Goal: Information Seeking & Learning: Compare options

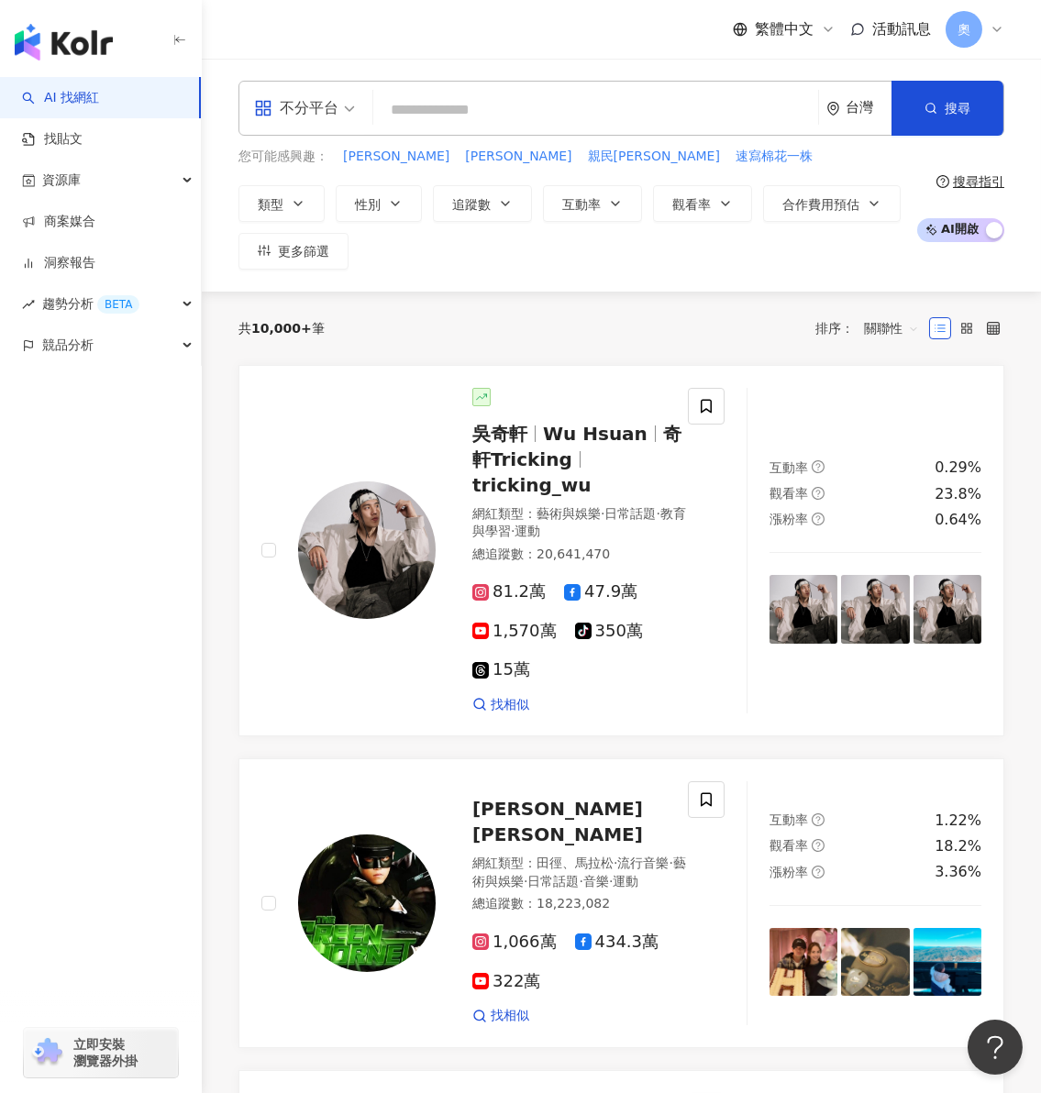
click at [481, 116] on input "search" at bounding box center [596, 110] width 430 height 35
paste input "*********"
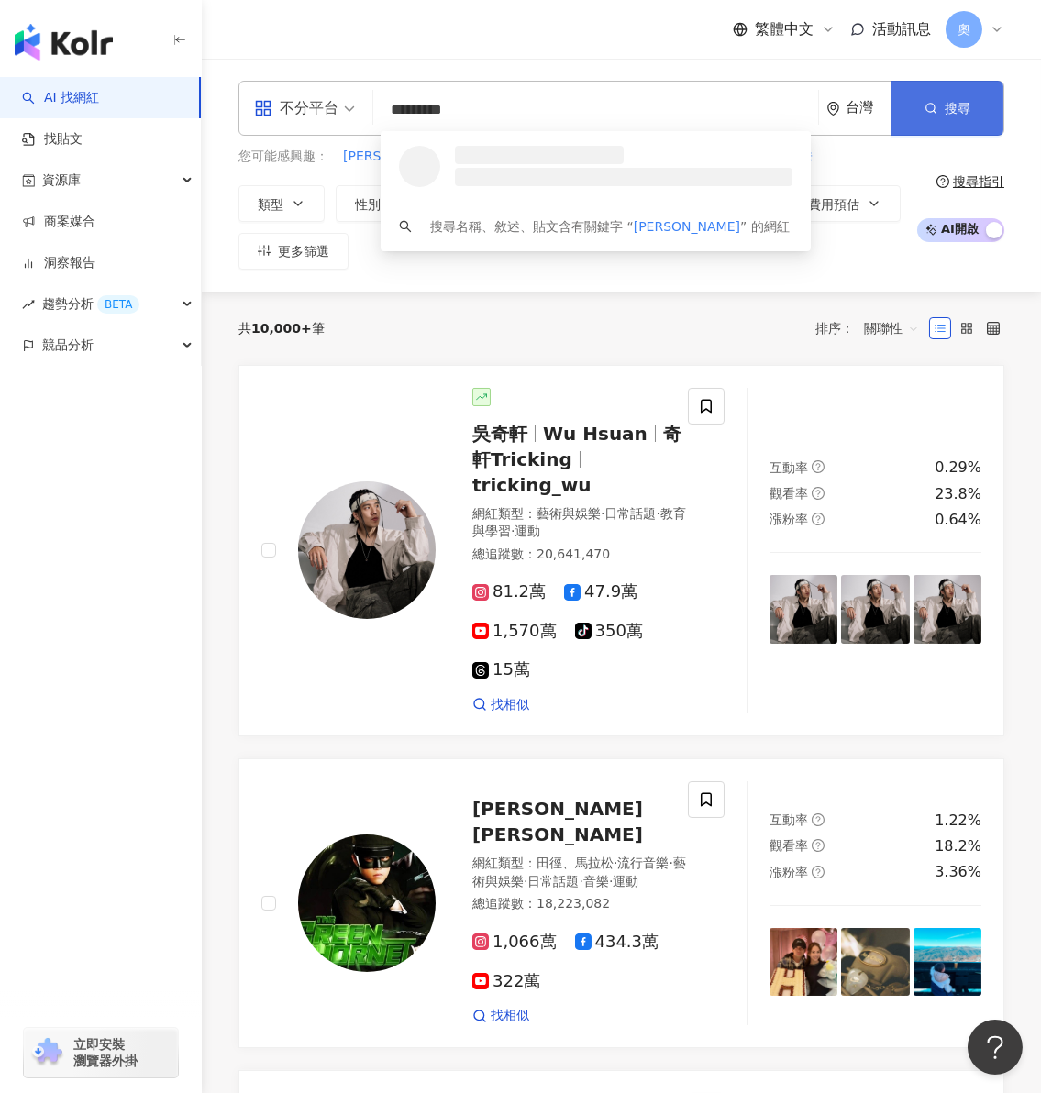
click at [951, 101] on span "搜尋" at bounding box center [958, 108] width 26 height 15
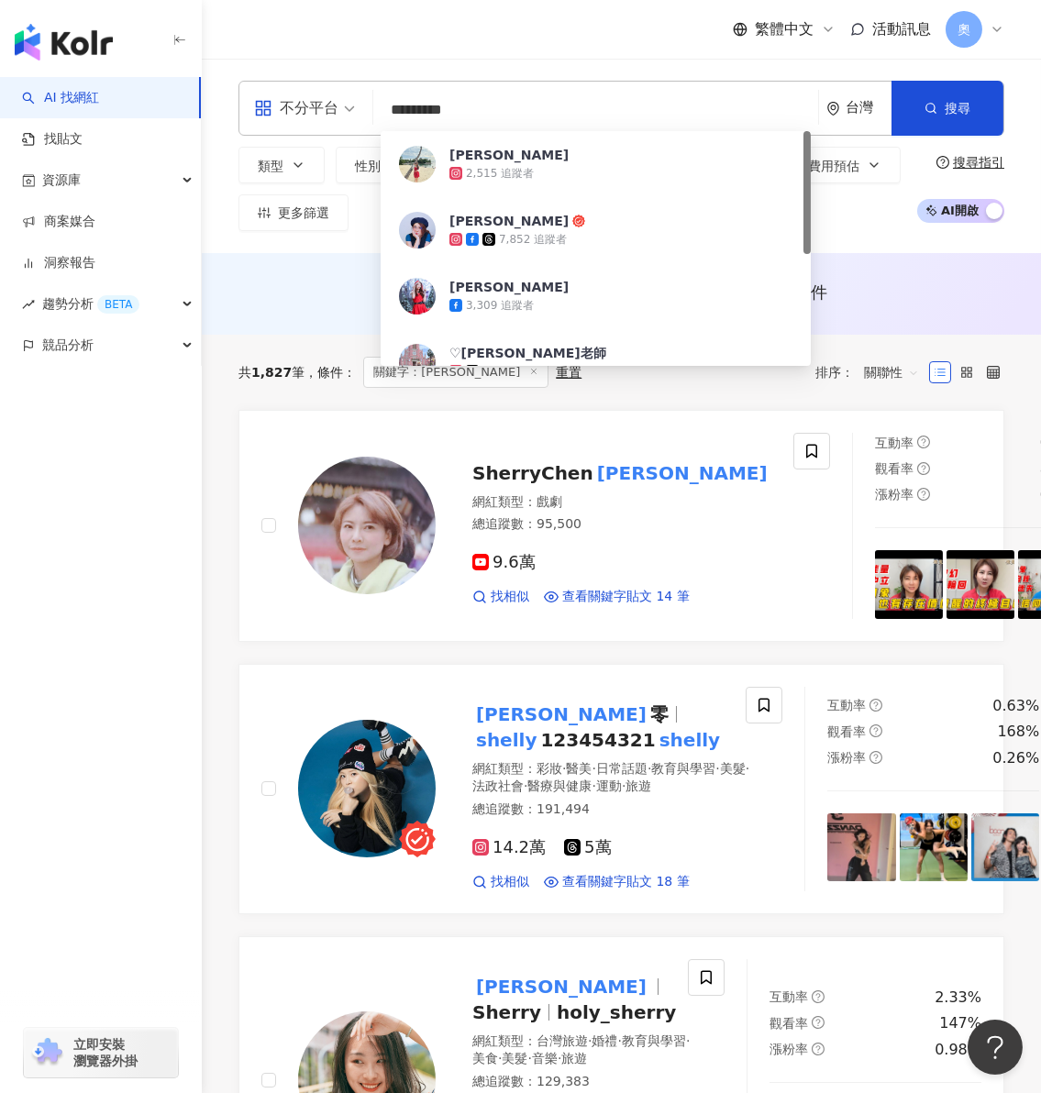
drag, startPoint x: 547, startPoint y: 118, endPoint x: 286, endPoint y: 100, distance: 261.1
click at [285, 104] on div "不分平台 ********* 台灣 搜尋 15c0d4f7-3c4e-4647-9c07-fc42c10cfc55 雪莉 Shelly 2,515 追蹤者 S…" at bounding box center [621, 108] width 766 height 55
paste input "*"
type input "**********"
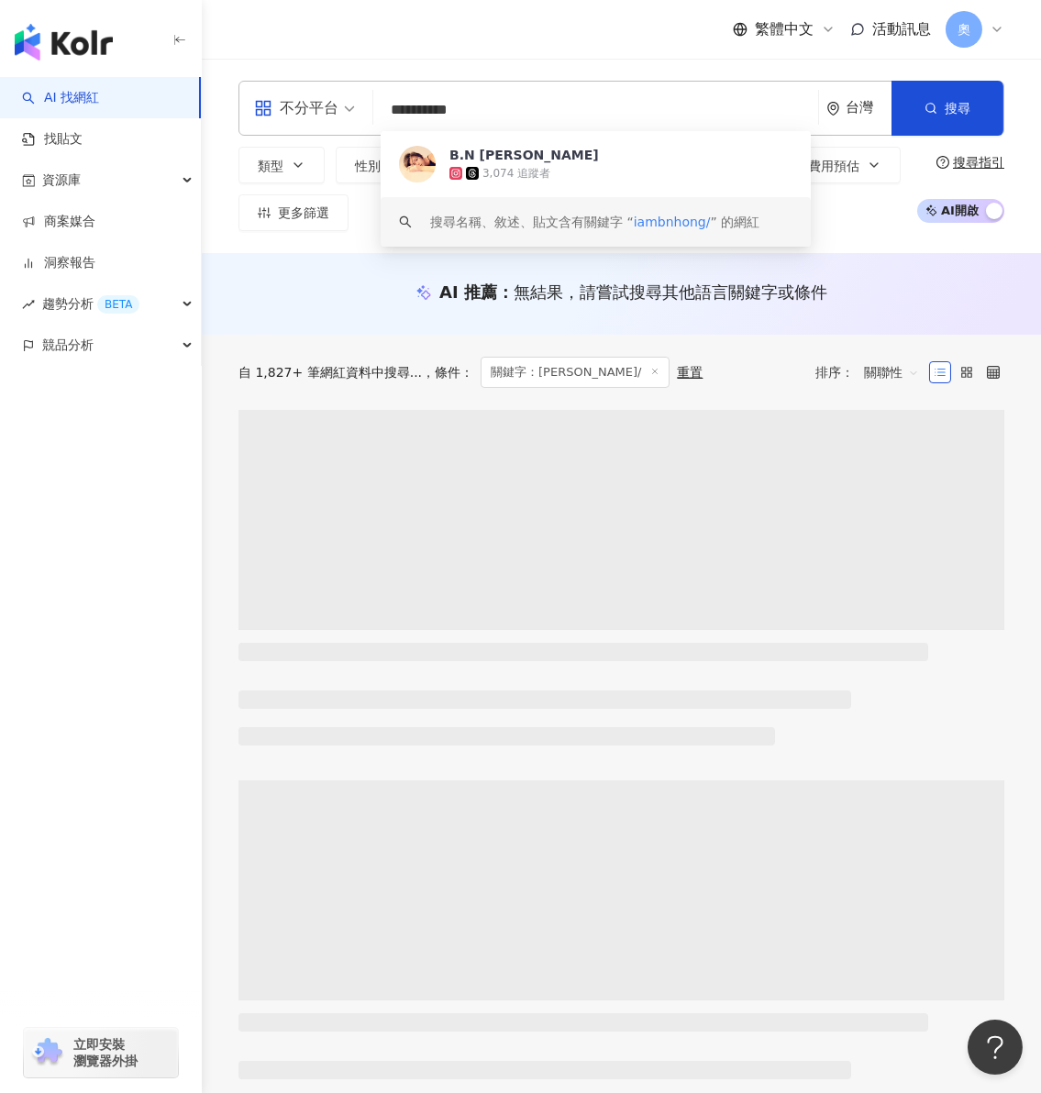
click at [528, 166] on div "3,074 追蹤者" at bounding box center [516, 174] width 68 height 16
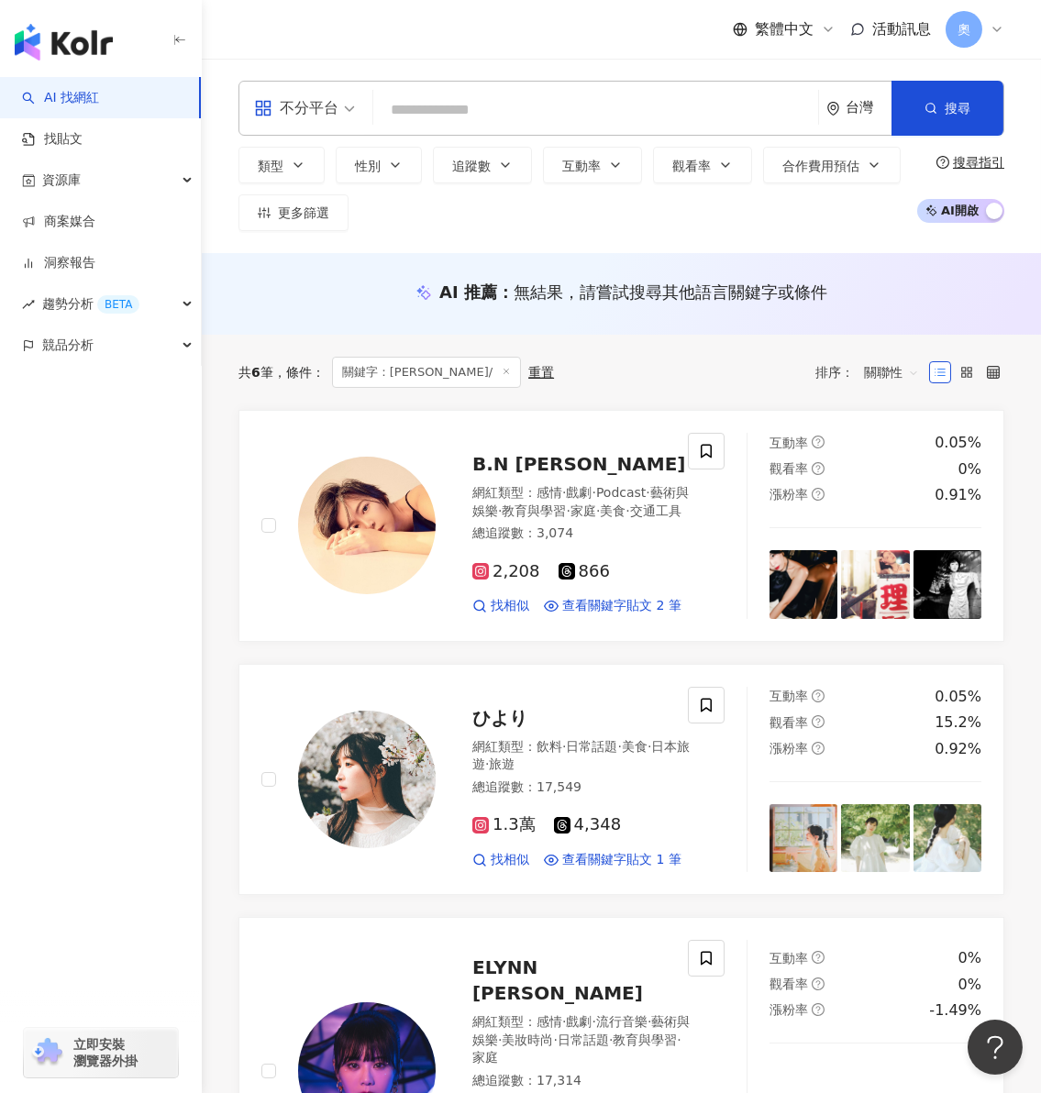
click at [559, 108] on input "search" at bounding box center [596, 110] width 430 height 35
click at [563, 97] on input "search" at bounding box center [596, 110] width 430 height 35
click at [563, 93] on input "search" at bounding box center [596, 110] width 430 height 35
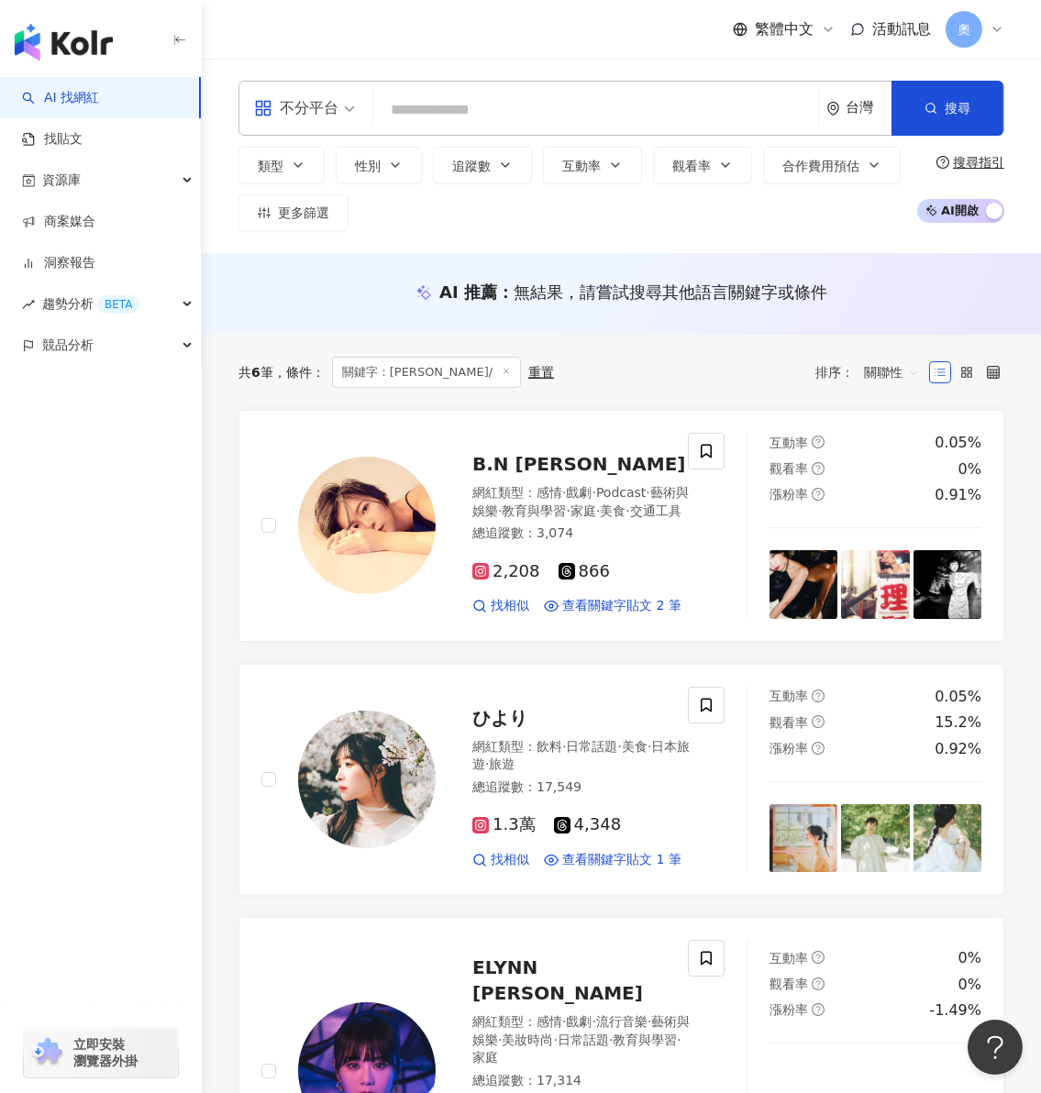
click at [556, 93] on input "search" at bounding box center [596, 110] width 430 height 35
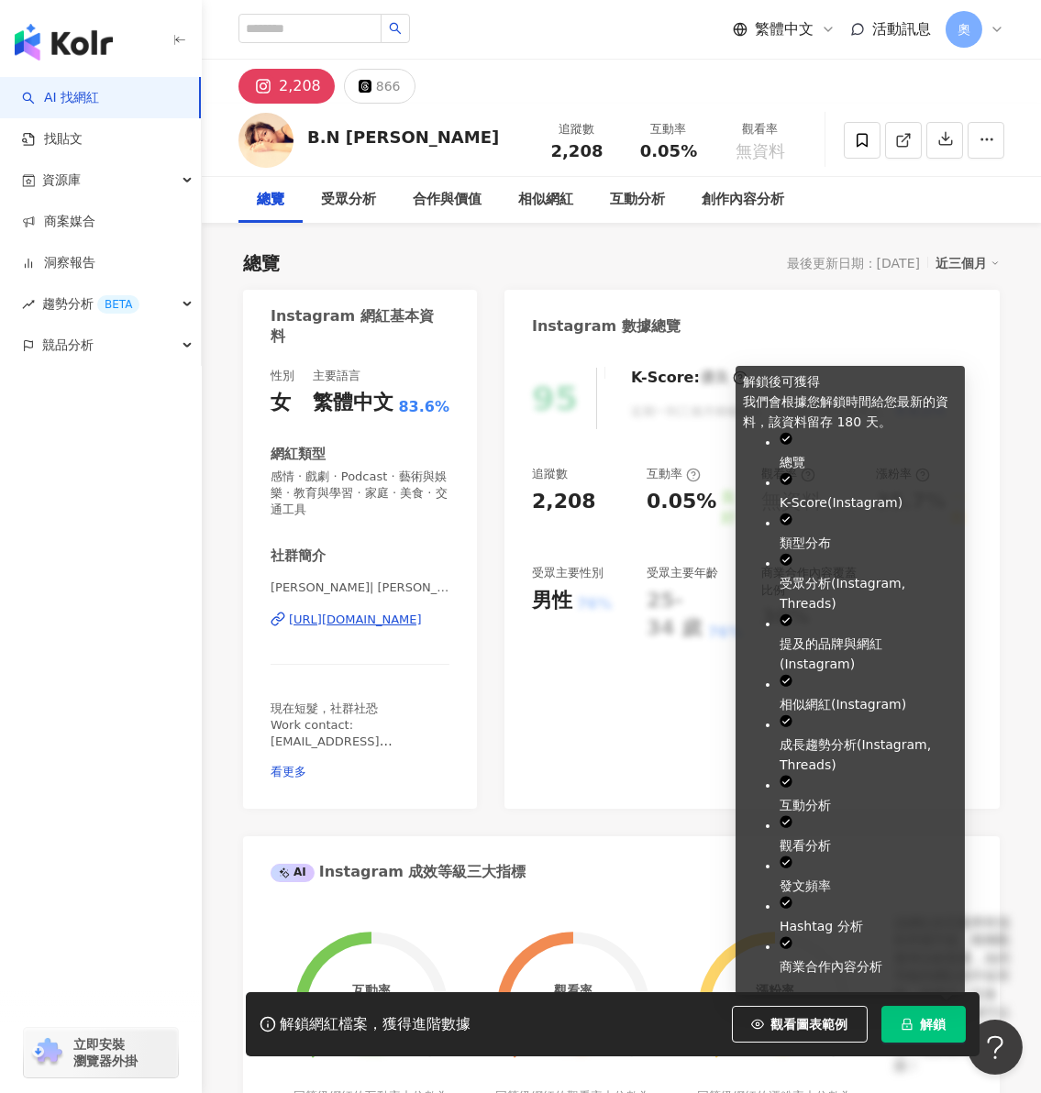
click at [899, 1024] on button "解鎖" at bounding box center [923, 1024] width 84 height 37
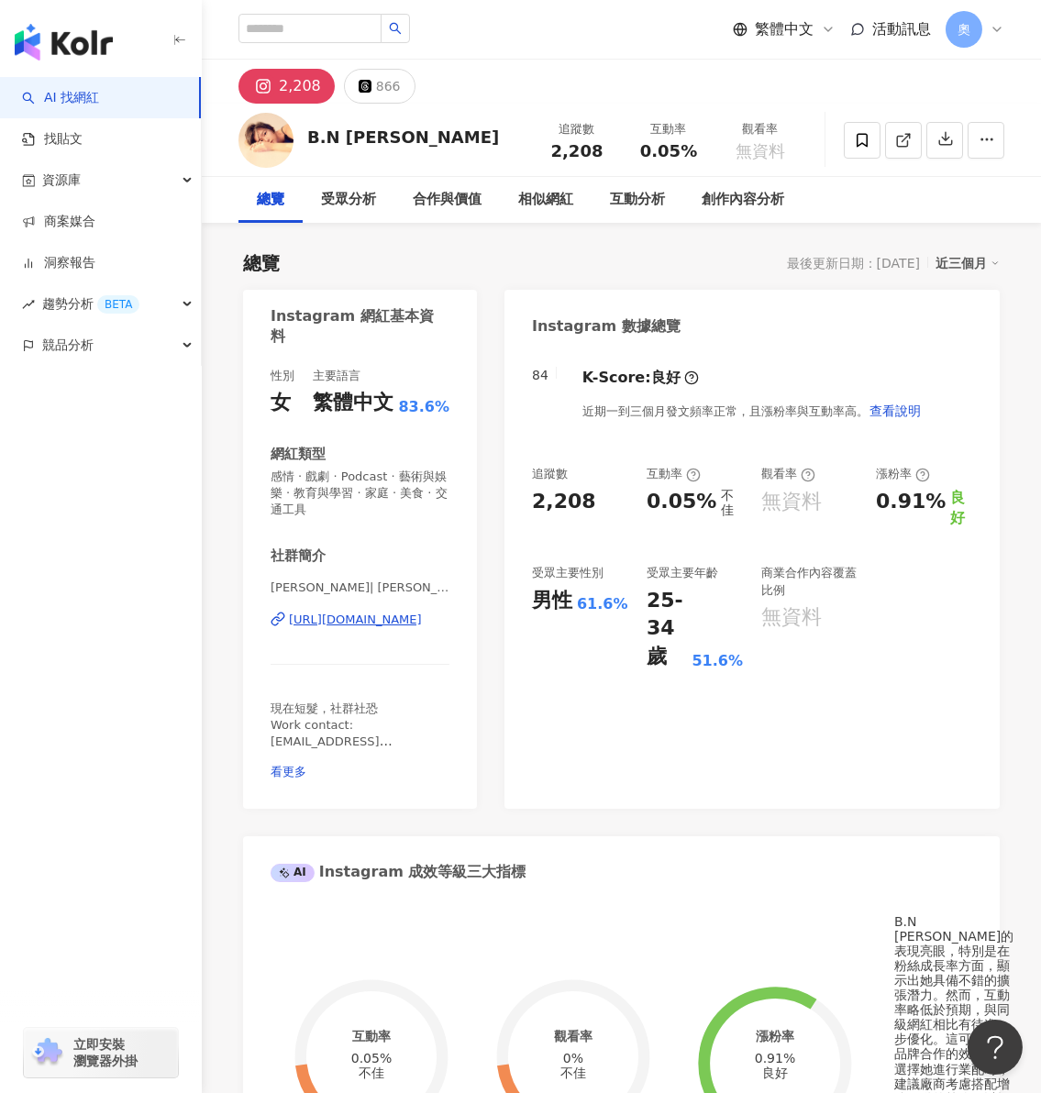
drag, startPoint x: 922, startPoint y: 640, endPoint x: 616, endPoint y: 261, distance: 486.6
click at [922, 640] on div "追蹤數 2,208 互動率 0.05% 不佳 觀看率 無資料 漲粉率 0.91% 良好 受眾主要性別 男性 61.6% 受眾主要年齡 25-34 歲 51.6…" at bounding box center [752, 568] width 440 height 205
drag, startPoint x: 641, startPoint y: 497, endPoint x: 713, endPoint y: 500, distance: 71.6
click at [713, 500] on div "追蹤數 2,208 互動率 0.05% 不佳 觀看率 無資料 漲粉率 0.91% 良好 受眾主要性別 男性 61.6% 受眾主要年齡 25-34 歲 51.6…" at bounding box center [752, 568] width 440 height 205
copy div "0.05%"
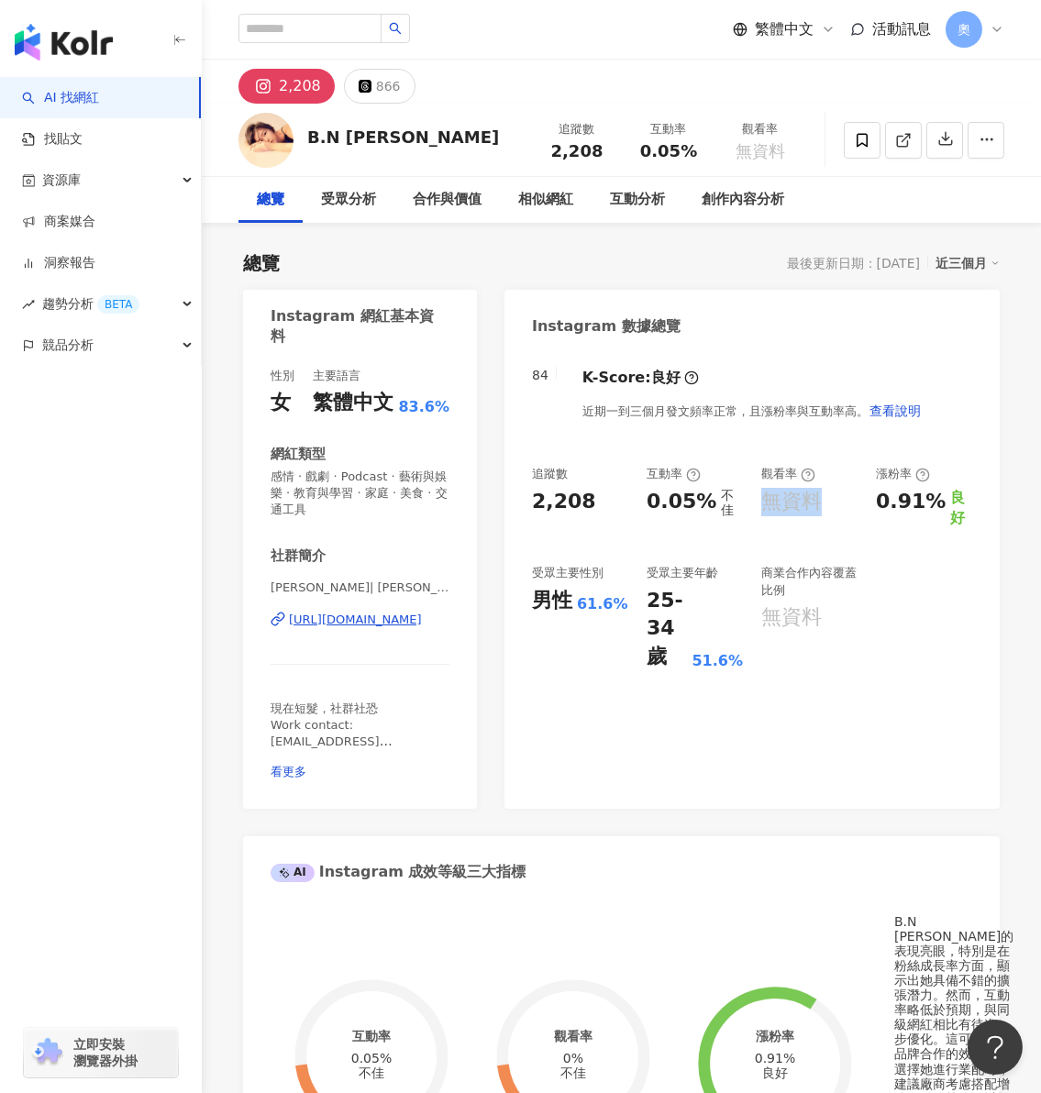
drag, startPoint x: 766, startPoint y: 505, endPoint x: 692, endPoint y: 527, distance: 77.5
click at [820, 505] on div "無資料" at bounding box center [791, 502] width 61 height 28
copy div "無資料"
drag, startPoint x: 941, startPoint y: 501, endPoint x: 873, endPoint y: 502, distance: 67.9
click at [873, 502] on div "追蹤數 2,208 互動率 0.05% 不佳 觀看率 無資料 漲粉率 0.91% 良好 受眾主要性別 男性 61.6% 受眾主要年齡 25-34 歲 51.6…" at bounding box center [752, 568] width 440 height 205
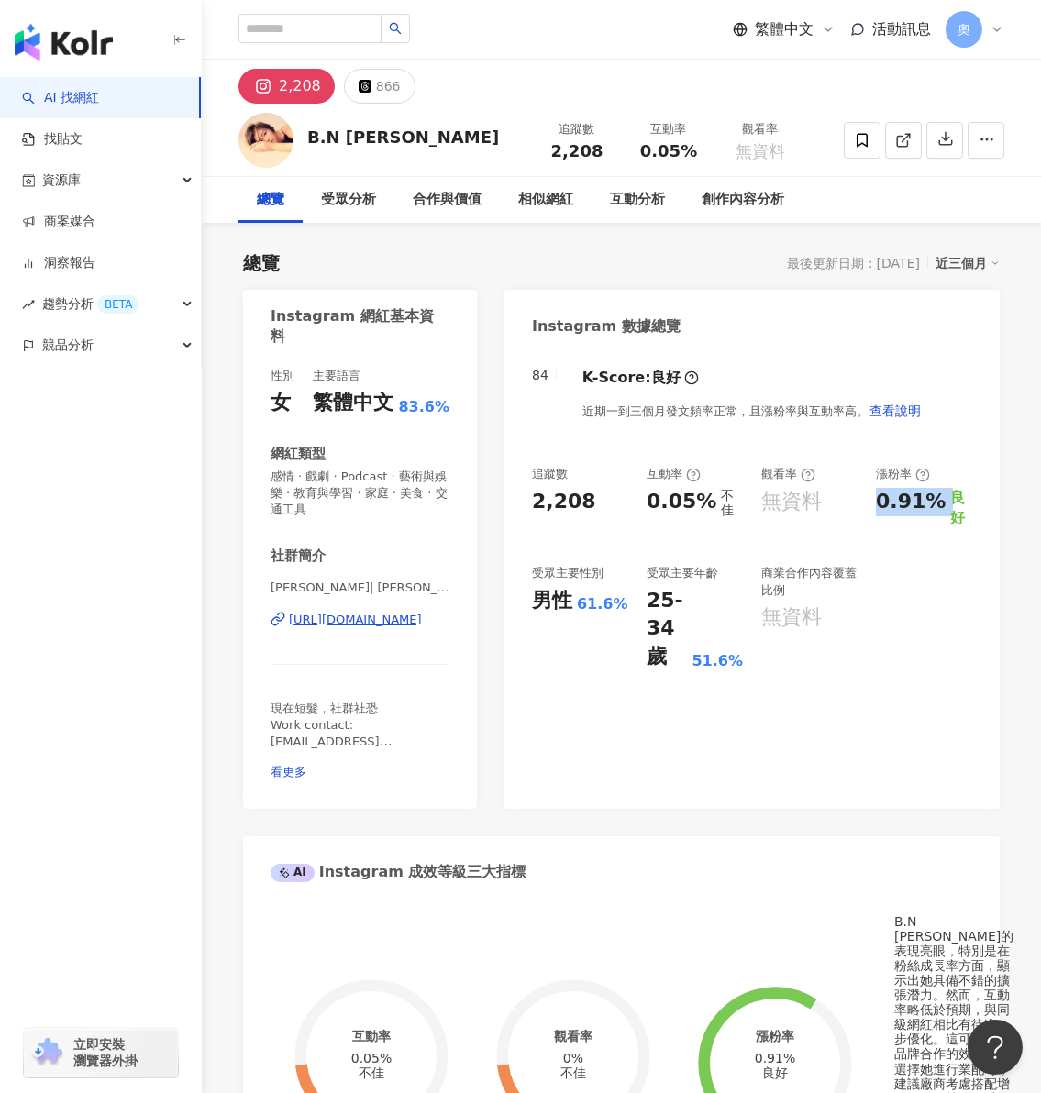
copy div "0.91%"
click at [670, 252] on div "總覽 最後更新日期：2025/8/25 近三個月" at bounding box center [621, 263] width 757 height 26
click at [359, 80] on icon at bounding box center [365, 86] width 13 height 13
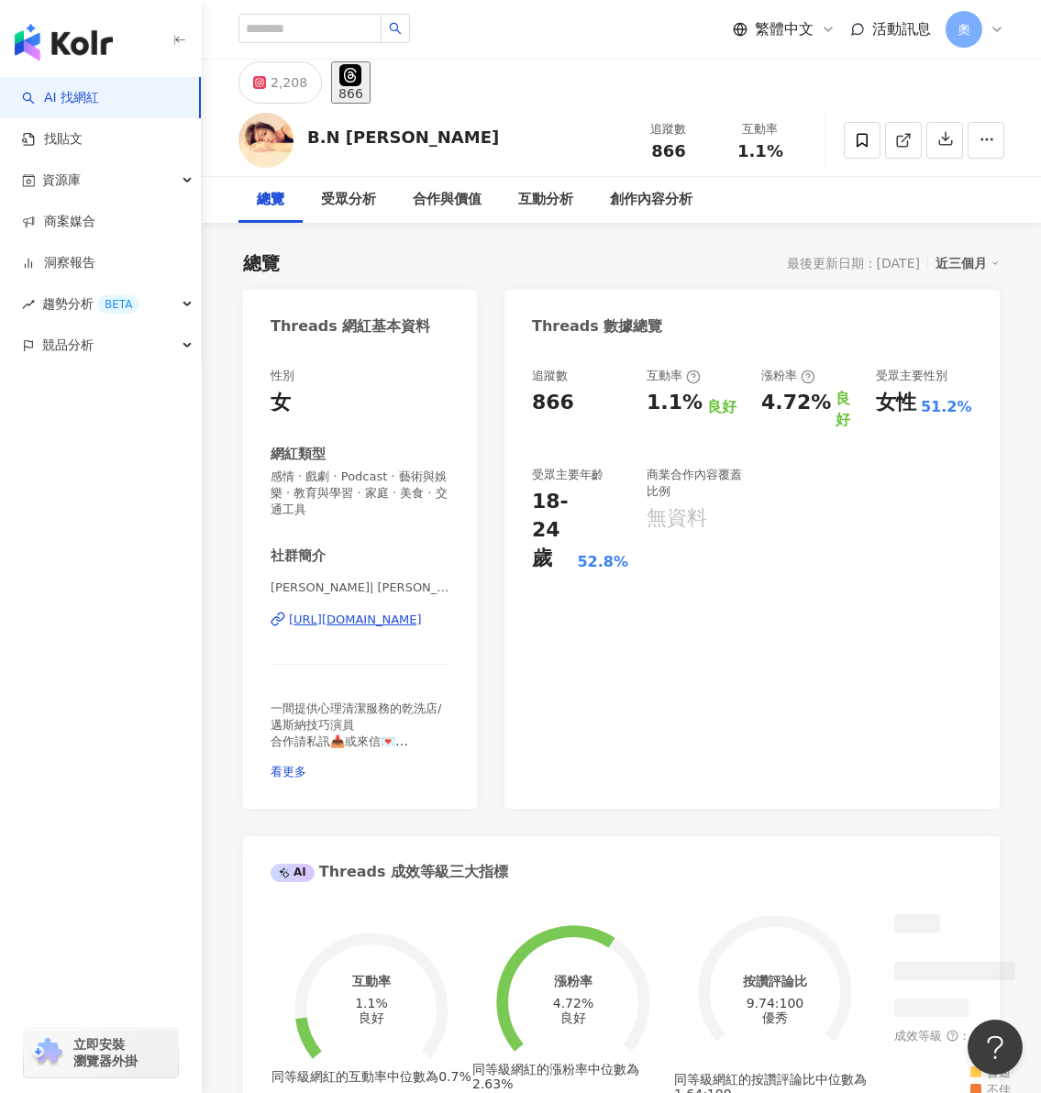
click at [363, 88] on div "866" at bounding box center [350, 93] width 25 height 15
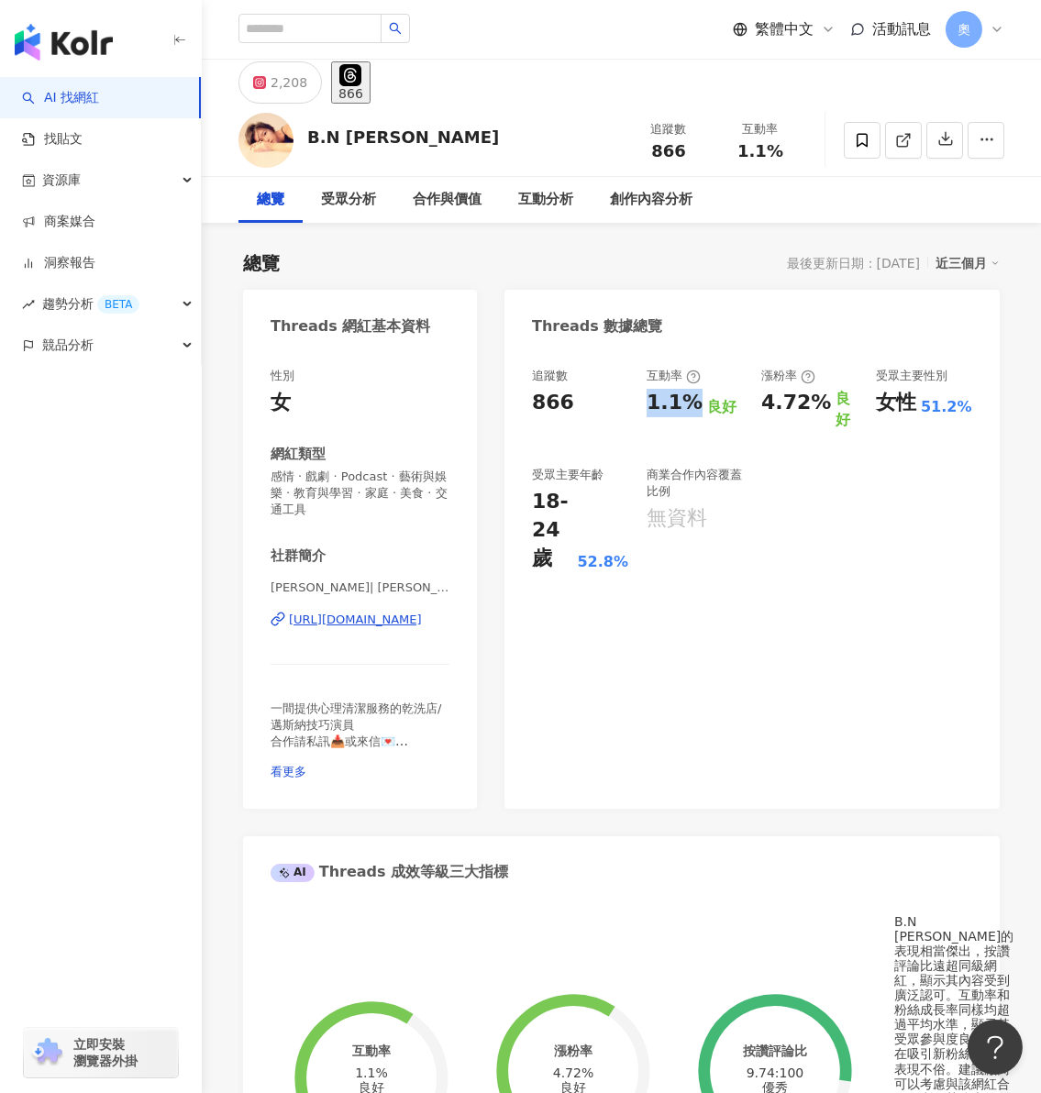
drag, startPoint x: 640, startPoint y: 404, endPoint x: 694, endPoint y: 405, distance: 54.1
click at [694, 405] on div "追蹤數 866 互動率 1.1% 良好 漲粉率 4.72% 良好 受眾主要性別 女性 51.2% 受眾主要年齡 18-24 歲 52.8% 商業合作內容覆蓋比…" at bounding box center [752, 470] width 440 height 205
drag, startPoint x: 806, startPoint y: 405, endPoint x: 819, endPoint y: 405, distance: 12.8
click at [819, 405] on div "4.72%" at bounding box center [796, 403] width 70 height 28
drag, startPoint x: 780, startPoint y: 407, endPoint x: 828, endPoint y: 407, distance: 47.7
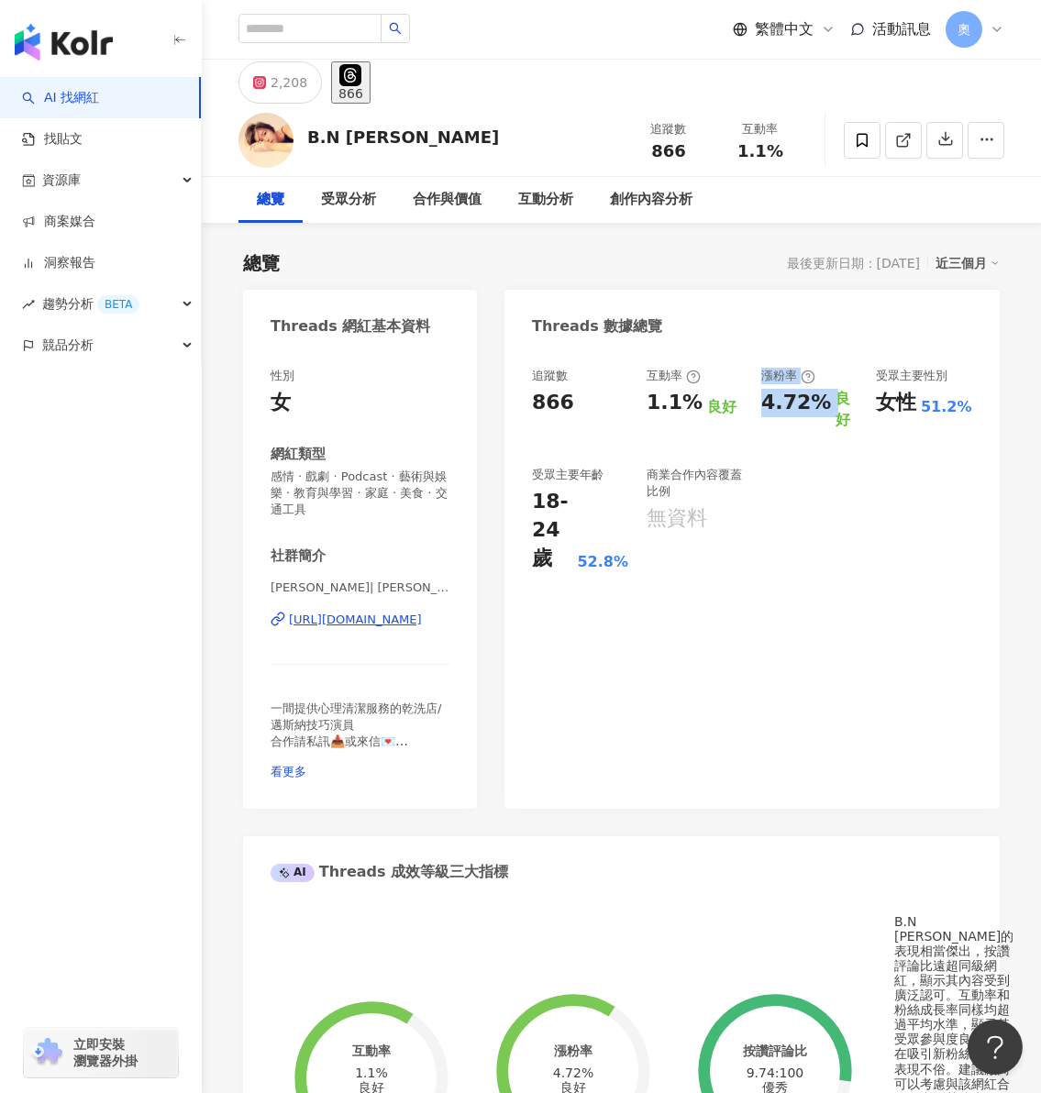
click at [828, 407] on div "追蹤數 866 互動率 1.1% 良好 漲粉率 4.72% 良好 受眾主要性別 女性 51.2% 受眾主要年齡 18-24 歲 52.8% 商業合作內容覆蓋比…" at bounding box center [752, 470] width 440 height 205
click at [836, 407] on div "良好" at bounding box center [847, 409] width 22 height 41
drag, startPoint x: 762, startPoint y: 411, endPoint x: 822, endPoint y: 414, distance: 59.7
click at [822, 414] on div "4.72%" at bounding box center [796, 403] width 70 height 28
copy div "4.72%"
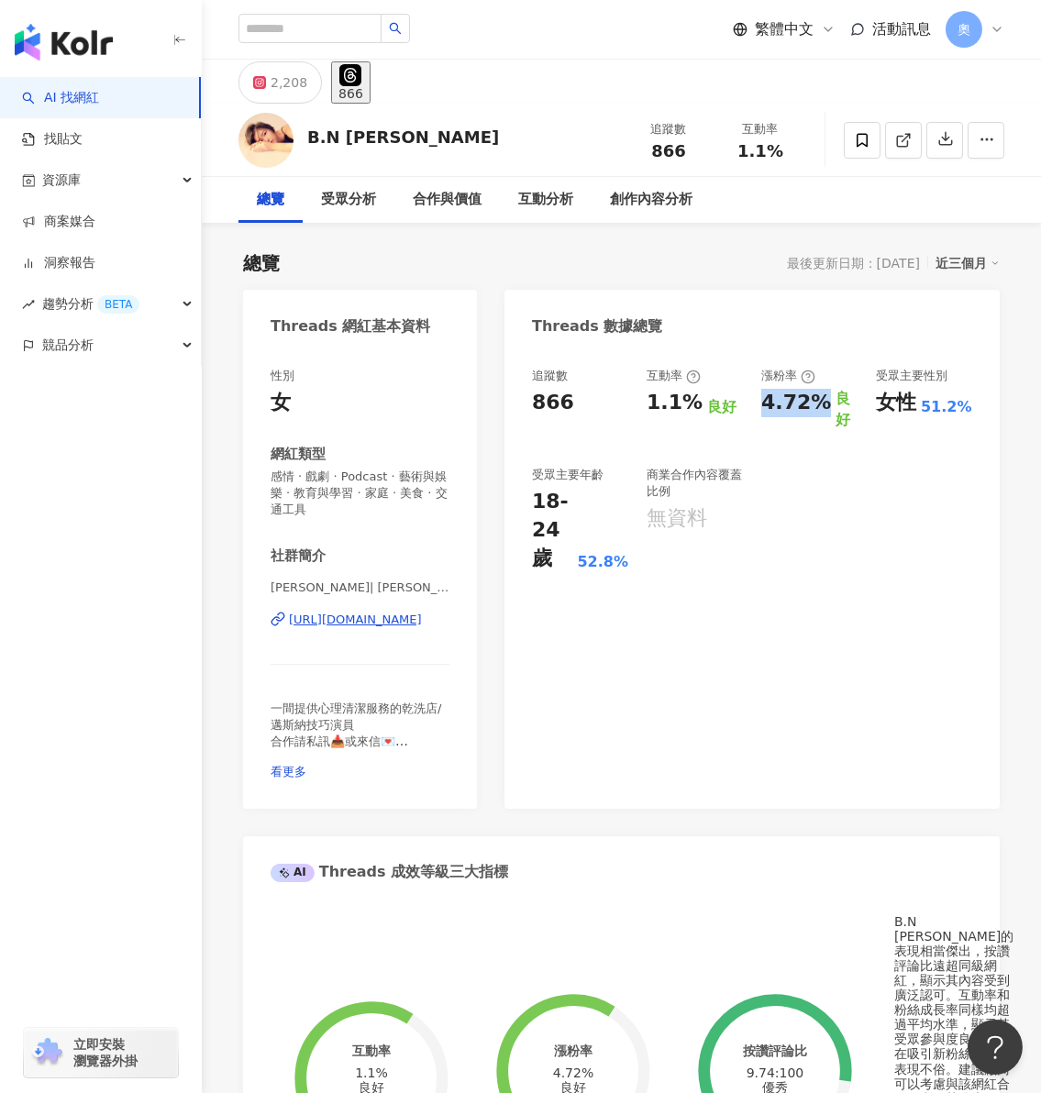
click at [716, 548] on div "商業合作內容覆蓋比例 無資料" at bounding box center [695, 520] width 96 height 106
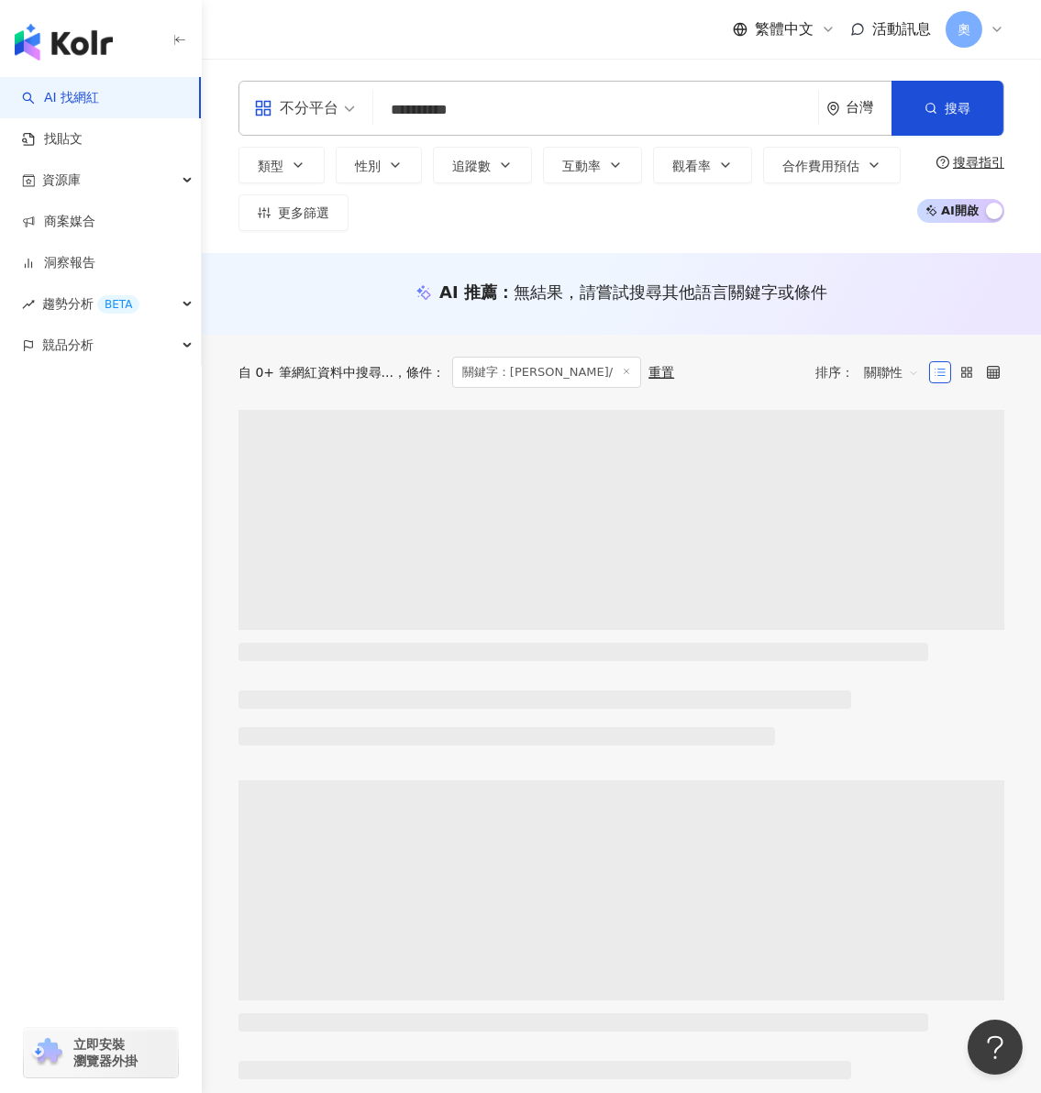
click at [539, 111] on input "**********" at bounding box center [596, 110] width 430 height 35
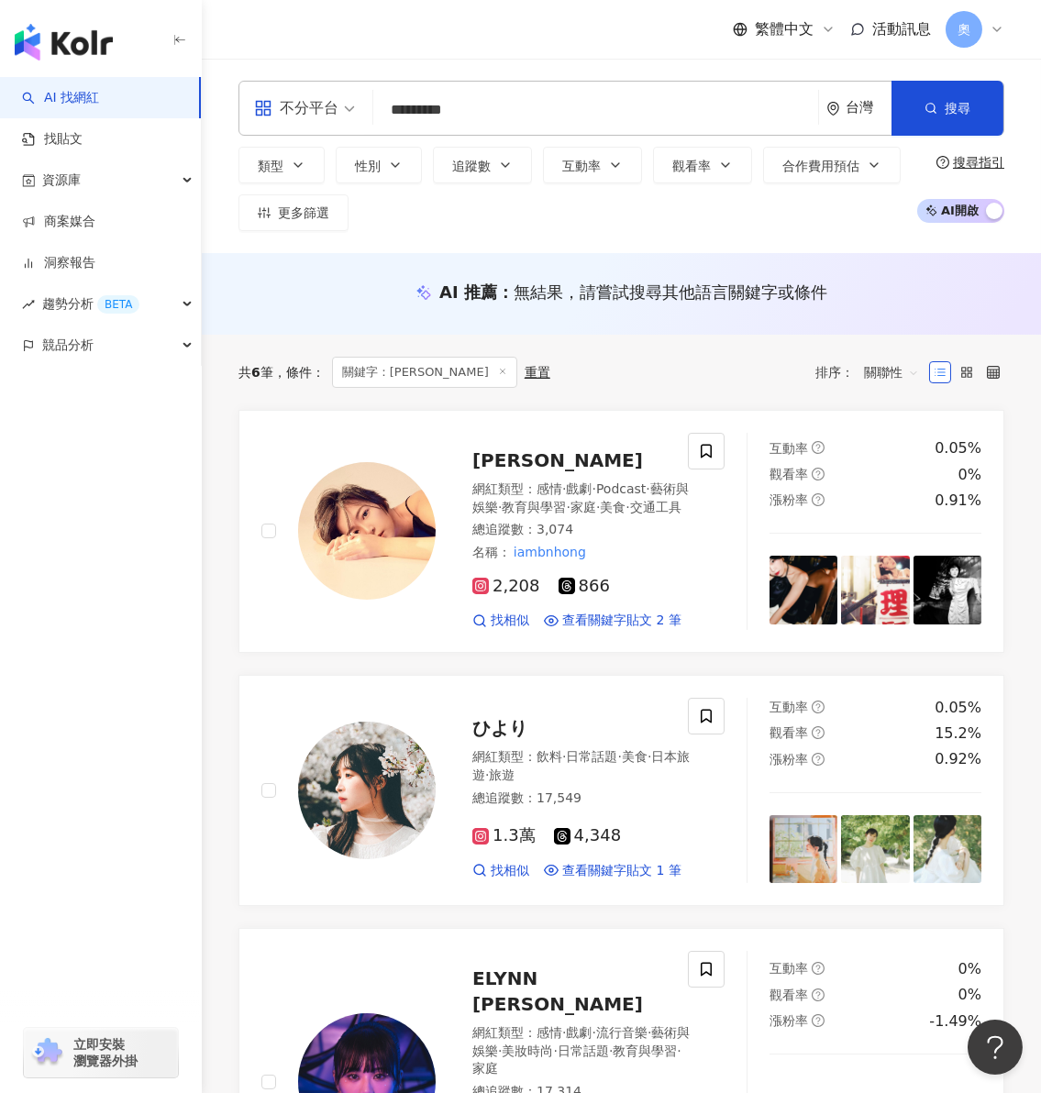
click at [0, 0] on div "搜尋名稱、敘述、貼文含有關鍵字 “ iambnhong ” 的網紅" at bounding box center [0, 0] width 0 height 0
click at [732, 108] on input "*********" at bounding box center [596, 110] width 430 height 35
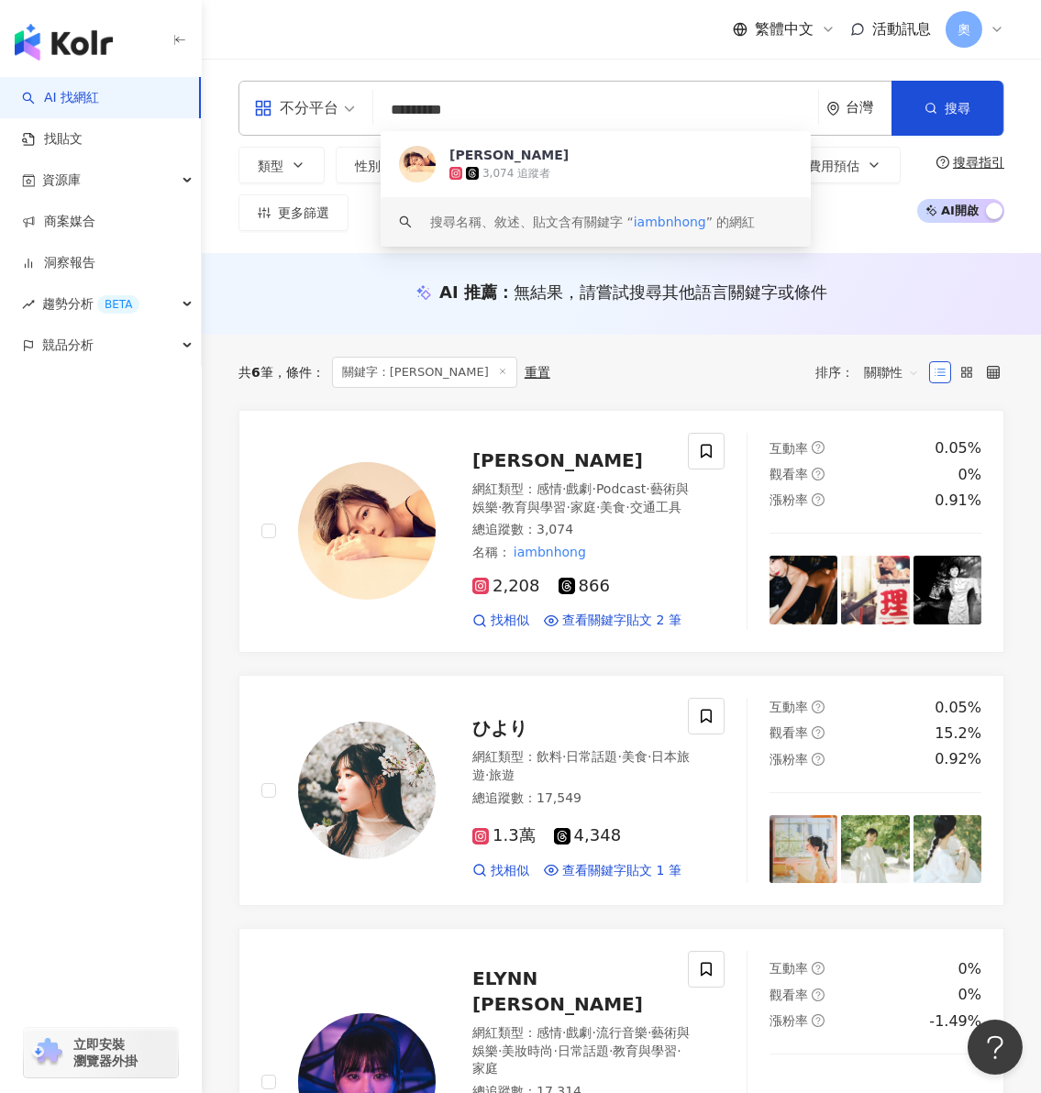
drag, startPoint x: 570, startPoint y: 113, endPoint x: 231, endPoint y: 111, distance: 339.3
click at [231, 111] on div "不分平台 ********* 台灣 搜尋 b4b6cd68-fecb-4a36-80c5-0aee366154cd keyword B.N 洪邦妮 3,074…" at bounding box center [621, 156] width 839 height 150
paste input "search"
type input "*******"
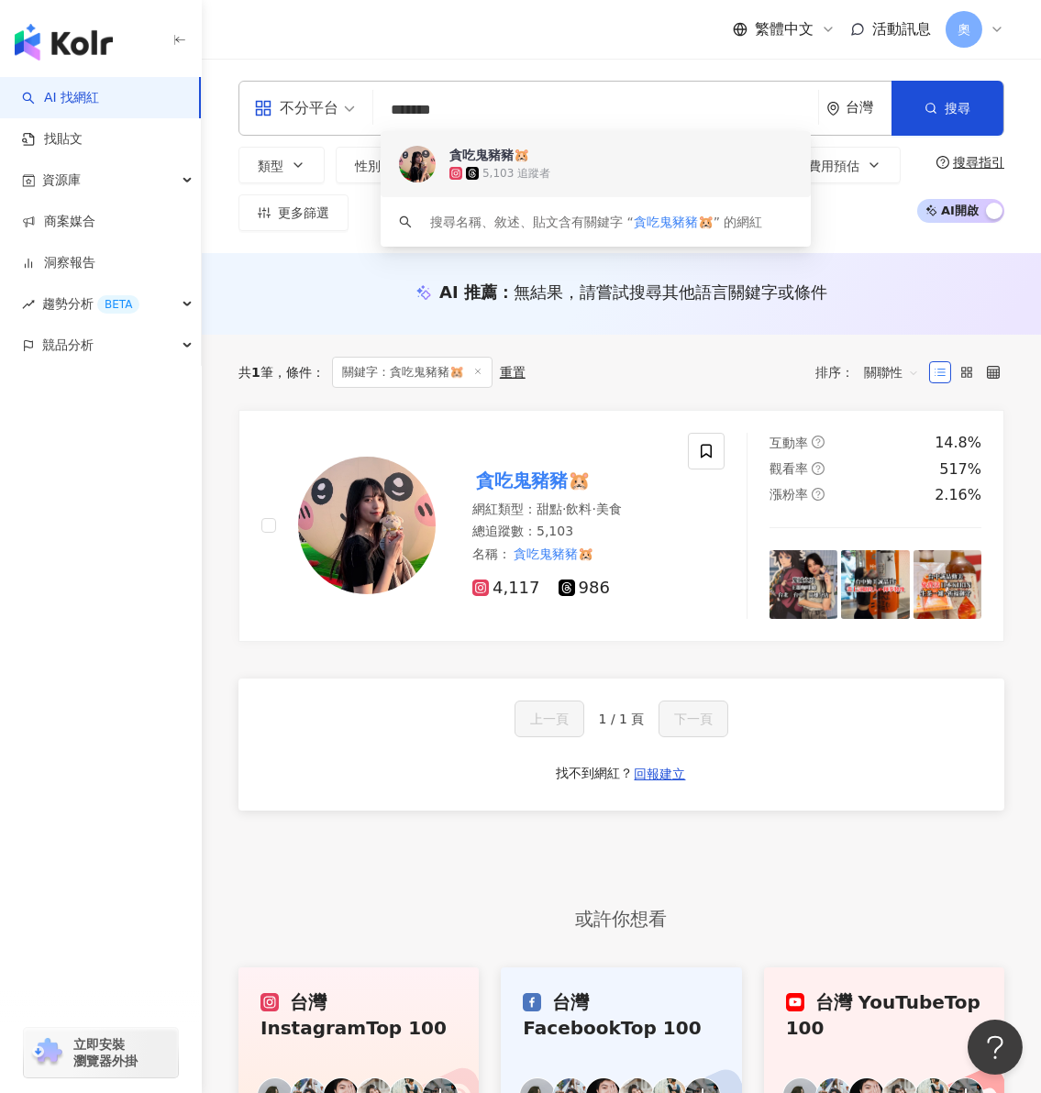
click at [529, 156] on div "貪吃鬼豬豬🐹" at bounding box center [489, 155] width 80 height 18
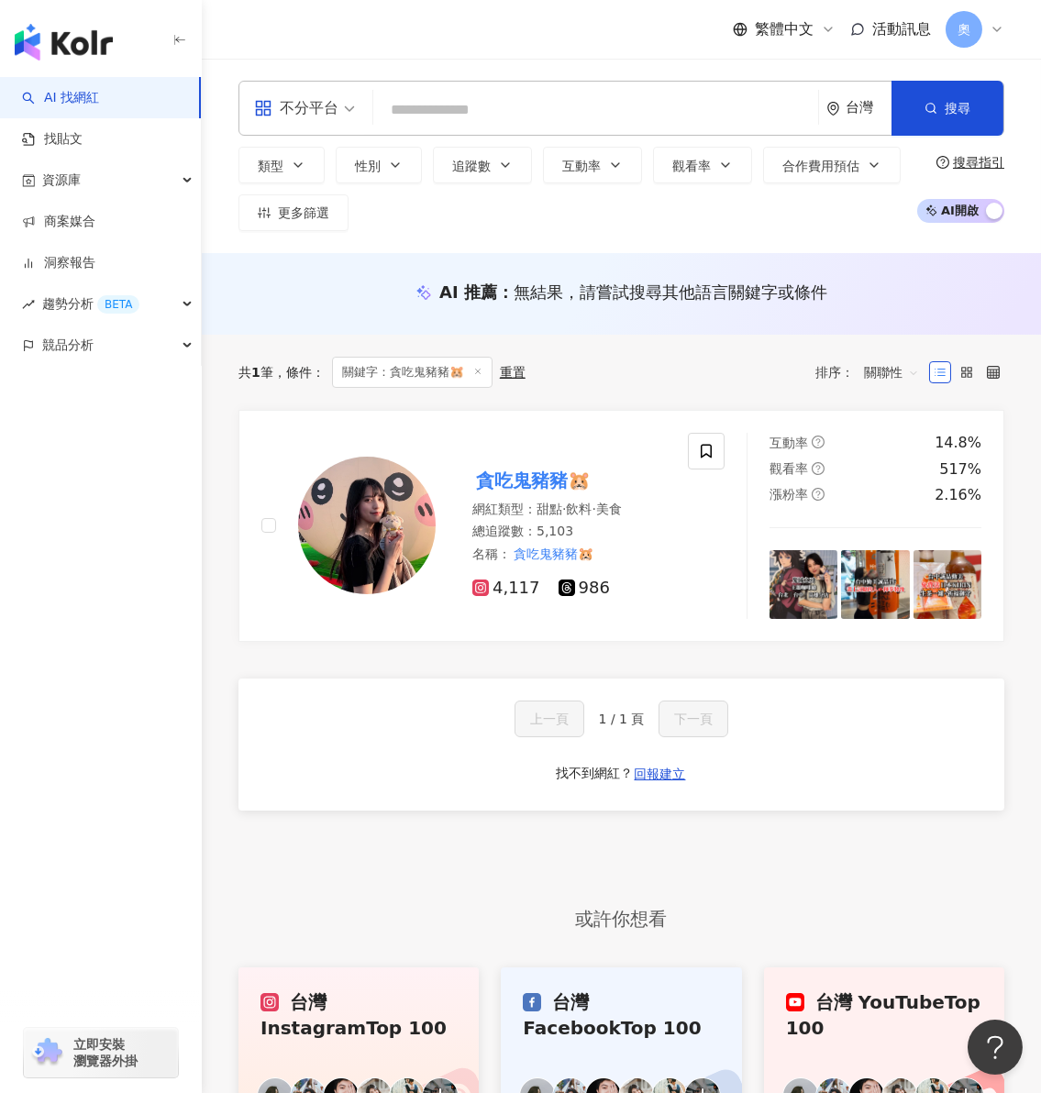
click at [559, 116] on input "search" at bounding box center [596, 110] width 430 height 35
paste input "**********"
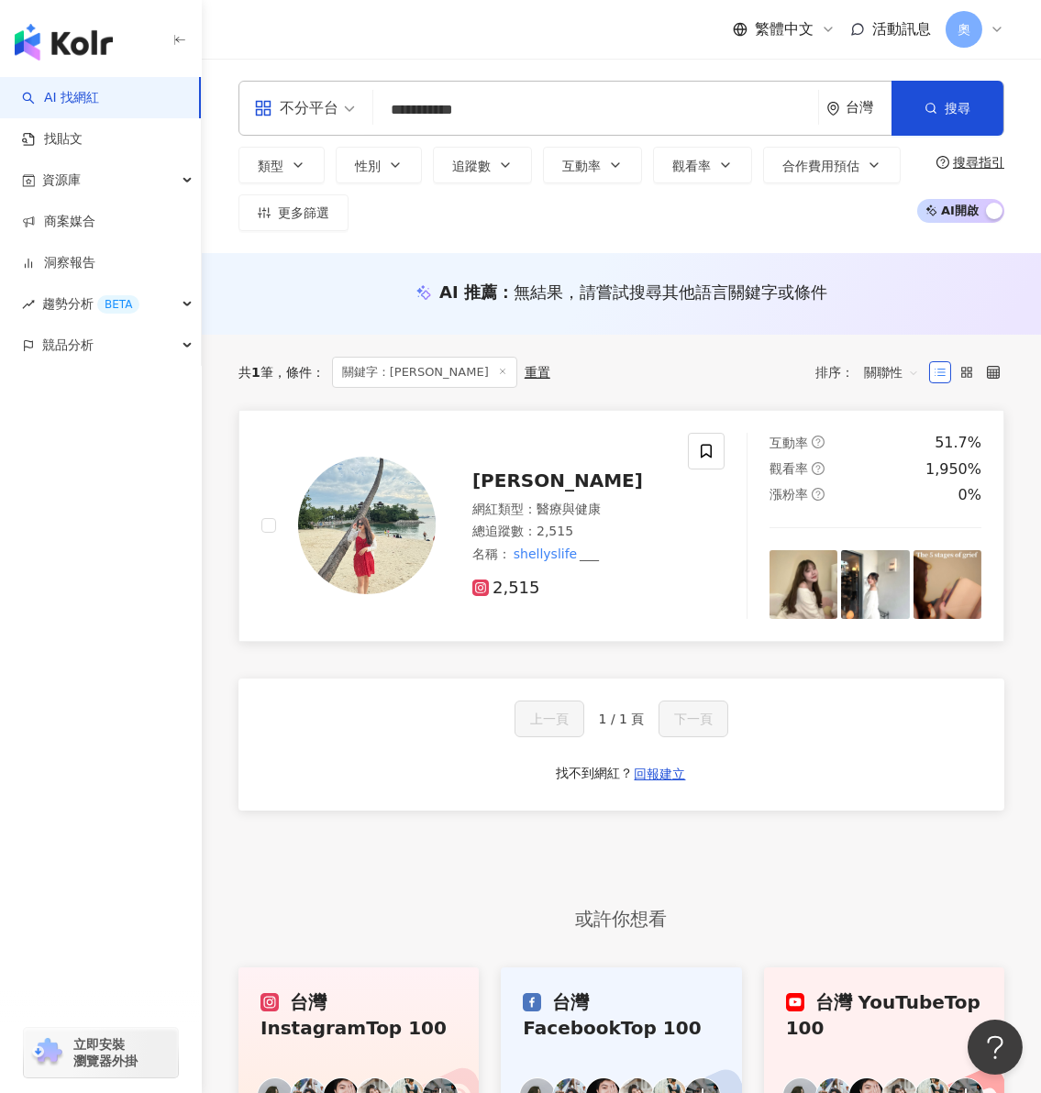
click at [530, 486] on span "雪莉 Shelly" at bounding box center [557, 481] width 171 height 22
click at [814, 216] on div "類型 性別 追蹤數 互動率 觀看率 合作費用預估 更多篩選" at bounding box center [572, 189] width 669 height 84
click at [527, 103] on input "**********" at bounding box center [596, 110] width 430 height 35
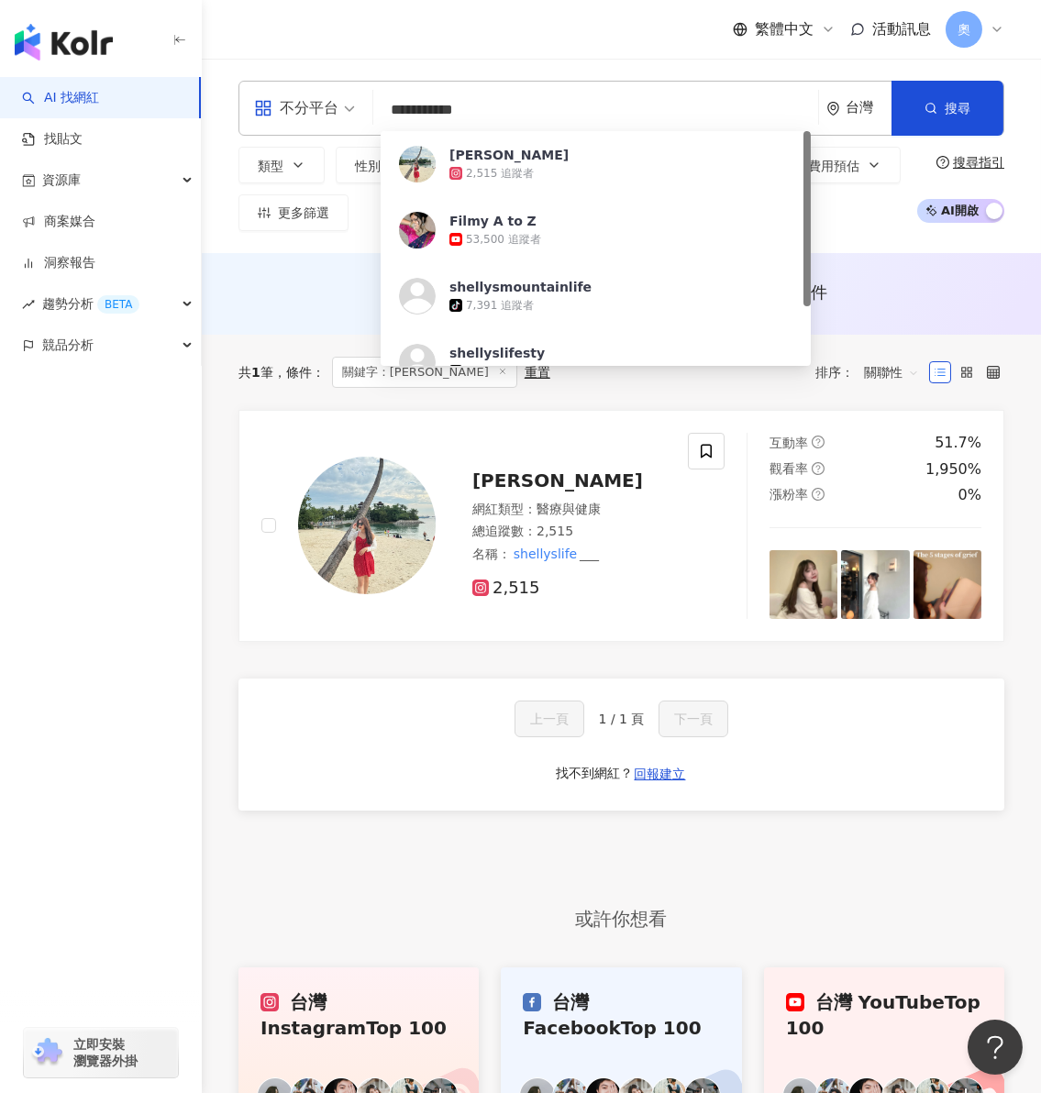
click at [527, 103] on input "**********" at bounding box center [596, 110] width 430 height 35
paste input "***"
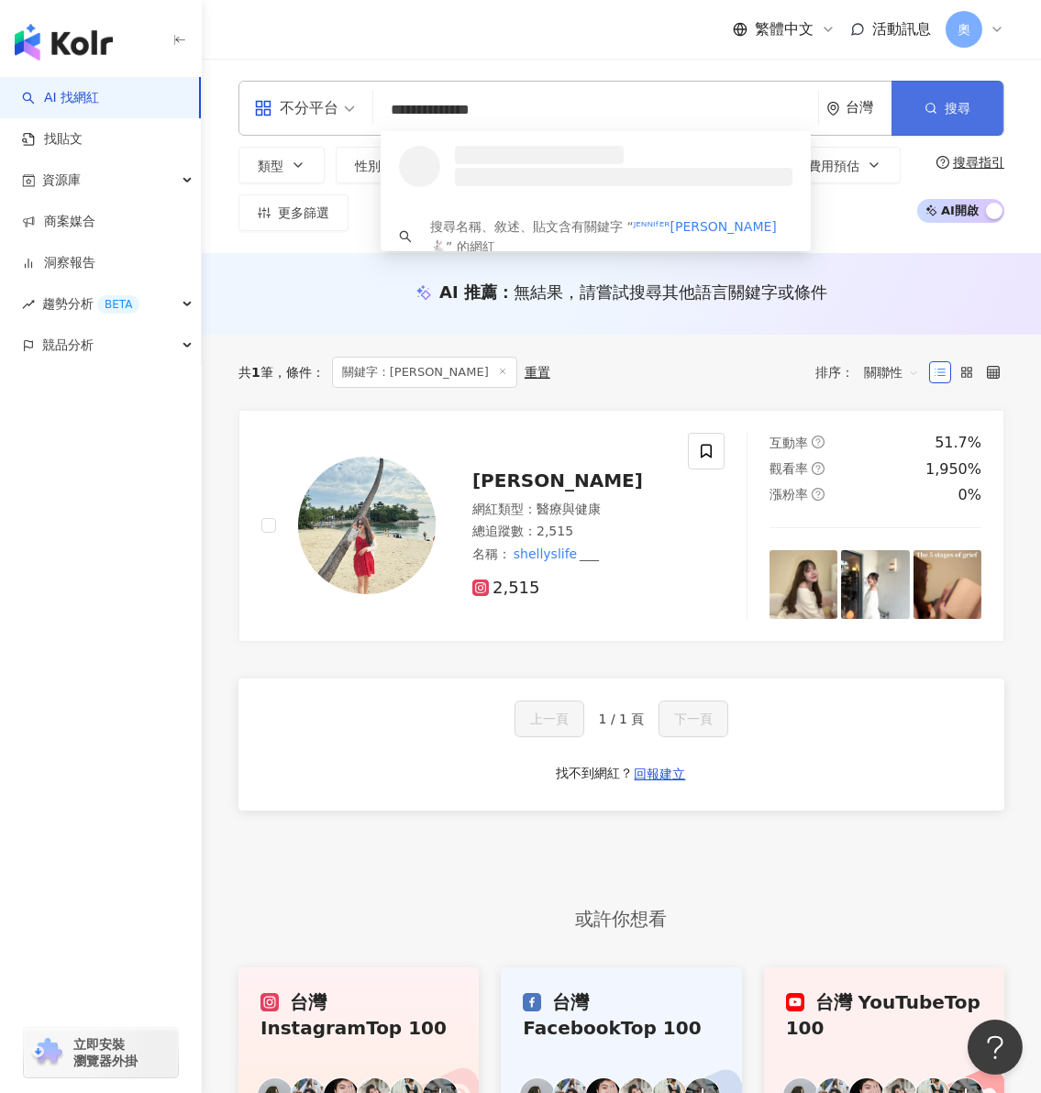
type input "**********"
click at [929, 97] on button "搜尋" at bounding box center [947, 108] width 112 height 55
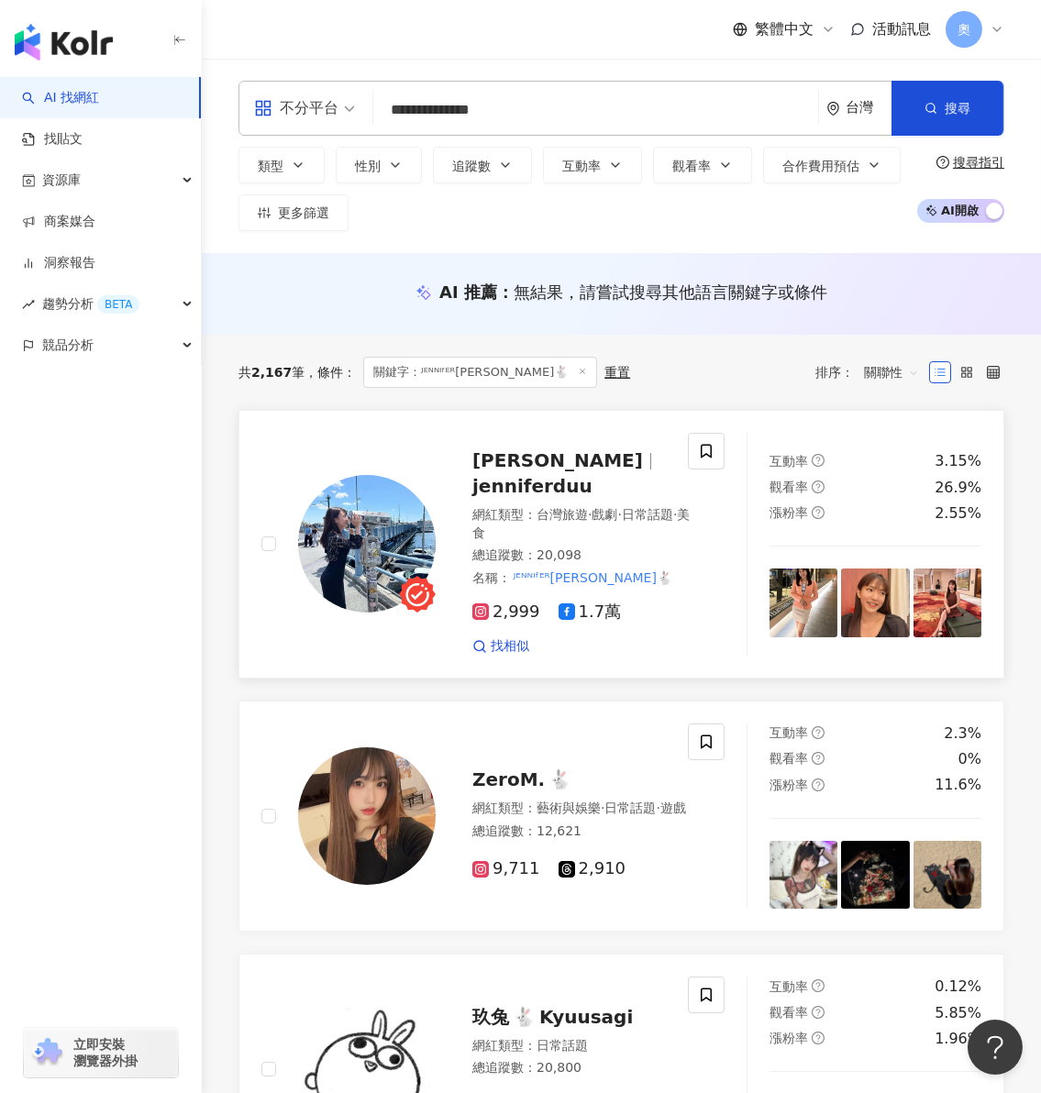
click at [570, 475] on span "jenniferduu" at bounding box center [532, 486] width 120 height 22
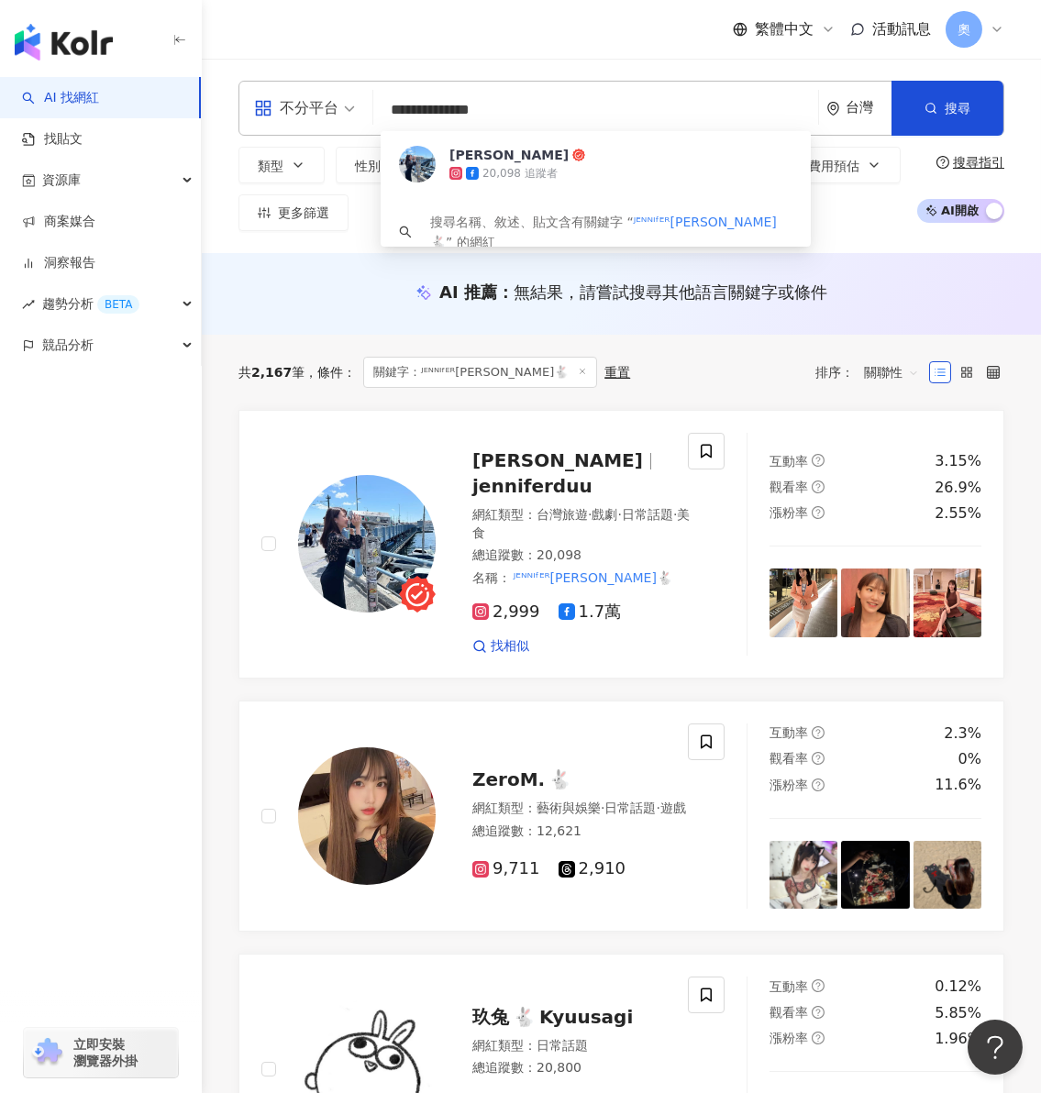
drag, startPoint x: 510, startPoint y: 114, endPoint x: 364, endPoint y: 105, distance: 146.1
click at [365, 105] on div "**********" at bounding box center [621, 108] width 766 height 55
paste input "search"
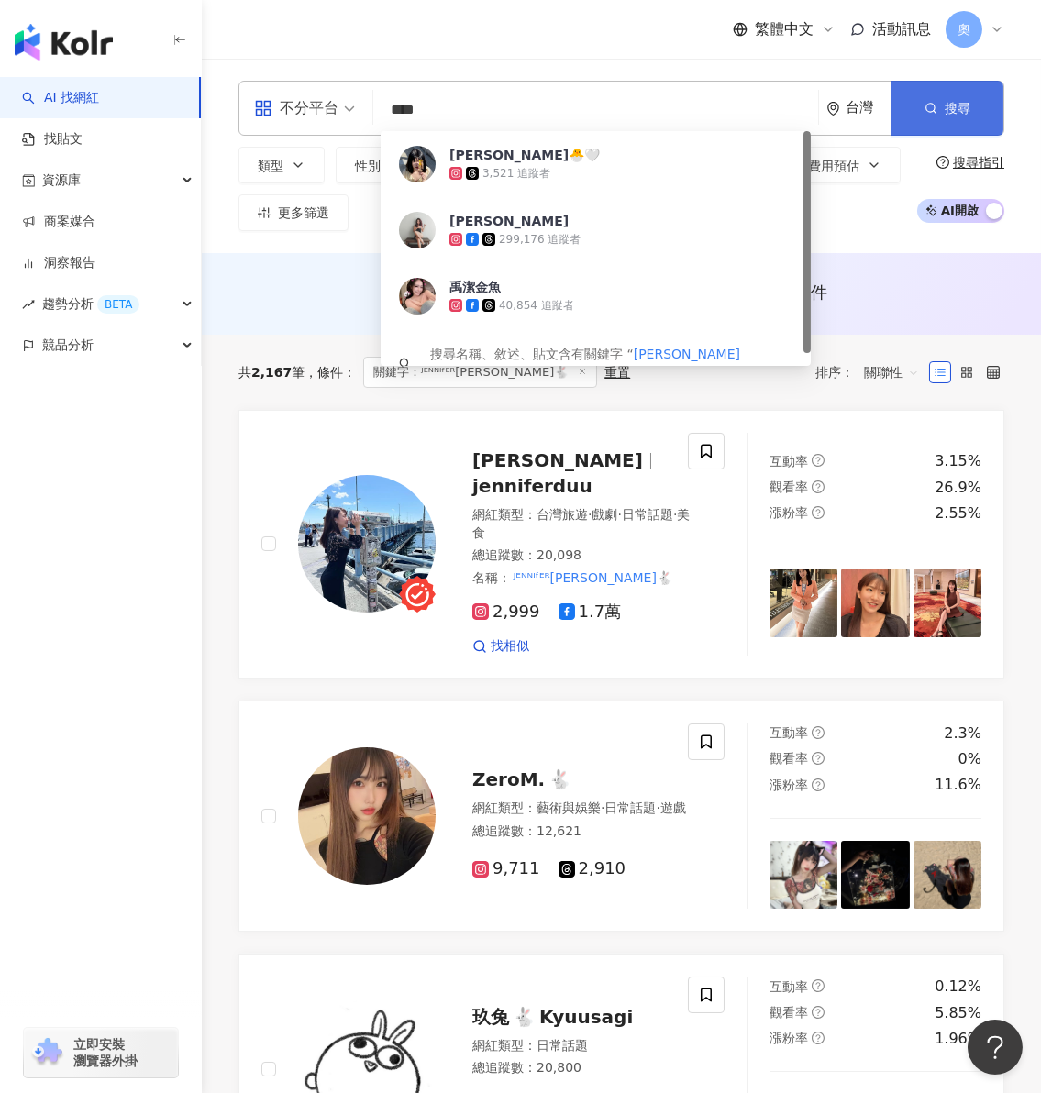
click at [914, 108] on button "搜尋" at bounding box center [947, 108] width 112 height 55
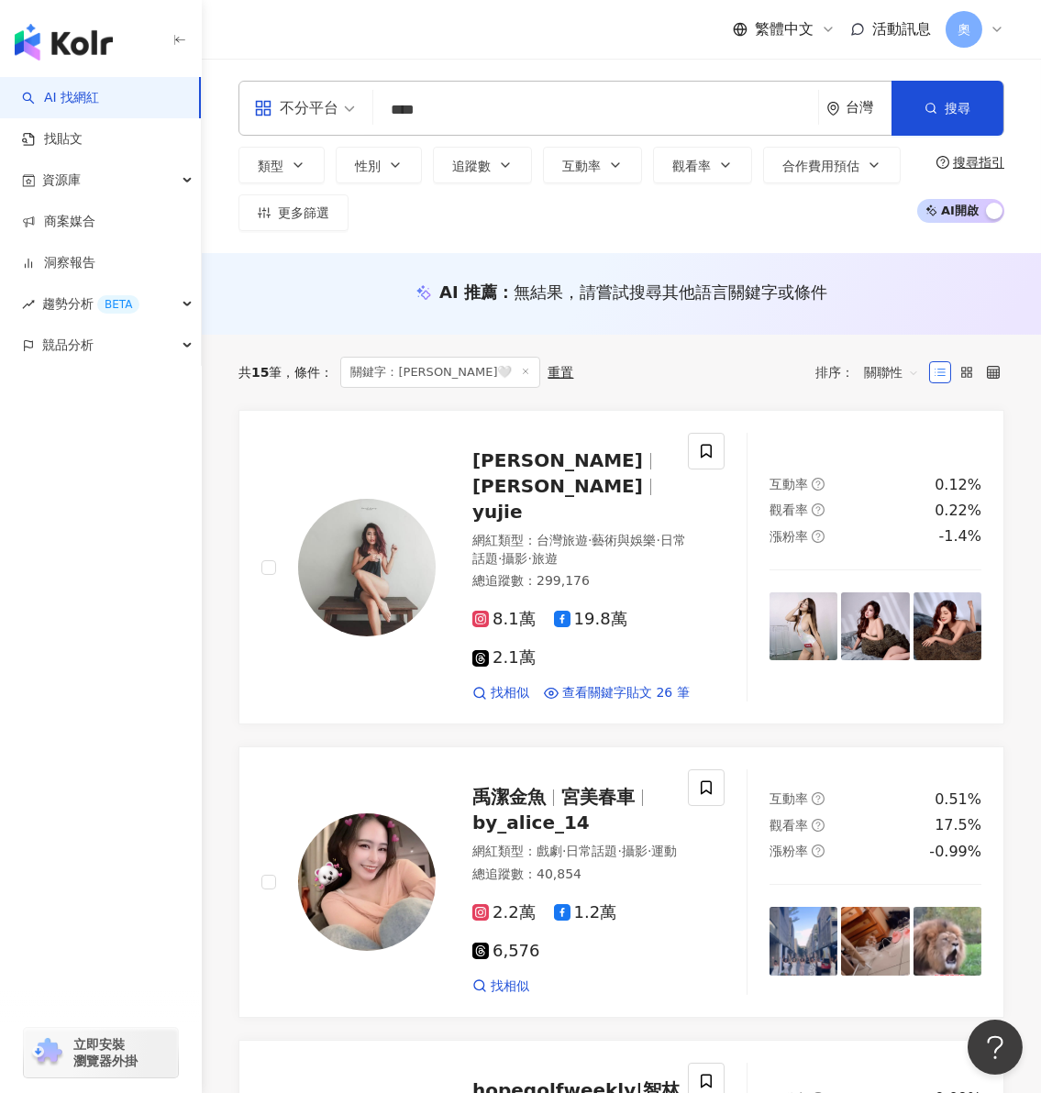
click at [745, 91] on div "不分平台 **** 台灣 搜尋 aae5148f-274e-4958-8490-3275df171a02 禹潔🐣🤍 3,521 追蹤者 朱禹潔 x yujie…" at bounding box center [621, 108] width 766 height 55
drag, startPoint x: 488, startPoint y: 113, endPoint x: 316, endPoint y: 101, distance: 171.9
click at [316, 101] on div "不分平台 **** 台灣 搜尋 aae5148f-274e-4958-8490-3275df171a02 禹潔🐣🤍 3,521 追蹤者 朱禹潔 x yujie…" at bounding box center [621, 108] width 766 height 55
paste input "***"
type input "*******"
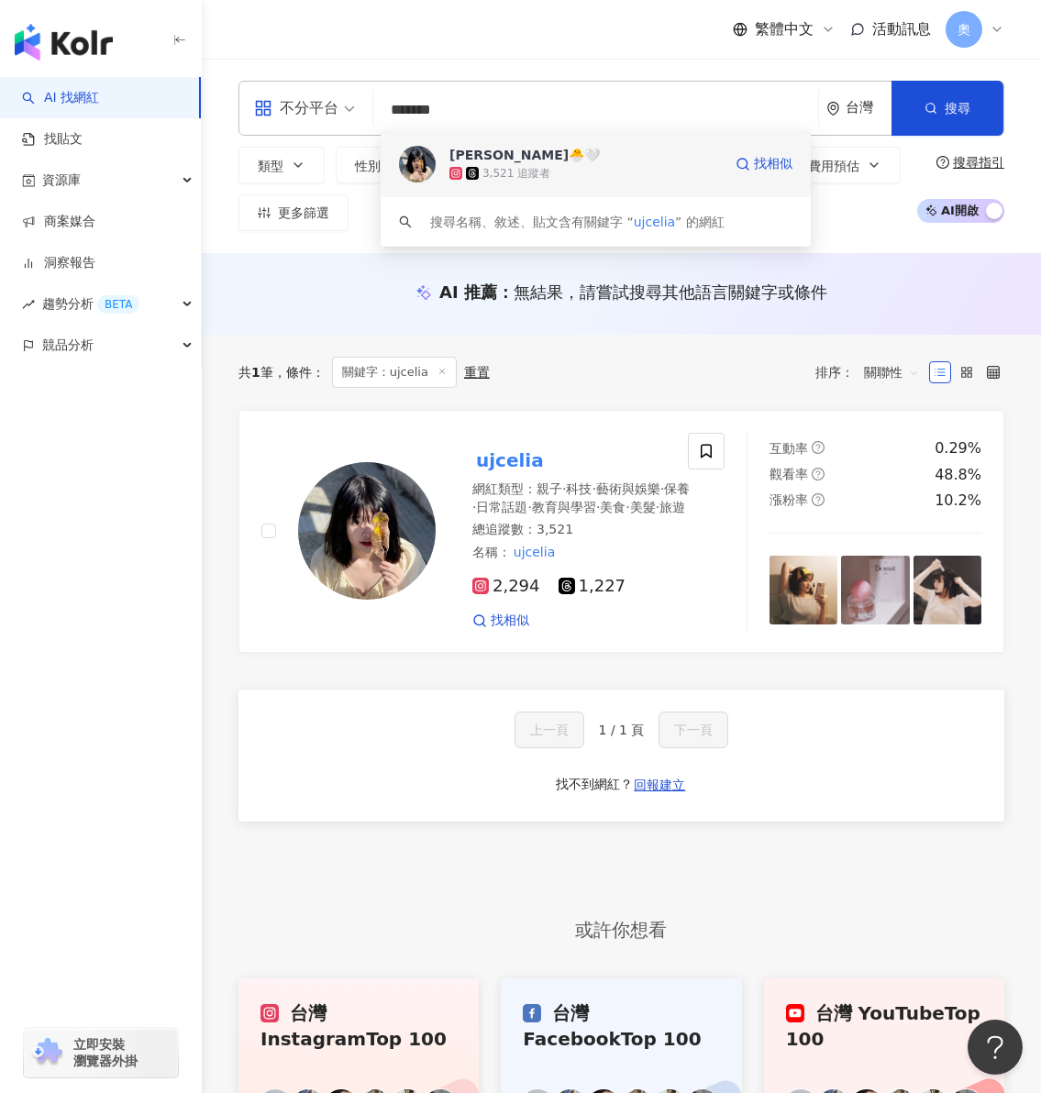
click at [522, 161] on span "禹潔🐣🤍" at bounding box center [585, 155] width 272 height 18
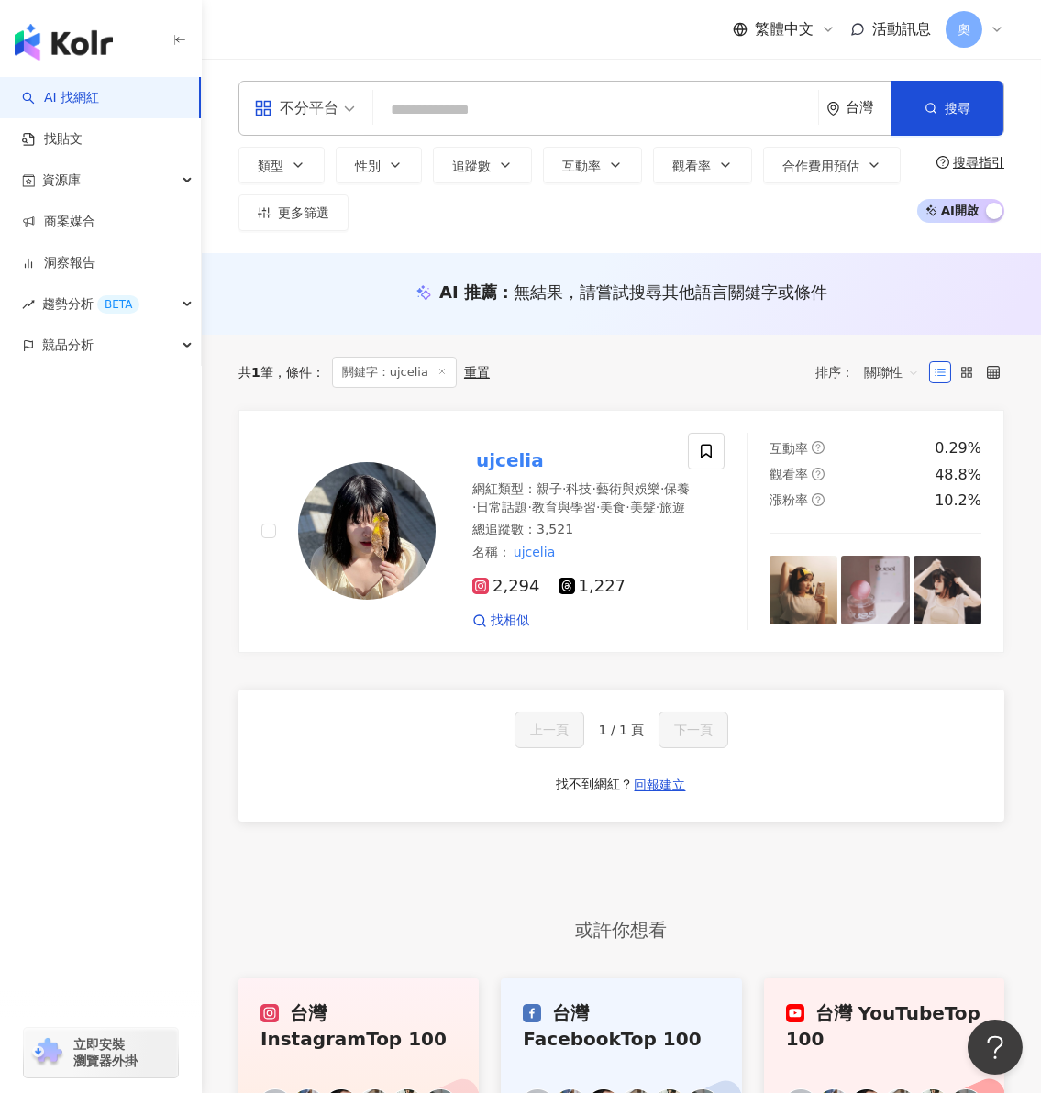
click at [805, 220] on div "類型 性別 追蹤數 互動率 觀看率 合作費用預估 更多篩選" at bounding box center [572, 189] width 669 height 84
click at [528, 112] on input "search" at bounding box center [596, 110] width 430 height 35
paste input "*******"
click at [937, 98] on button "搜尋" at bounding box center [947, 108] width 112 height 55
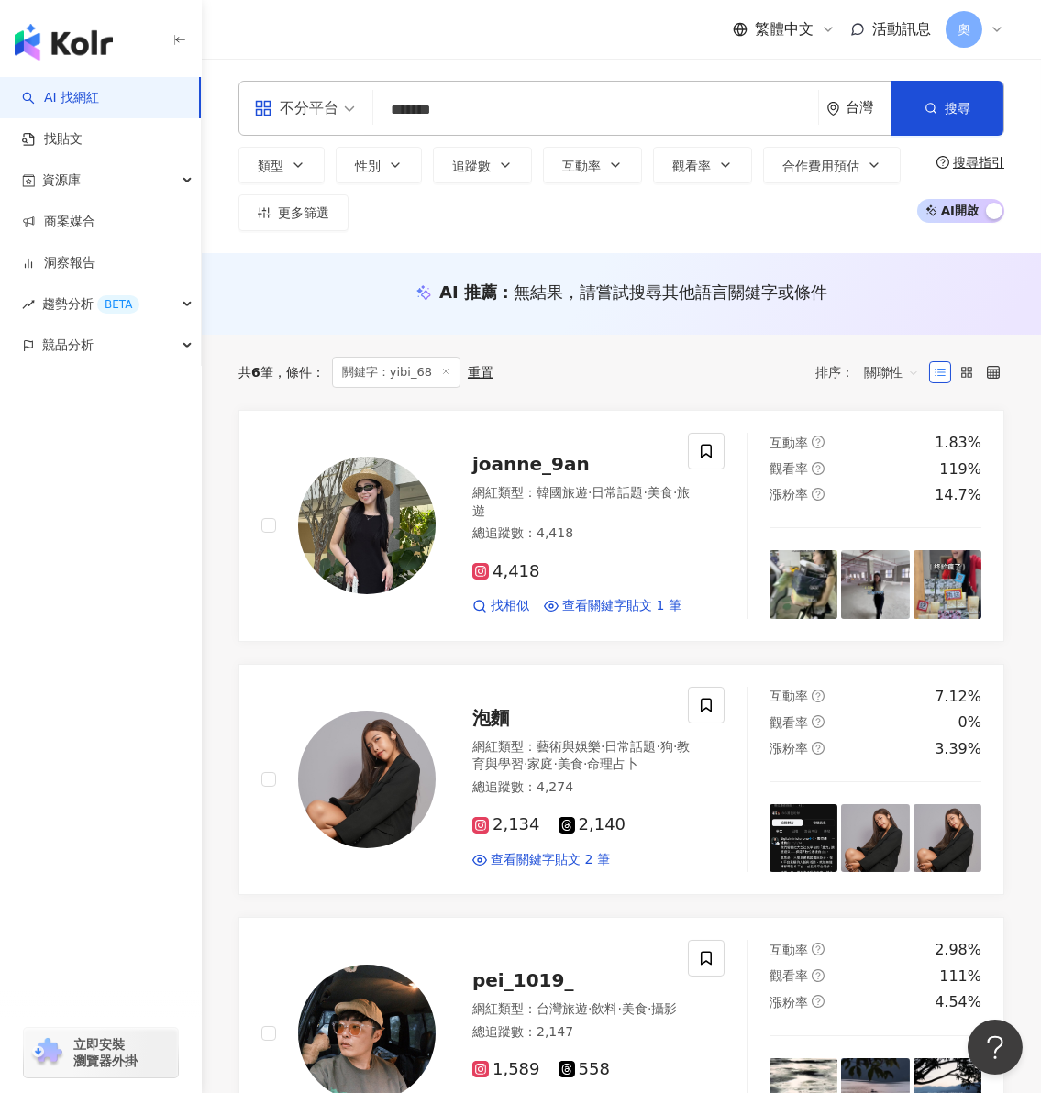
click at [743, 115] on input "*******" at bounding box center [596, 110] width 430 height 35
drag, startPoint x: 597, startPoint y: 105, endPoint x: 340, endPoint y: 101, distance: 256.8
click at [336, 110] on div "不分平台 ******* 台灣 搜尋 keyword 搜尋名稱、敘述、貼文含有關鍵字 “ yibi_68 ” 的網紅" at bounding box center [621, 108] width 766 height 55
paste input "**********"
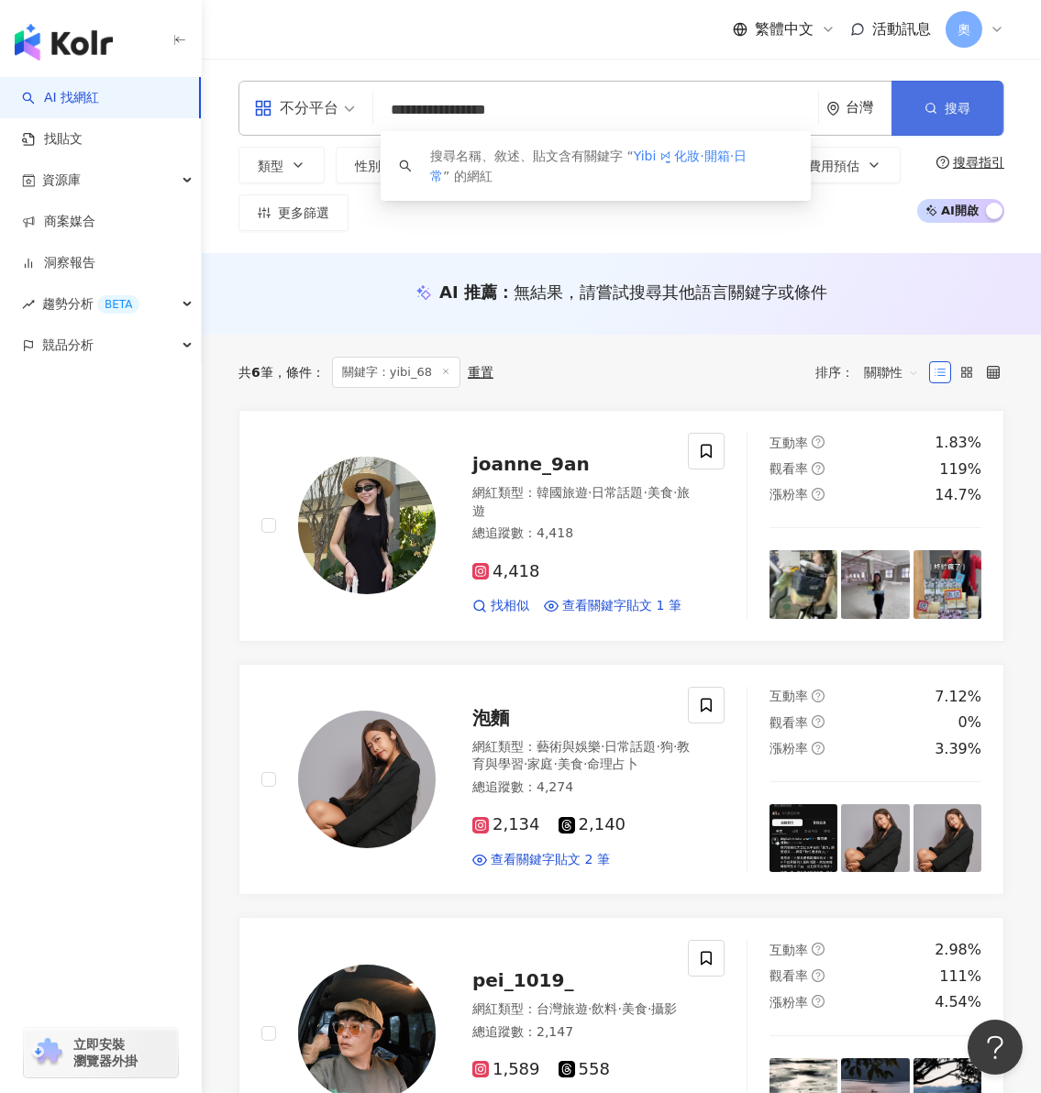
type input "**********"
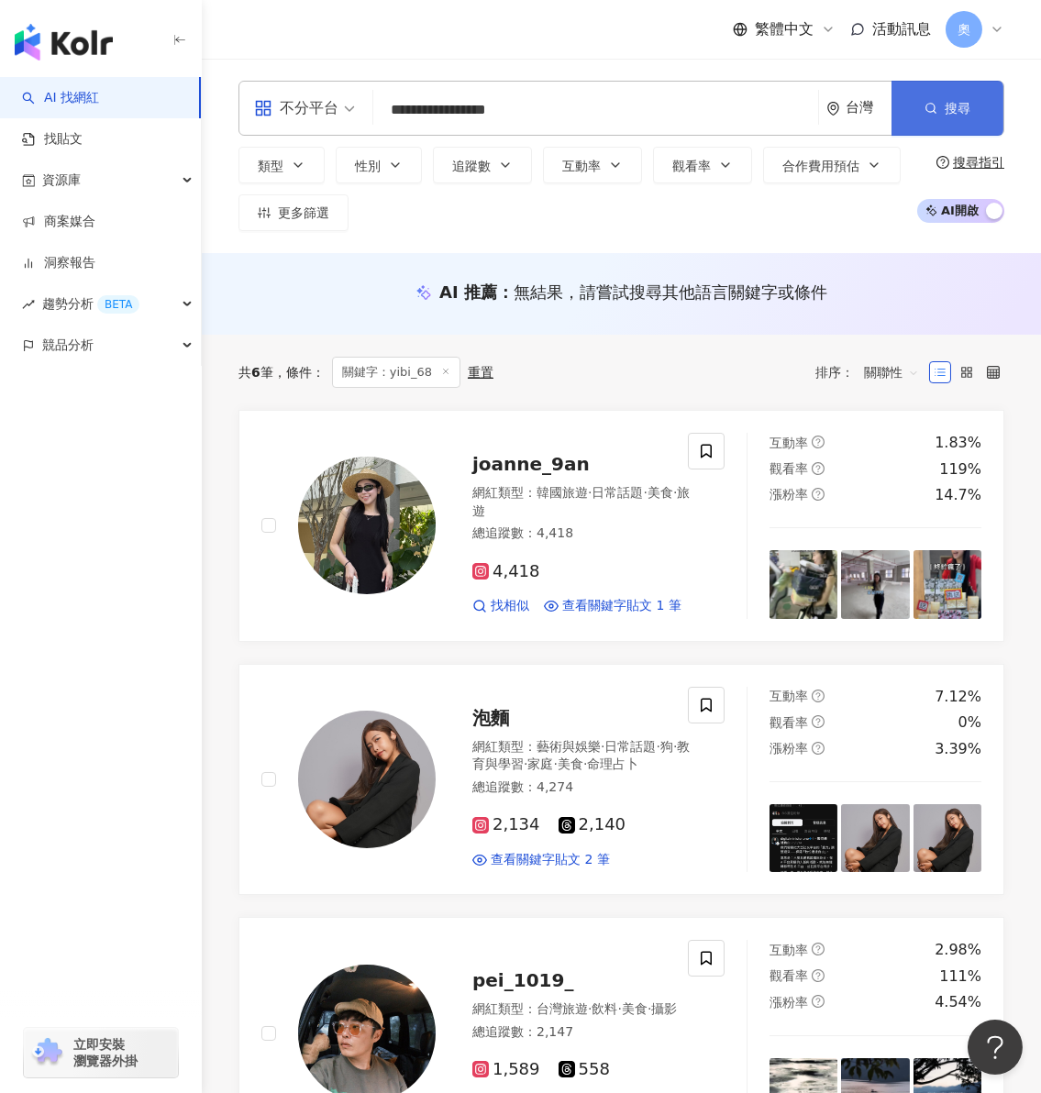
click at [940, 86] on button "搜尋" at bounding box center [947, 108] width 112 height 55
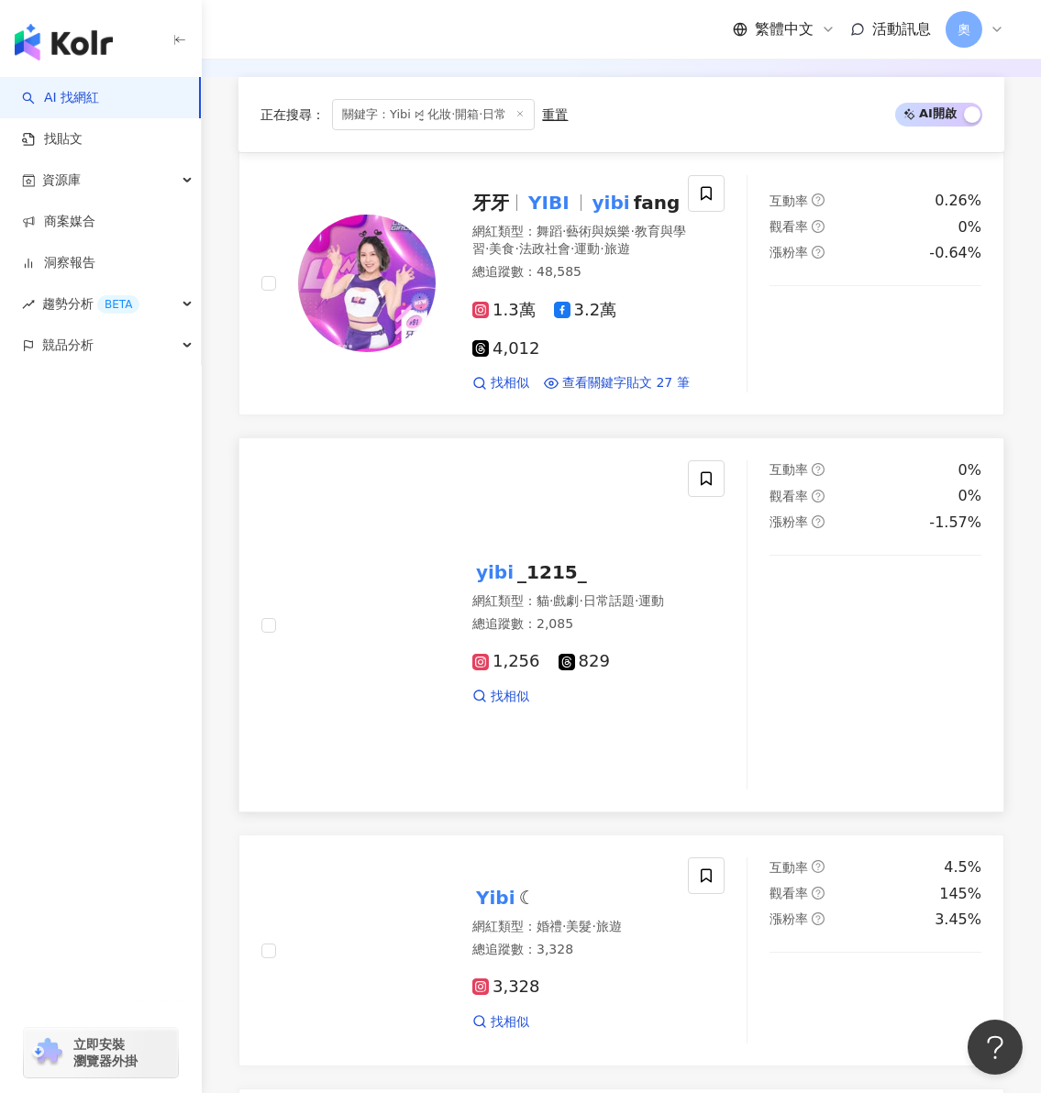
scroll to position [549, 0]
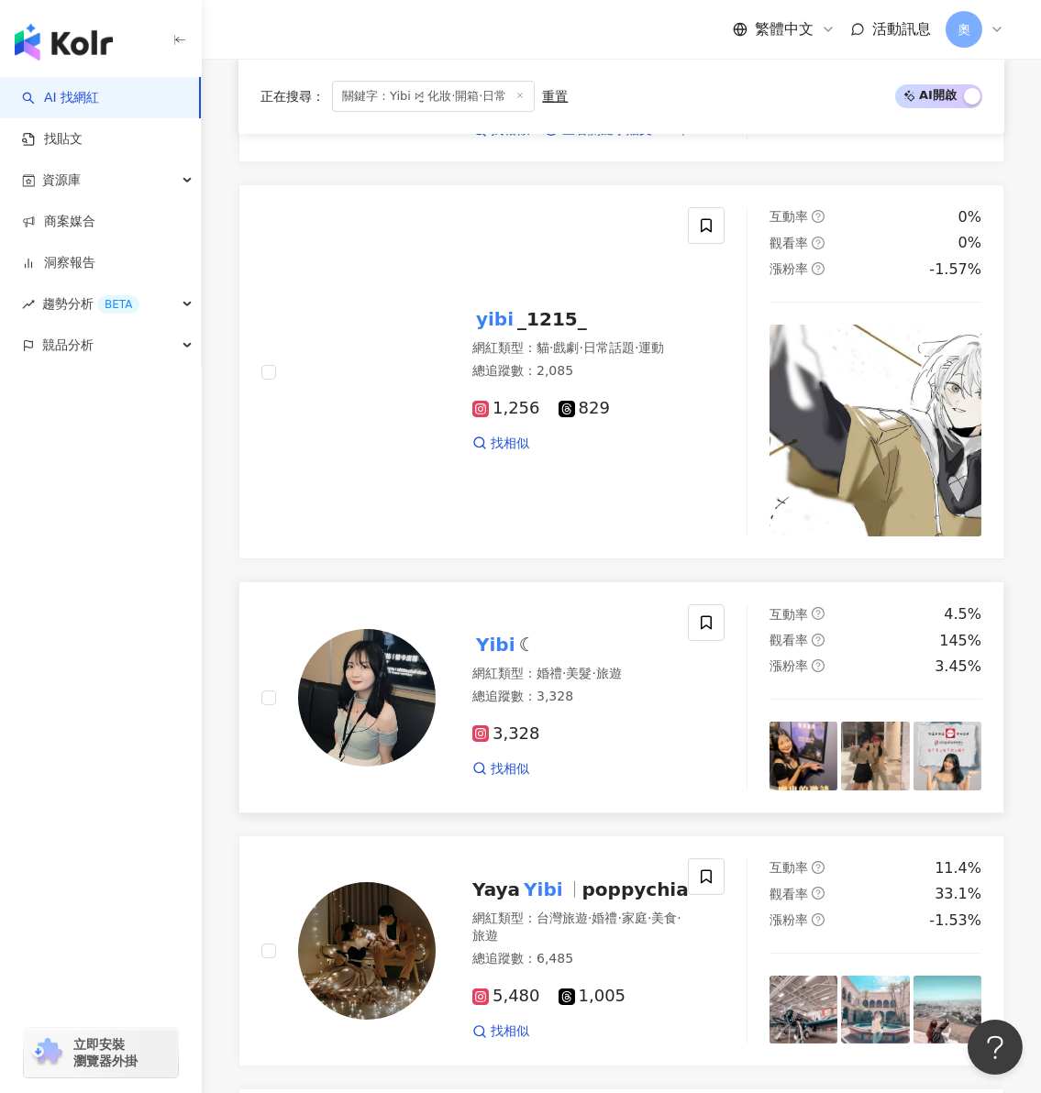
click at [488, 659] on mark "Yibi" at bounding box center [495, 644] width 47 height 29
click at [811, 139] on div "互動率 0.26% 觀看率 0% 漲粉率 -0.64%" at bounding box center [875, 30] width 257 height 217
click at [420, 103] on span "關鍵字：Yibi ꗯ̤̮ 化妝·開箱·日常" at bounding box center [433, 96] width 203 height 31
click at [463, 98] on span "關鍵字：Yibi ꗯ̤̮ 化妝·開箱·日常" at bounding box center [433, 96] width 203 height 31
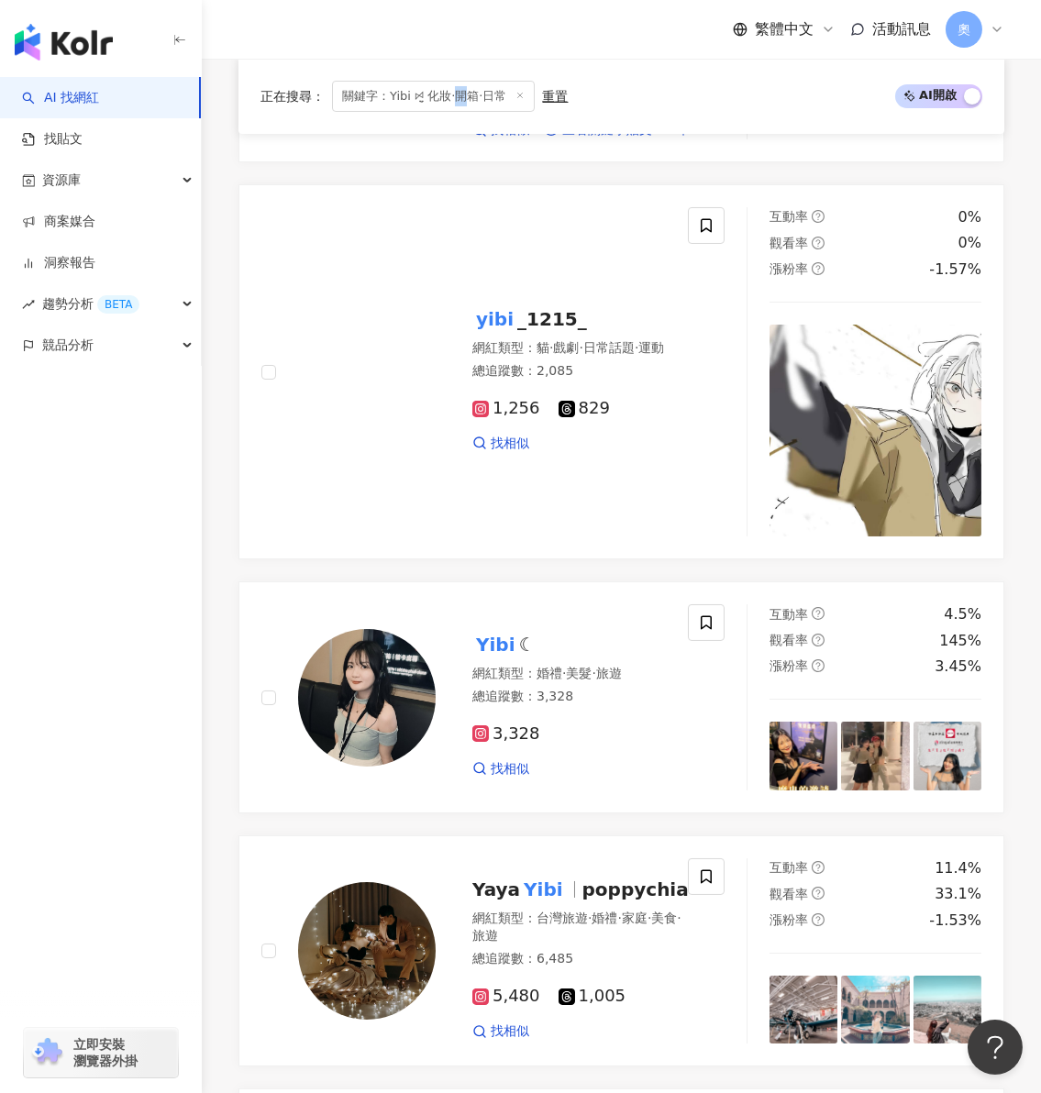
click at [463, 98] on span "關鍵字：Yibi ꗯ̤̮ 化妝·開箱·日常" at bounding box center [433, 96] width 203 height 31
click at [436, 97] on span "關鍵字：Yibi ꗯ̤̮ 化妝·開箱·日常" at bounding box center [433, 96] width 203 height 31
drag, startPoint x: 512, startPoint y: 94, endPoint x: 558, endPoint y: 93, distance: 45.9
click at [503, 93] on span "關鍵字：Yibi ꗯ̤̮ 化妝·開箱·日常" at bounding box center [433, 96] width 203 height 31
click at [525, 95] on icon at bounding box center [519, 95] width 9 height 9
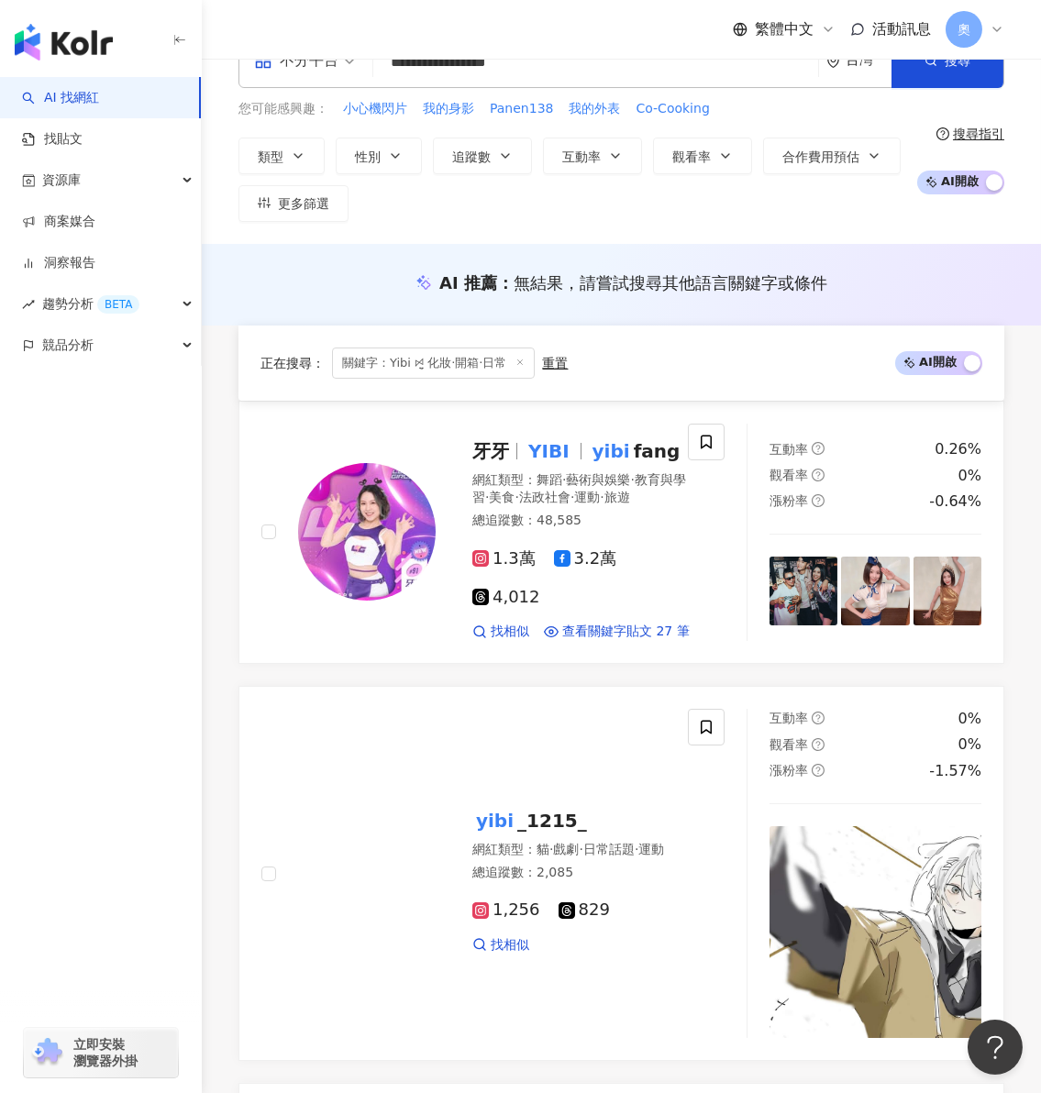
click at [433, 96] on div "**********" at bounding box center [621, 127] width 839 height 189
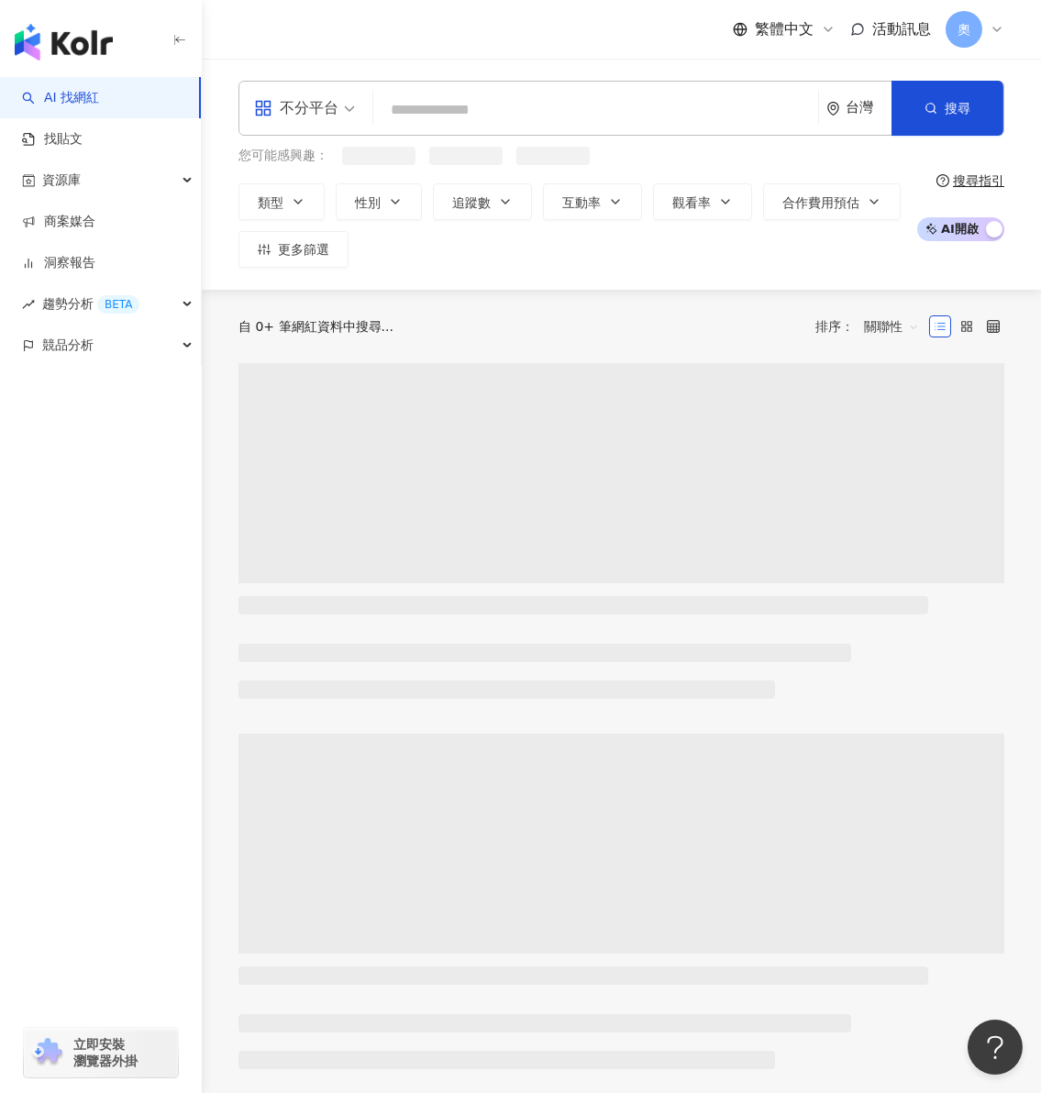
click at [611, 108] on input "search" at bounding box center [596, 110] width 430 height 35
paste input "********"
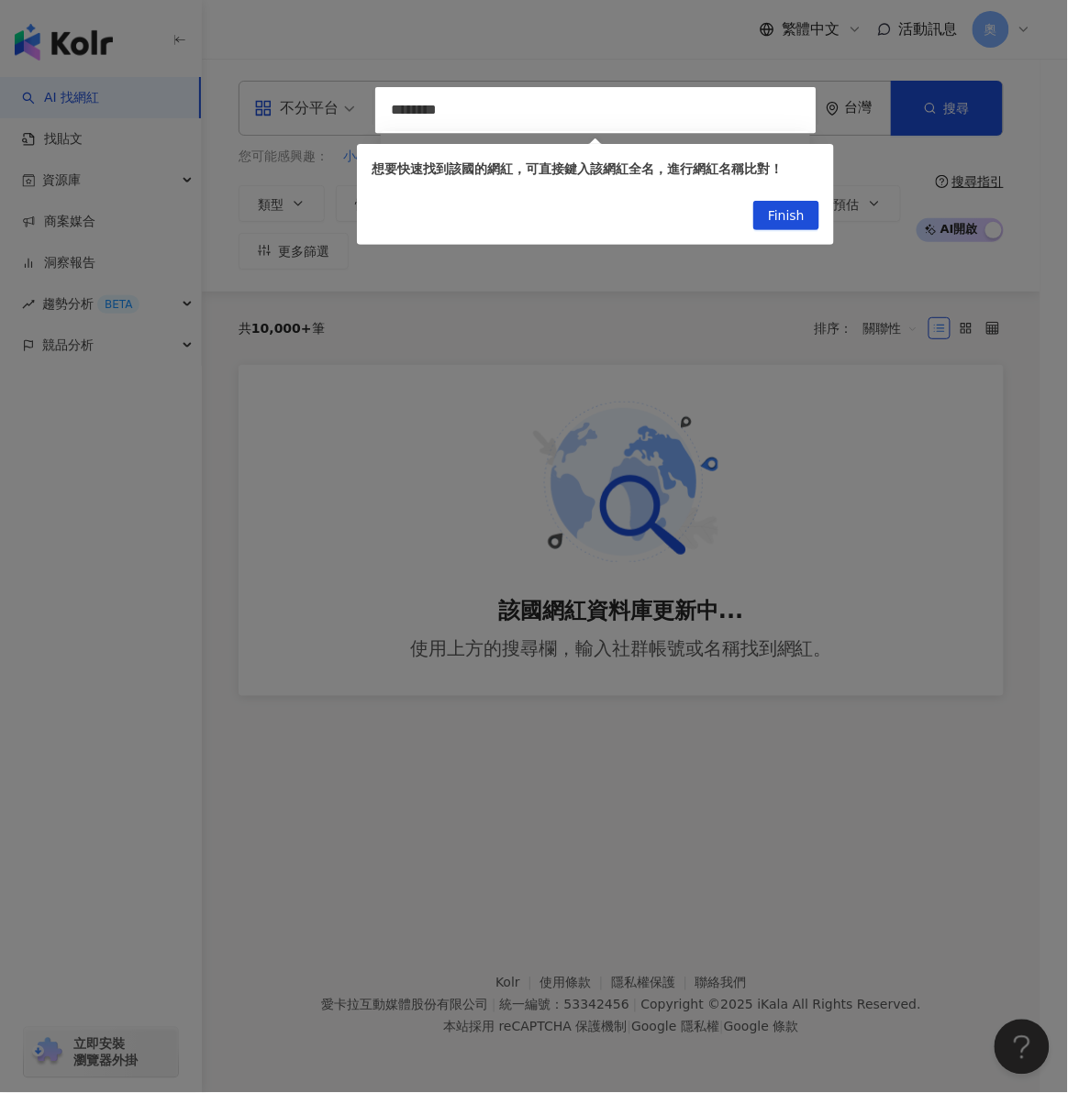
click at [387, 110] on div at bounding box center [534, 546] width 1068 height 1093
click at [403, 101] on div at bounding box center [534, 546] width 1068 height 1093
click at [395, 111] on div at bounding box center [534, 546] width 1068 height 1093
click at [769, 219] on span "Finish" at bounding box center [786, 216] width 37 height 29
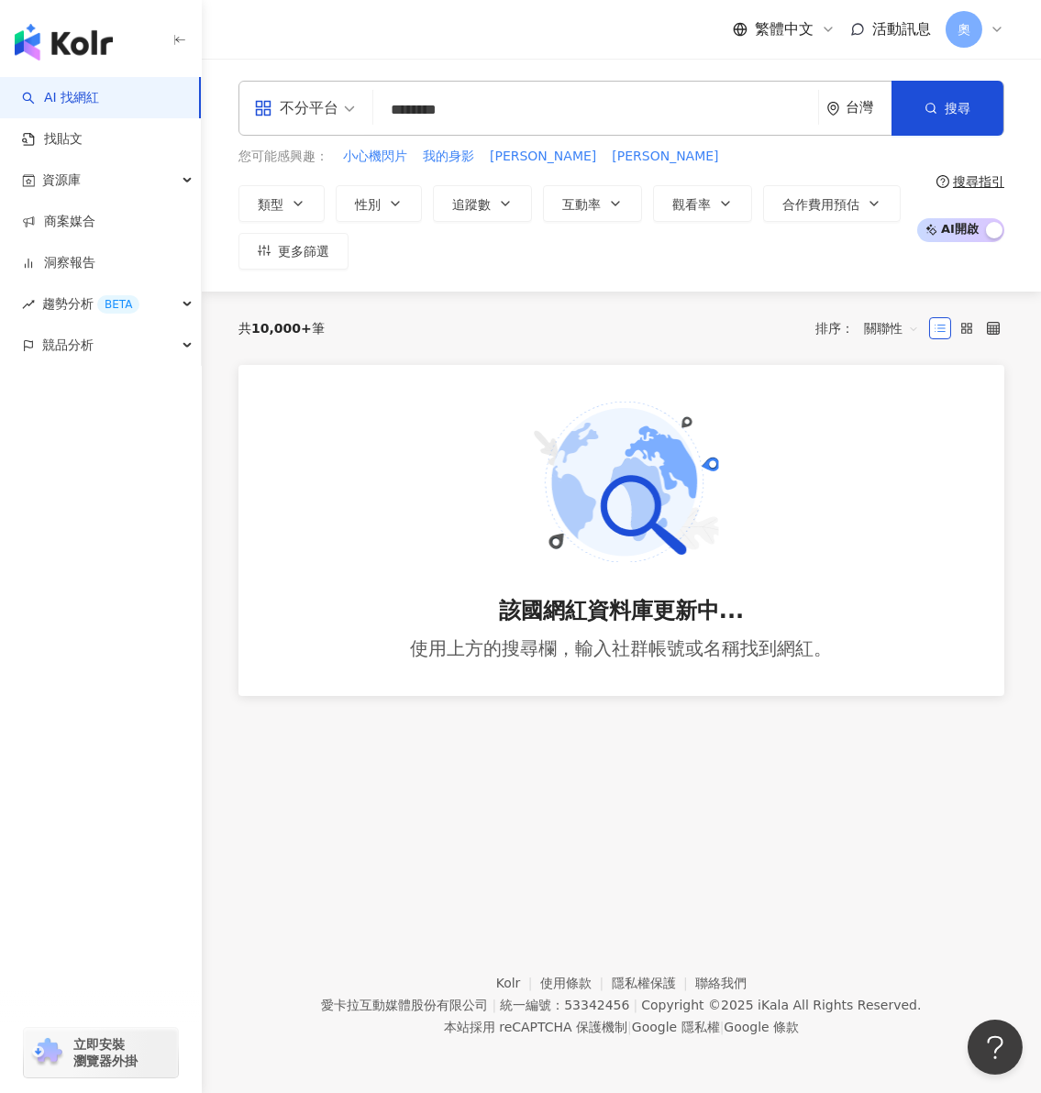
click at [400, 115] on input "********" at bounding box center [596, 110] width 430 height 35
click at [562, 104] on input "*******" at bounding box center [596, 110] width 430 height 35
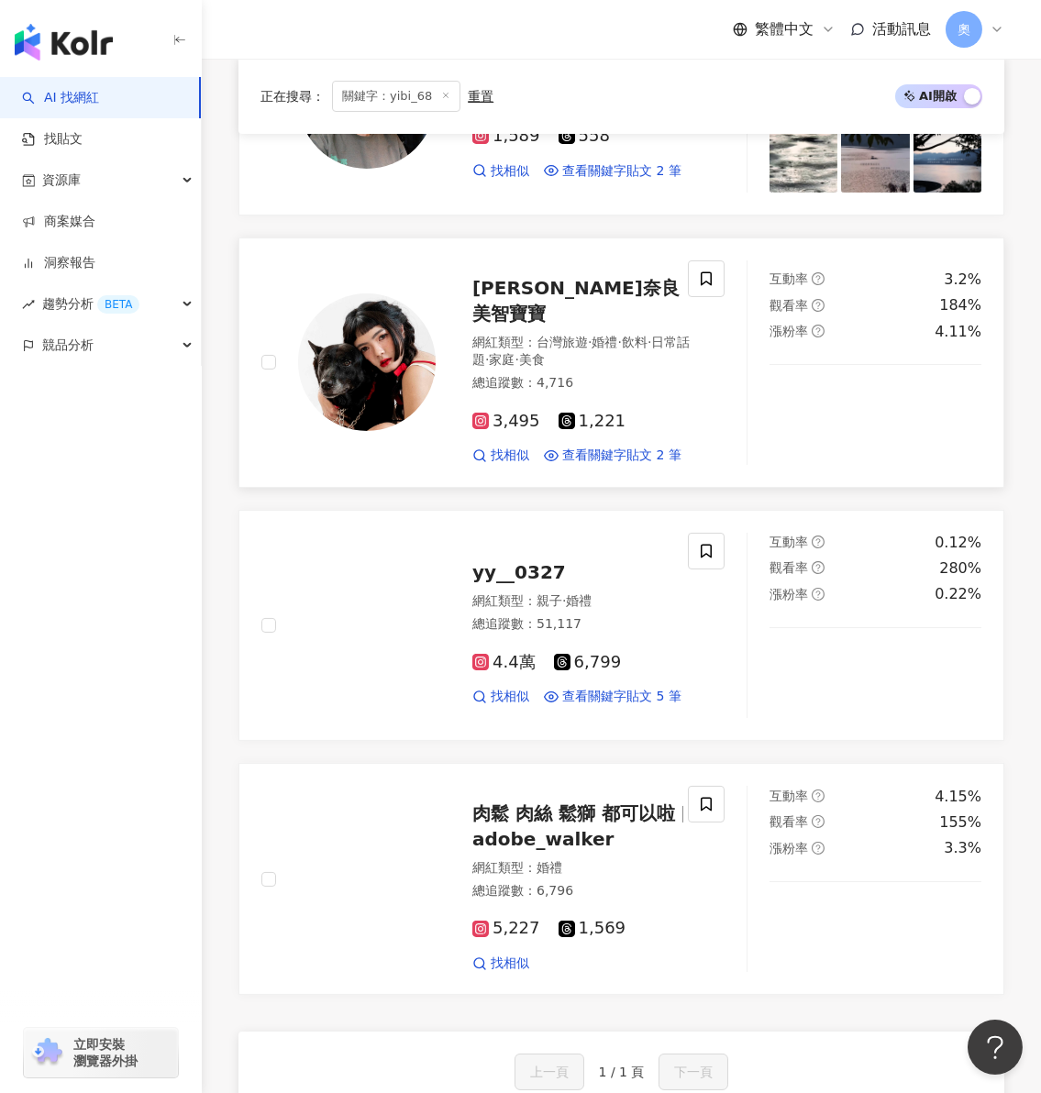
scroll to position [1467, 0]
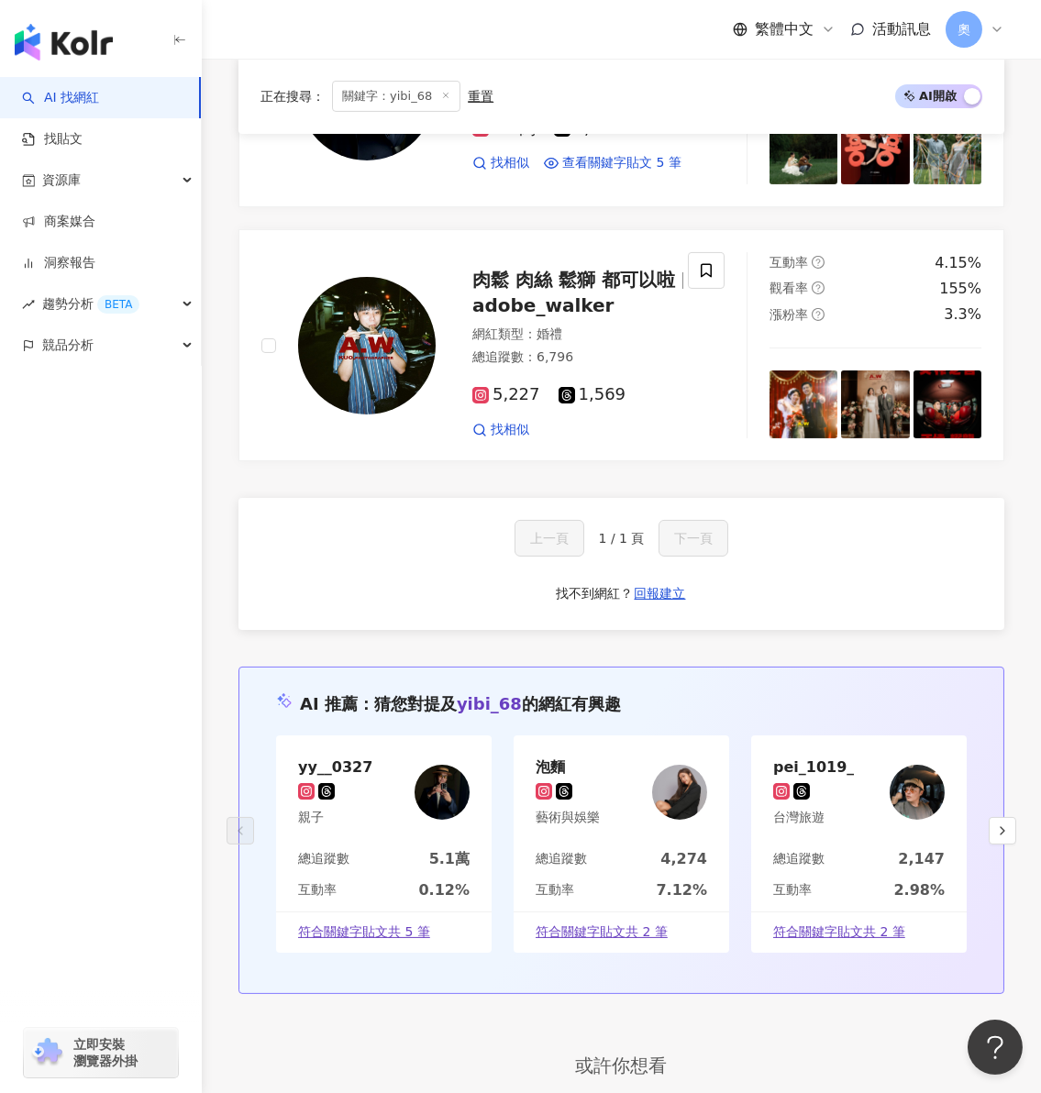
click at [1012, 326] on div "正在搜尋 ： 關鍵字：yibi_68 重置 AI 開啟 AI 關閉 joanne_9an 網紅類型 ： 韓國旅遊 · 日常話題 · 美食 · 旅遊 總追蹤數 …" at bounding box center [621, 75] width 839 height 2416
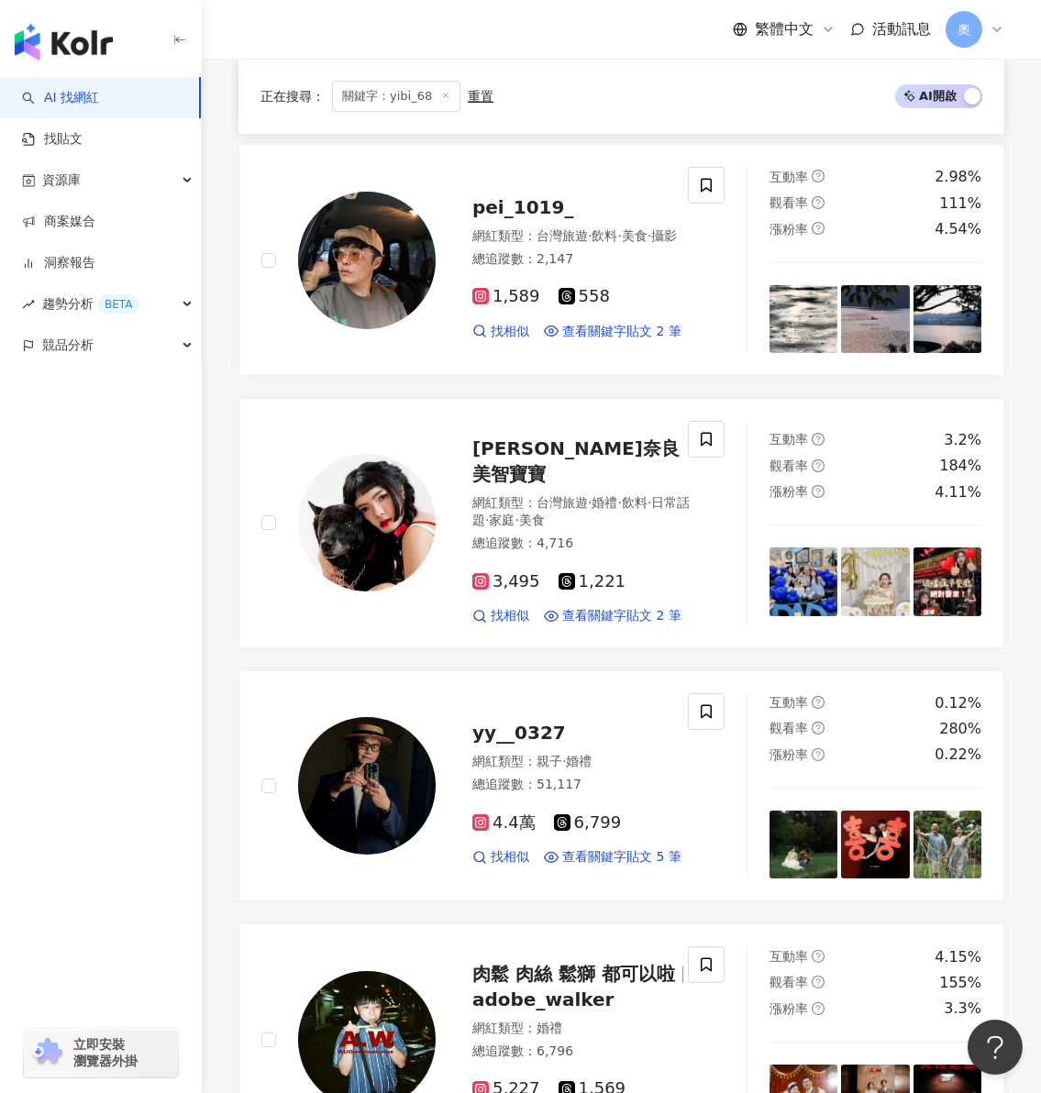
scroll to position [734, 0]
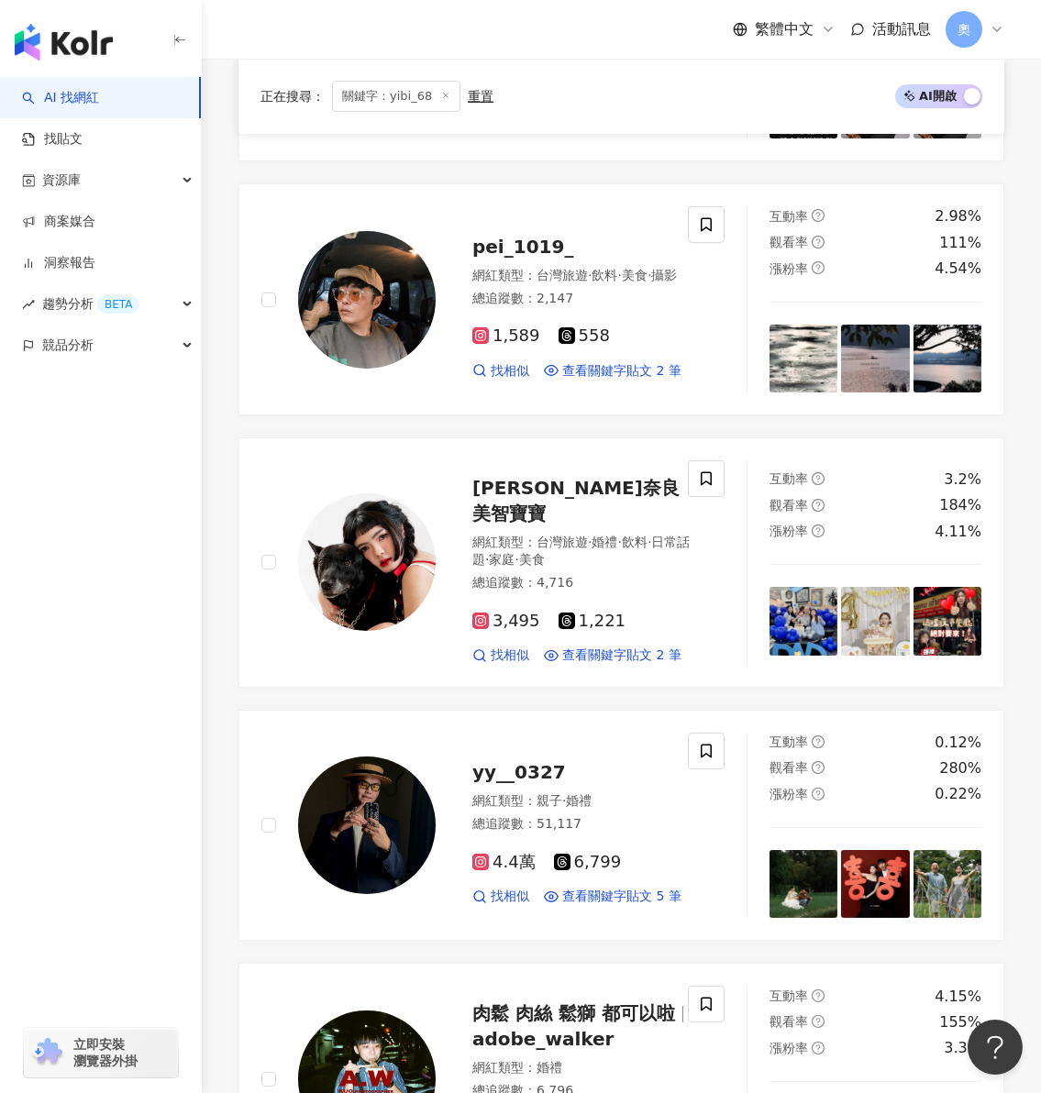
drag, startPoint x: 454, startPoint y: 92, endPoint x: 445, endPoint y: 85, distance: 11.2
click at [453, 92] on span "關鍵字：yibi_68" at bounding box center [396, 96] width 128 height 31
click at [444, 85] on span "關鍵字：yibi_68" at bounding box center [396, 96] width 128 height 31
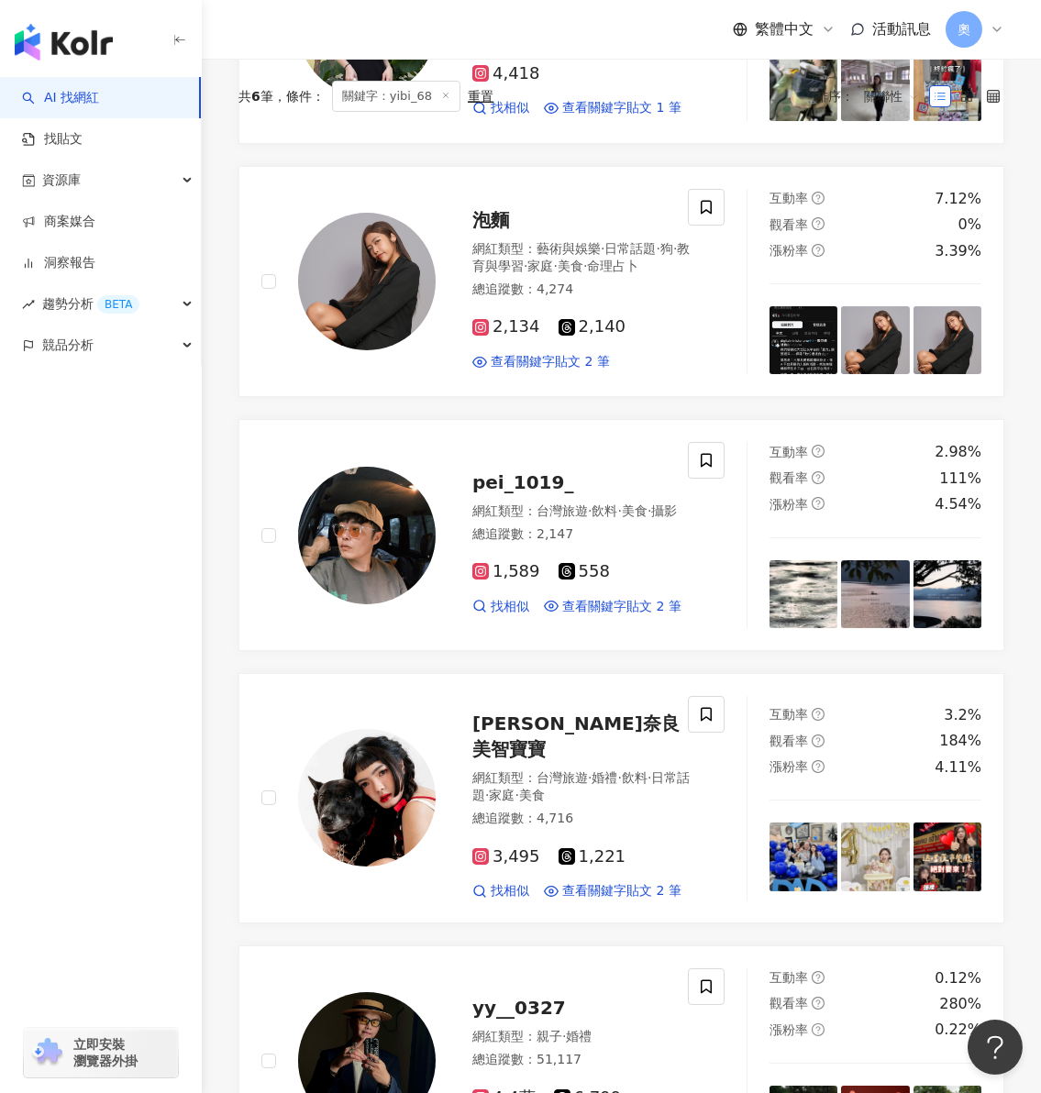
scroll to position [0, 0]
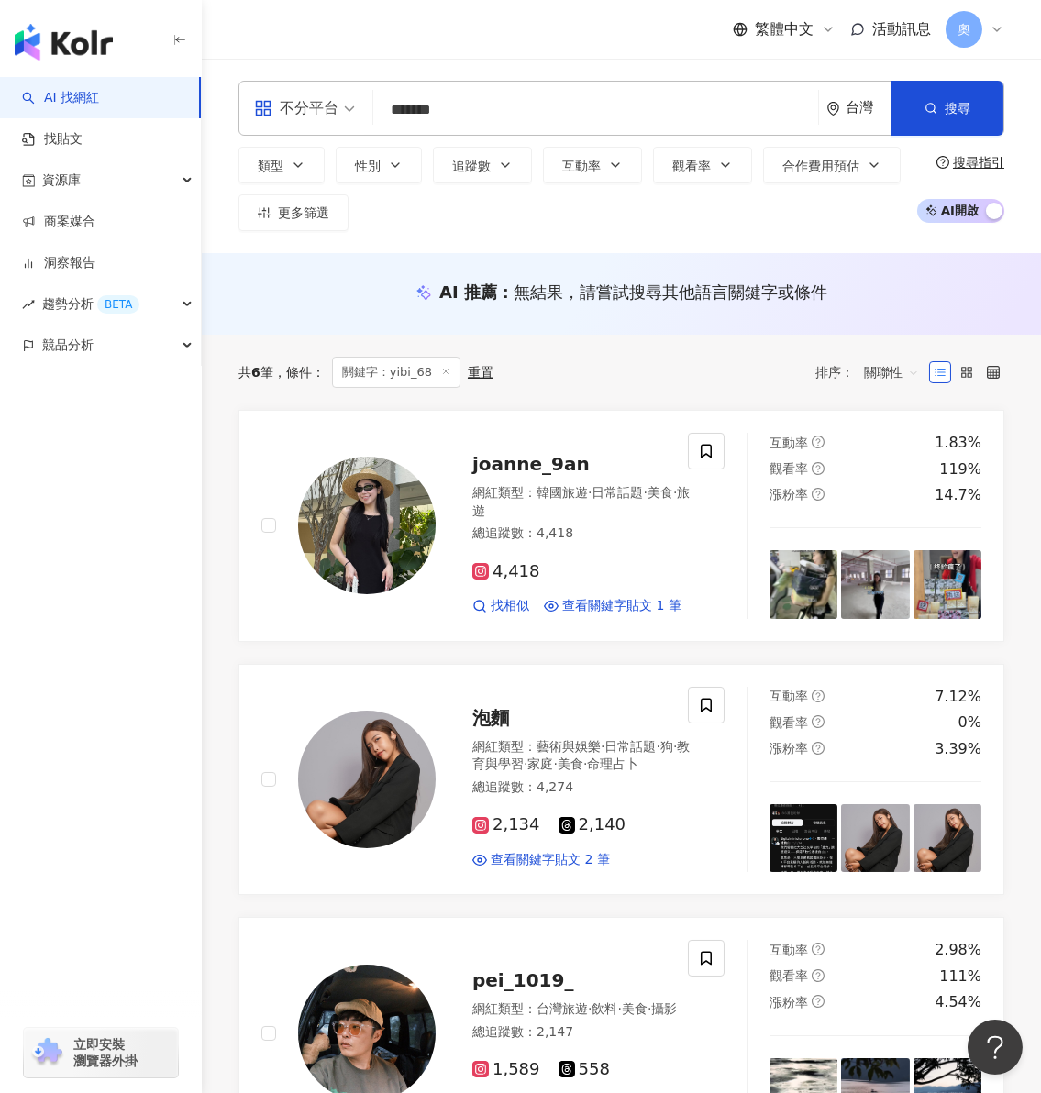
drag, startPoint x: 457, startPoint y: 116, endPoint x: 362, endPoint y: 110, distance: 94.7
click at [362, 110] on div "不分平台 ******* 台灣 搜尋 keyword 搜尋名稱、敘述、貼文含有關鍵字 “ yibi_68 ” 的網紅" at bounding box center [621, 108] width 766 height 55
paste input "******"
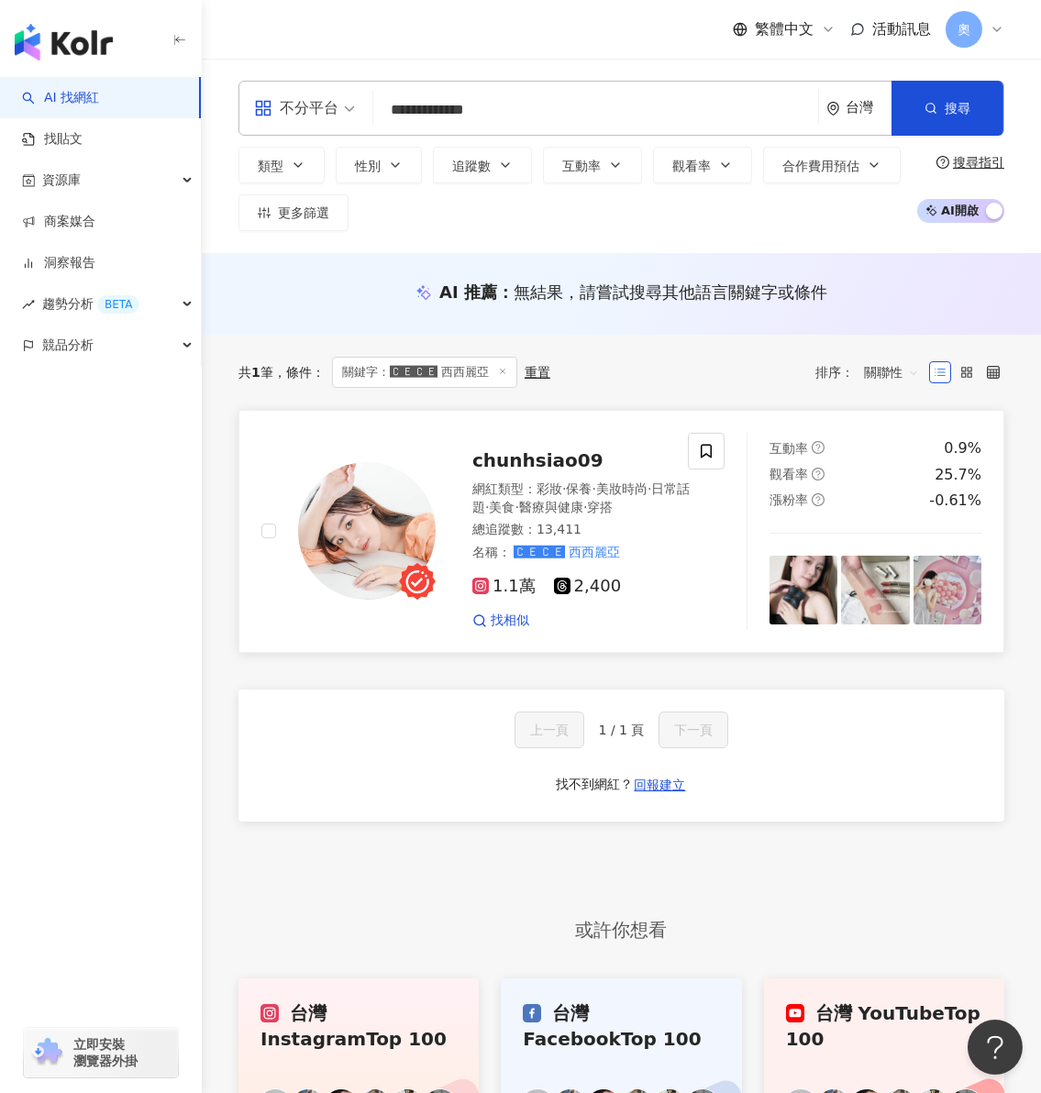
drag, startPoint x: 537, startPoint y: 459, endPoint x: 552, endPoint y: 459, distance: 14.7
click at [537, 459] on span "chunhsiao09" at bounding box center [537, 460] width 131 height 22
click at [783, 74] on div "**********" at bounding box center [621, 156] width 839 height 194
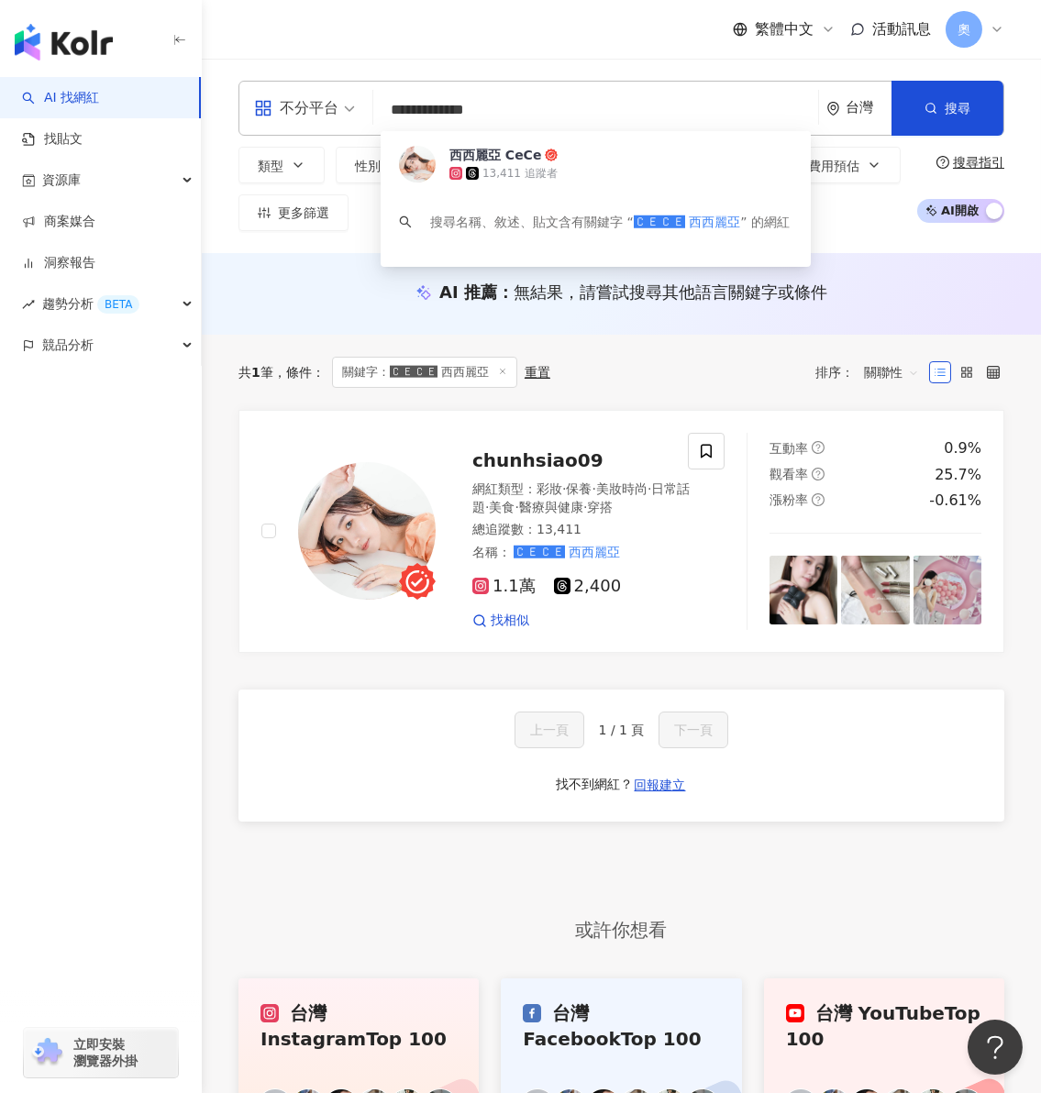
drag, startPoint x: 557, startPoint y: 114, endPoint x: 305, endPoint y: 95, distance: 252.0
click at [305, 95] on div "**********" at bounding box center [621, 108] width 766 height 55
paste input "search"
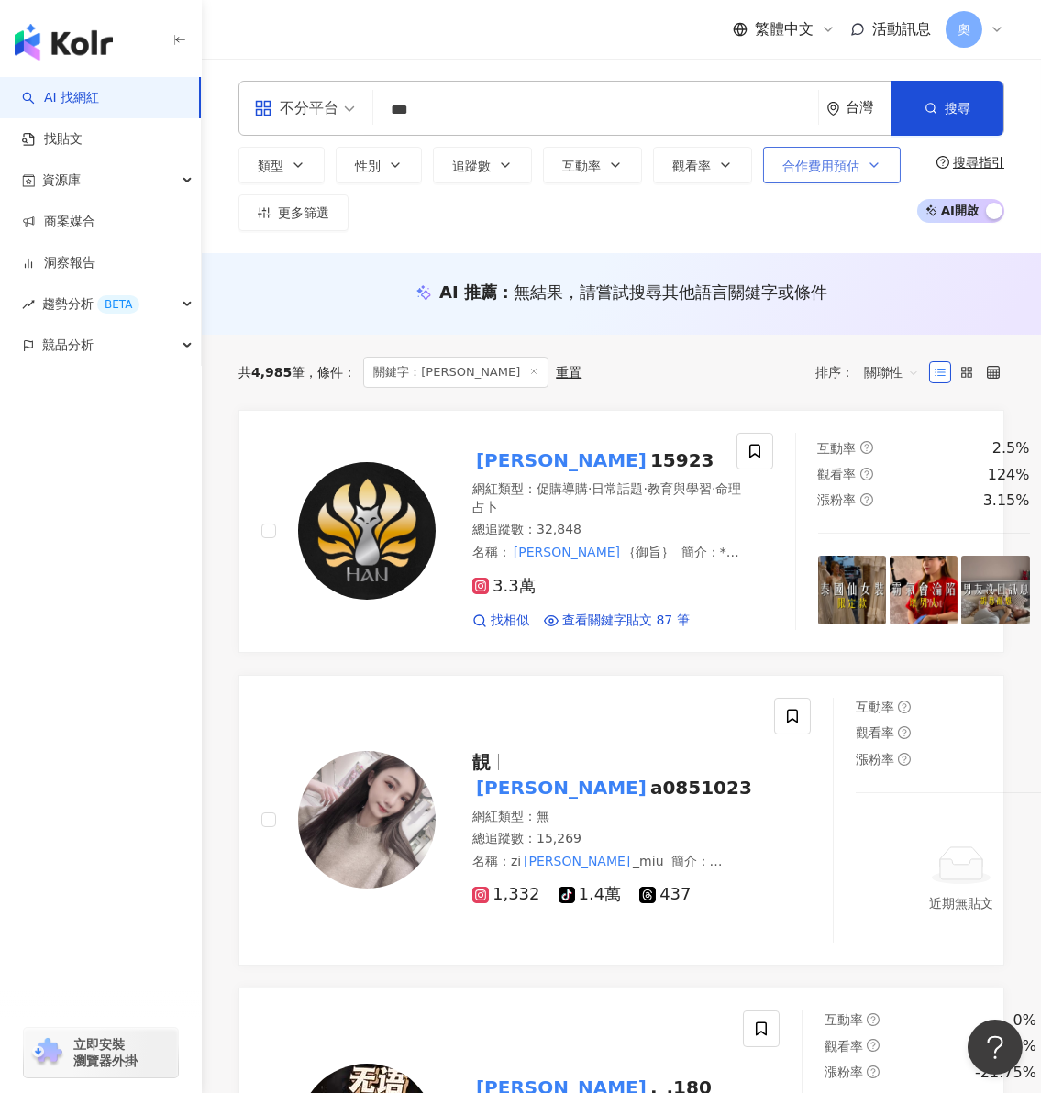
click at [841, 188] on div "類型 性別 追蹤數 互動率 觀看率 合作費用預估 更多篩選" at bounding box center [572, 189] width 669 height 84
click at [577, 108] on input "***" at bounding box center [596, 110] width 430 height 35
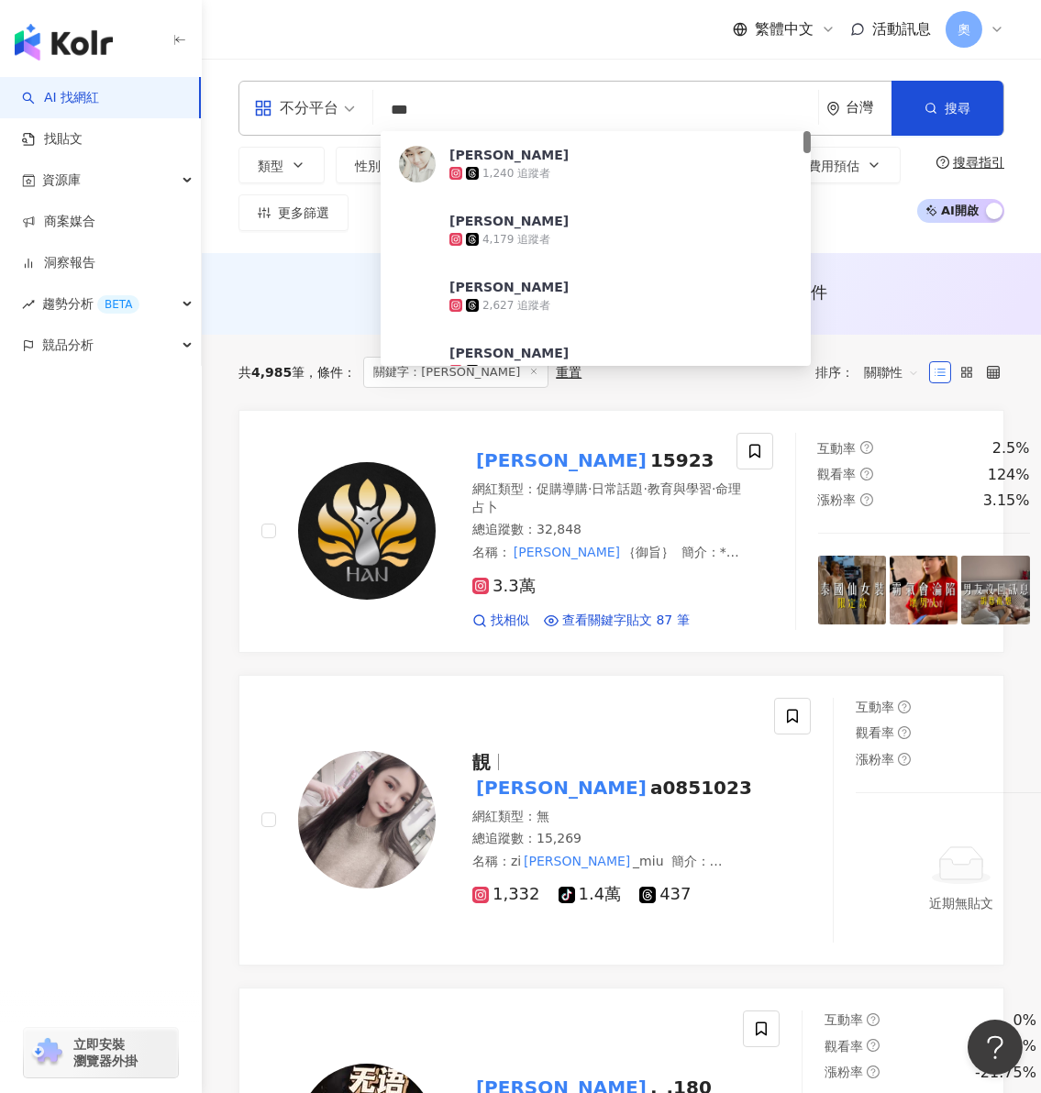
drag, startPoint x: 568, startPoint y: 108, endPoint x: 346, endPoint y: 89, distance: 222.8
click at [338, 98] on div "不分平台 *** 台灣 搜尋 c2200e8c-09de-4b87-846b-7f1070734974 Han 1,240 追蹤者 Han 4,179 追蹤者…" at bounding box center [621, 108] width 766 height 55
paste input "********"
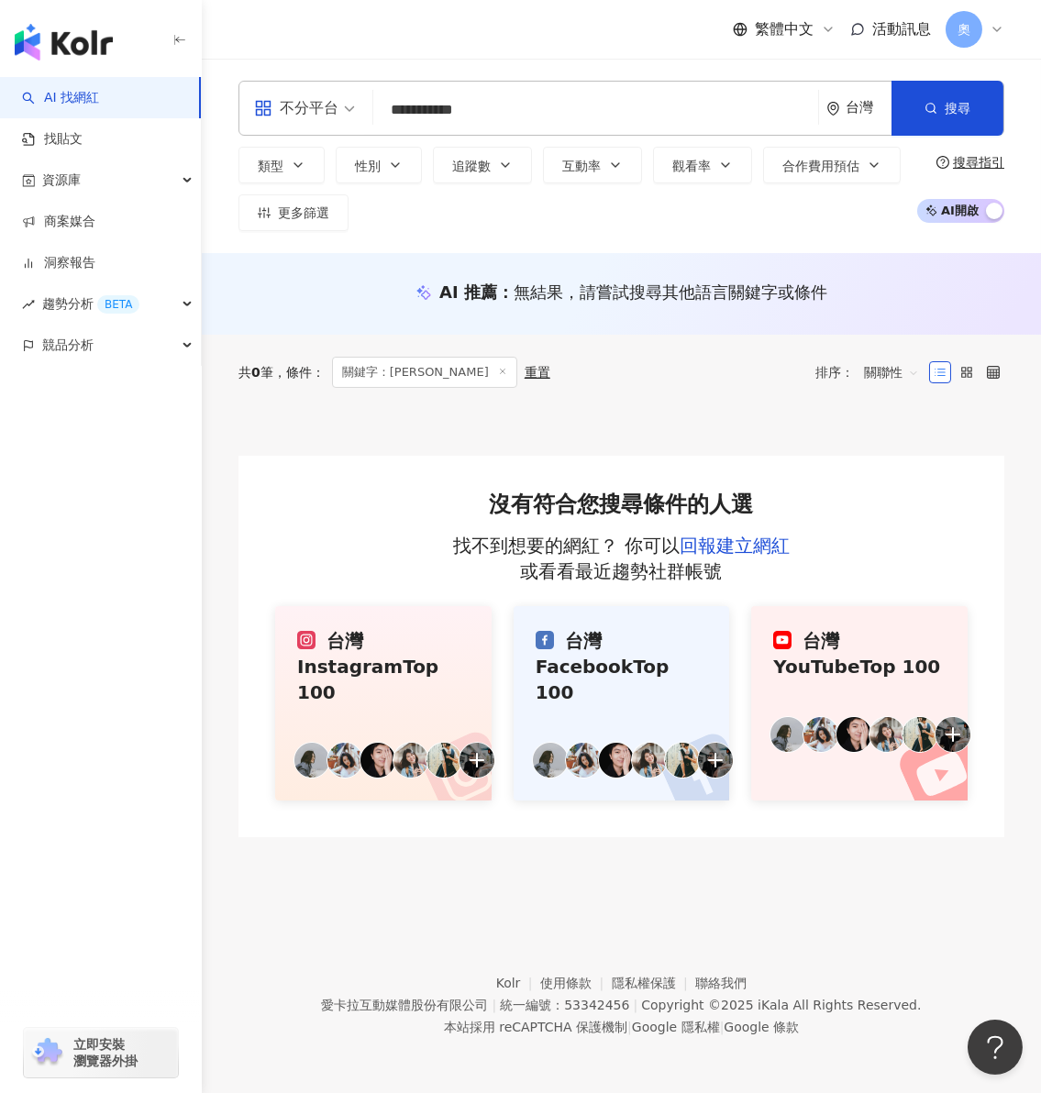
click at [393, 111] on input "**********" at bounding box center [596, 110] width 430 height 35
type input "**********"
click at [589, 103] on input "search" at bounding box center [596, 110] width 430 height 35
paste input "**********"
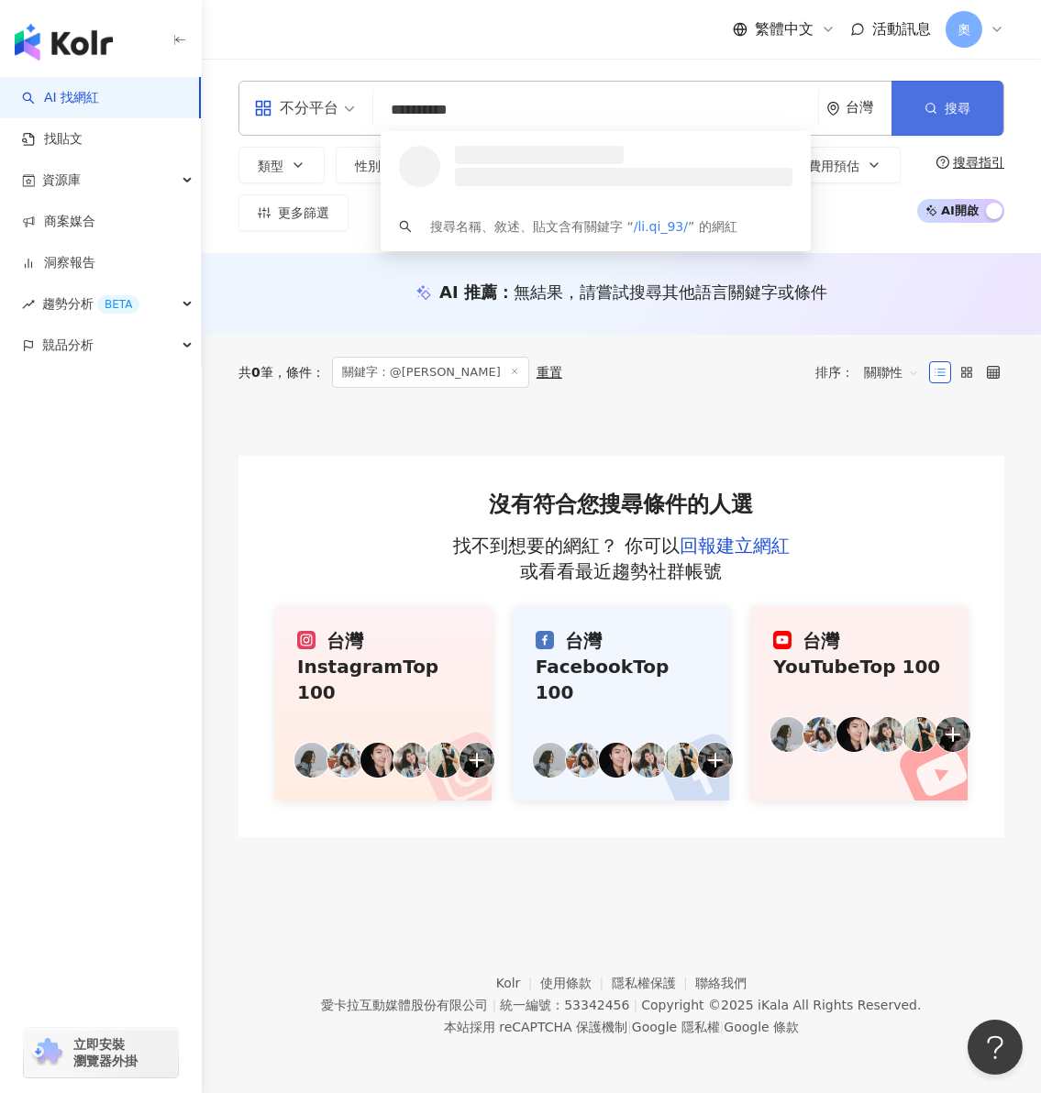
click at [941, 95] on button "搜尋" at bounding box center [947, 108] width 112 height 55
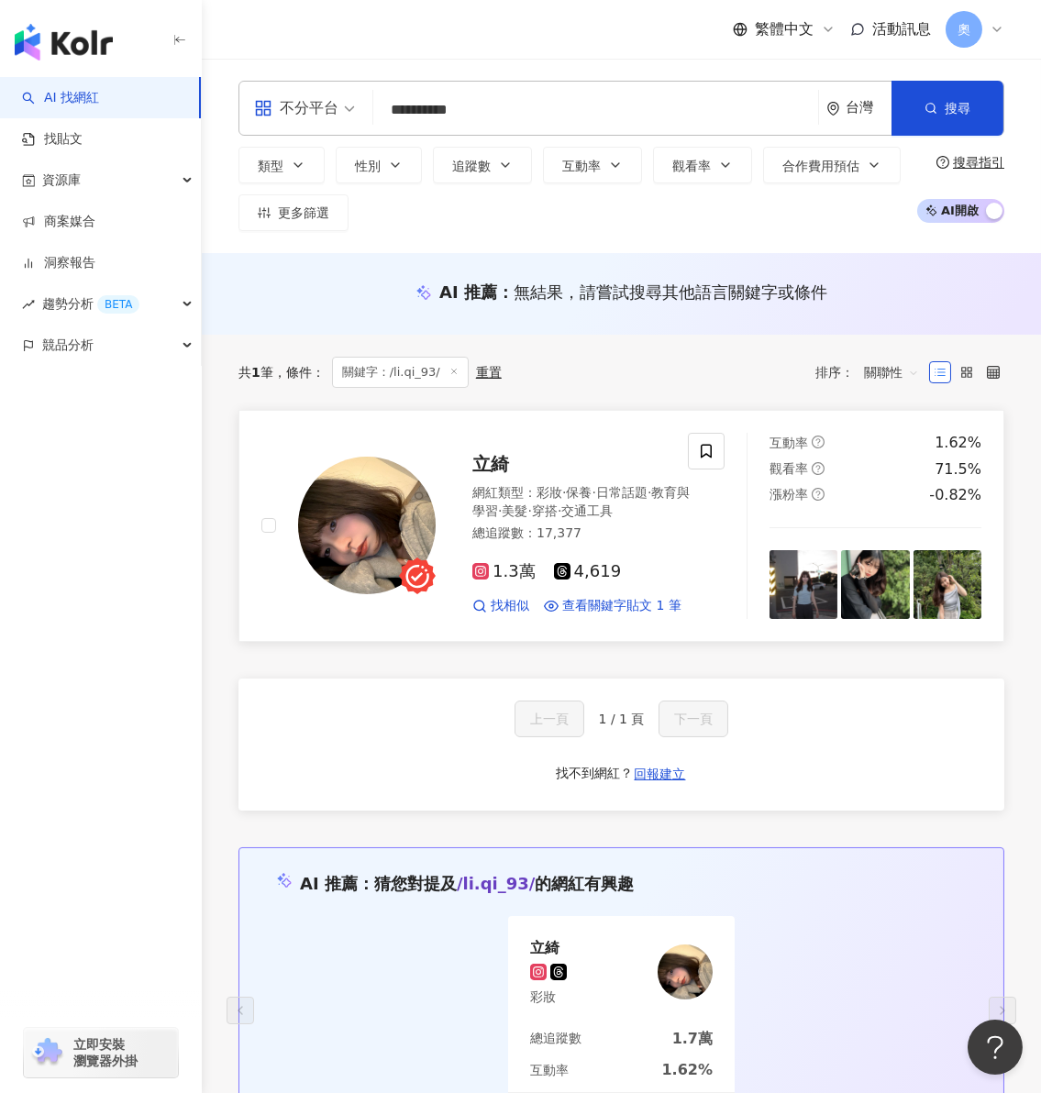
click at [529, 515] on span "教育與學習" at bounding box center [580, 501] width 217 height 33
click at [753, 85] on div "**********" at bounding box center [621, 108] width 766 height 55
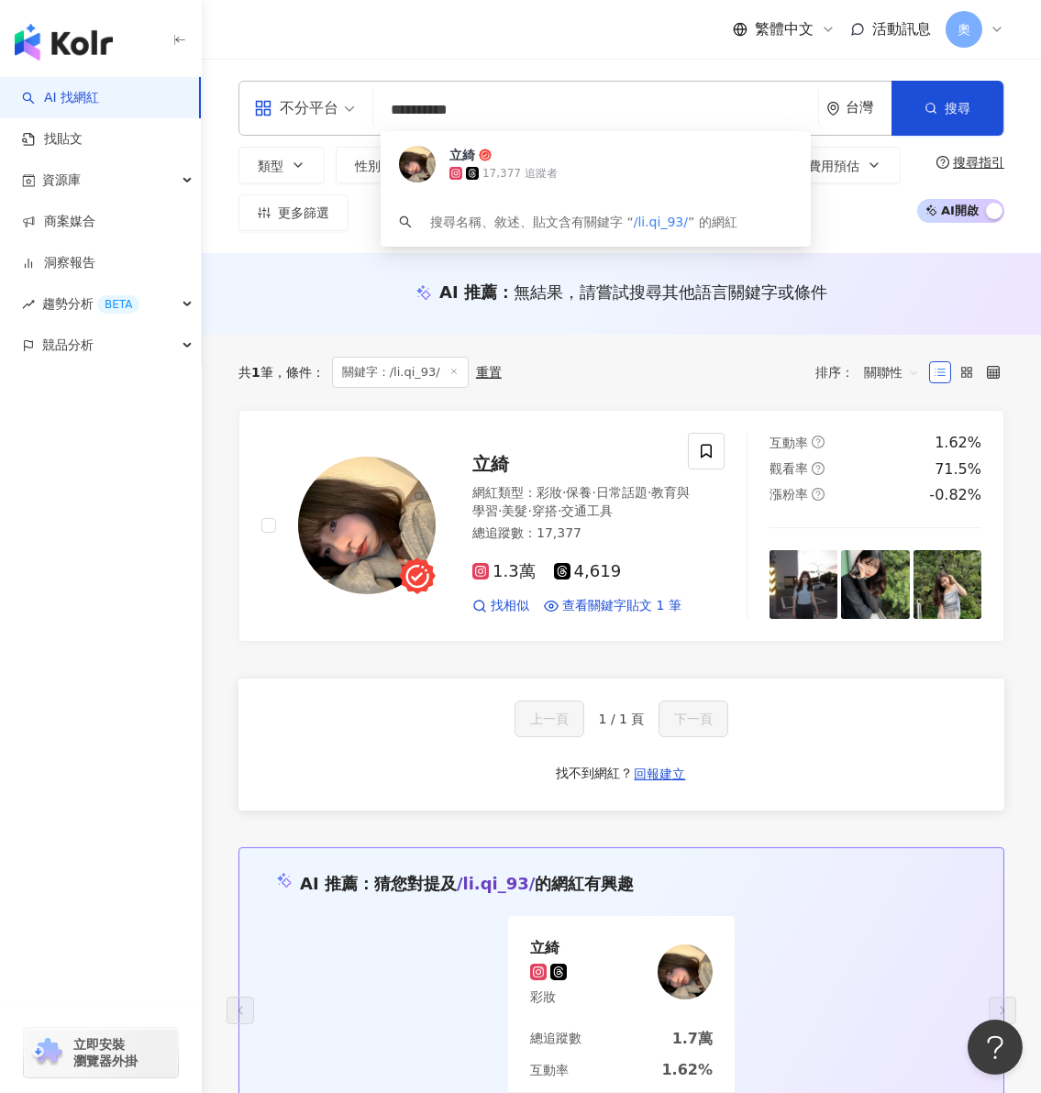
drag, startPoint x: 691, startPoint y: 104, endPoint x: 395, endPoint y: 86, distance: 295.8
click at [395, 86] on div "**********" at bounding box center [621, 108] width 766 height 55
type input "*"
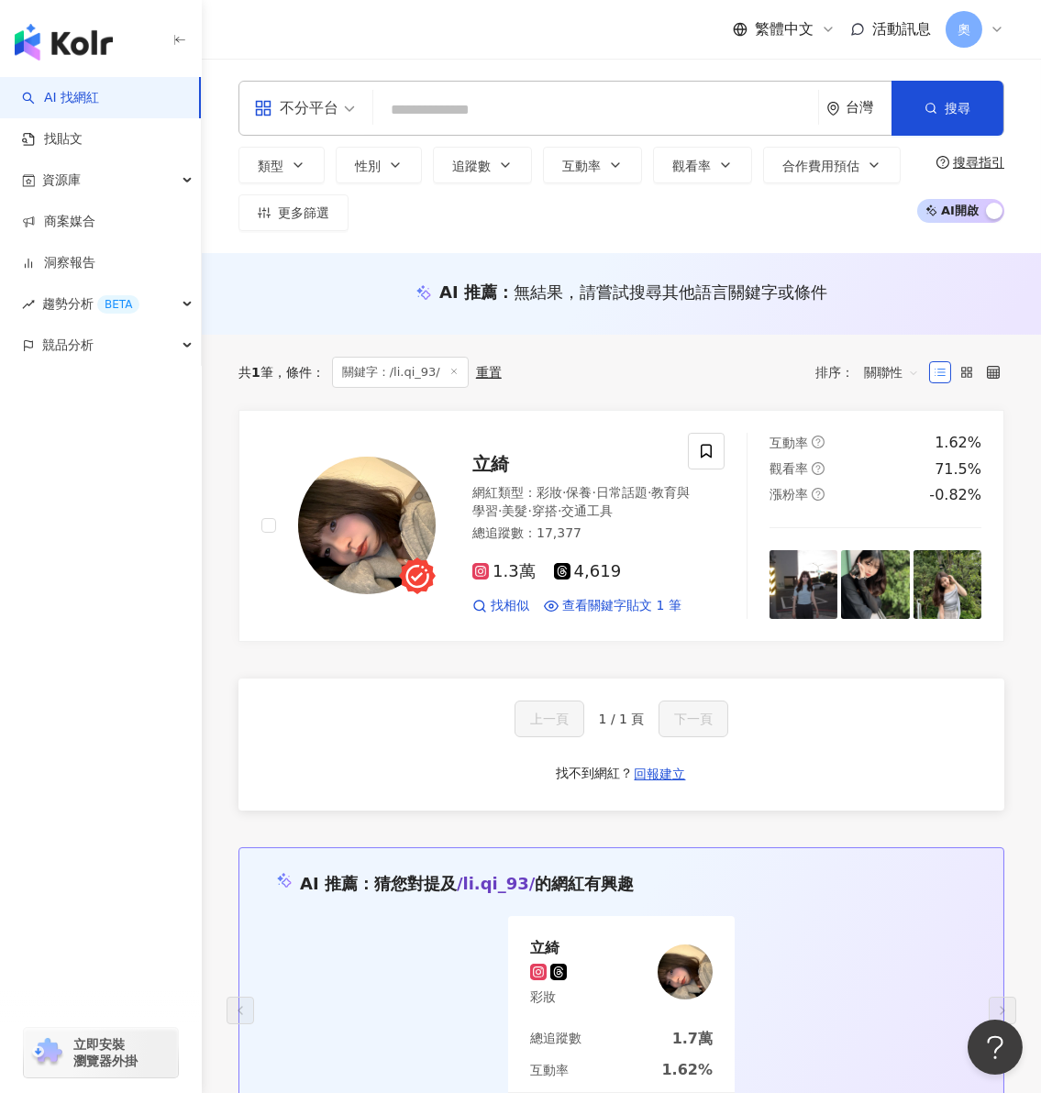
paste input "**********"
click at [919, 107] on button "搜尋" at bounding box center [947, 108] width 112 height 55
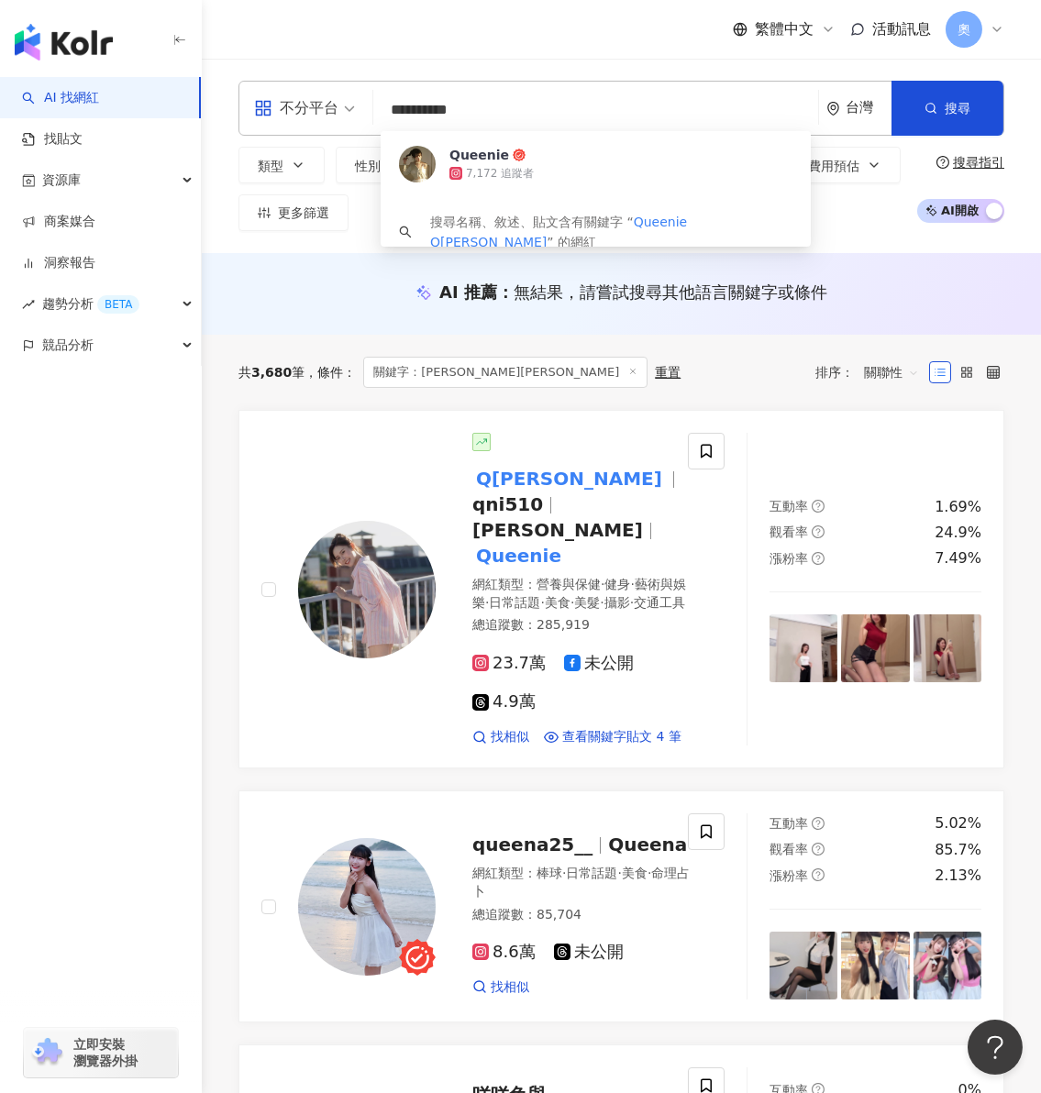
drag, startPoint x: 468, startPoint y: 111, endPoint x: 386, endPoint y: 97, distance: 82.8
click at [317, 108] on div "**********" at bounding box center [621, 108] width 766 height 55
paste input "search"
type input "******"
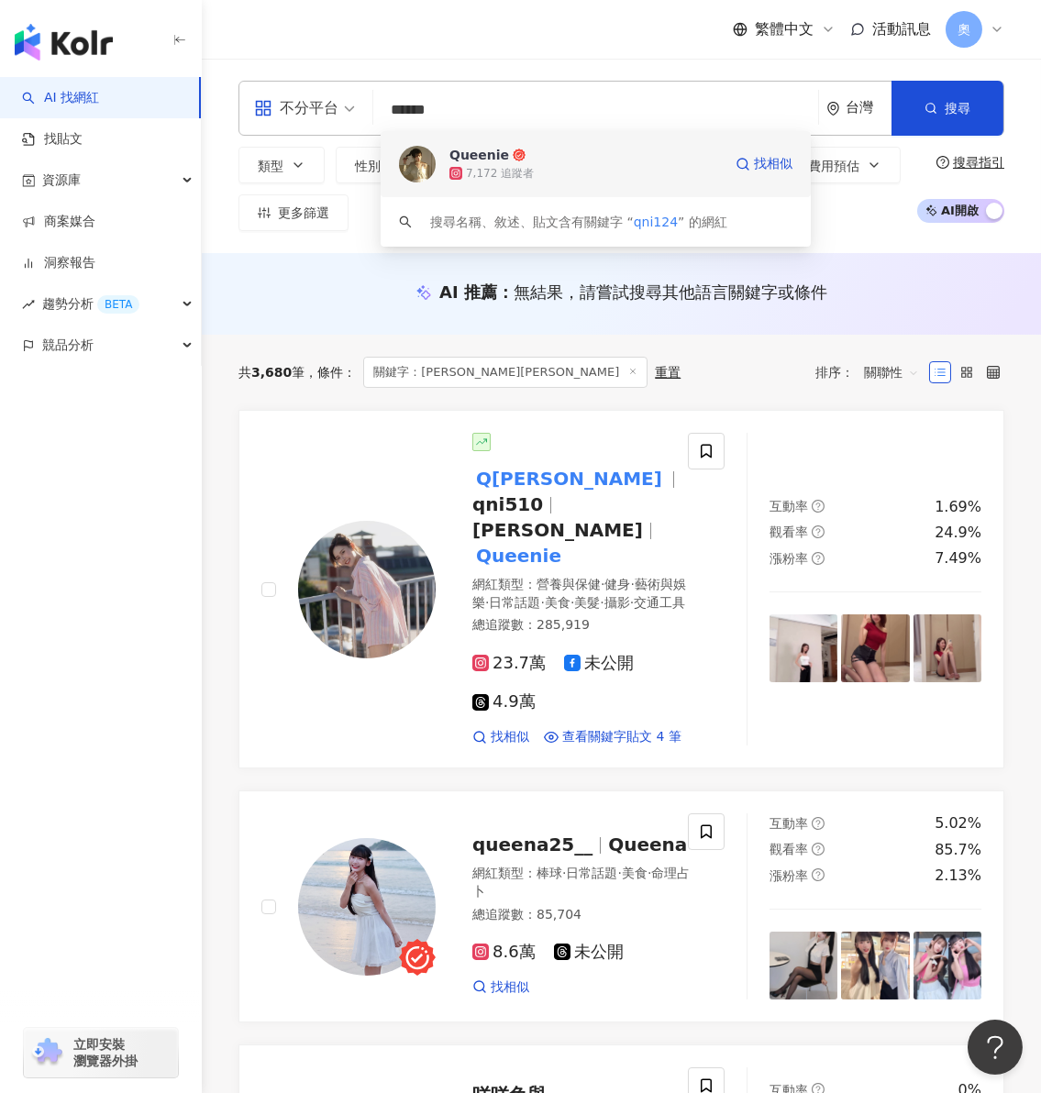
click at [559, 165] on div "7,172 追蹤者" at bounding box center [585, 173] width 272 height 18
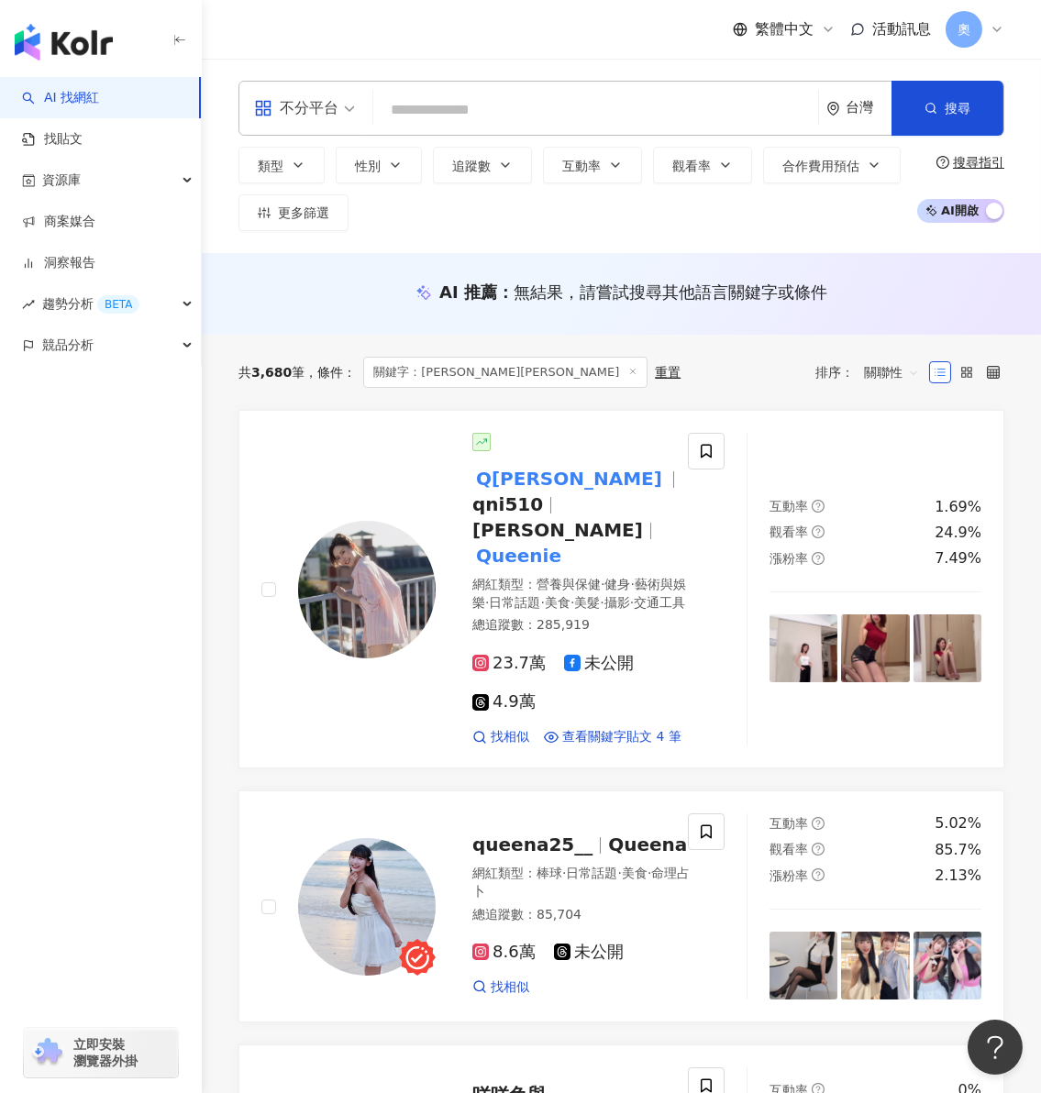
click at [417, 107] on input "search" at bounding box center [596, 110] width 430 height 35
paste input "*********"
type input "*********"
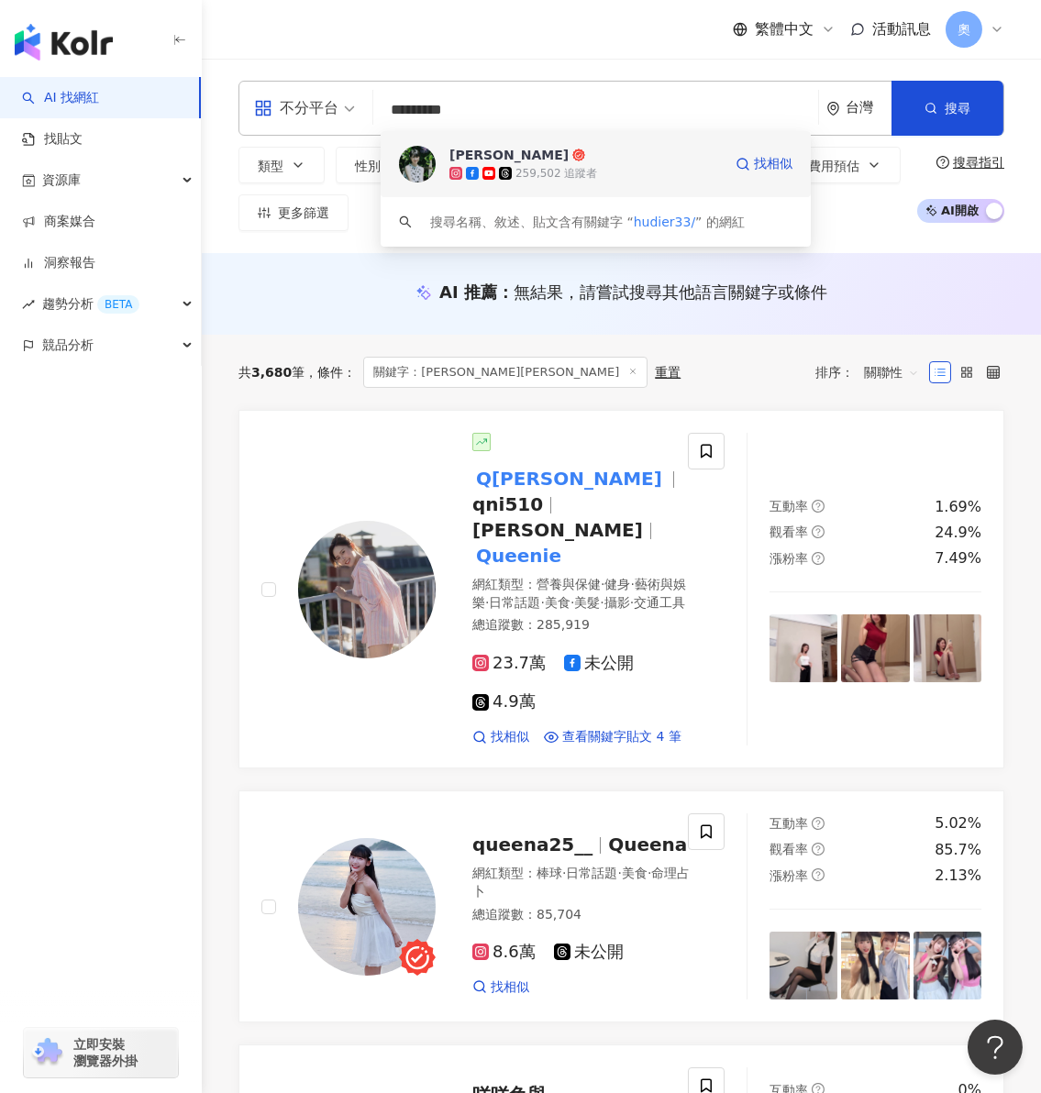
click at [558, 172] on div "259,502 追蹤者" at bounding box center [556, 174] width 82 height 16
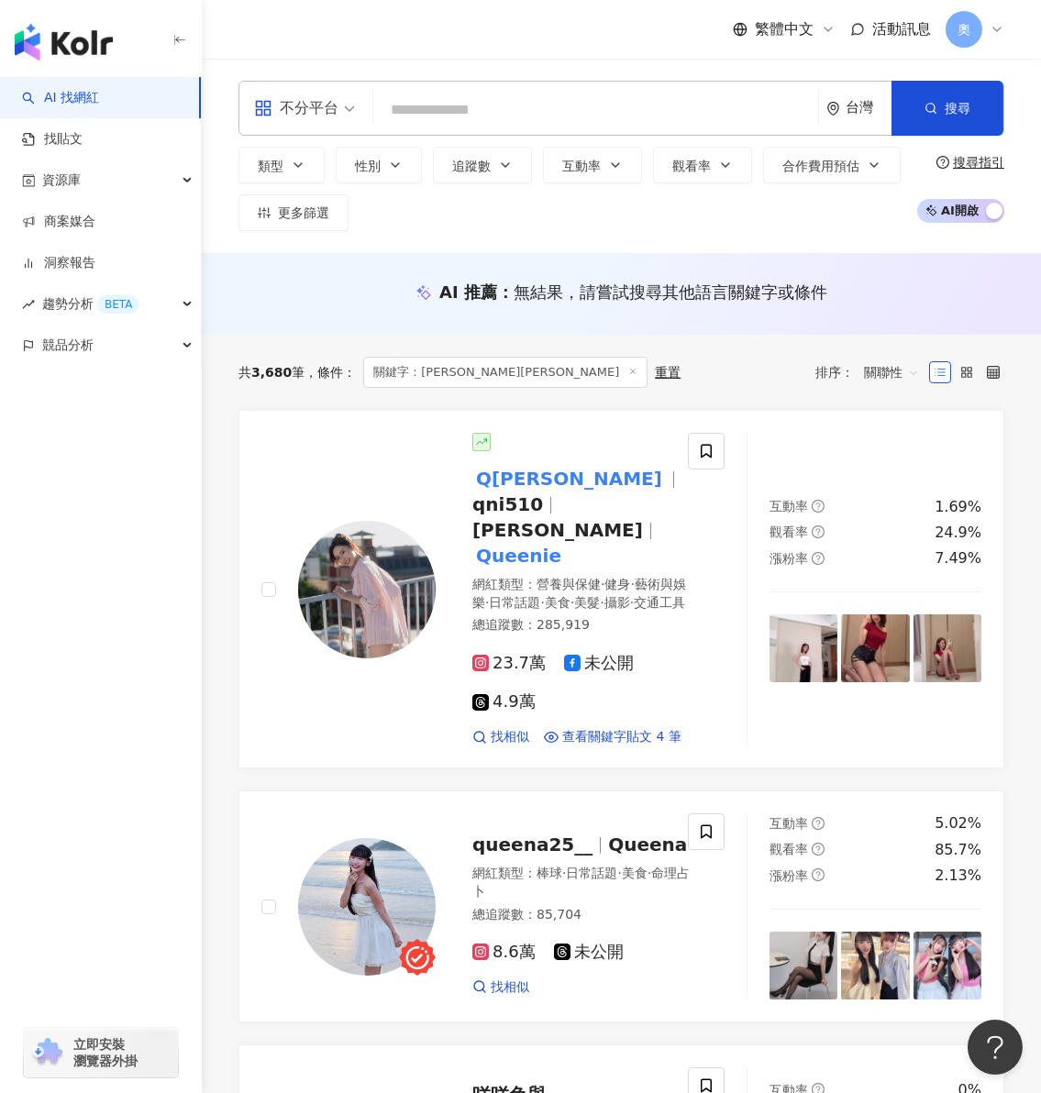
click at [557, 111] on input "search" at bounding box center [596, 110] width 430 height 35
paste input "*********"
type input "*********"
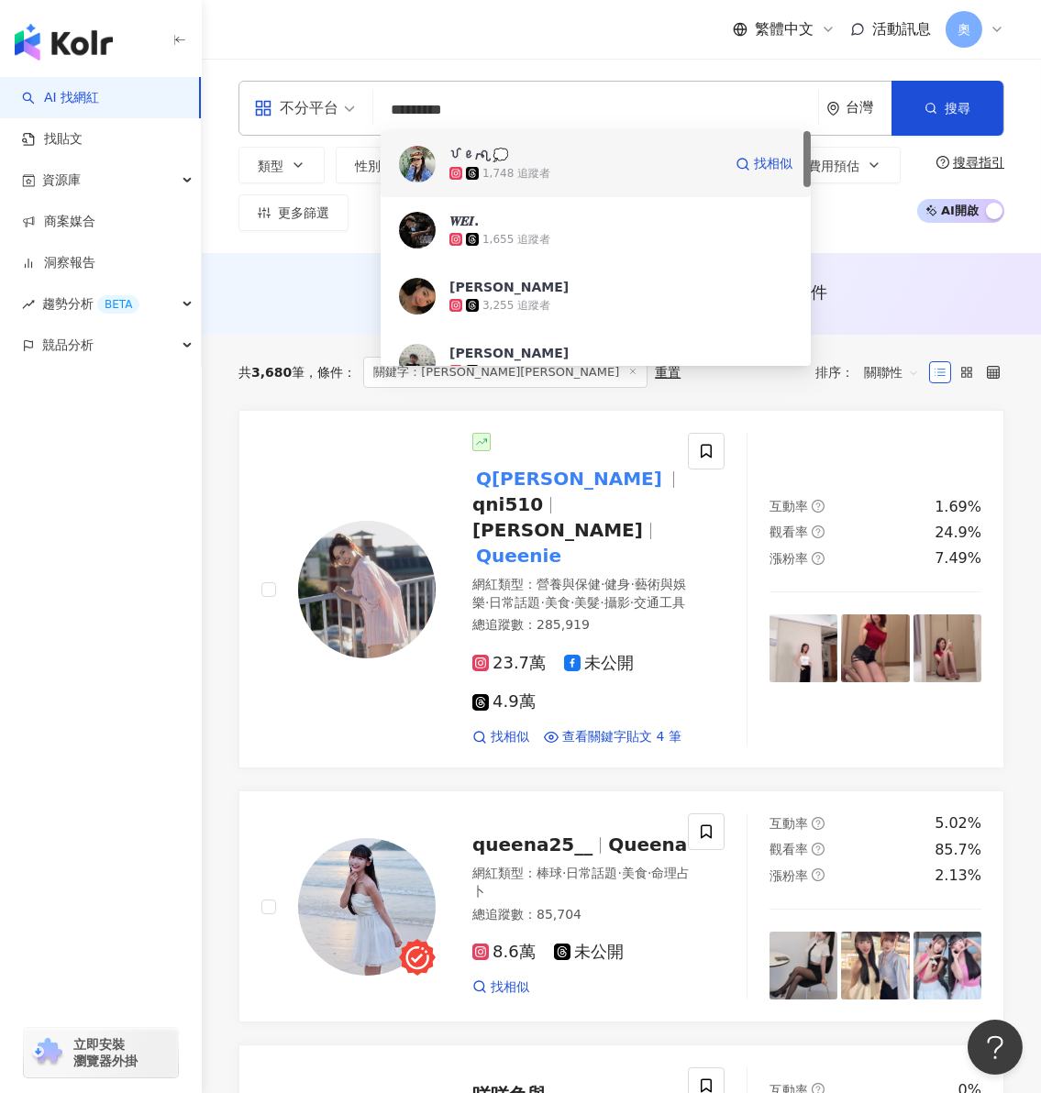
click at [594, 158] on span "ꪜ​ꫀ​𝘳​ꪖ​💭" at bounding box center [585, 155] width 272 height 18
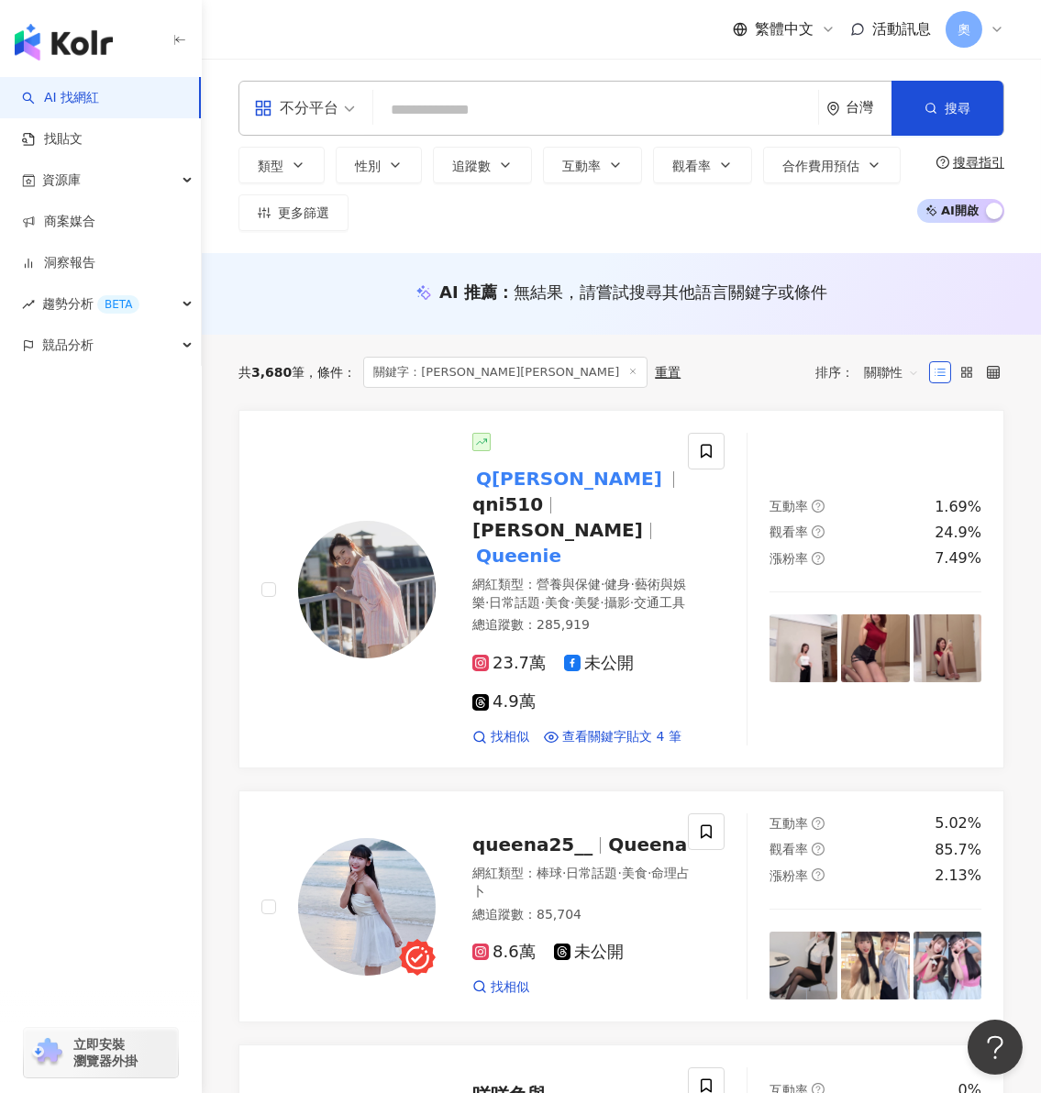
click at [618, 99] on input "search" at bounding box center [596, 110] width 430 height 35
paste input "***"
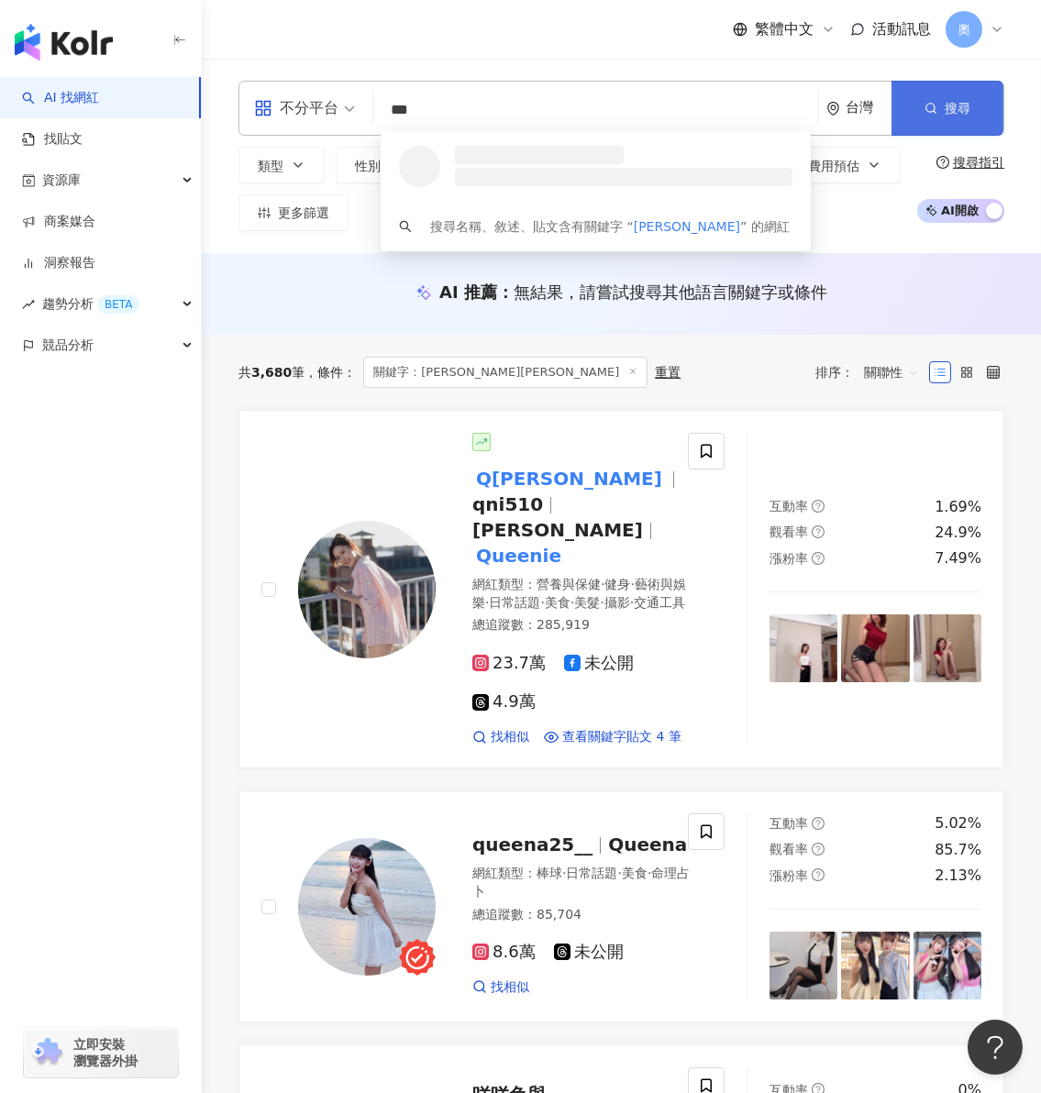
type input "***"
click at [924, 103] on icon "button" at bounding box center [930, 108] width 13 height 13
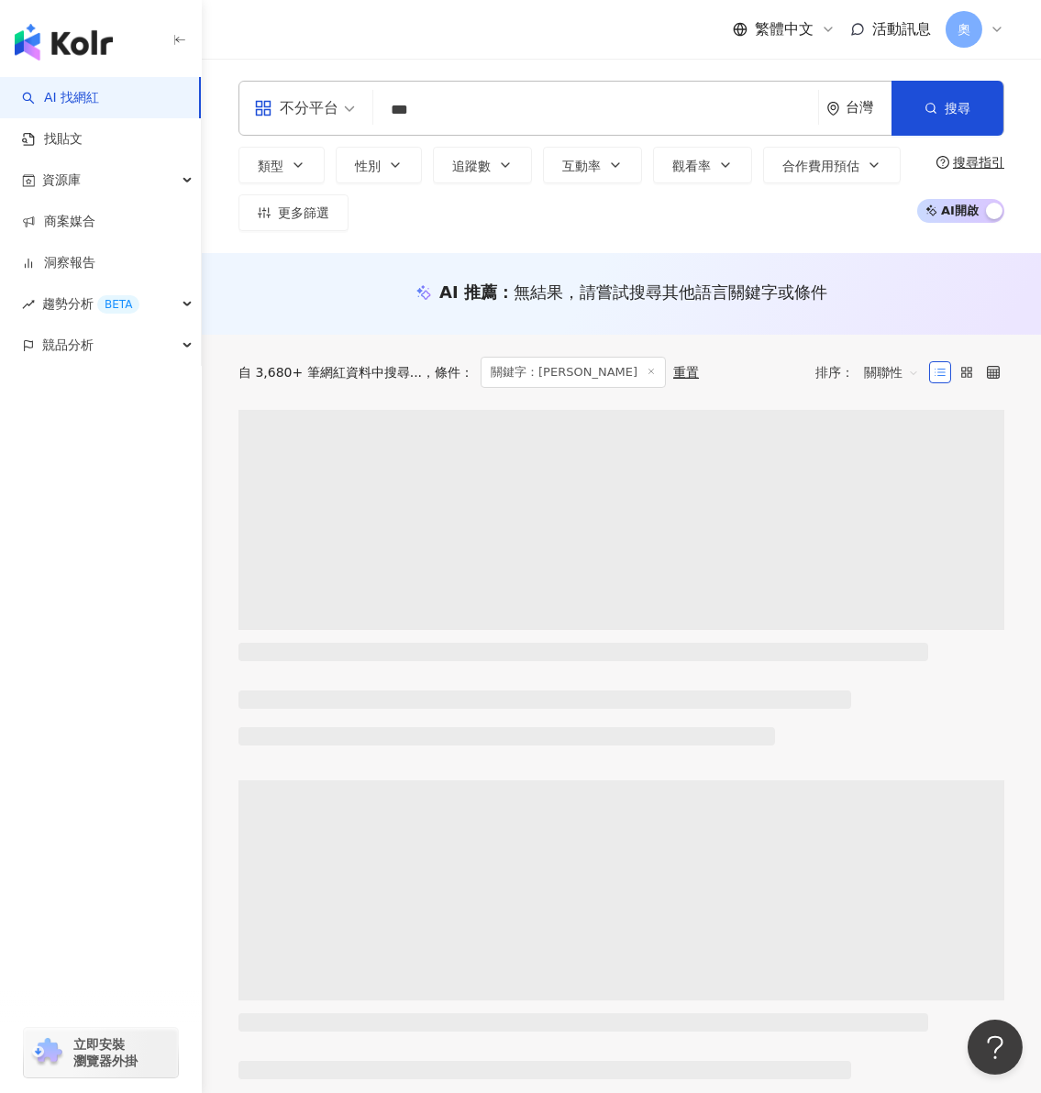
click at [488, 110] on input "***" at bounding box center [596, 110] width 430 height 35
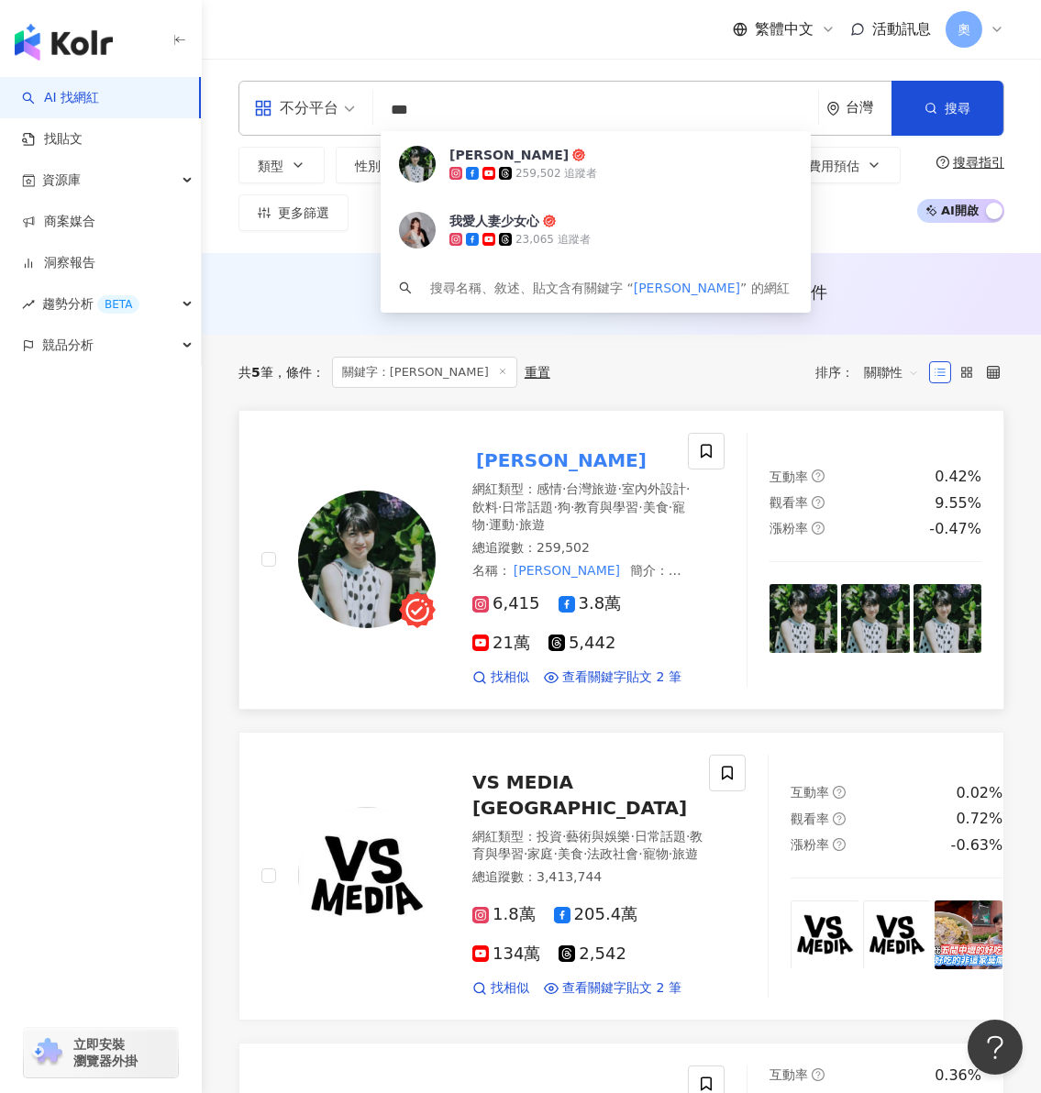
click at [497, 470] on mark "廖小花" at bounding box center [561, 460] width 178 height 29
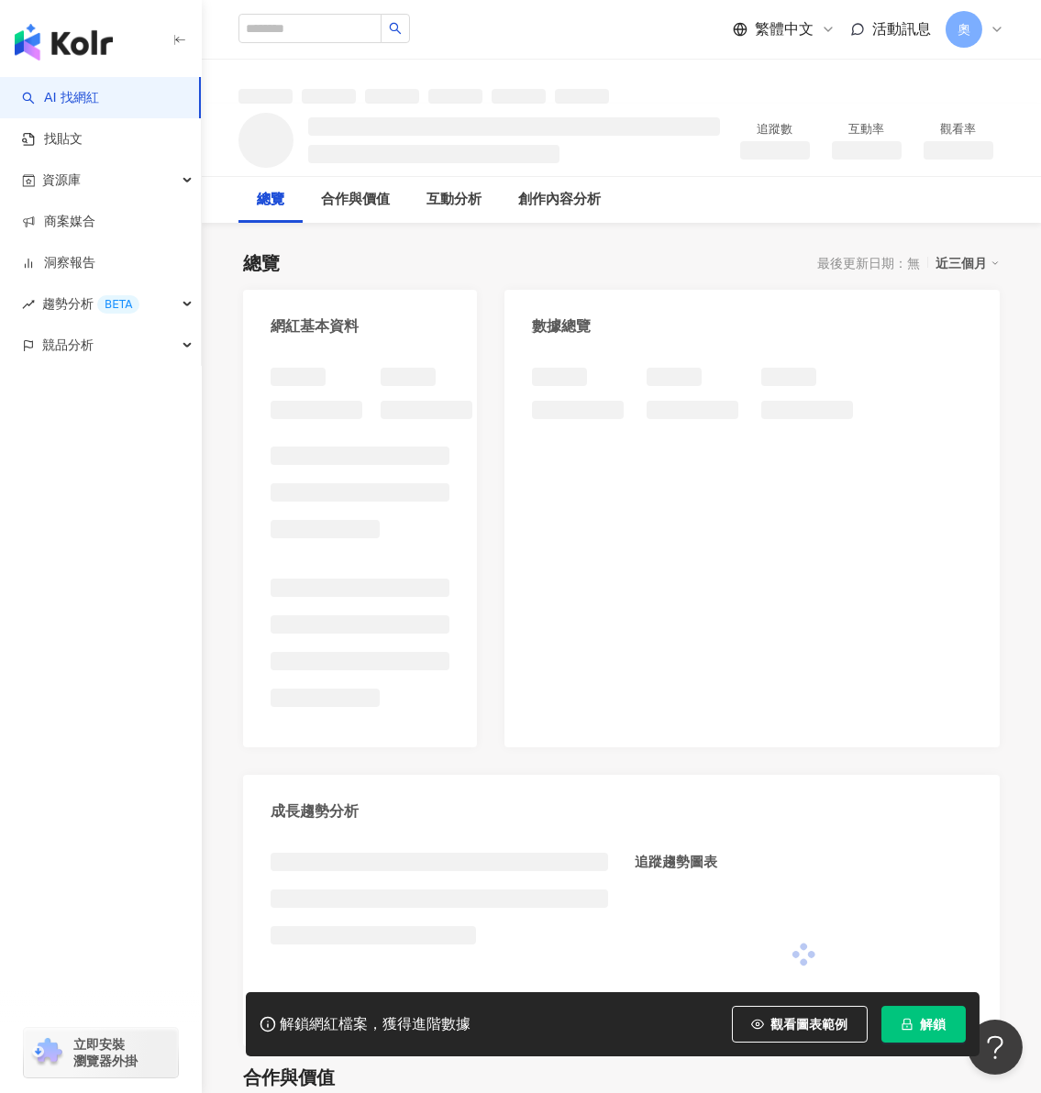
click at [845, 83] on div at bounding box center [621, 82] width 839 height 44
click at [917, 1018] on button "解鎖" at bounding box center [923, 1024] width 84 height 37
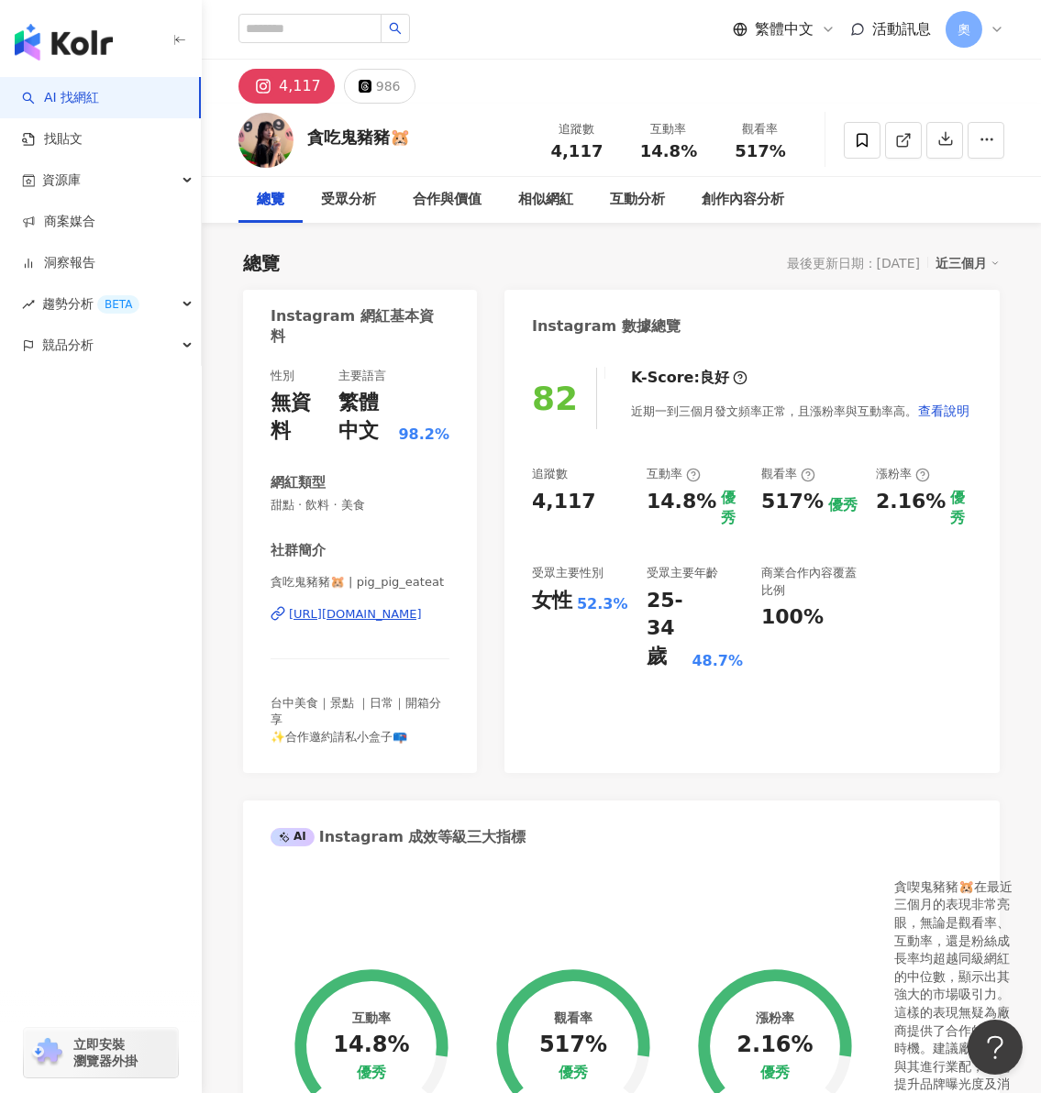
click at [681, 519] on div "追蹤數 4,117 互動率 14.8% 優秀 觀看率 517% 優秀 漲粉率 2.16% 優秀 受眾主要性別 女性 52.3% 受眾主要年齡 25-34 歲 …" at bounding box center [752, 568] width 440 height 205
drag, startPoint x: 650, startPoint y: 501, endPoint x: 693, endPoint y: 504, distance: 43.2
click at [693, 504] on div "追蹤數 4,117 互動率 14.8% 優秀 觀看率 517% 優秀 漲粉率 2.16% 優秀 受眾主要性別 女性 52.3% 受眾主要年齡 25-34 歲 …" at bounding box center [752, 568] width 440 height 205
copy div "14.8"
drag, startPoint x: 758, startPoint y: 502, endPoint x: 810, endPoint y: 511, distance: 52.2
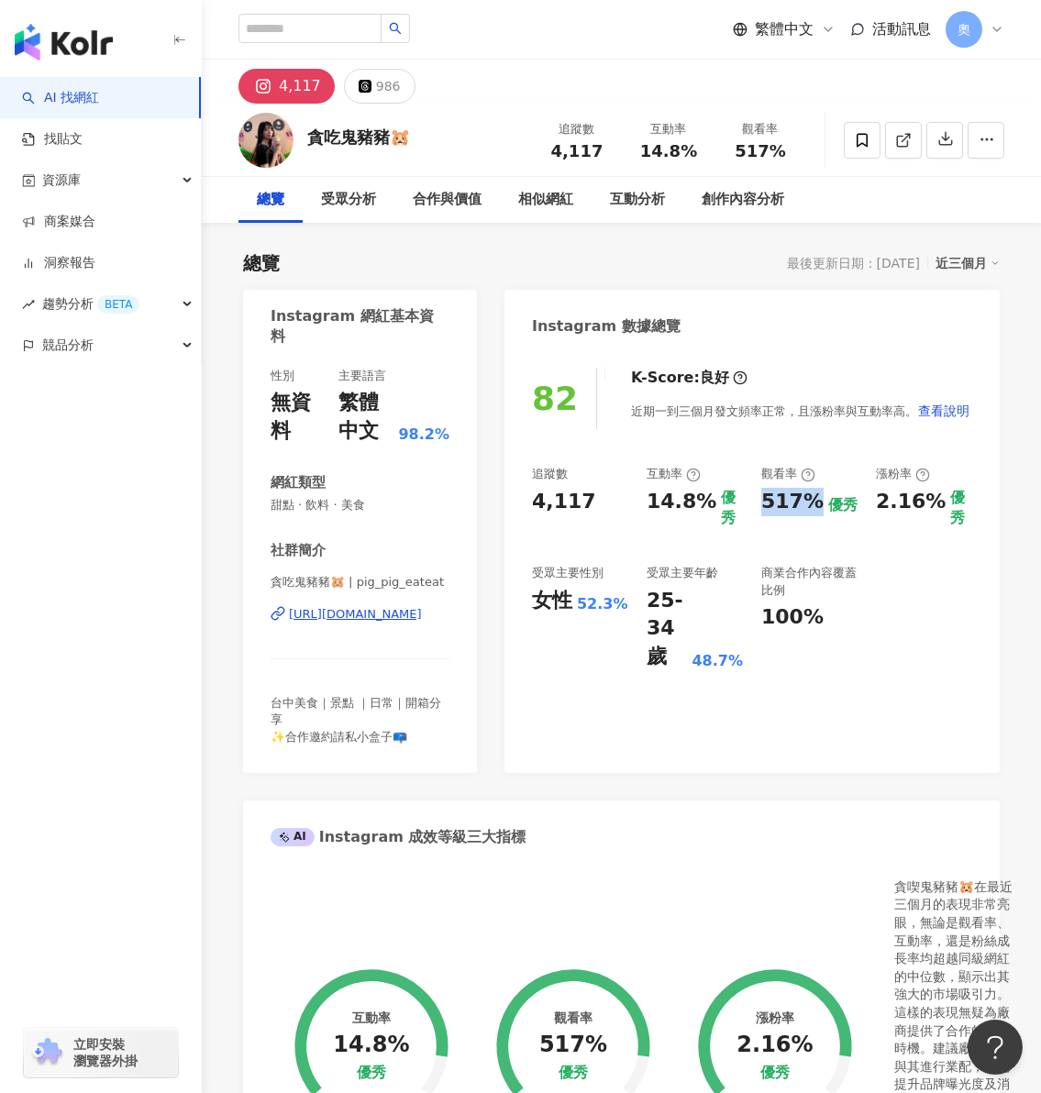
click at [810, 511] on div "追蹤數 4,117 互動率 14.8% 優秀 觀看率 517% 優秀 漲粉率 2.16% 優秀 受眾主要性別 女性 52.3% 受眾主要年齡 25-34 歲 …" at bounding box center [752, 568] width 440 height 205
copy div "517%"
drag, startPoint x: 875, startPoint y: 501, endPoint x: 933, endPoint y: 501, distance: 57.8
click at [933, 501] on div "2.16%" at bounding box center [911, 502] width 70 height 28
copy div "2.16%"
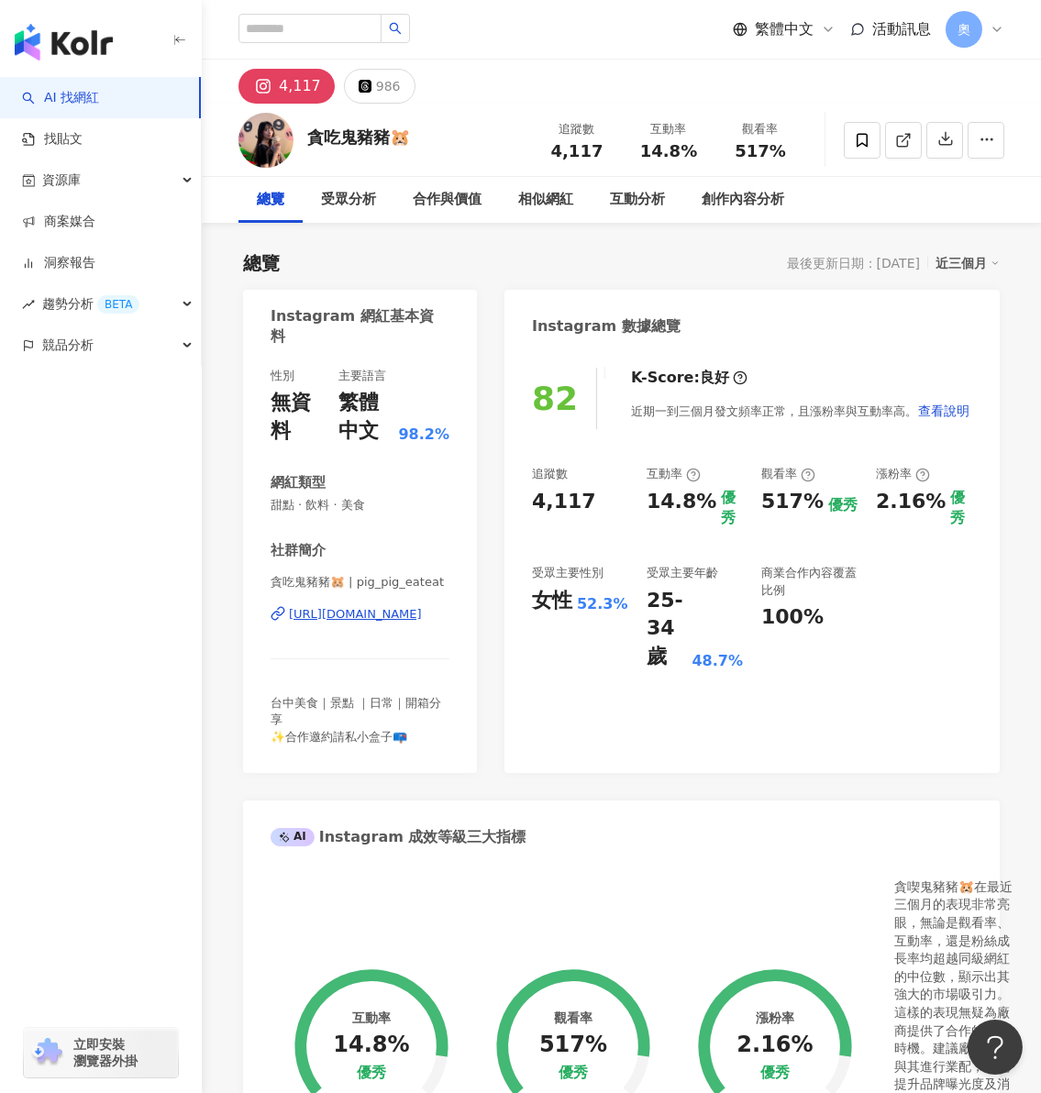
click at [730, 598] on div "25-34 歲 48.7%" at bounding box center [695, 629] width 96 height 84
click at [383, 95] on div "986" at bounding box center [388, 86] width 25 height 26
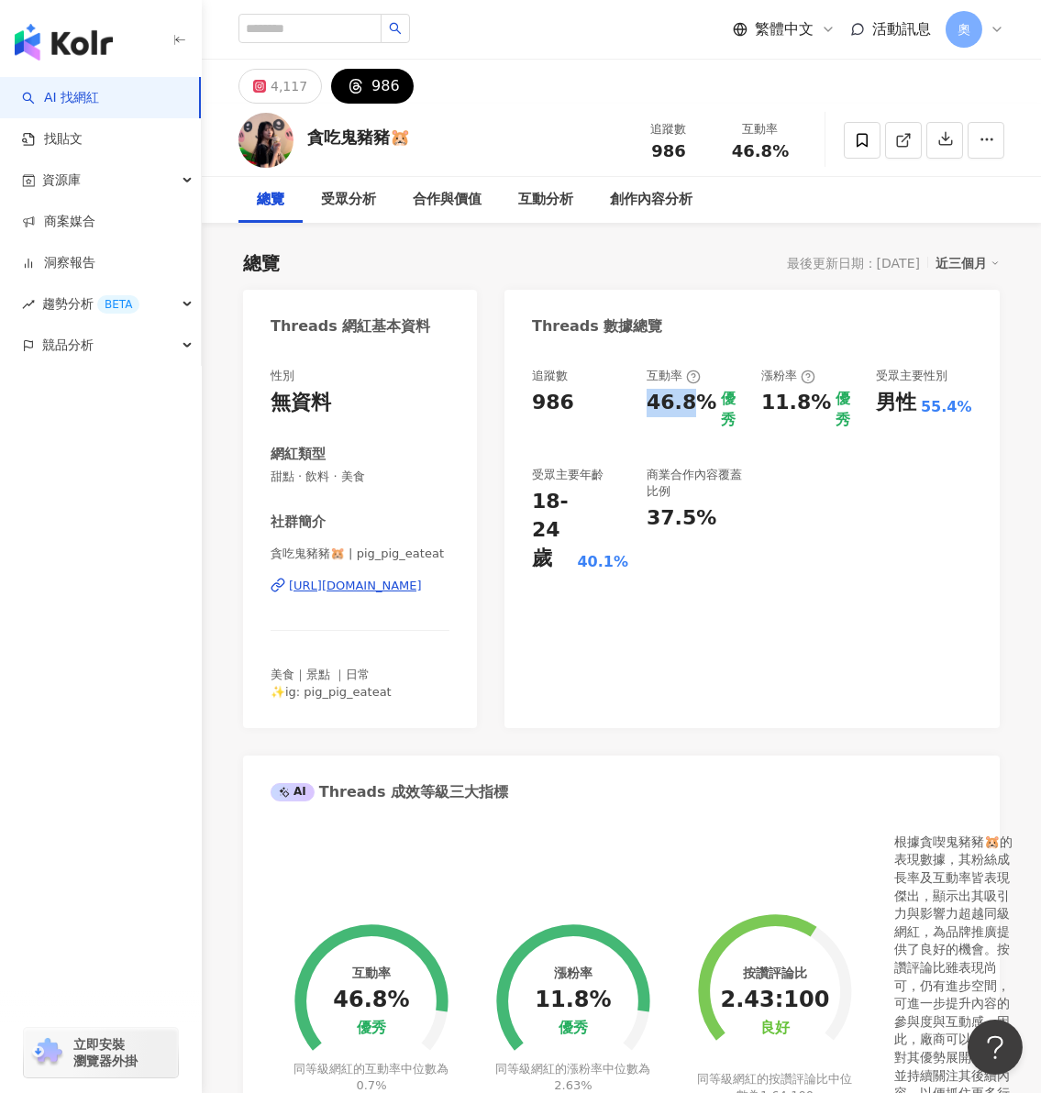
drag, startPoint x: 669, startPoint y: 401, endPoint x: 694, endPoint y: 403, distance: 25.7
click at [694, 403] on div "46.8%" at bounding box center [682, 409] width 70 height 41
copy div "46.8"
drag, startPoint x: 758, startPoint y: 404, endPoint x: 813, endPoint y: 404, distance: 54.1
click at [813, 404] on div "追蹤數 986 互動率 46.8% 優秀 漲粉率 11.8% 優秀 受眾主要性別 男性 55.4% 受眾主要年齡 18-24 歲 40.1% 商業合作內容覆蓋…" at bounding box center [752, 470] width 440 height 205
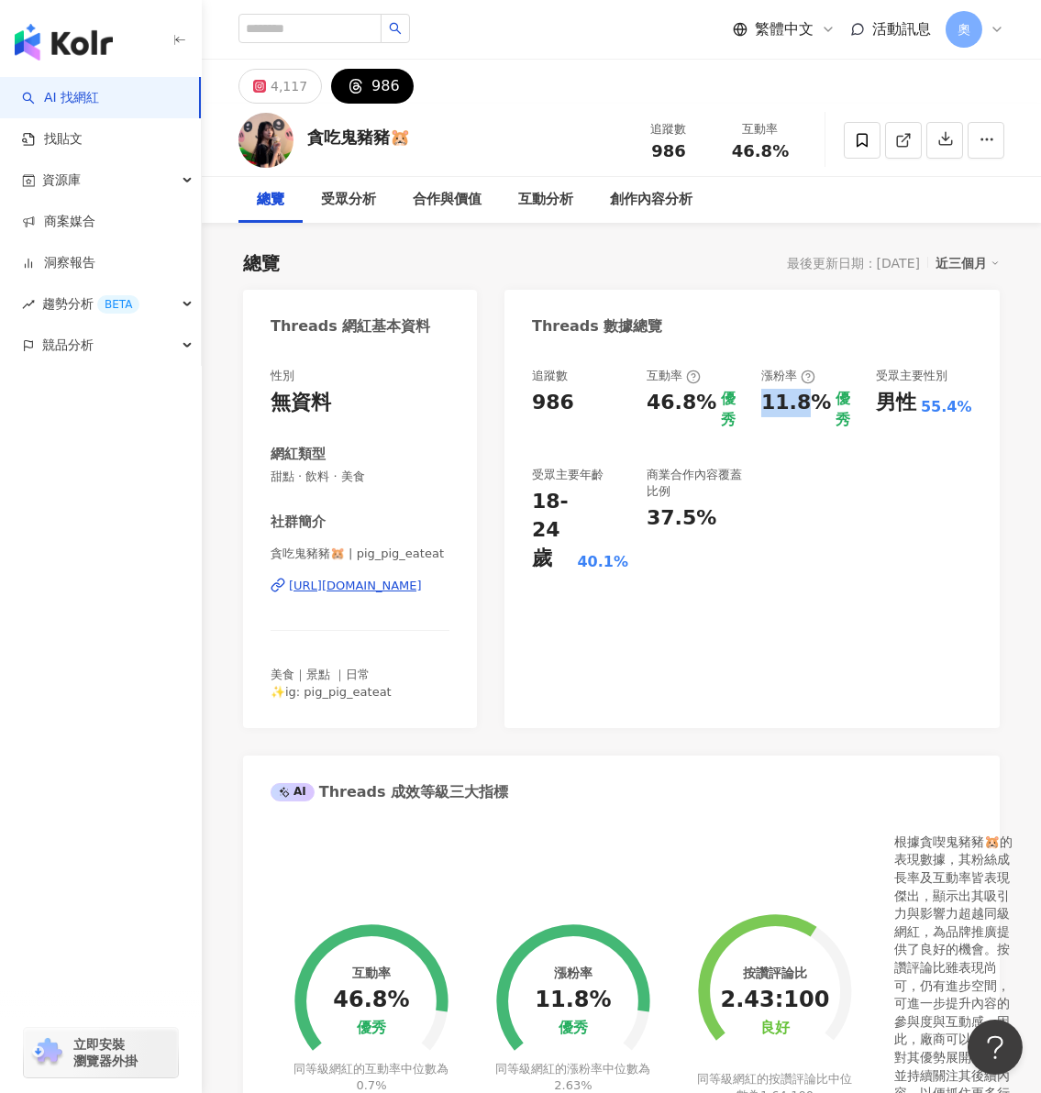
copy div "11.8"
click at [824, 393] on div "11.8% 優秀" at bounding box center [809, 409] width 96 height 41
drag, startPoint x: 821, startPoint y: 404, endPoint x: 757, endPoint y: 407, distance: 64.3
click at [757, 407] on div "追蹤數 986 互動率 46.8% 優秀 漲粉率 11.8% 優秀 受眾主要性別 男性 55.4% 受眾主要年齡 18-24 歲 40.1% 商業合作內容覆蓋…" at bounding box center [752, 470] width 440 height 205
copy div "11.8%"
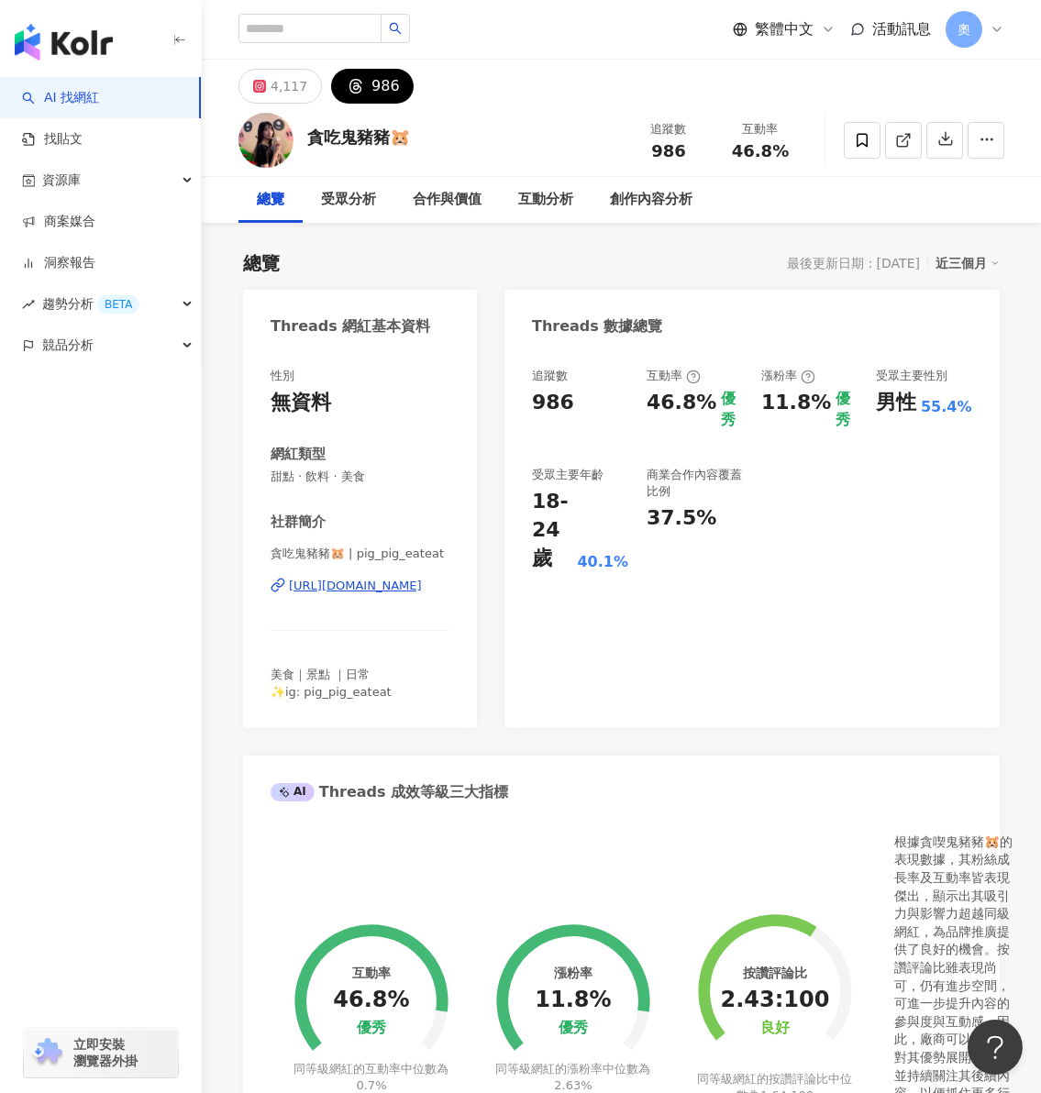
drag, startPoint x: 761, startPoint y: 536, endPoint x: 752, endPoint y: 509, distance: 28.1
click at [761, 536] on div "追蹤數 986 互動率 46.8% 優秀 漲粉率 11.8% 優秀 受眾主要性別 男性 55.4% 受眾主要年齡 18-24 歲 40.1% 商業合作內容覆蓋…" at bounding box center [752, 470] width 440 height 205
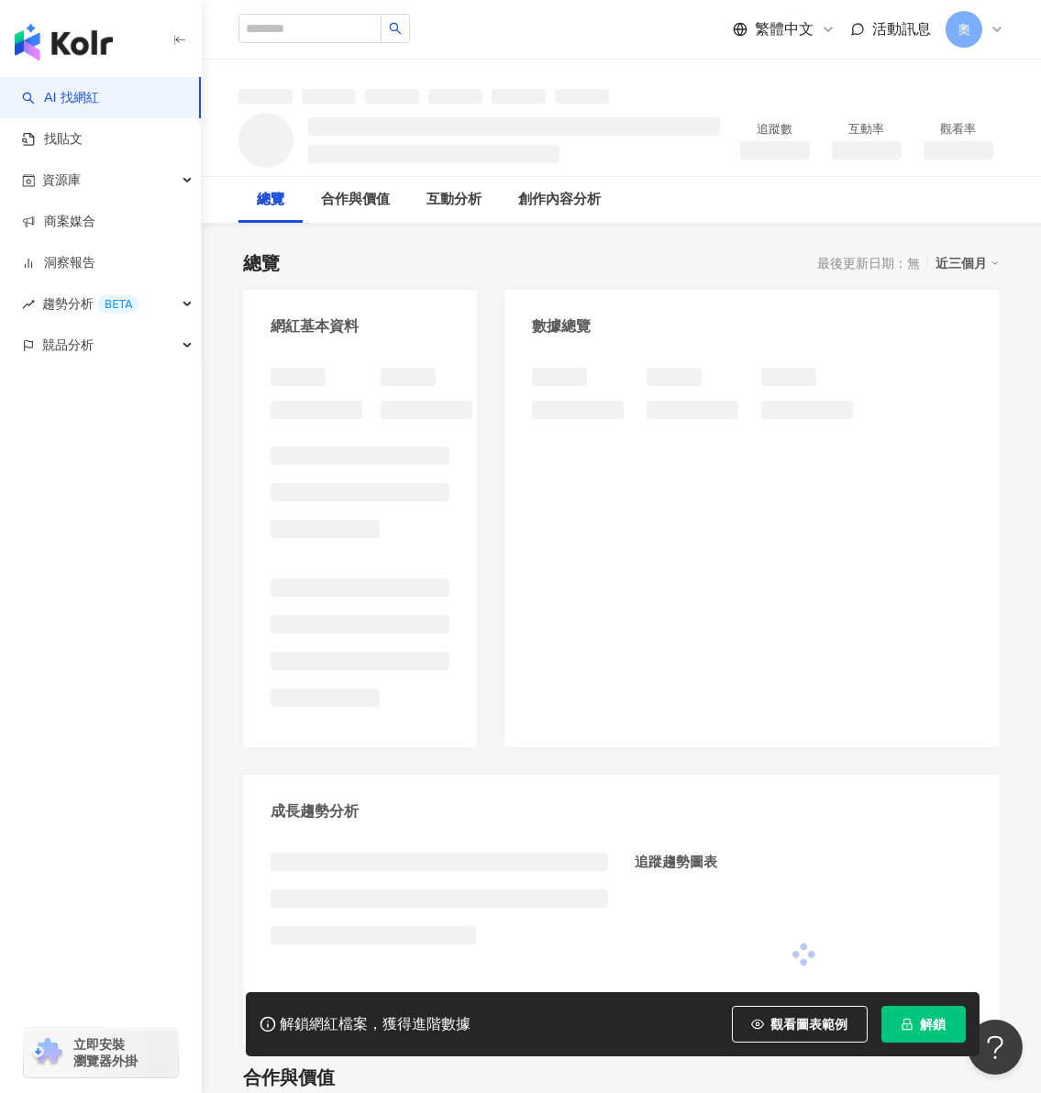
click at [916, 1022] on button "解鎖" at bounding box center [923, 1024] width 84 height 37
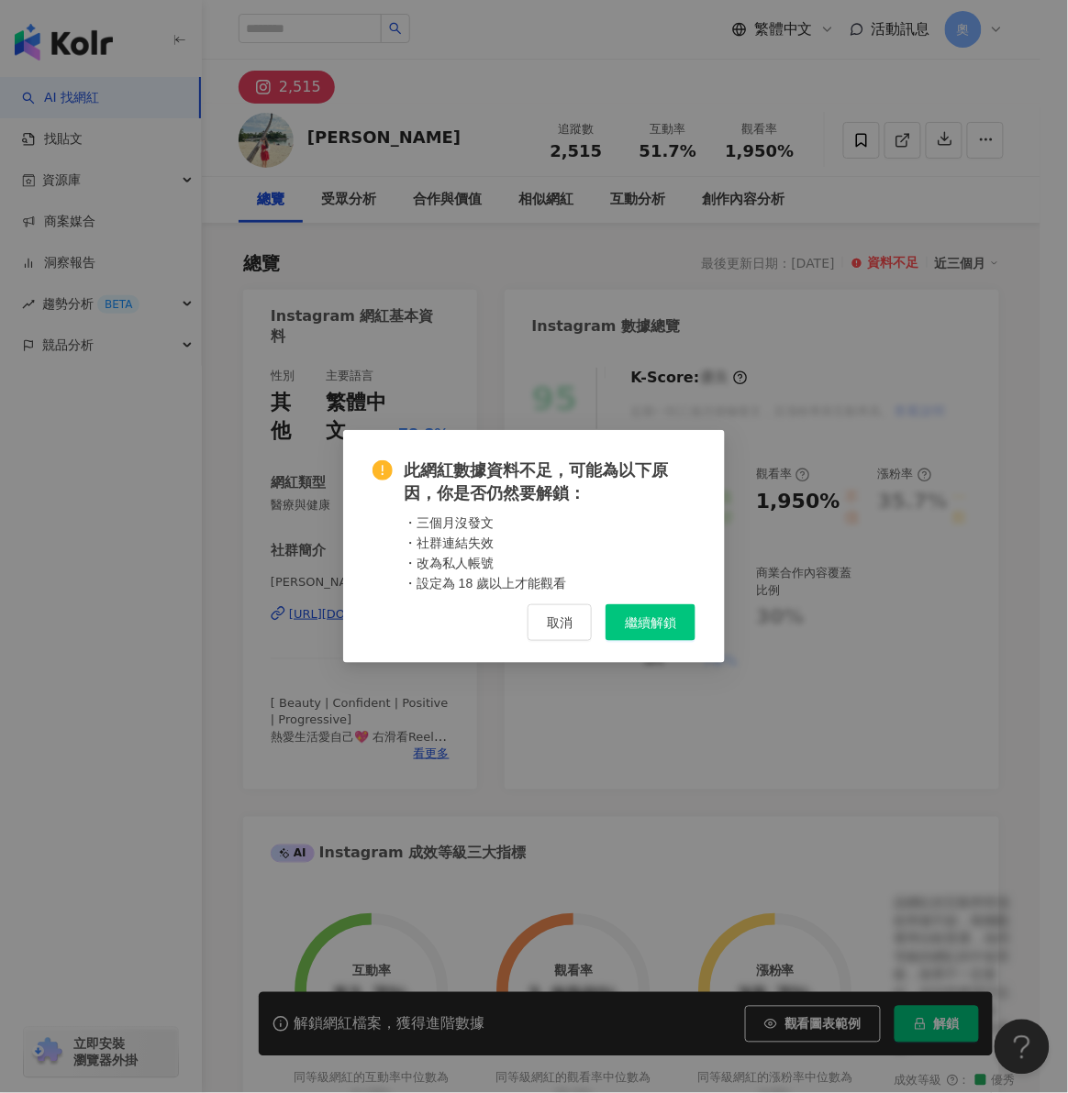
click at [664, 623] on span "繼續解鎖" at bounding box center [650, 622] width 51 height 15
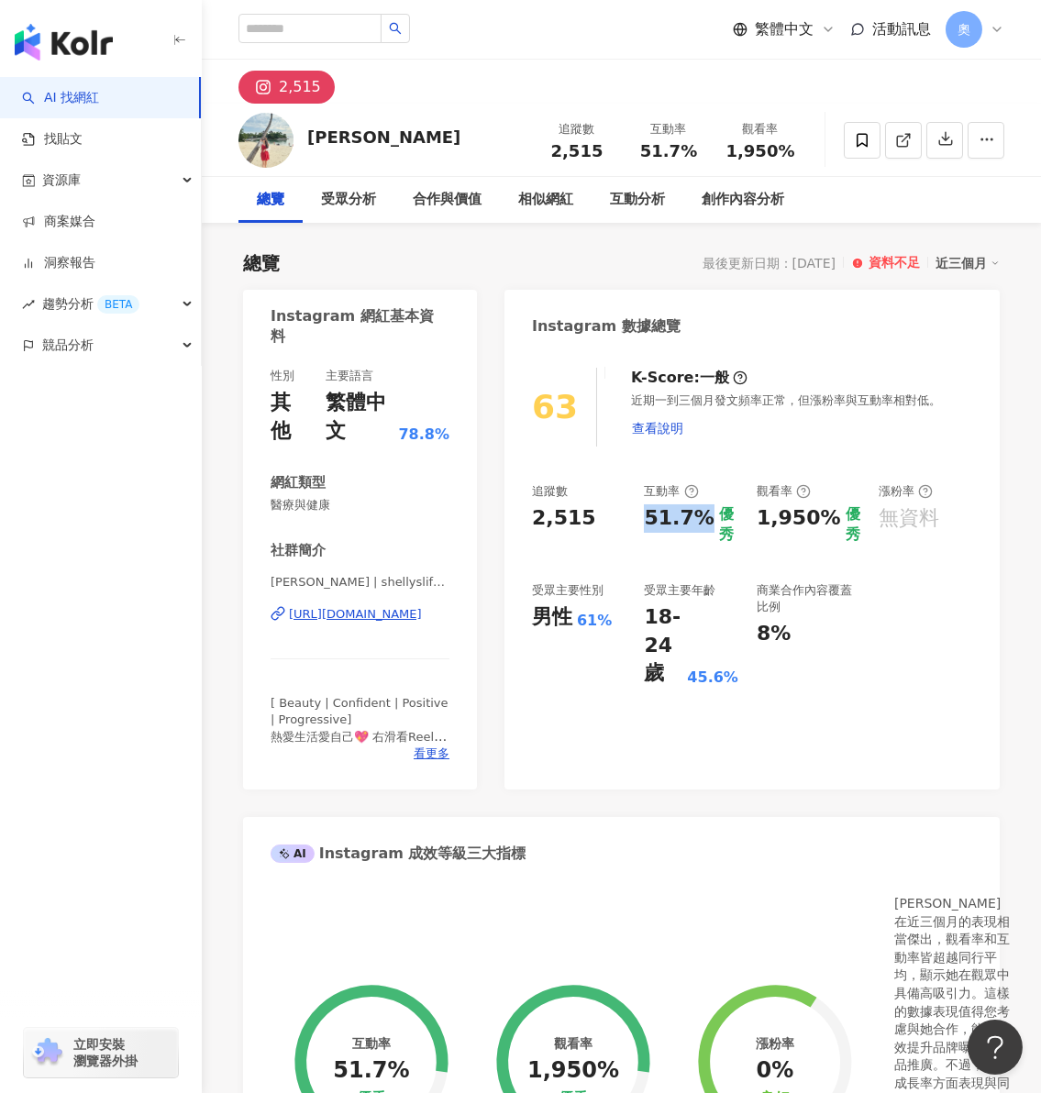
drag, startPoint x: 650, startPoint y: 517, endPoint x: 699, endPoint y: 526, distance: 49.3
click at [699, 526] on div "51.7%" at bounding box center [679, 524] width 70 height 41
copy div "51.7%"
drag, startPoint x: 760, startPoint y: 526, endPoint x: 833, endPoint y: 526, distance: 72.5
click at [833, 526] on div "追蹤數 2,515 互動率 51.7% 優秀 觀看率 1,950% 優秀 漲粉率 無資料 受眾主要性別 男性 61% 受眾主要年齡 18-24 歲 45.6%…" at bounding box center [752, 585] width 440 height 205
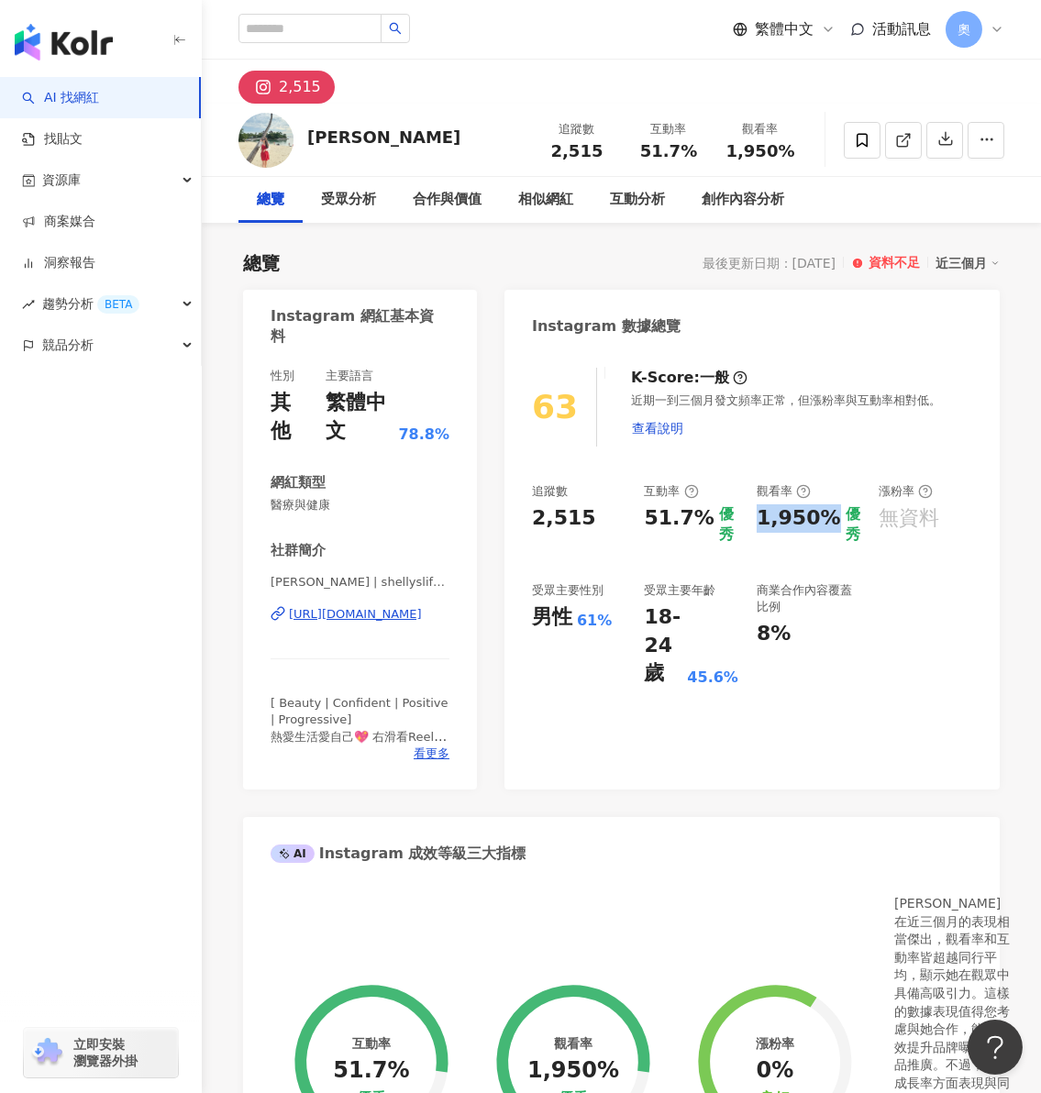
copy div "1,950%"
drag, startPoint x: 782, startPoint y: 348, endPoint x: 625, endPoint y: 281, distance: 171.4
click at [782, 348] on div "Instagram 數據總覽" at bounding box center [751, 320] width 495 height 60
click at [884, 352] on div "63 K-Score : 一般 近期一到三個月發文頻率正常，但漲粉率與互動率相對低。 查看說明 追蹤數 2,515 互動率 51.7% 優秀 觀看率 1,95…" at bounding box center [751, 569] width 495 height 440
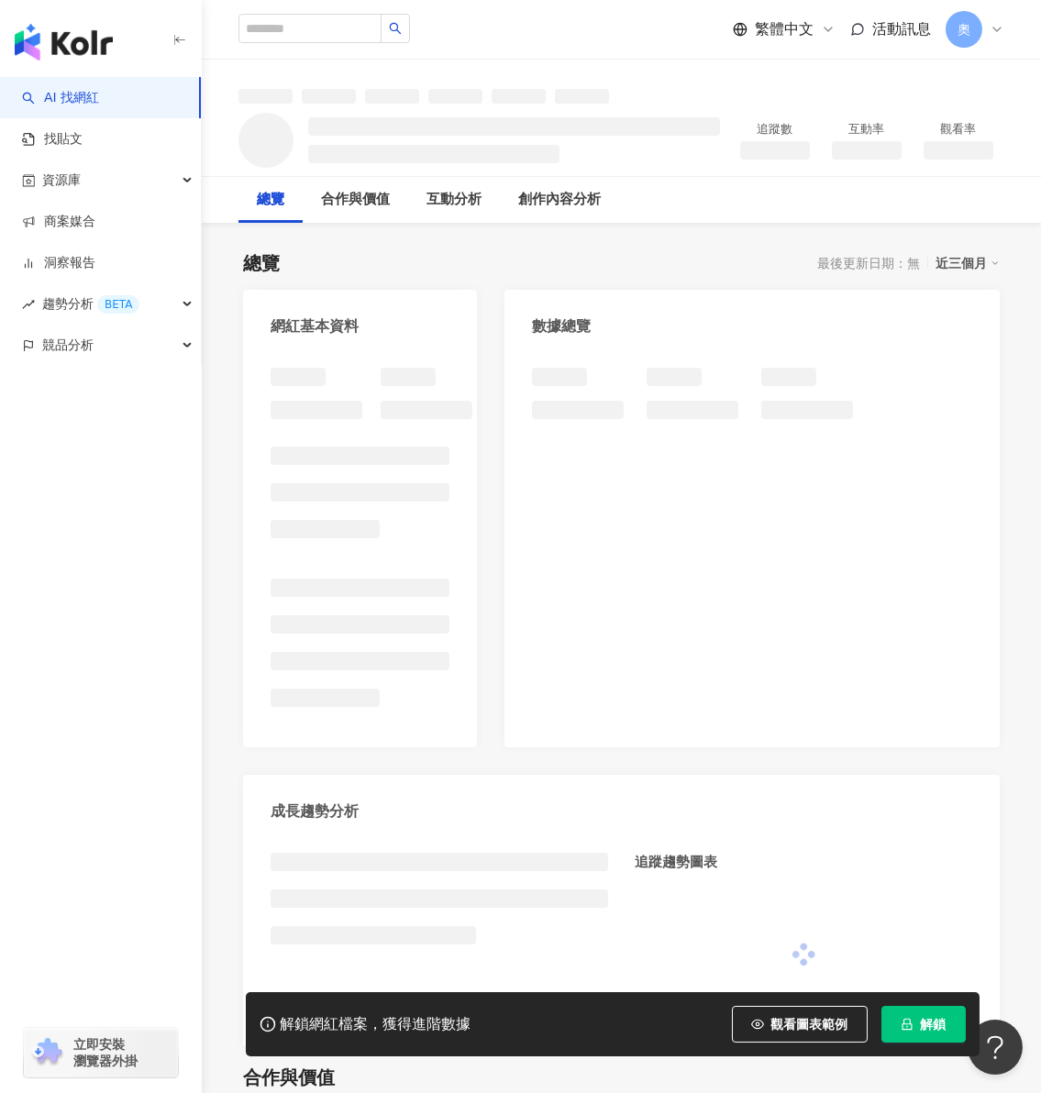
click at [1013, 219] on div "總覽 合作與價值 互動分析 創作內容分析" at bounding box center [621, 200] width 839 height 46
click at [927, 1018] on span "解鎖" at bounding box center [934, 1024] width 26 height 15
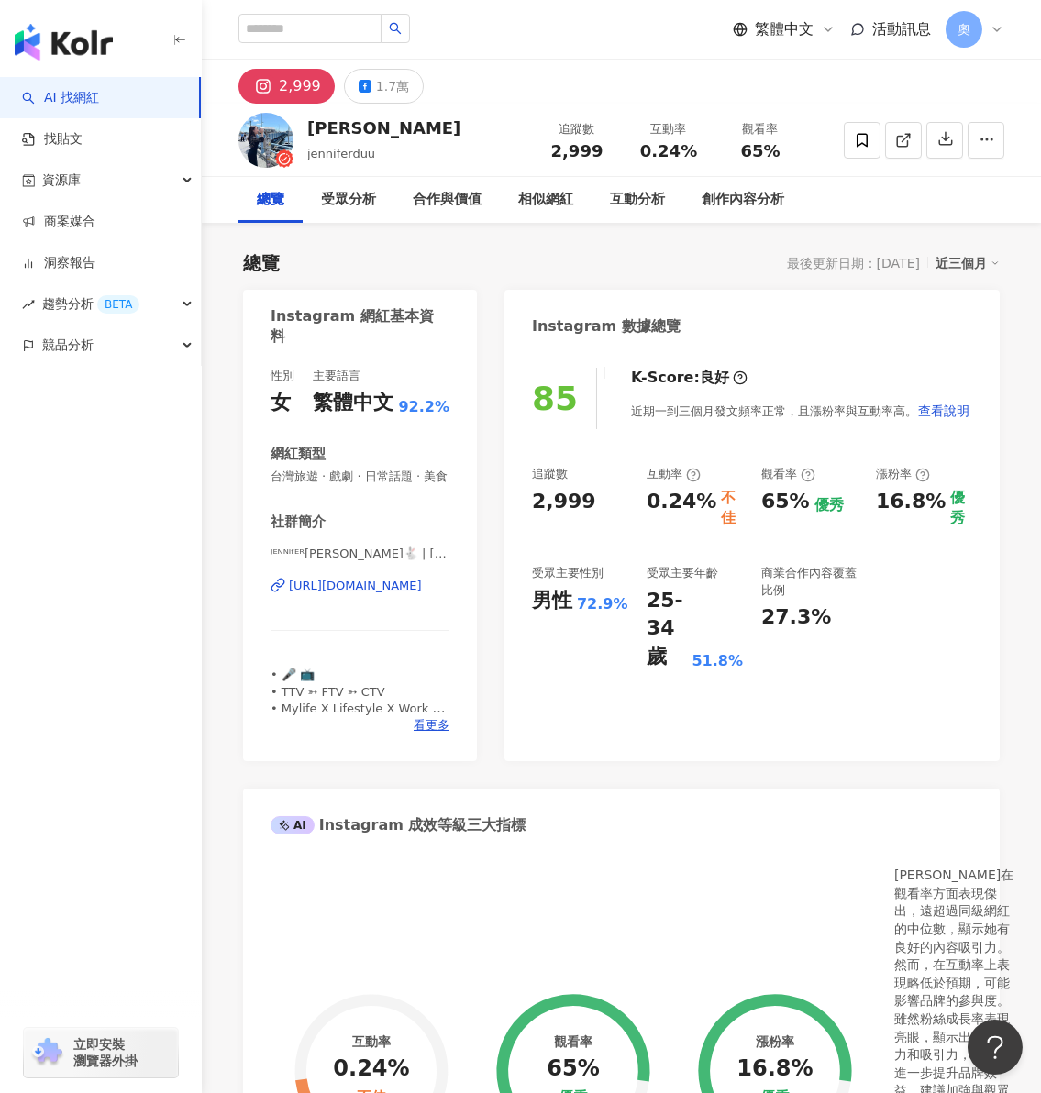
click at [346, 37] on input "search" at bounding box center [309, 28] width 143 height 29
paste input "********"
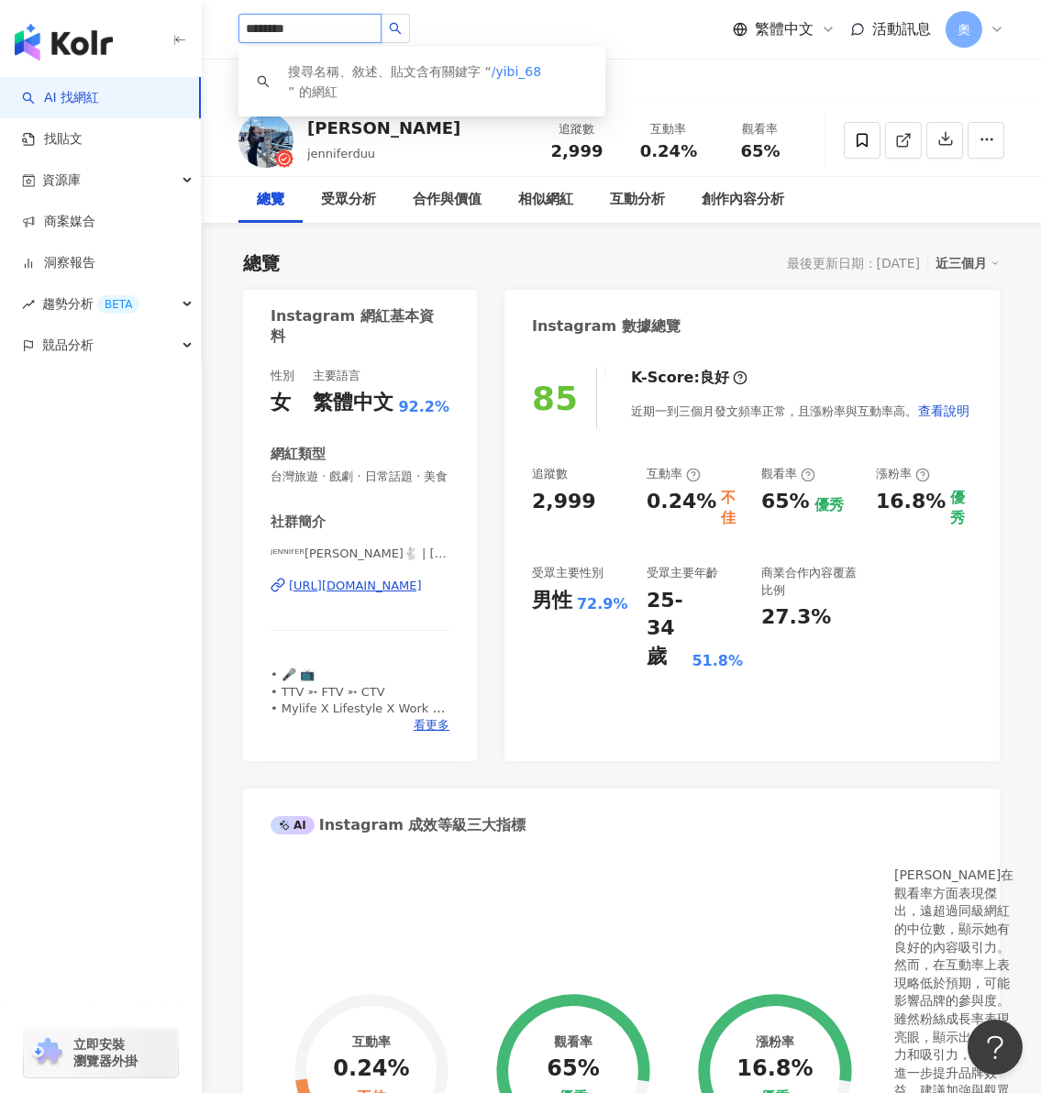
type input "********"
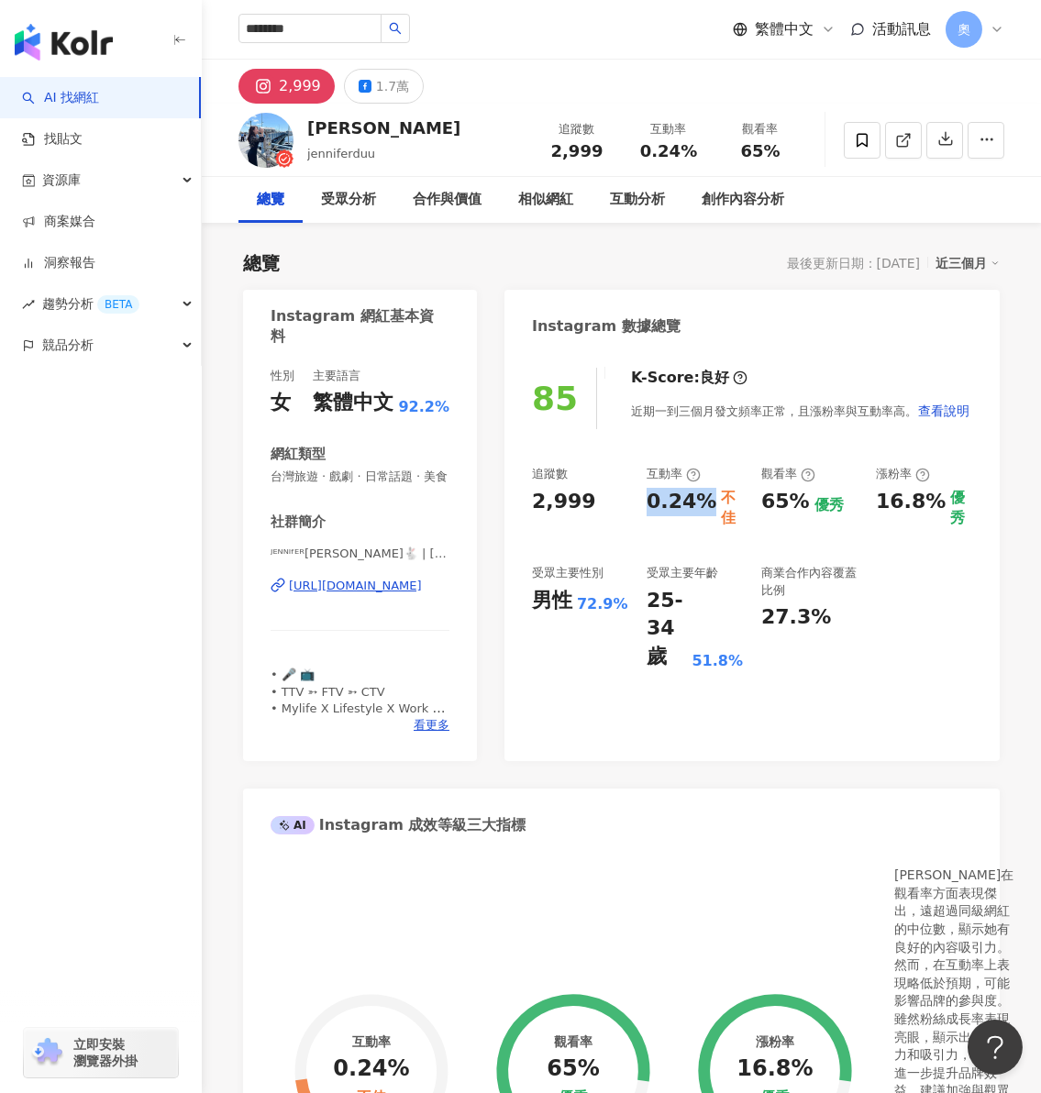
drag, startPoint x: 648, startPoint y: 497, endPoint x: 704, endPoint y: 497, distance: 55.9
click at [704, 497] on div "0.24%" at bounding box center [682, 508] width 70 height 41
copy div "0.24%"
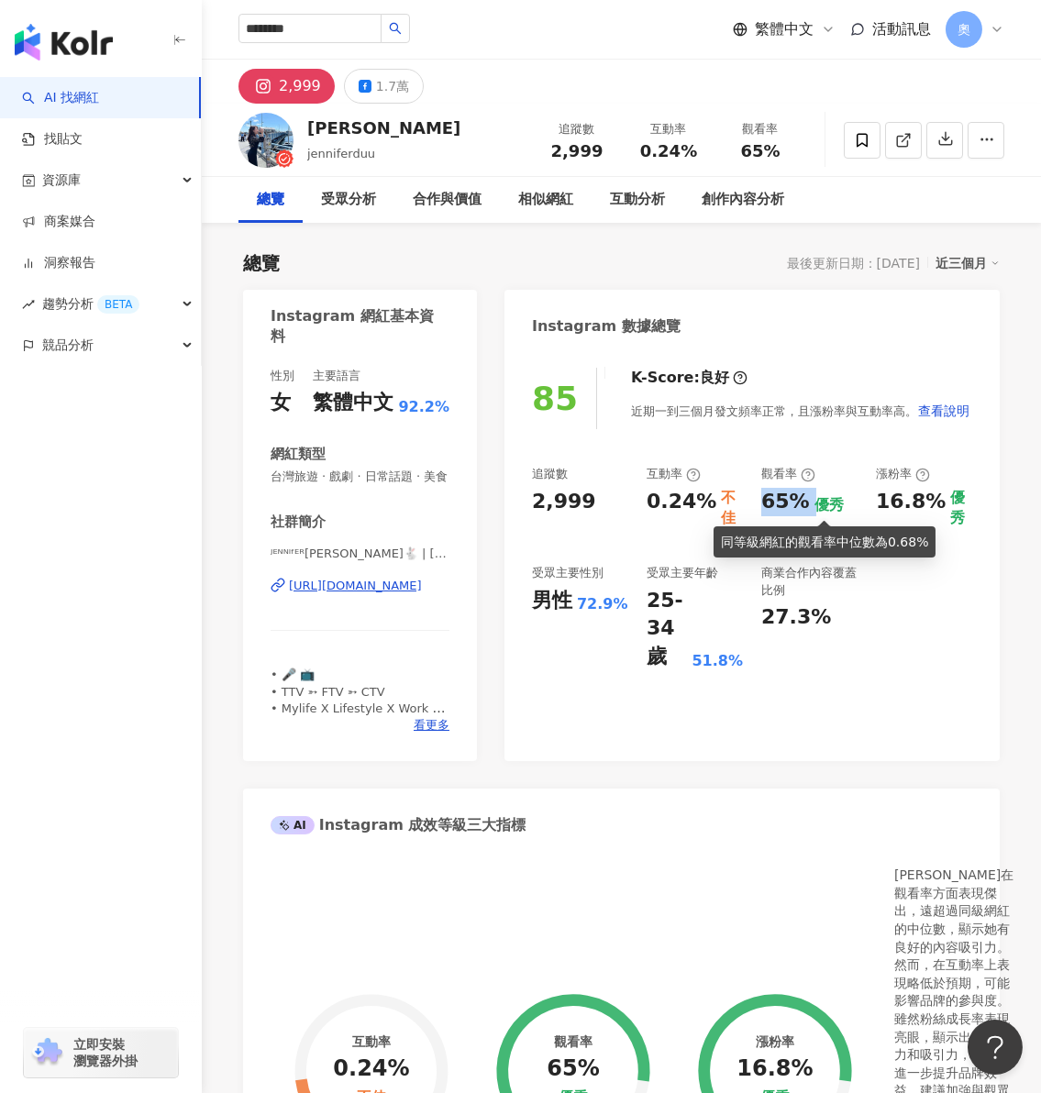
drag, startPoint x: 762, startPoint y: 489, endPoint x: 814, endPoint y: 503, distance: 54.1
click at [814, 503] on div "65% 優秀" at bounding box center [809, 502] width 96 height 28
copy div "65%"
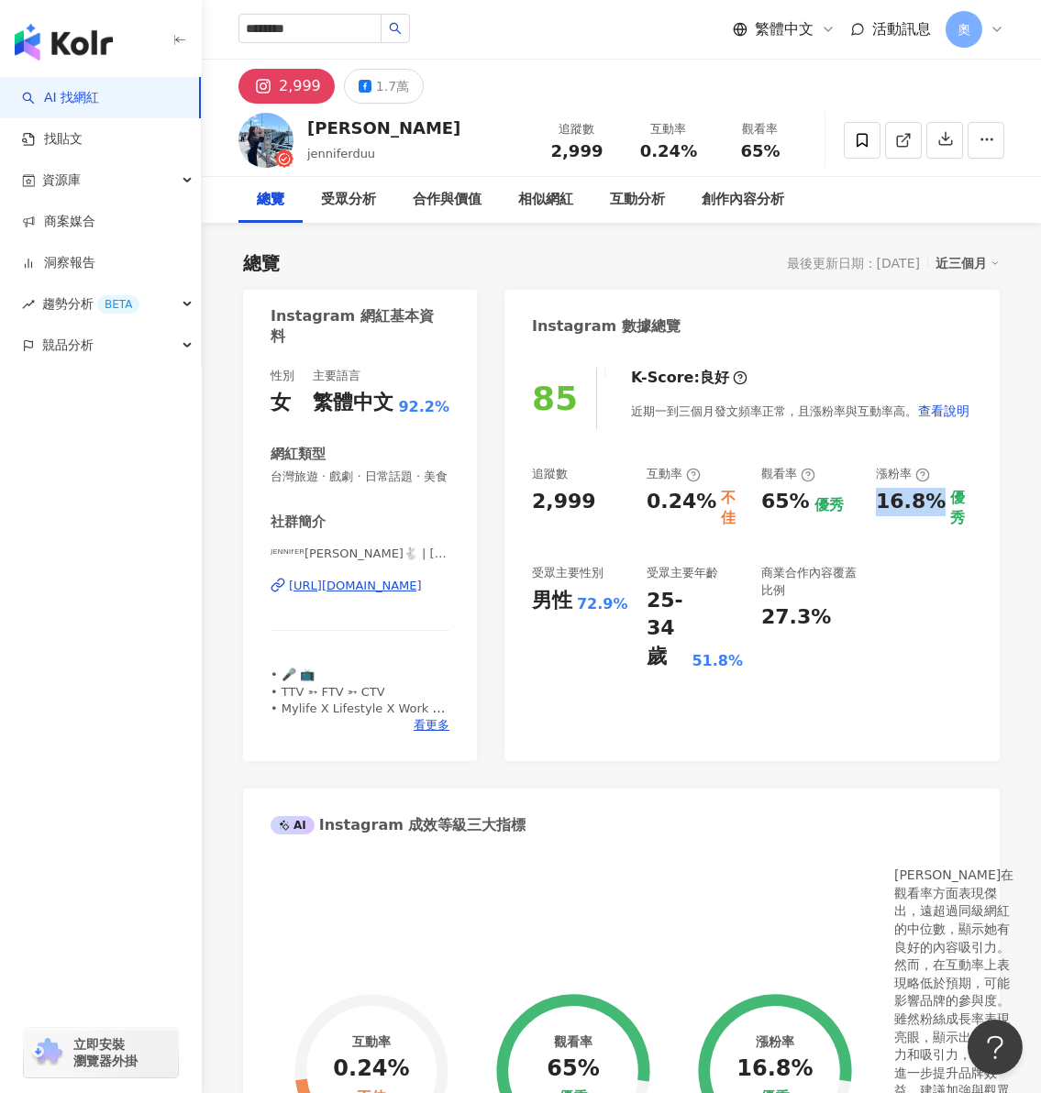
drag, startPoint x: 880, startPoint y: 502, endPoint x: 932, endPoint y: 503, distance: 51.4
click at [932, 503] on div "16.8%" at bounding box center [911, 502] width 70 height 28
copy div "16.8%"
drag, startPoint x: 947, startPoint y: 633, endPoint x: 880, endPoint y: 569, distance: 92.8
click at [947, 633] on div "追蹤數 2,999 互動率 0.24% 不佳 觀看率 65% 優秀 漲粉率 16.8% 優秀 受眾主要性別 男性 72.9% 受眾主要年齡 25-34 歲 5…" at bounding box center [752, 568] width 440 height 205
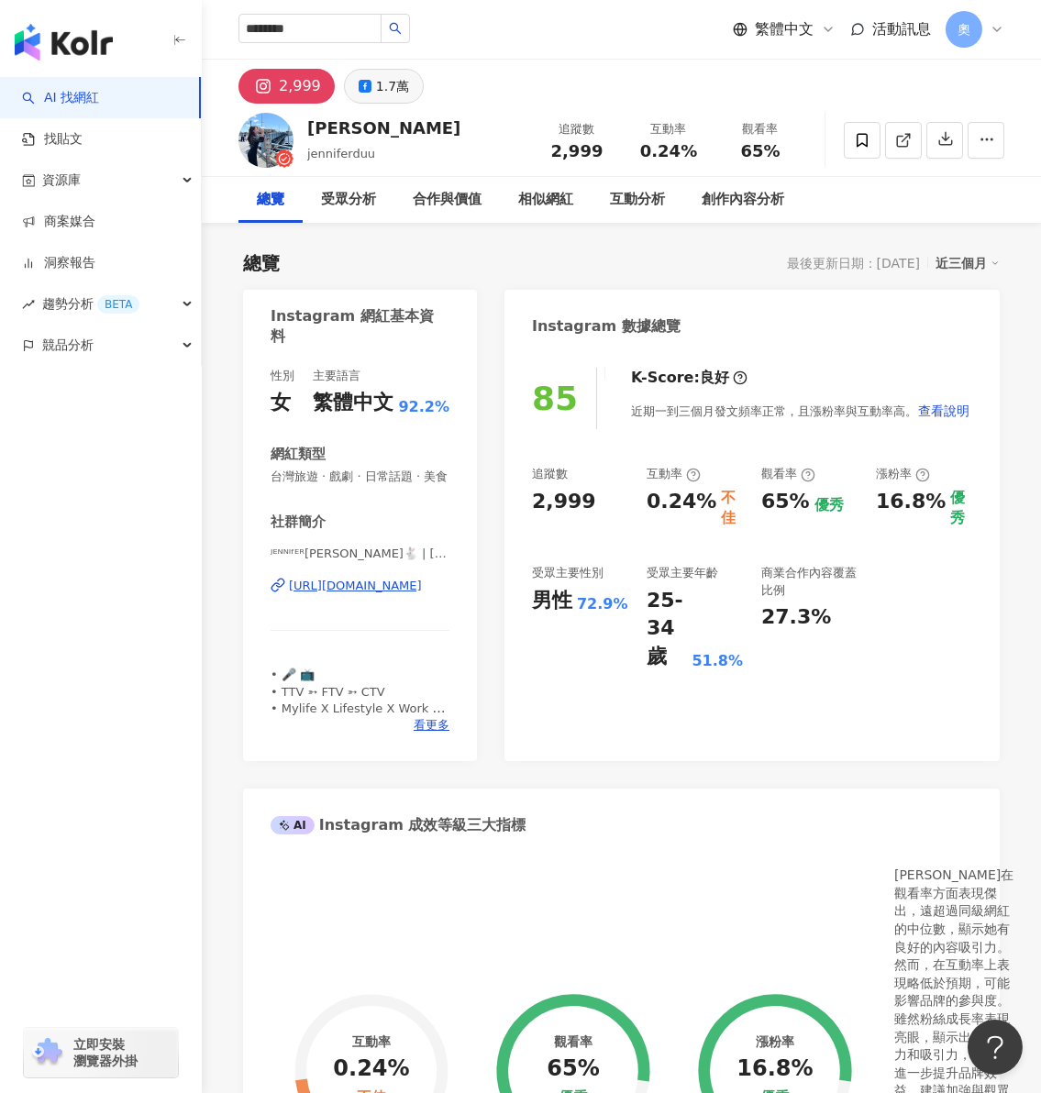
click at [364, 85] on icon at bounding box center [365, 86] width 13 height 13
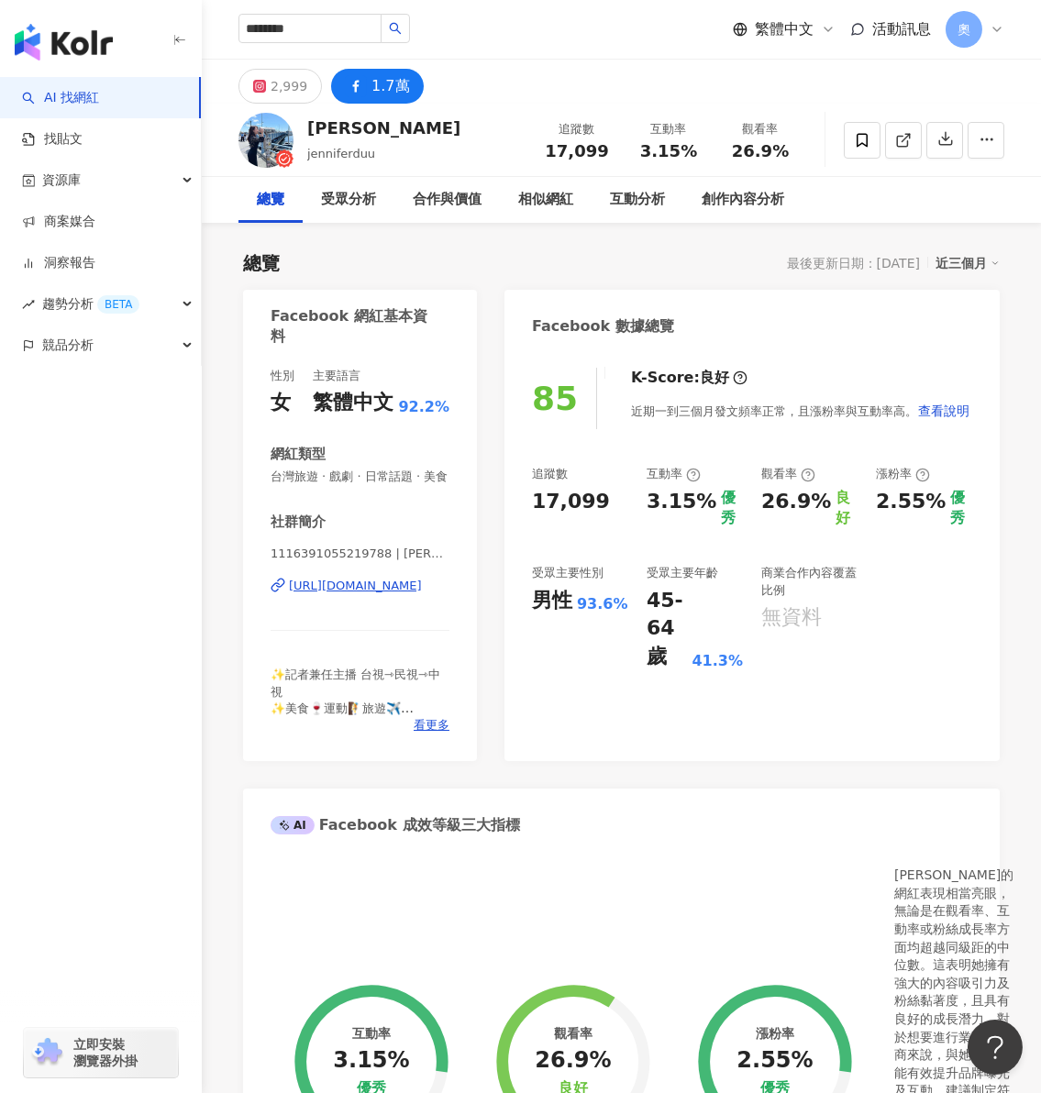
click at [882, 747] on div "85 K-Score : 良好 近期一到三個月發文頻率正常，且漲粉率與互動率高。 查看說明 追蹤數 17,099 互動率 3.15% 優秀 觀看率 26.9%…" at bounding box center [751, 555] width 495 height 412
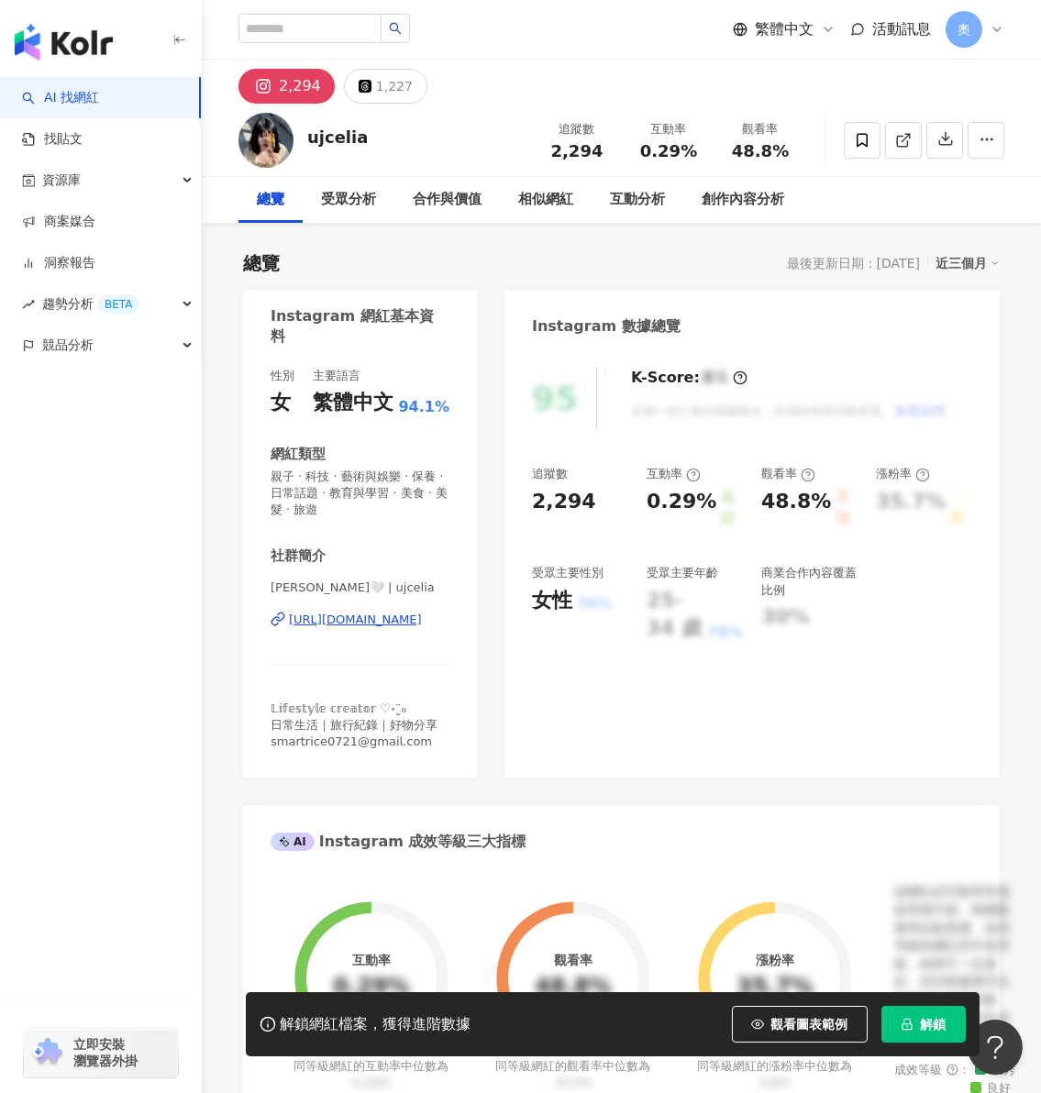
click at [929, 1017] on span "解鎖" at bounding box center [934, 1024] width 26 height 15
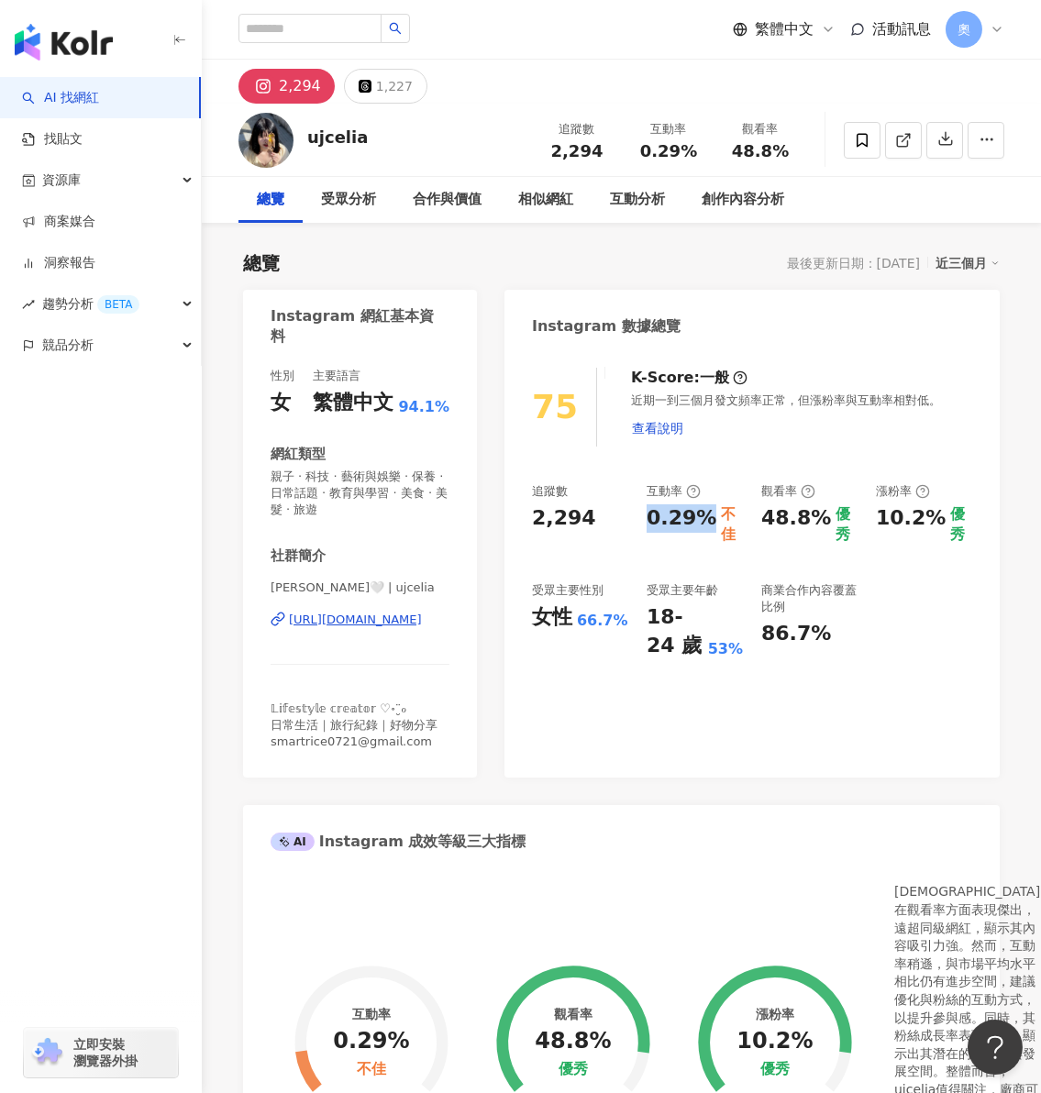
drag, startPoint x: 645, startPoint y: 511, endPoint x: 705, endPoint y: 519, distance: 61.1
click at [705, 519] on div "追蹤數 2,294 互動率 0.29% 不佳 觀看率 48.8% 優秀 漲粉率 10.2% 優秀 受眾主要性別 女性 66.7% 受眾主要年齡 18-24 歲…" at bounding box center [752, 571] width 440 height 177
copy div "0.29%"
drag, startPoint x: 760, startPoint y: 520, endPoint x: 817, endPoint y: 518, distance: 56.9
click at [817, 518] on div "48.8%" at bounding box center [796, 524] width 70 height 41
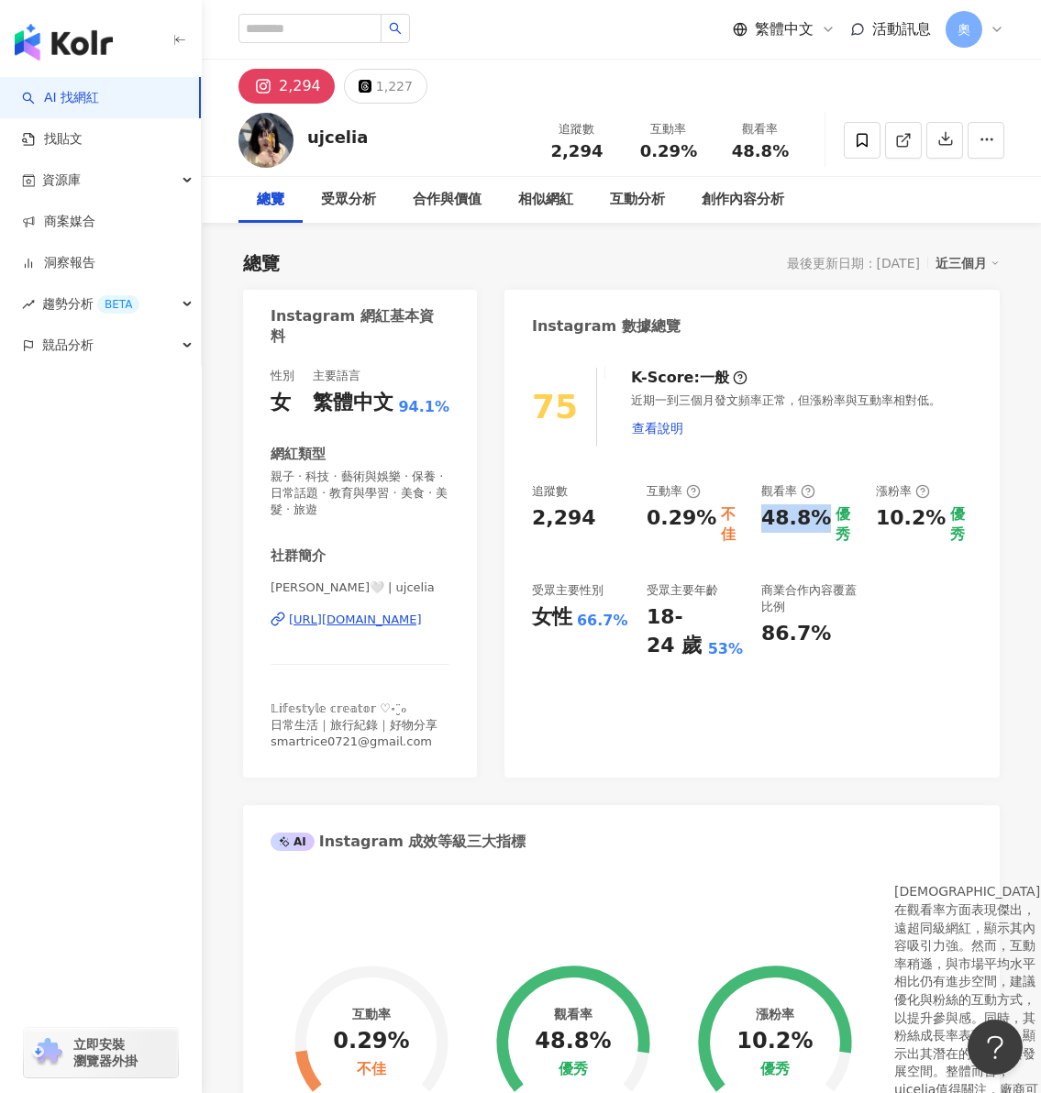
copy div "48.8%"
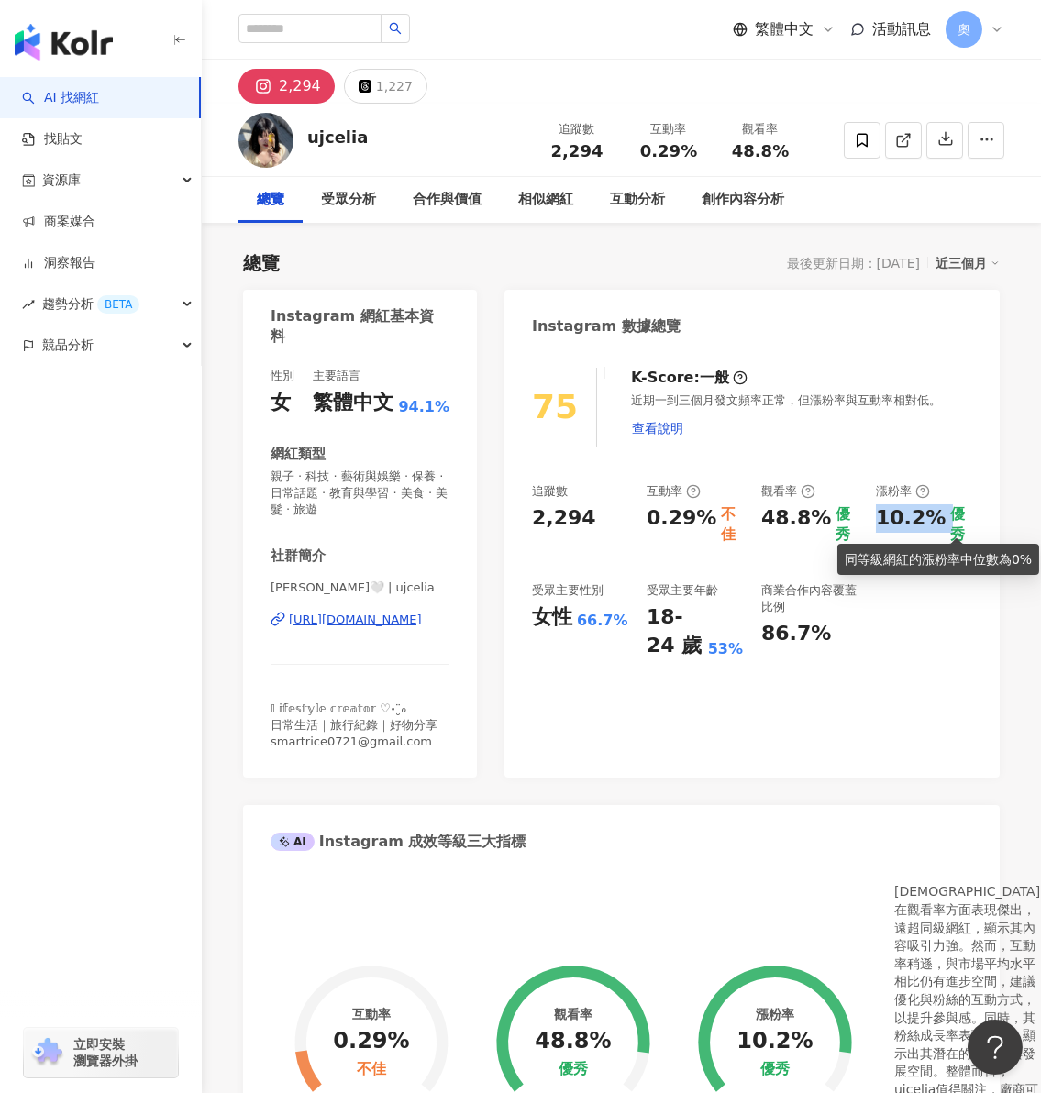
drag, startPoint x: 875, startPoint y: 524, endPoint x: 946, endPoint y: 524, distance: 71.5
click at [946, 524] on div "10.2% 優秀" at bounding box center [924, 524] width 96 height 41
copy div "10.2%"
click at [773, 674] on div "75 K-Score : 一般 近期一到三個月發文頻率正常，但漲粉率與互動率相對低。 查看說明 追蹤數 2,294 互動率 0.29% 不佳 觀看率 48.8…" at bounding box center [751, 563] width 495 height 428
click at [400, 73] on div "1,227" at bounding box center [394, 86] width 37 height 26
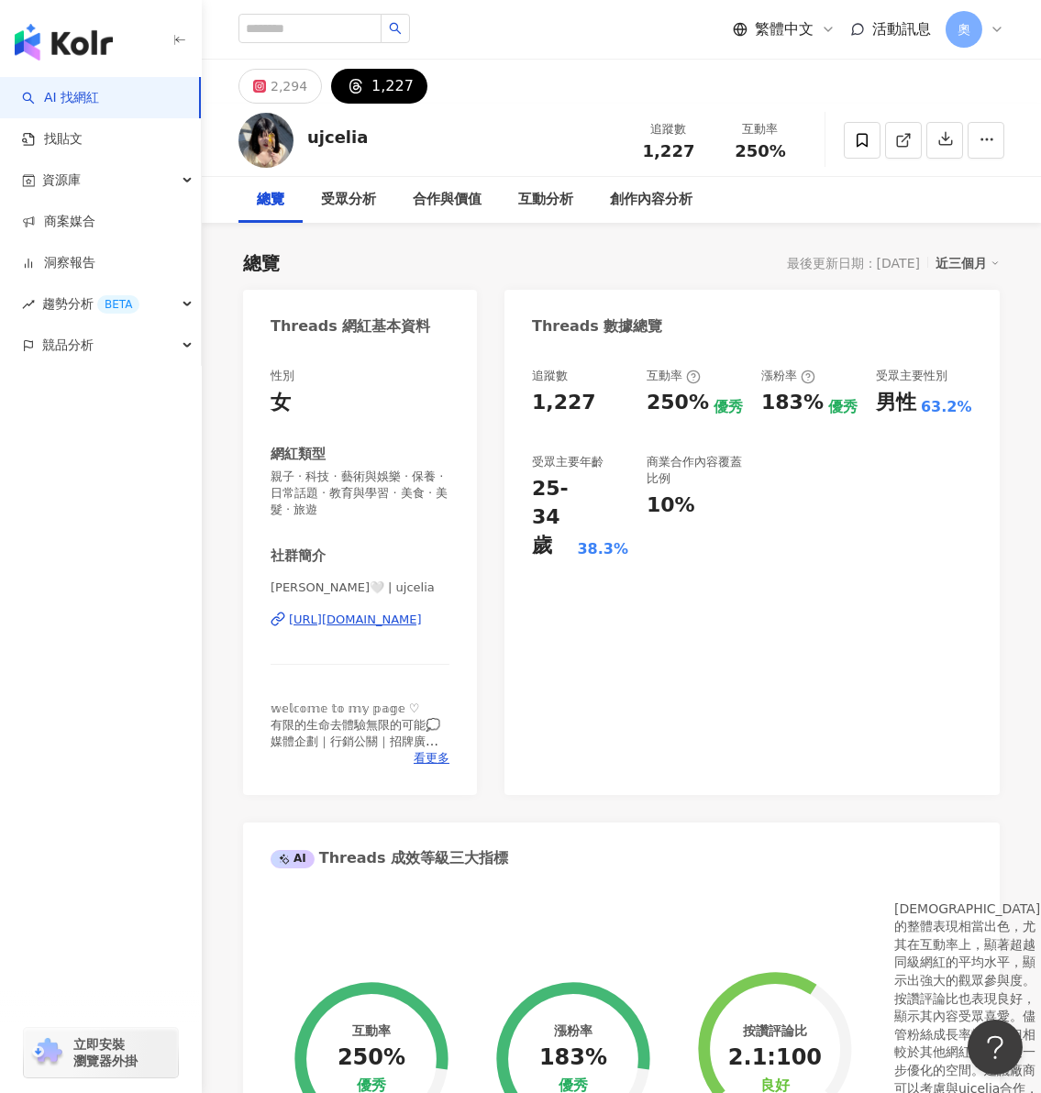
click at [701, 403] on div "250%" at bounding box center [678, 403] width 62 height 28
copy div "250%"
drag, startPoint x: 758, startPoint y: 406, endPoint x: 810, endPoint y: 406, distance: 52.3
click at [810, 406] on div "追蹤數 1,227 互動率 250% 優秀 漲粉率 183% 優秀 受眾主要性別 男性 63.2% 受眾主要年齡 25-34 歲 38.3% 商業合作內容覆蓋…" at bounding box center [752, 464] width 440 height 193
copy div "183%"
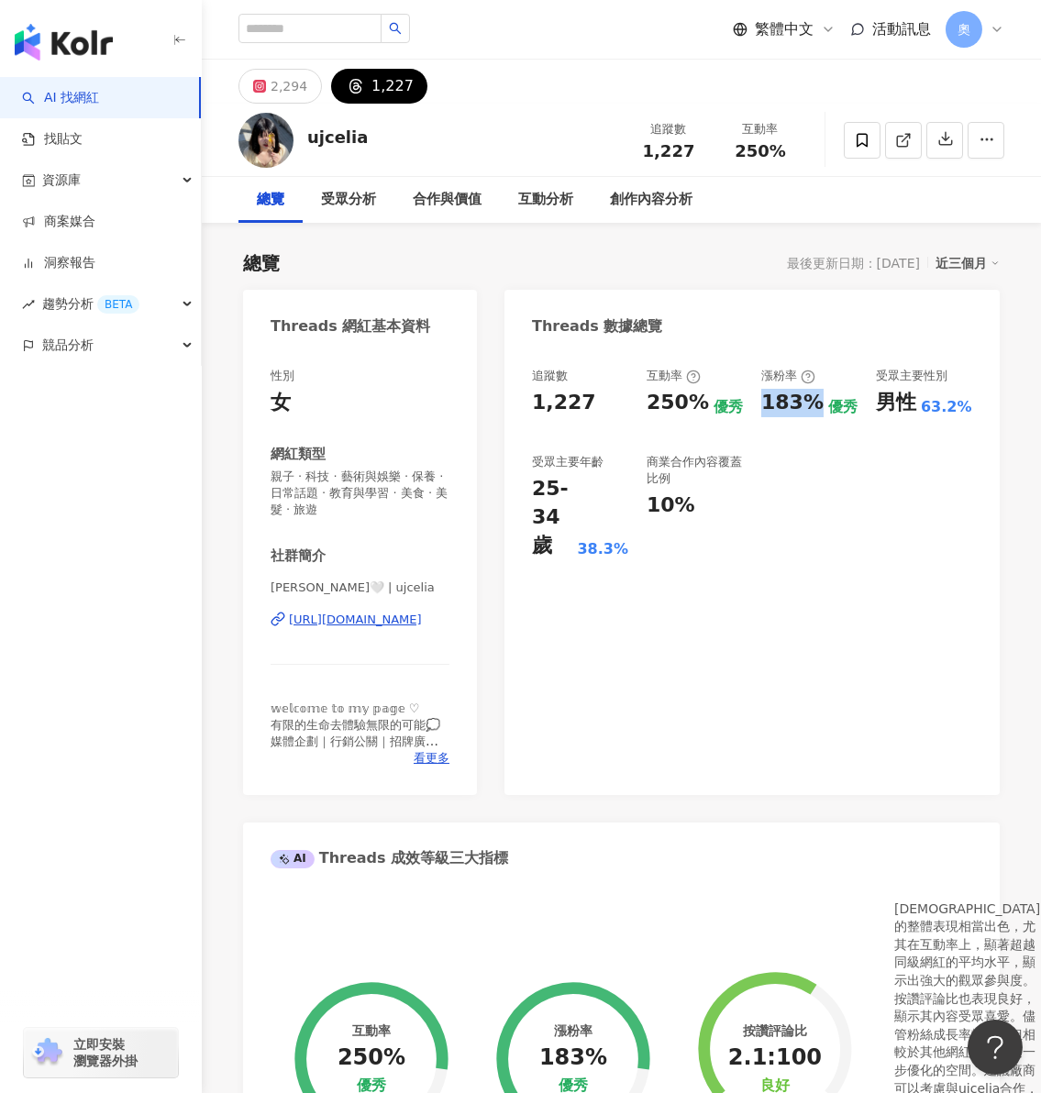
click at [760, 625] on div "追蹤數 1,227 互動率 250% 優秀 漲粉率 183% 優秀 受眾主要性別 男性 63.2% 受眾主要年齡 25-34 歲 38.3% 商業合作內容覆蓋…" at bounding box center [751, 572] width 495 height 446
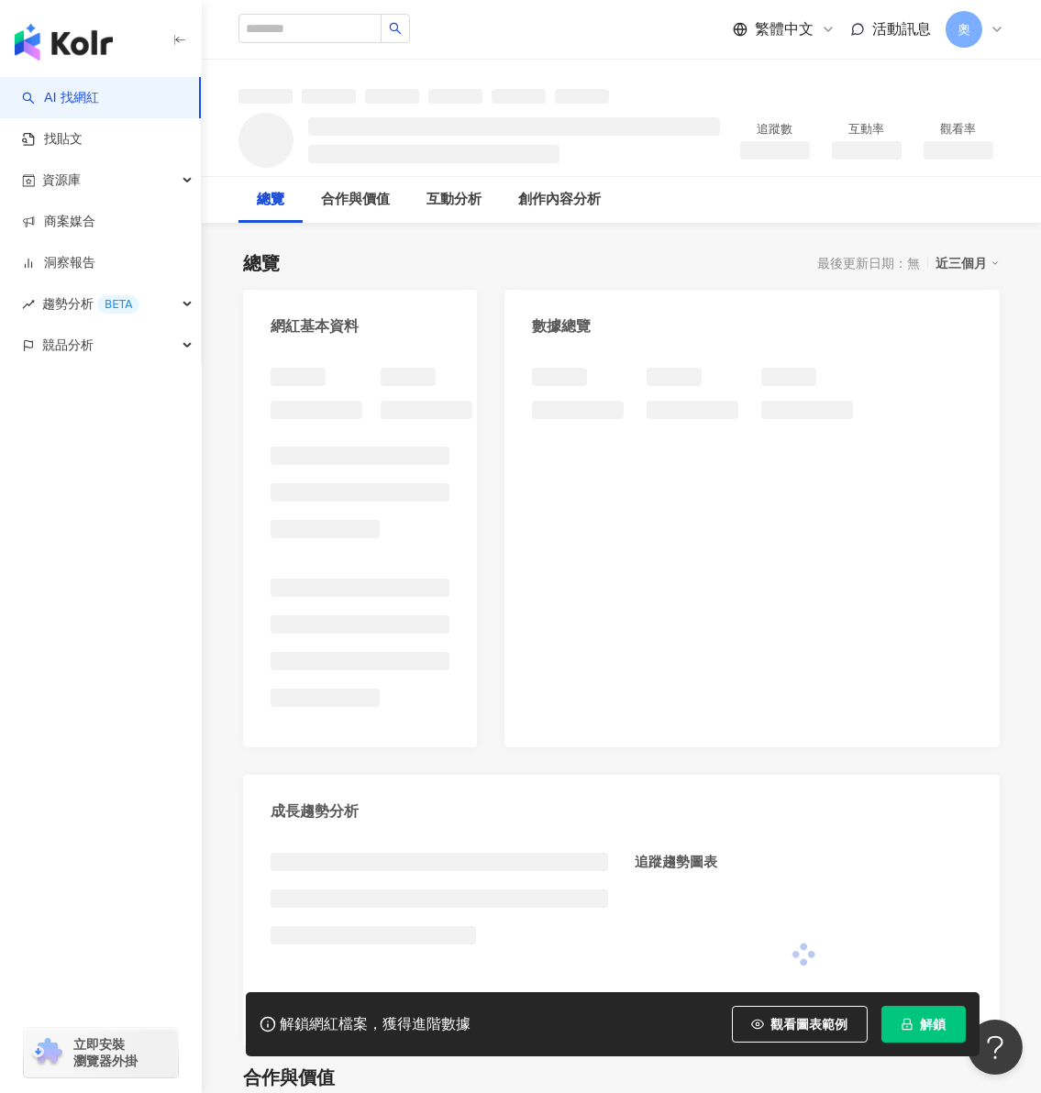
click at [916, 1022] on button "解鎖" at bounding box center [923, 1024] width 84 height 37
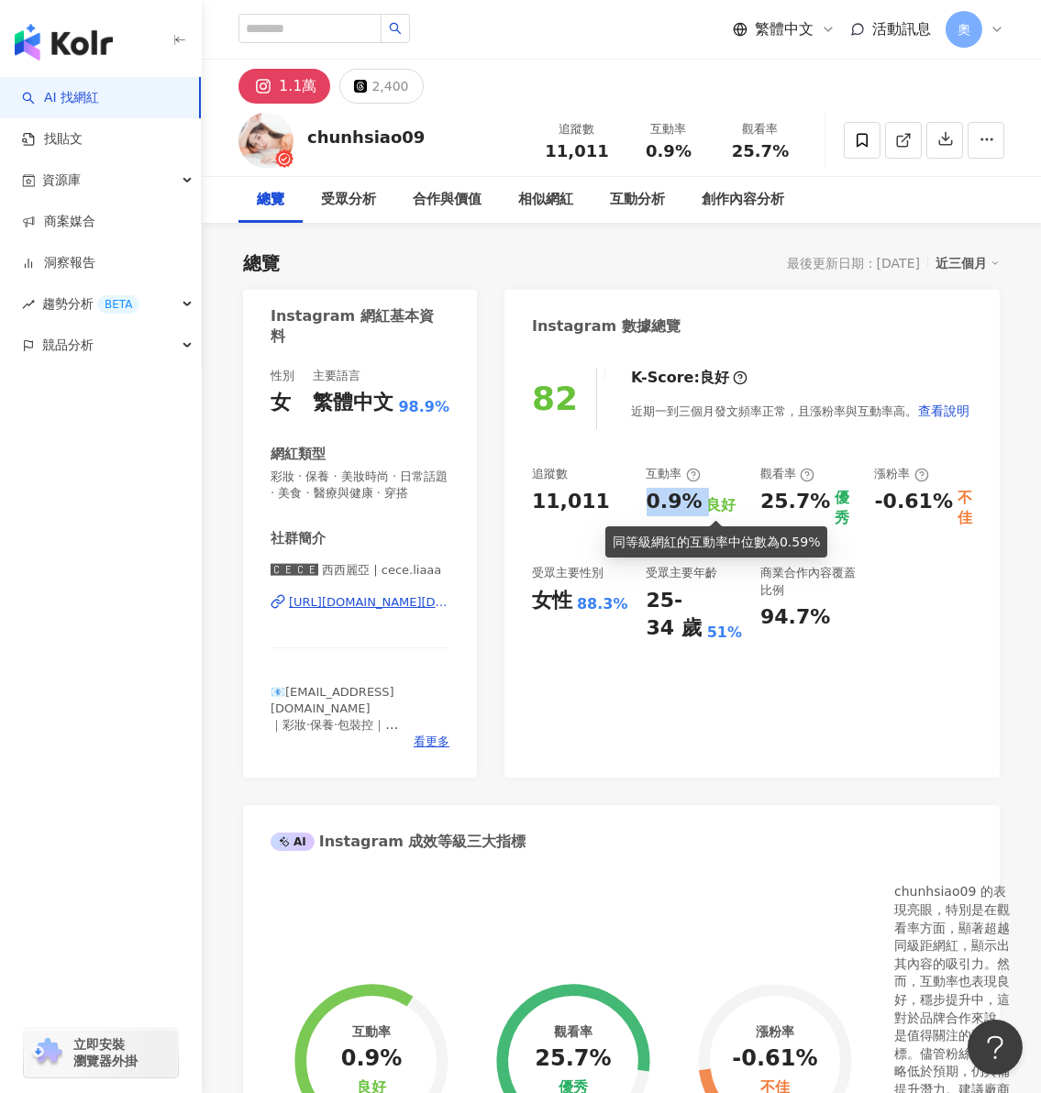
drag, startPoint x: 652, startPoint y: 504, endPoint x: 707, endPoint y: 507, distance: 55.1
click at [707, 507] on div "0.9% 良好" at bounding box center [695, 502] width 96 height 28
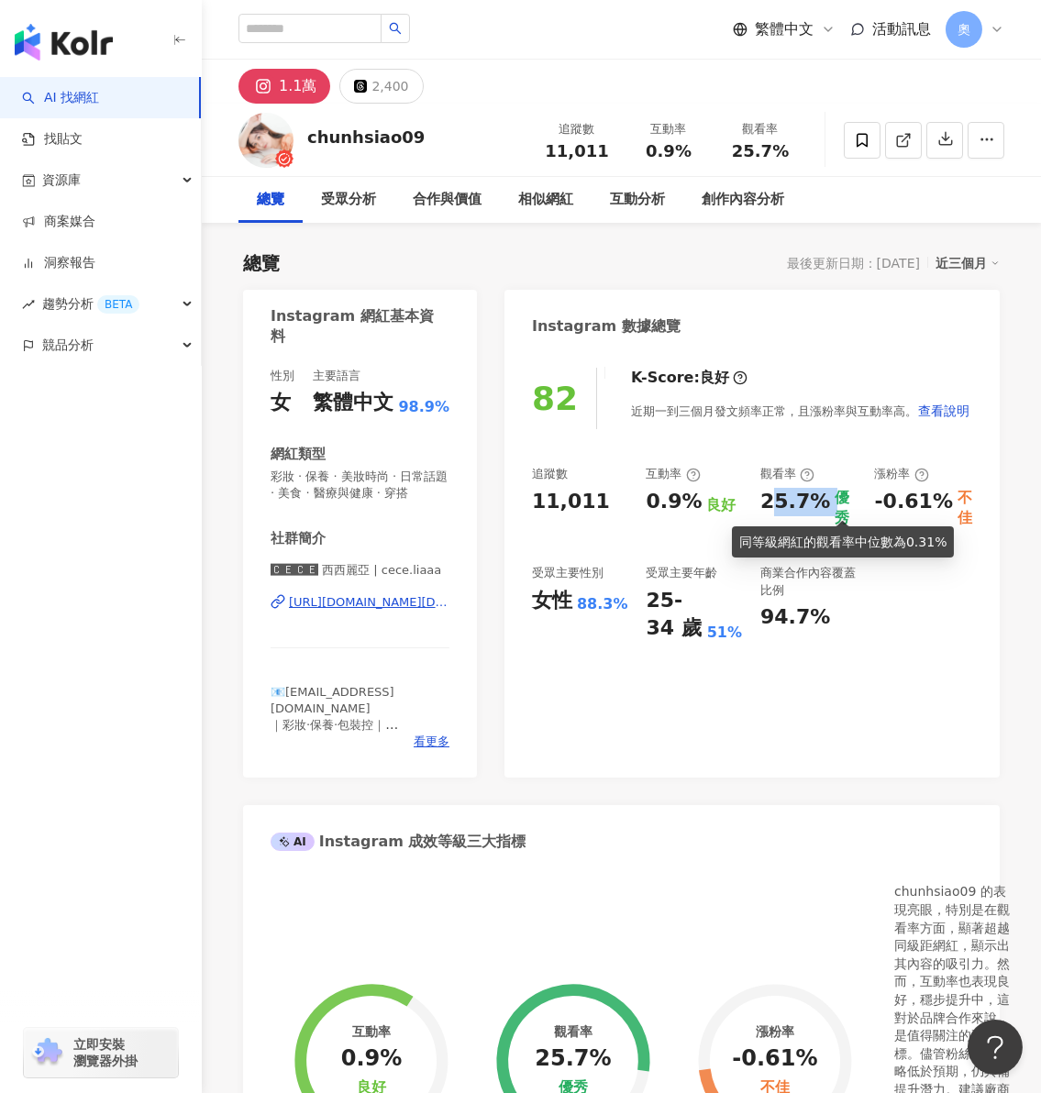
drag, startPoint x: 769, startPoint y: 504, endPoint x: 832, endPoint y: 513, distance: 63.0
click at [832, 513] on div "25.7% 優秀" at bounding box center [808, 508] width 96 height 41
click at [768, 500] on div "25.7%" at bounding box center [795, 508] width 70 height 41
drag, startPoint x: 760, startPoint y: 501, endPoint x: 818, endPoint y: 507, distance: 58.1
click at [818, 507] on div "追蹤數 11,011 互動率 0.9% 良好 觀看率 25.7% 優秀 漲粉率 -0.61% 不佳 受眾主要性別 女性 88.3% 受眾主要年齡 25-34 …" at bounding box center [752, 554] width 440 height 177
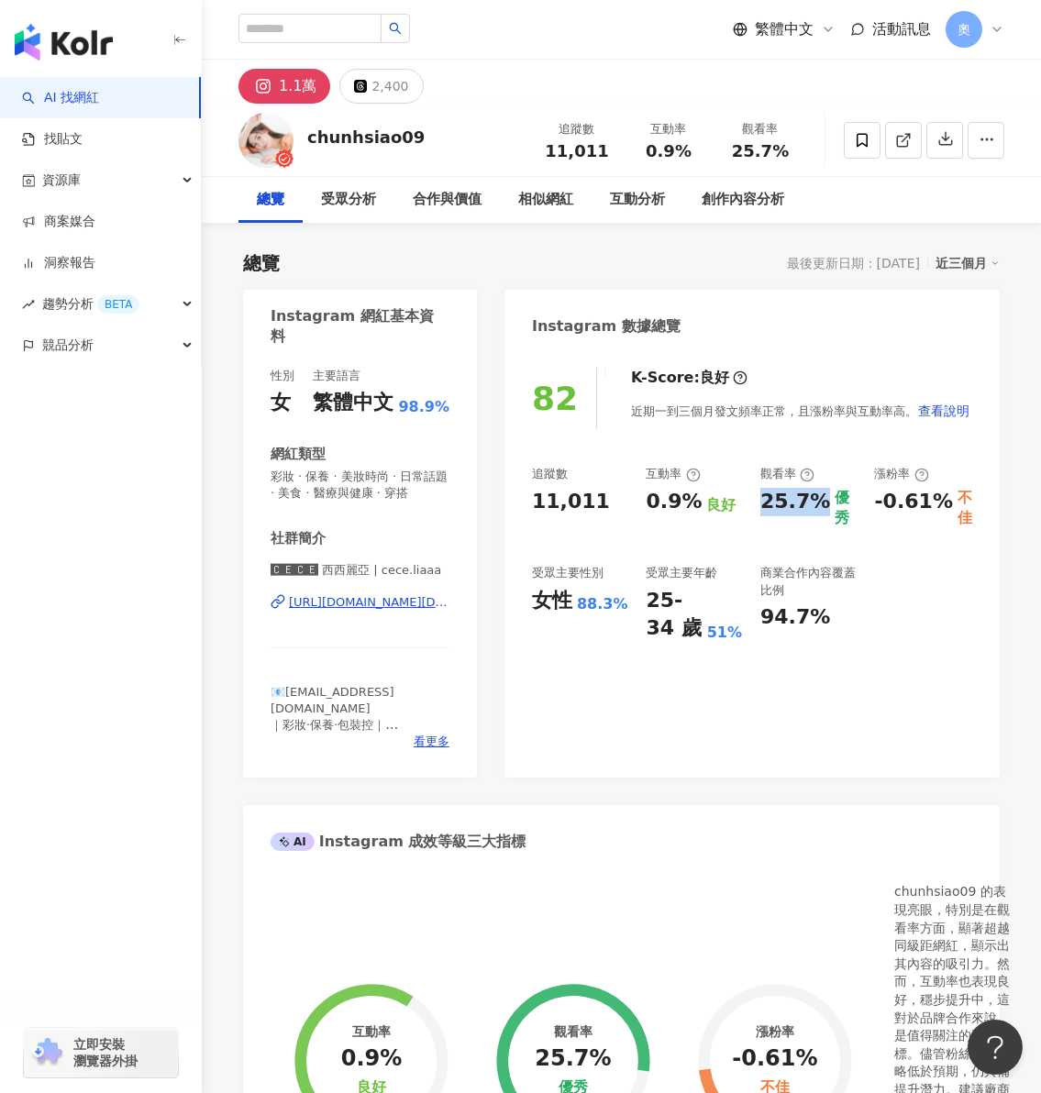
copy div "25.7%"
drag, startPoint x: 874, startPoint y: 502, endPoint x: 941, endPoint y: 503, distance: 67.0
click at [941, 503] on div "追蹤數 11,011 互動率 0.9% 良好 觀看率 25.7% 優秀 漲粉率 -0.61% 不佳 受眾主要性別 女性 88.3% 受眾主要年齡 25-34 …" at bounding box center [752, 554] width 440 height 177
copy div "-0.61%"
click at [799, 705] on div "82 K-Score : 良好 近期一到三個月發文頻率正常，且漲粉率與互動率高。 查看說明 追蹤數 11,011 互動率 0.9% 良好 觀看率 25.7% …" at bounding box center [751, 563] width 495 height 428
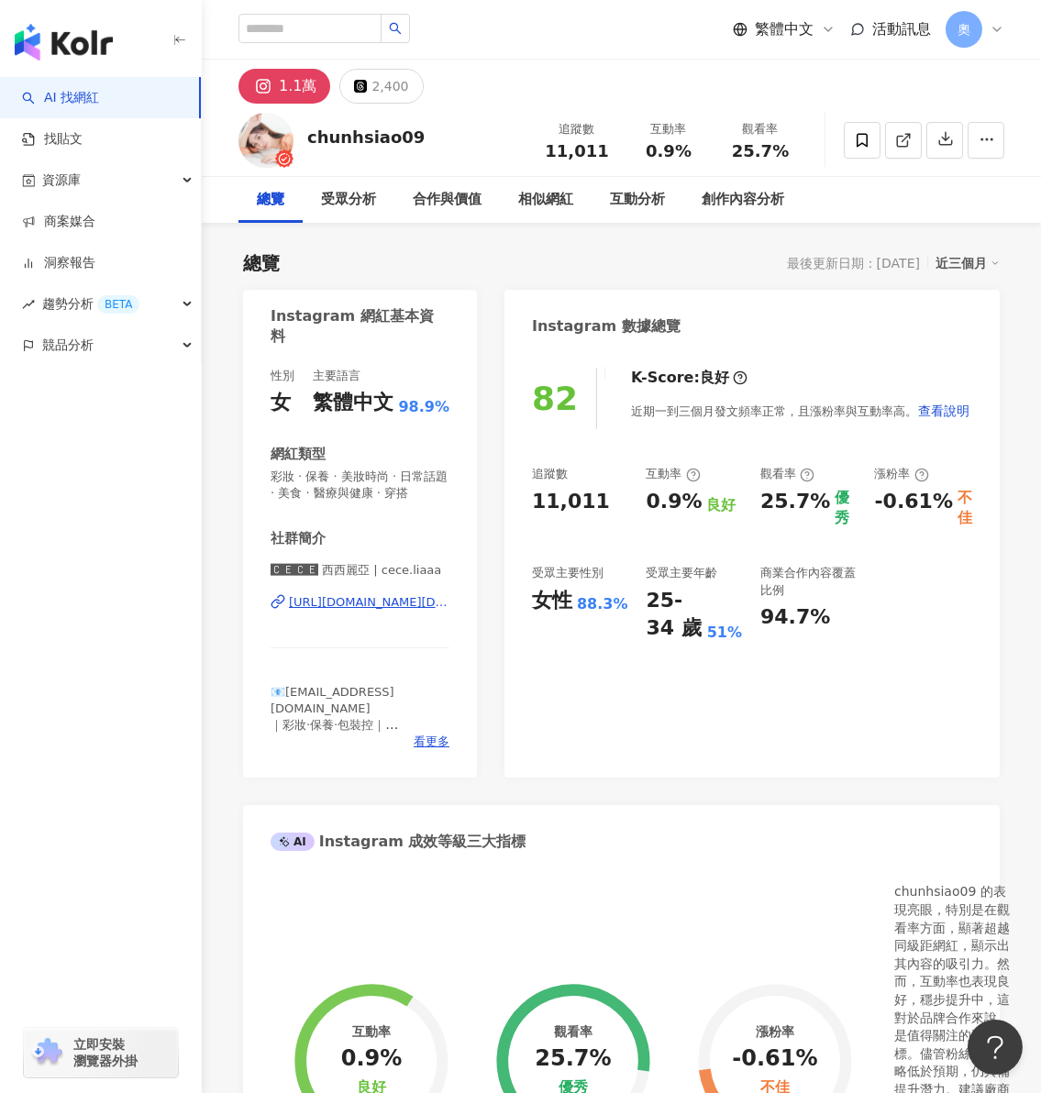
click at [382, 108] on div "chunhsiao09 追蹤數 11,011 互動率 0.9% 觀看率 25.7%" at bounding box center [621, 140] width 839 height 72
click at [382, 90] on div "2,400" at bounding box center [389, 86] width 37 height 26
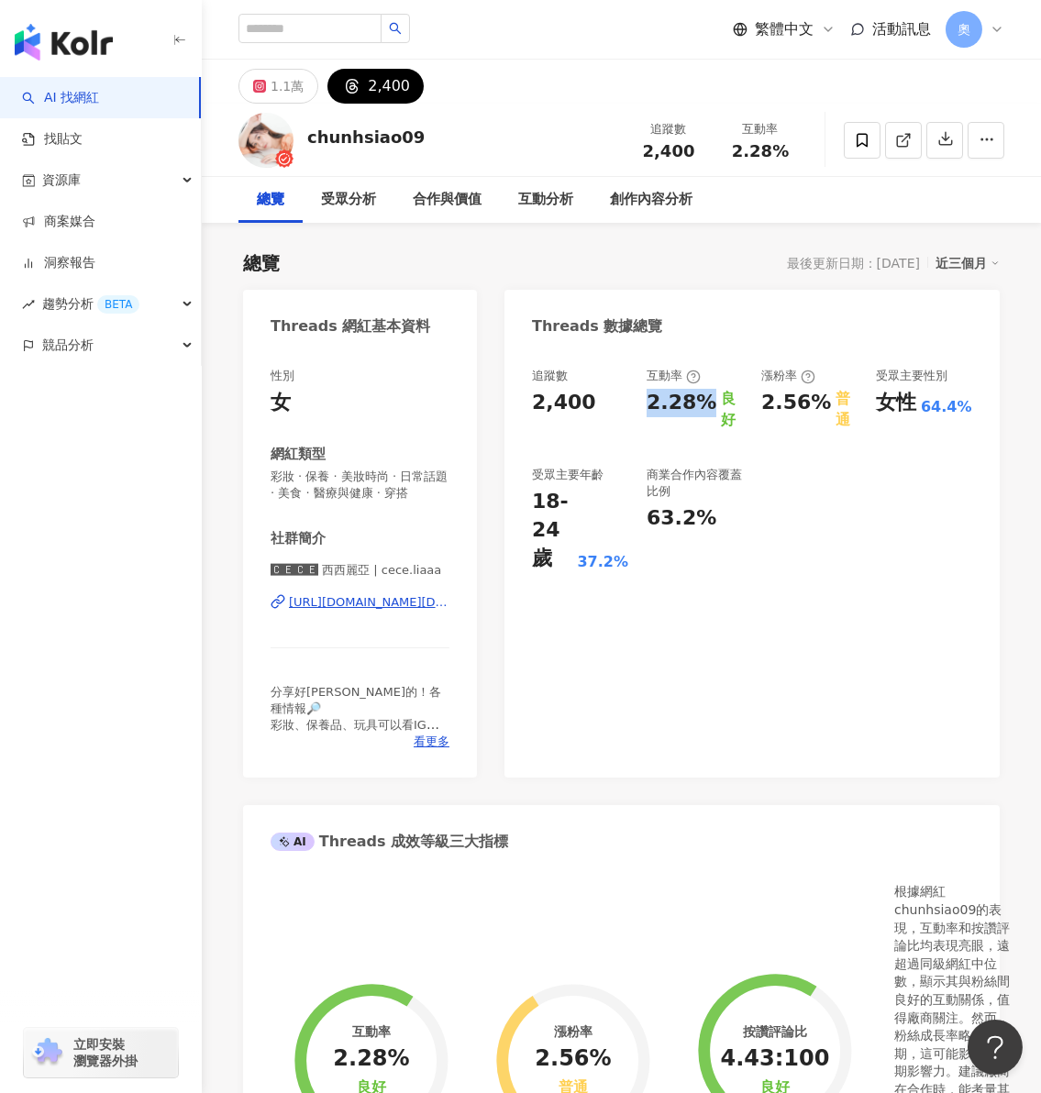
drag, startPoint x: 647, startPoint y: 396, endPoint x: 704, endPoint y: 401, distance: 58.0
click at [704, 401] on div "2.28%" at bounding box center [682, 409] width 70 height 41
drag, startPoint x: 762, startPoint y: 404, endPoint x: 809, endPoint y: 412, distance: 47.3
click at [809, 412] on div "追蹤數 2,400 互動率 2.28% 良好 漲粉率 2.56% 普通 受眾主要性別 女性 64.4% 受眾主要年齡 18-24 歲 37.2% 商業合作內容…" at bounding box center [752, 470] width 440 height 205
click at [809, 412] on div "2.56%" at bounding box center [796, 403] width 70 height 28
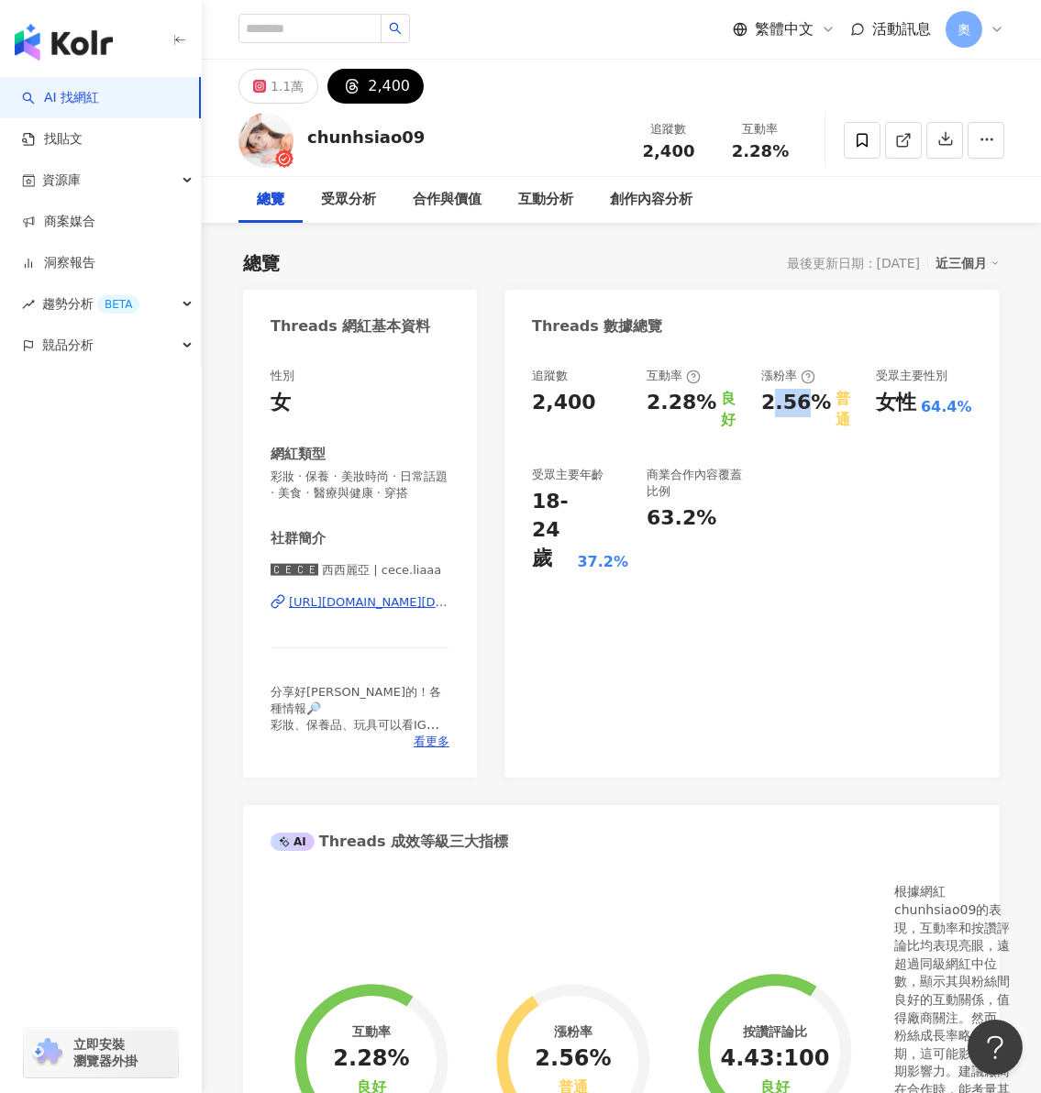
drag, startPoint x: 807, startPoint y: 408, endPoint x: 783, endPoint y: 406, distance: 23.9
click at [773, 410] on div "2.56%" at bounding box center [796, 403] width 70 height 28
click at [785, 404] on div "2.56%" at bounding box center [796, 403] width 70 height 28
drag, startPoint x: 764, startPoint y: 404, endPoint x: 820, endPoint y: 407, distance: 56.1
click at [820, 407] on div "追蹤數 2,400 互動率 2.28% 良好 漲粉率 2.56% 普通 受眾主要性別 女性 64.4% 受眾主要年齡 18-24 歲 37.2% 商業合作內容…" at bounding box center [752, 470] width 440 height 205
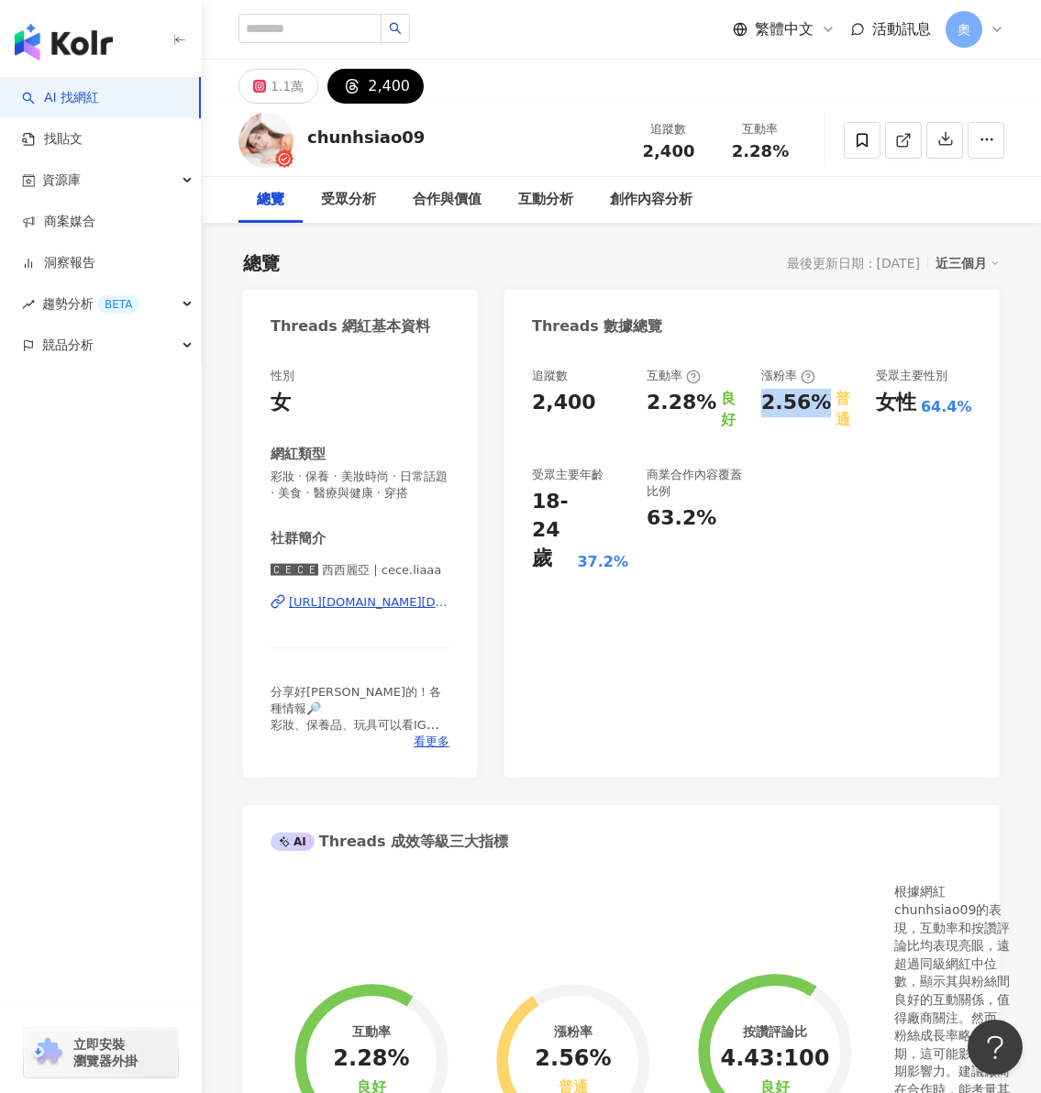
copy div "2.56%"
click at [800, 664] on div "追蹤數 2,400 互動率 2.28% 良好 漲粉率 2.56% 普通 受眾主要性別 女性 64.4% 受眾主要年齡 18-24 歲 37.2% 商業合作內容…" at bounding box center [751, 563] width 495 height 428
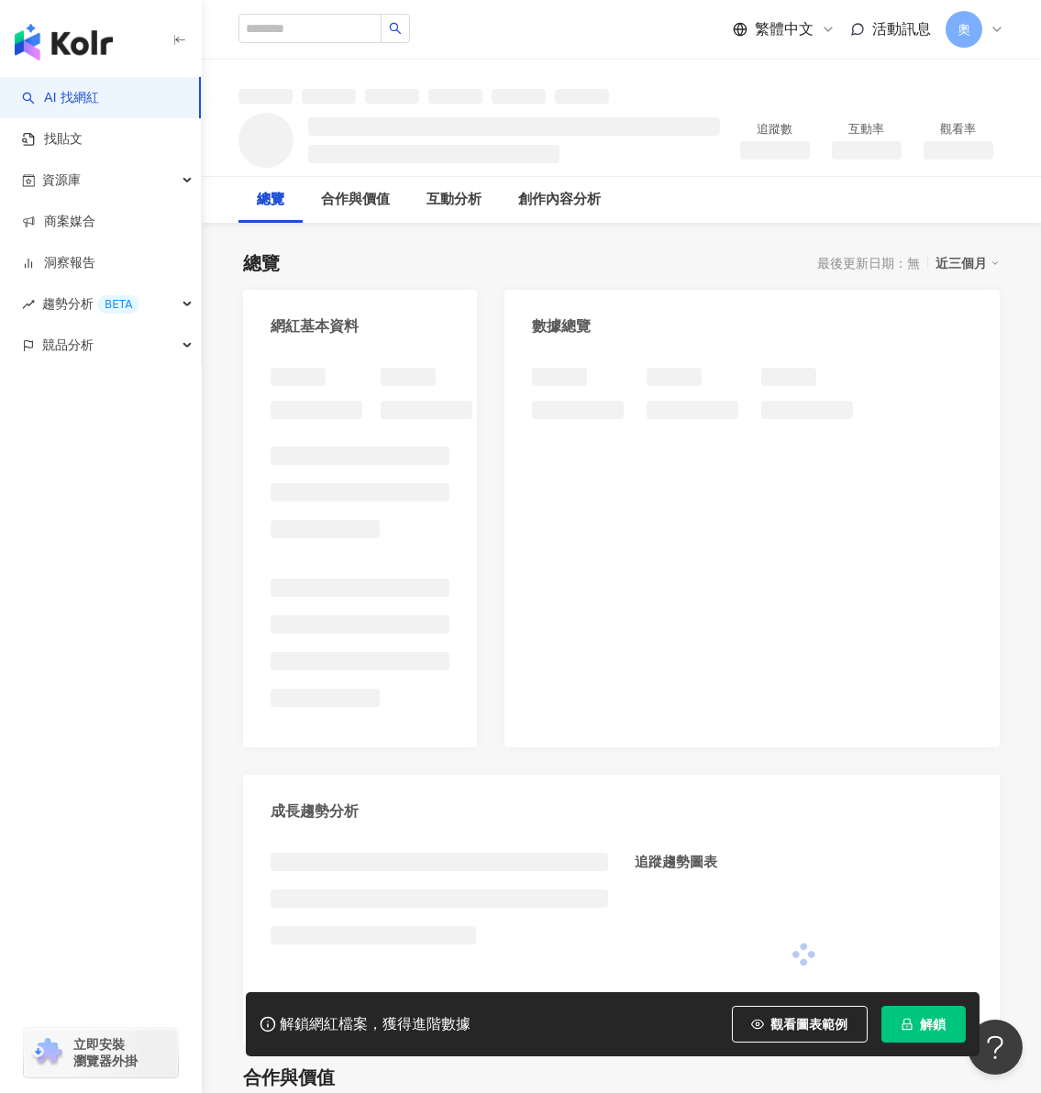
click at [921, 1017] on span "解鎖" at bounding box center [934, 1024] width 26 height 15
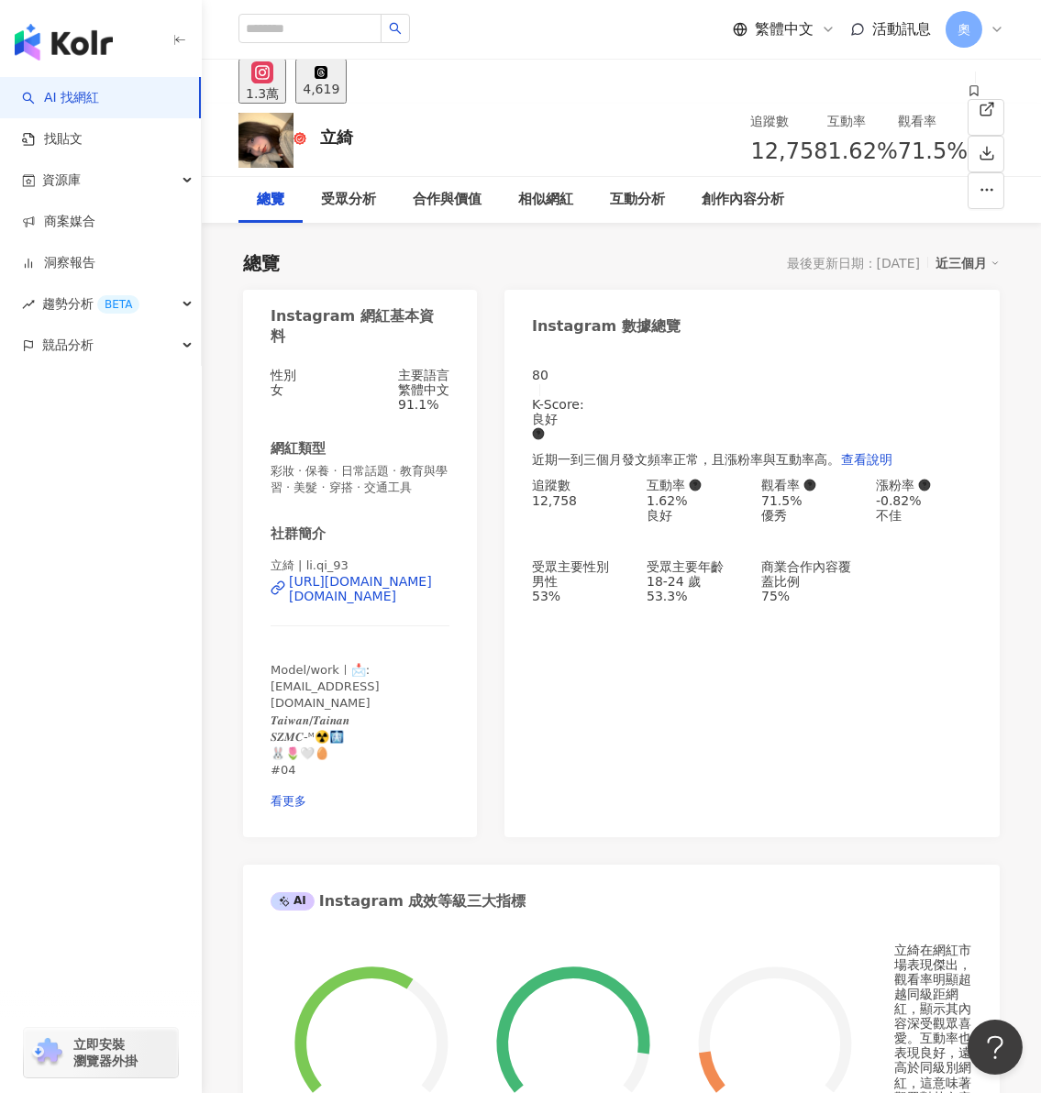
drag, startPoint x: 869, startPoint y: 779, endPoint x: 850, endPoint y: 772, distance: 19.4
click at [869, 779] on div "80 K-Score : 良好 近期一到三個月發文頻率正常，且漲粉率與互動率高。 查看說明 追蹤數 12,758 互動率 1.62% 良好 觀看率 71.5%…" at bounding box center [751, 593] width 495 height 488
drag, startPoint x: 638, startPoint y: 494, endPoint x: 692, endPoint y: 508, distance: 55.8
click at [692, 508] on div "追蹤數 12,758 互動率 1.62% 良好 觀看率 71.5% 優秀 漲粉率 -0.82% 不佳 受眾主要性別 男性 53% 受眾主要年齡 18-24 歲…" at bounding box center [752, 541] width 440 height 126
drag, startPoint x: 668, startPoint y: 501, endPoint x: 626, endPoint y: 503, distance: 41.3
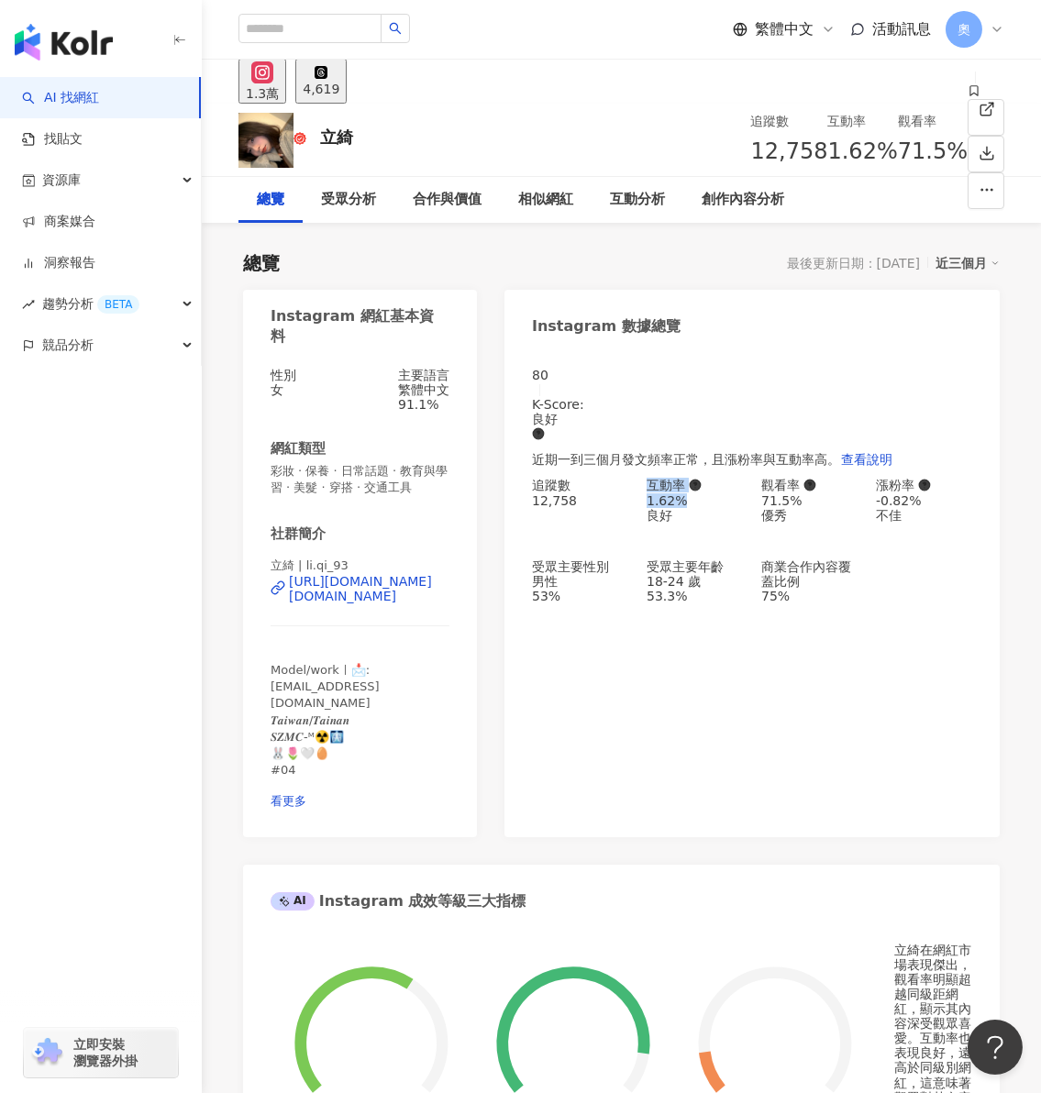
click at [627, 502] on div "追蹤數 12,758 互動率 1.62% 良好 觀看率 71.5% 優秀 漲粉率 -0.82% 不佳 受眾主要性別 男性 53% 受眾主要年齡 18-24 歲…" at bounding box center [752, 541] width 440 height 126
click at [643, 509] on div "追蹤數 12,758 互動率 1.62% 良好 觀看率 71.5% 優秀 漲粉率 -0.82% 不佳 受眾主要性別 男性 53% 受眾主要年齡 18-24 歲…" at bounding box center [752, 541] width 440 height 126
drag, startPoint x: 643, startPoint y: 502, endPoint x: 719, endPoint y: 507, distance: 76.3
click at [719, 507] on div "追蹤數 12,758 互動率 1.62% 良好 觀看率 71.5% 優秀 漲粉率 -0.82% 不佳 受眾主要性別 男性 53% 受眾主要年齡 18-24 歲…" at bounding box center [752, 541] width 440 height 126
copy div "1.62%"
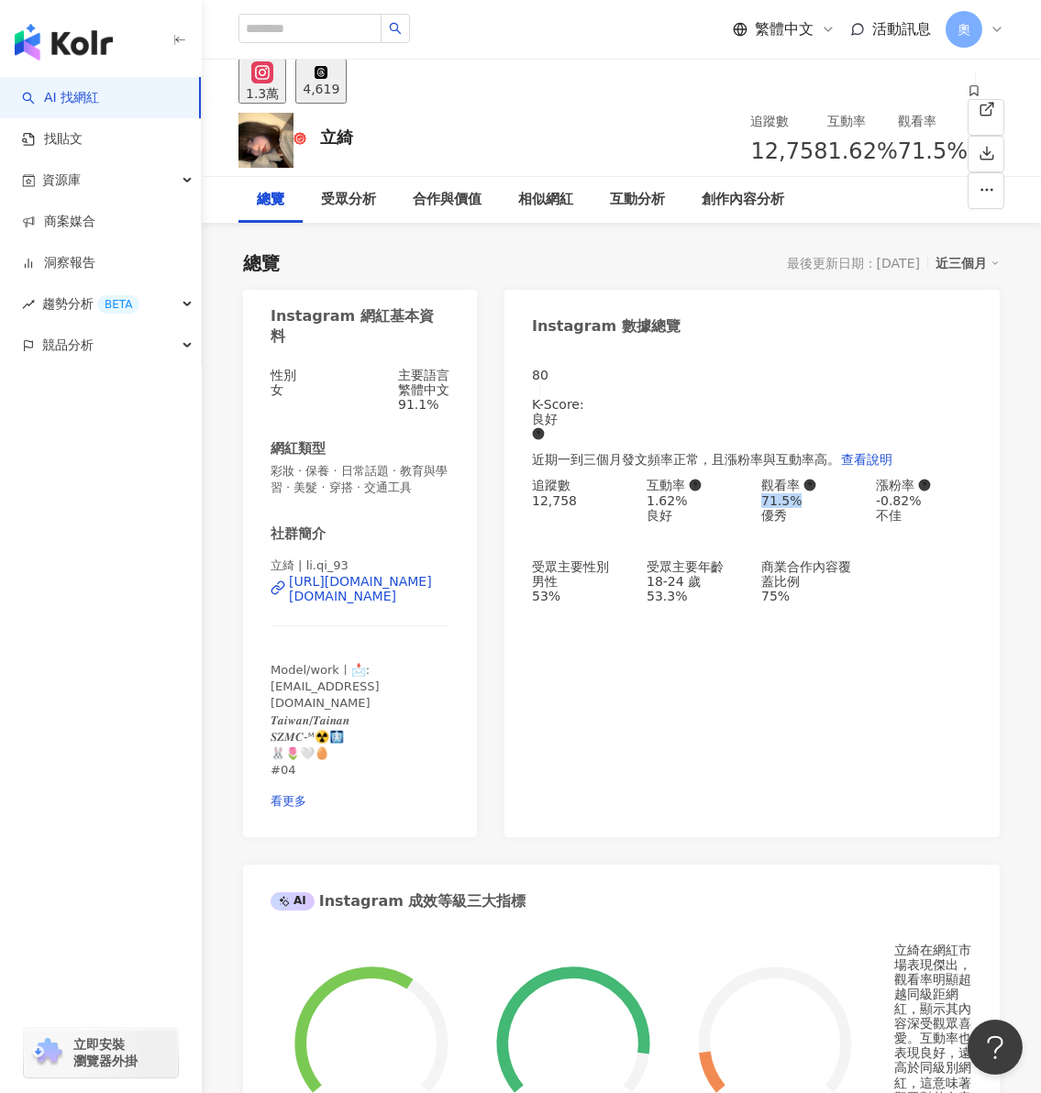
click at [820, 507] on div "71.5%" at bounding box center [809, 500] width 96 height 15
copy div "71.5%"
drag, startPoint x: 872, startPoint y: 496, endPoint x: 941, endPoint y: 502, distance: 69.0
click at [941, 502] on div "追蹤數 12,758 互動率 1.62% 良好 觀看率 71.5% 優秀 漲粉率 -0.82% 不佳 受眾主要性別 男性 53% 受眾主要年齡 18-24 歲…" at bounding box center [752, 541] width 440 height 126
copy div "-0.82%"
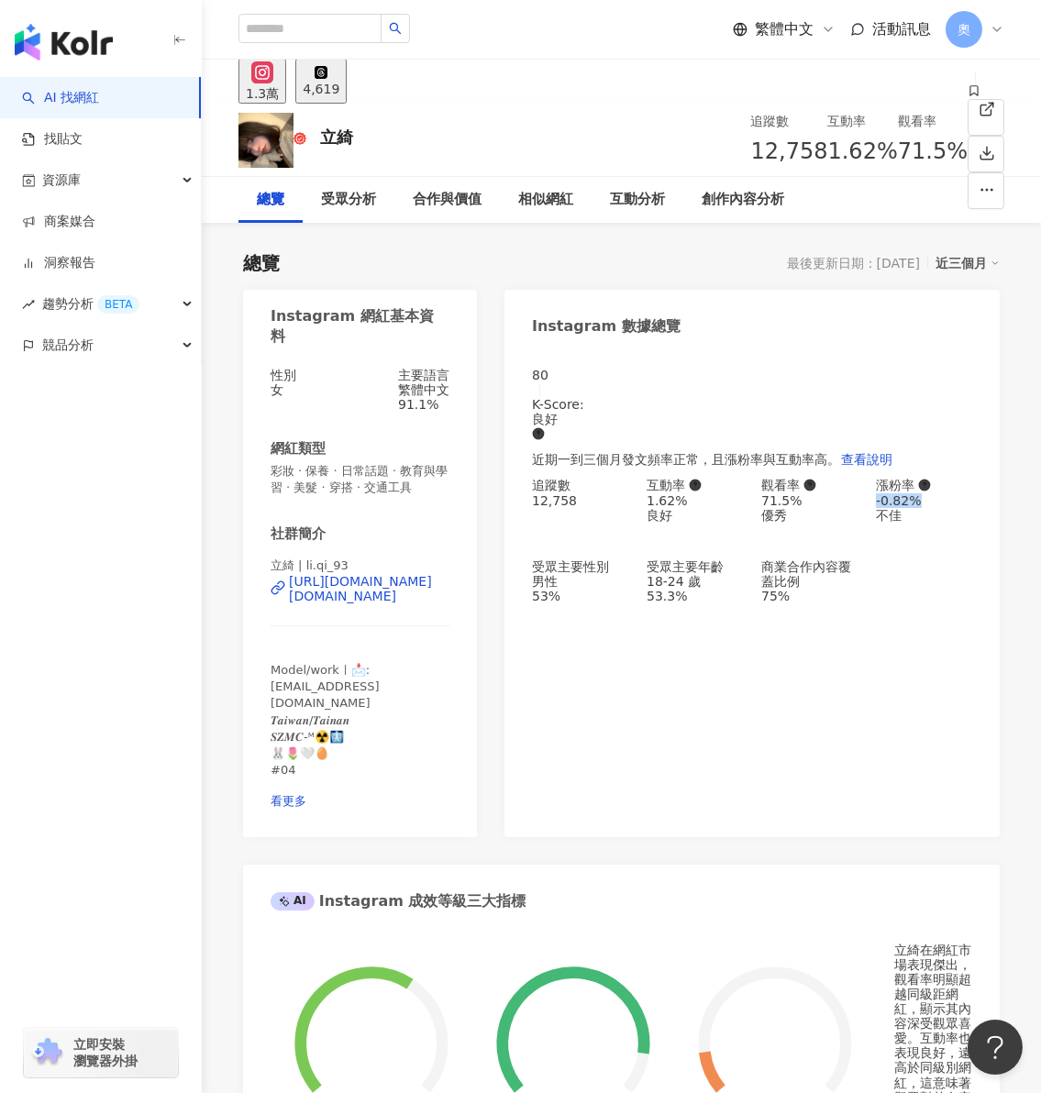
drag, startPoint x: 804, startPoint y: 530, endPoint x: 743, endPoint y: 470, distance: 86.3
click at [803, 530] on div "追蹤數 12,758 互動率 1.62% 良好 觀看率 71.5% 優秀 漲粉率 -0.82% 不佳 受眾主要性別 男性 53% 受眾主要年齡 18-24 歲…" at bounding box center [752, 541] width 440 height 126
click at [339, 86] on div "4,619" at bounding box center [321, 89] width 37 height 15
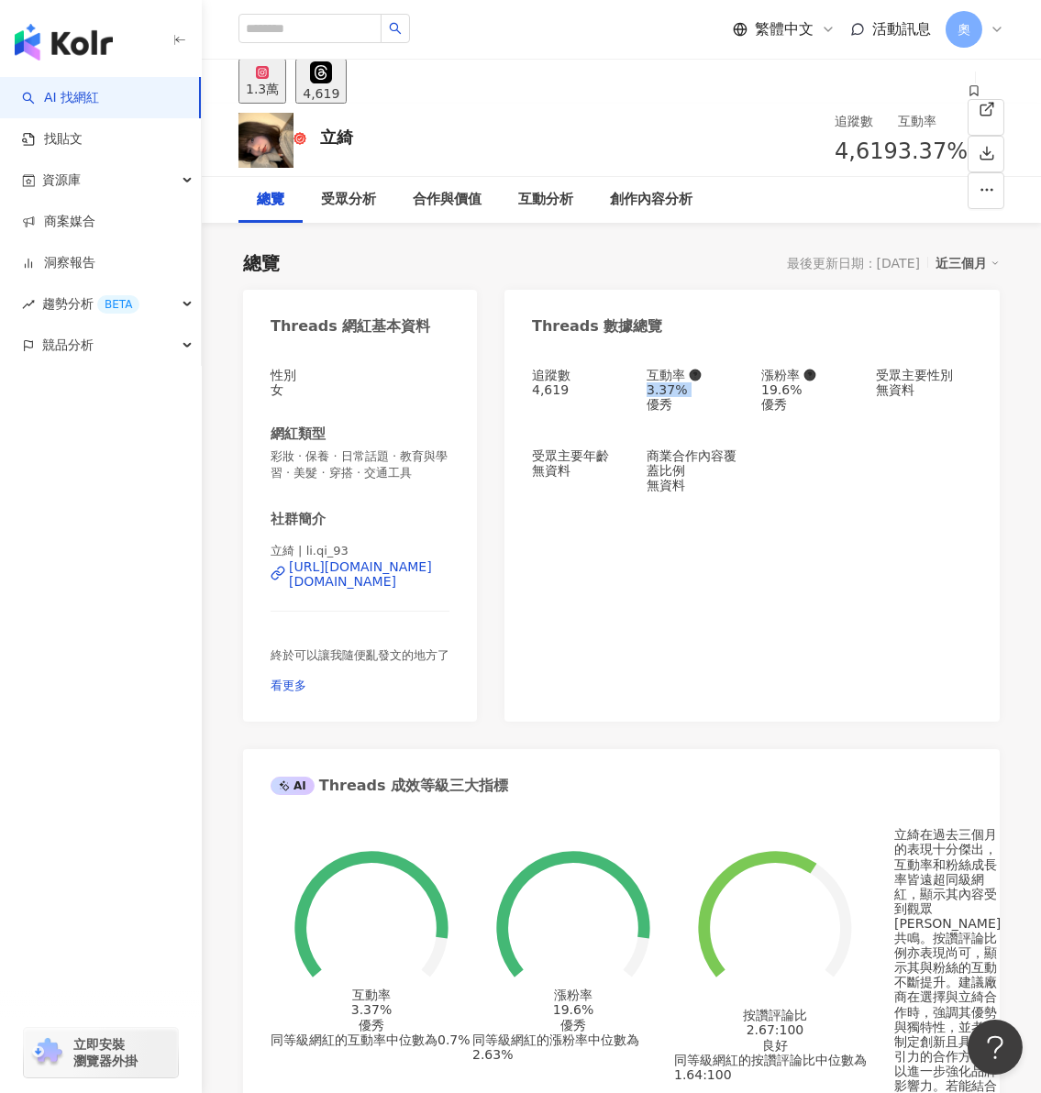
drag, startPoint x: 719, startPoint y: 408, endPoint x: 17, endPoint y: 802, distance: 805.6
click at [714, 408] on div "追蹤數 4,619 互動率 3.37% 優秀 漲粉率 19.6% 優秀 受眾主要性別 無資料 受眾主要年齡 無資料 商業合作內容覆蓋比例 無資料" at bounding box center [752, 431] width 440 height 126
click at [762, 397] on div "19.6%" at bounding box center [809, 389] width 96 height 15
drag, startPoint x: 755, startPoint y: 398, endPoint x: 816, endPoint y: 401, distance: 61.5
click at [816, 401] on div "追蹤數 4,619 互動率 3.37% 優秀 漲粉率 19.6% 優秀 受眾主要性別 無資料 受眾主要年齡 無資料 商業合作內容覆蓋比例 無資料" at bounding box center [752, 431] width 440 height 126
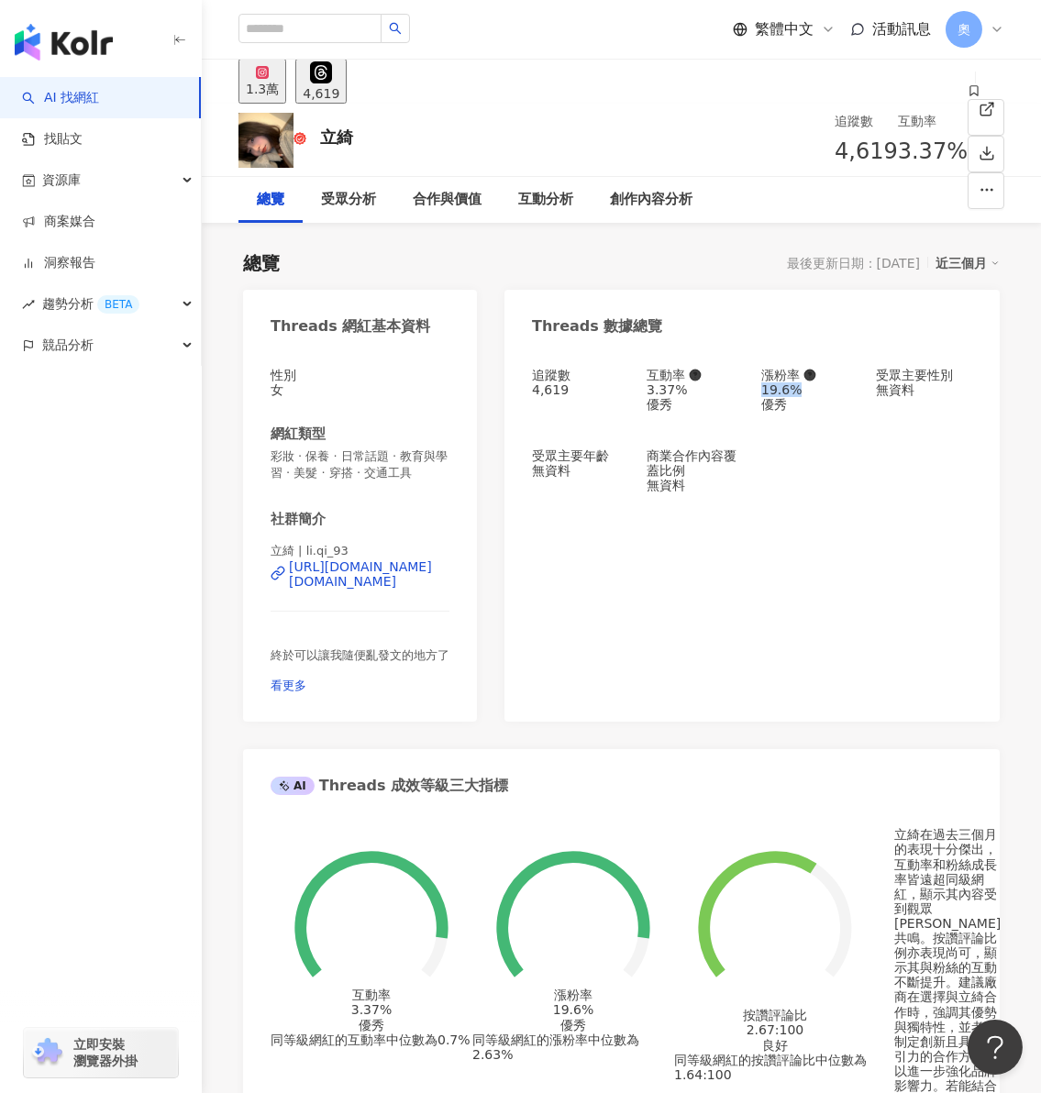
copy div "19.6%"
click at [820, 604] on div "追蹤數 4,619 互動率 3.37% 優秀 漲粉率 19.6% 優秀 受眾主要性別 無資料 受眾主要年齡 無資料 商業合作內容覆蓋比例 無資料" at bounding box center [751, 535] width 495 height 372
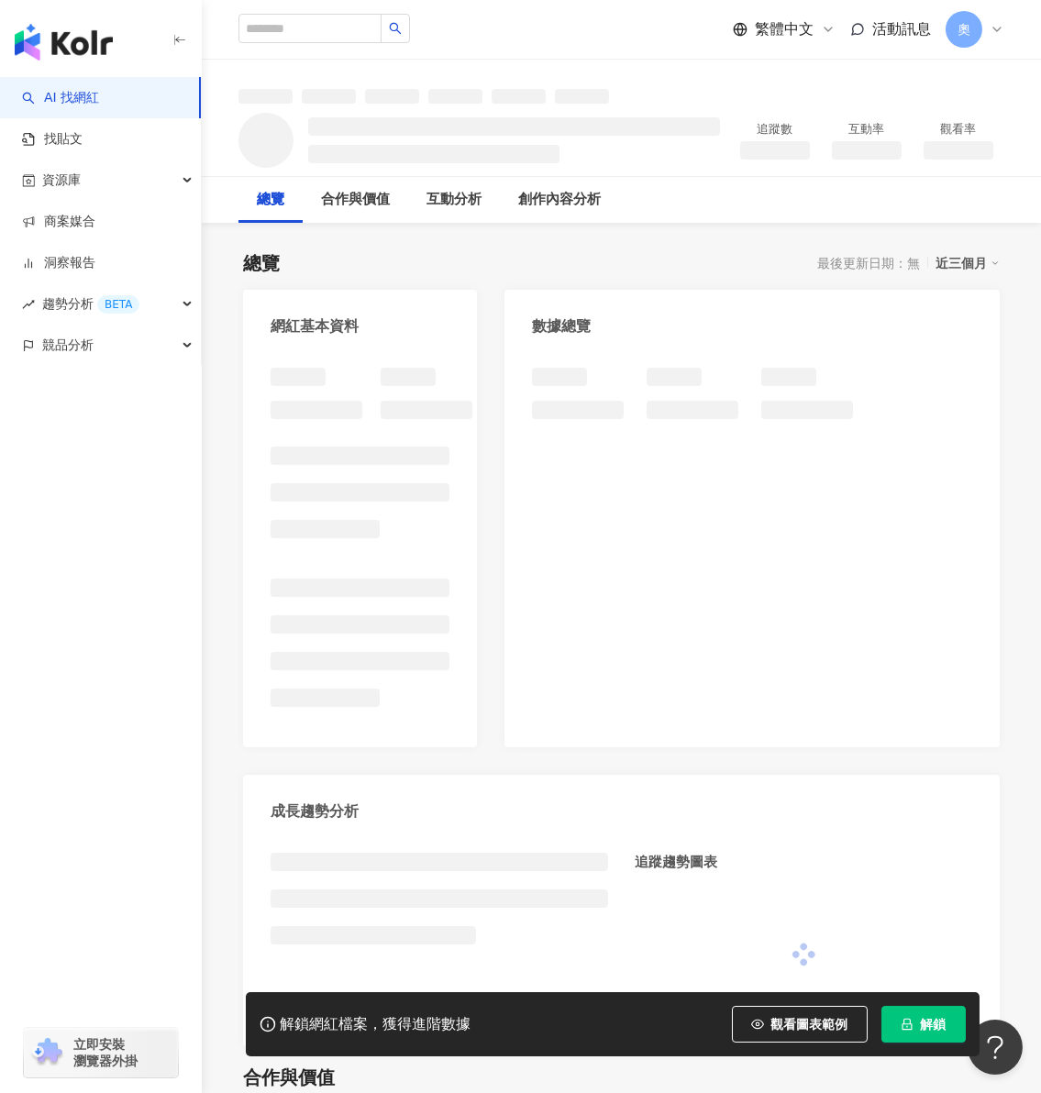
click at [908, 1021] on icon "lock" at bounding box center [907, 1024] width 13 height 13
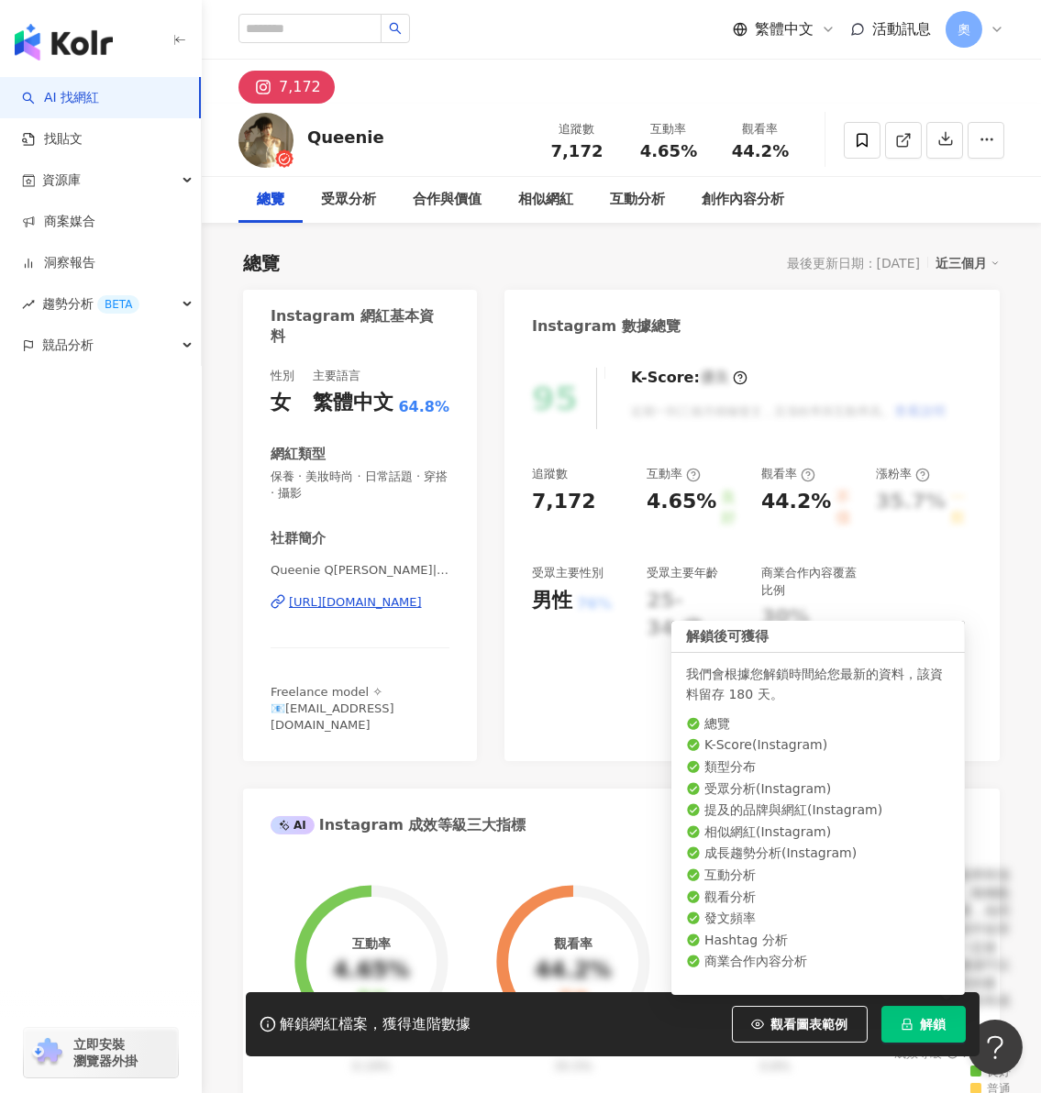
click at [966, 1043] on button "解鎖" at bounding box center [923, 1024] width 84 height 37
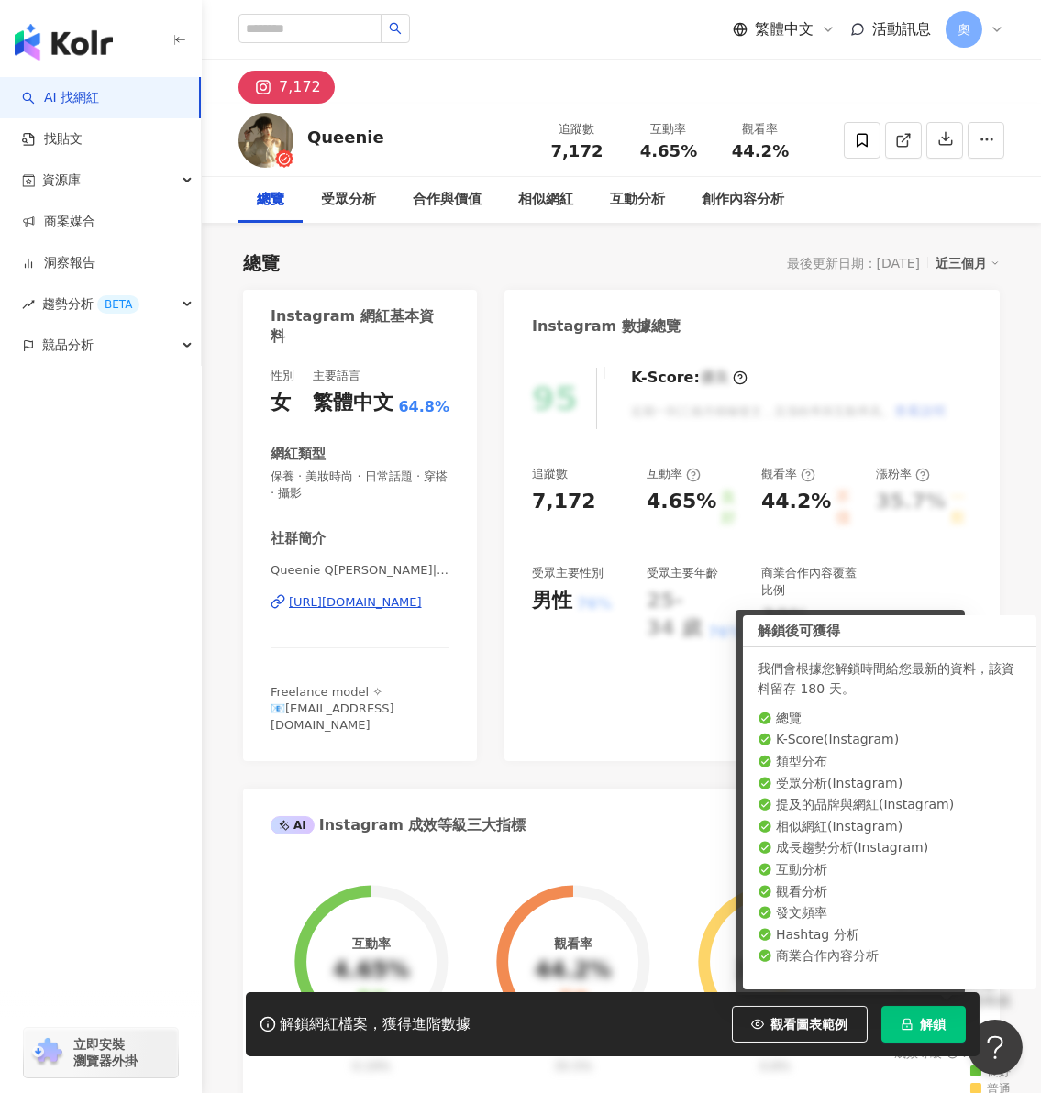
click at [946, 1029] on span "解鎖" at bounding box center [934, 1024] width 26 height 15
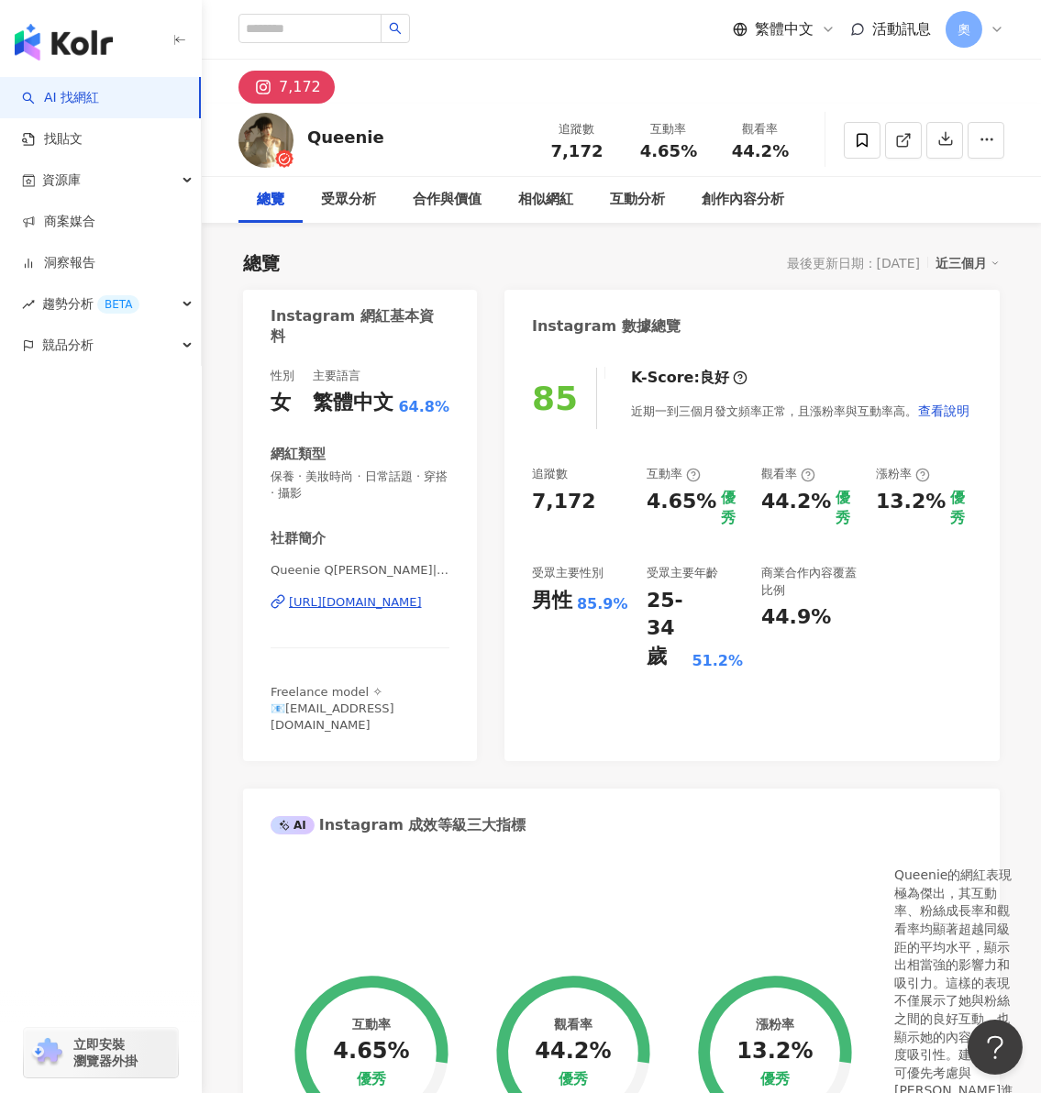
drag, startPoint x: 643, startPoint y: 508, endPoint x: 709, endPoint y: 501, distance: 66.4
click at [709, 501] on div "追蹤數 7,172 互動率 4.65% 優秀 觀看率 44.2% 優秀 漲粉率 13.2% 優秀 受眾主要性別 男性 85.9% 受眾主要年齡 25-34 歲…" at bounding box center [752, 568] width 440 height 205
drag, startPoint x: 768, startPoint y: 502, endPoint x: 821, endPoint y: 494, distance: 53.7
click at [821, 494] on div "44.2%" at bounding box center [796, 508] width 70 height 41
copy div "44.2%"
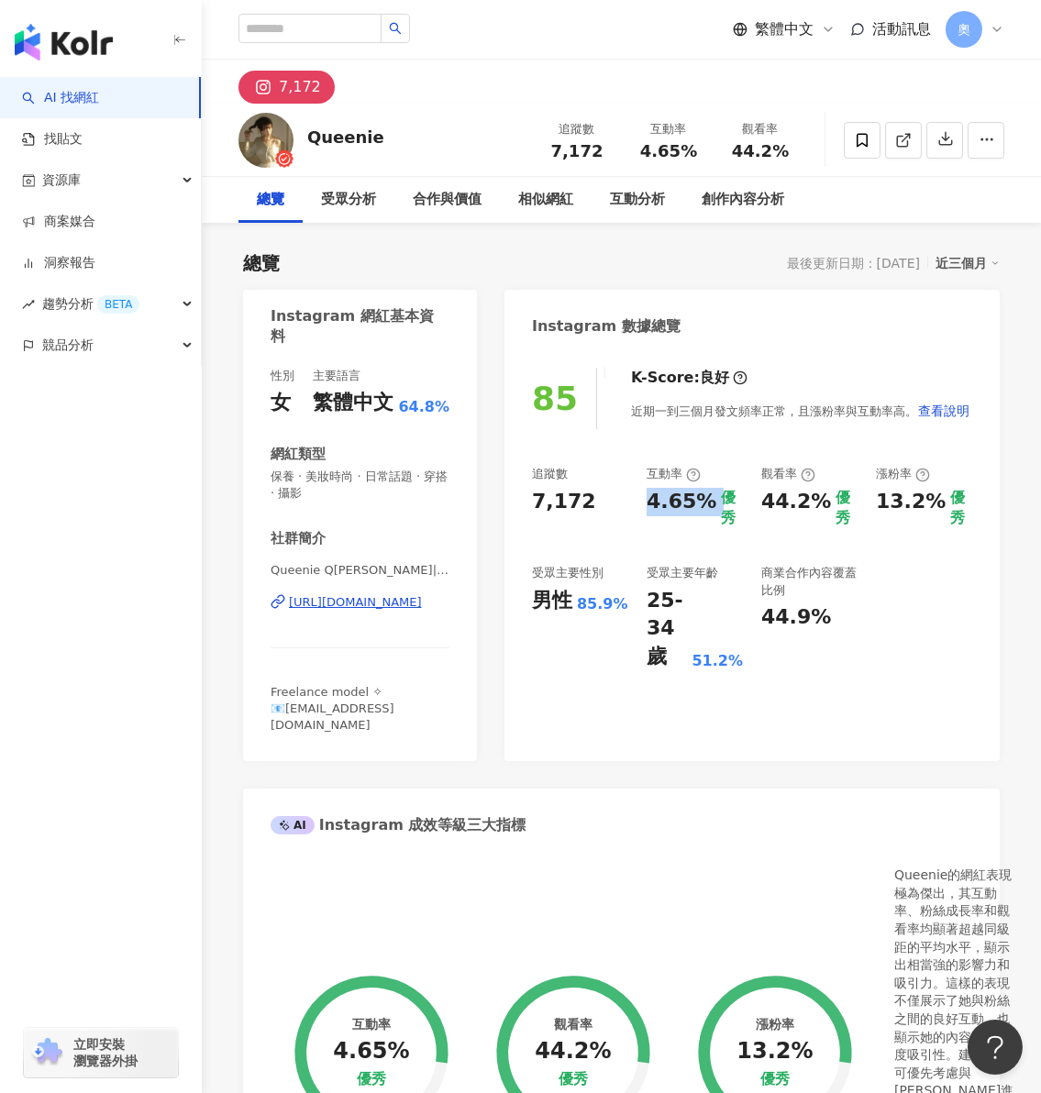
drag, startPoint x: 648, startPoint y: 504, endPoint x: 712, endPoint y: 508, distance: 63.4
click at [712, 508] on div "4.65% 優秀" at bounding box center [695, 508] width 96 height 41
copy div "4.65%"
drag, startPoint x: 881, startPoint y: 496, endPoint x: 934, endPoint y: 504, distance: 52.9
click at [934, 504] on div "13.2%" at bounding box center [911, 502] width 70 height 28
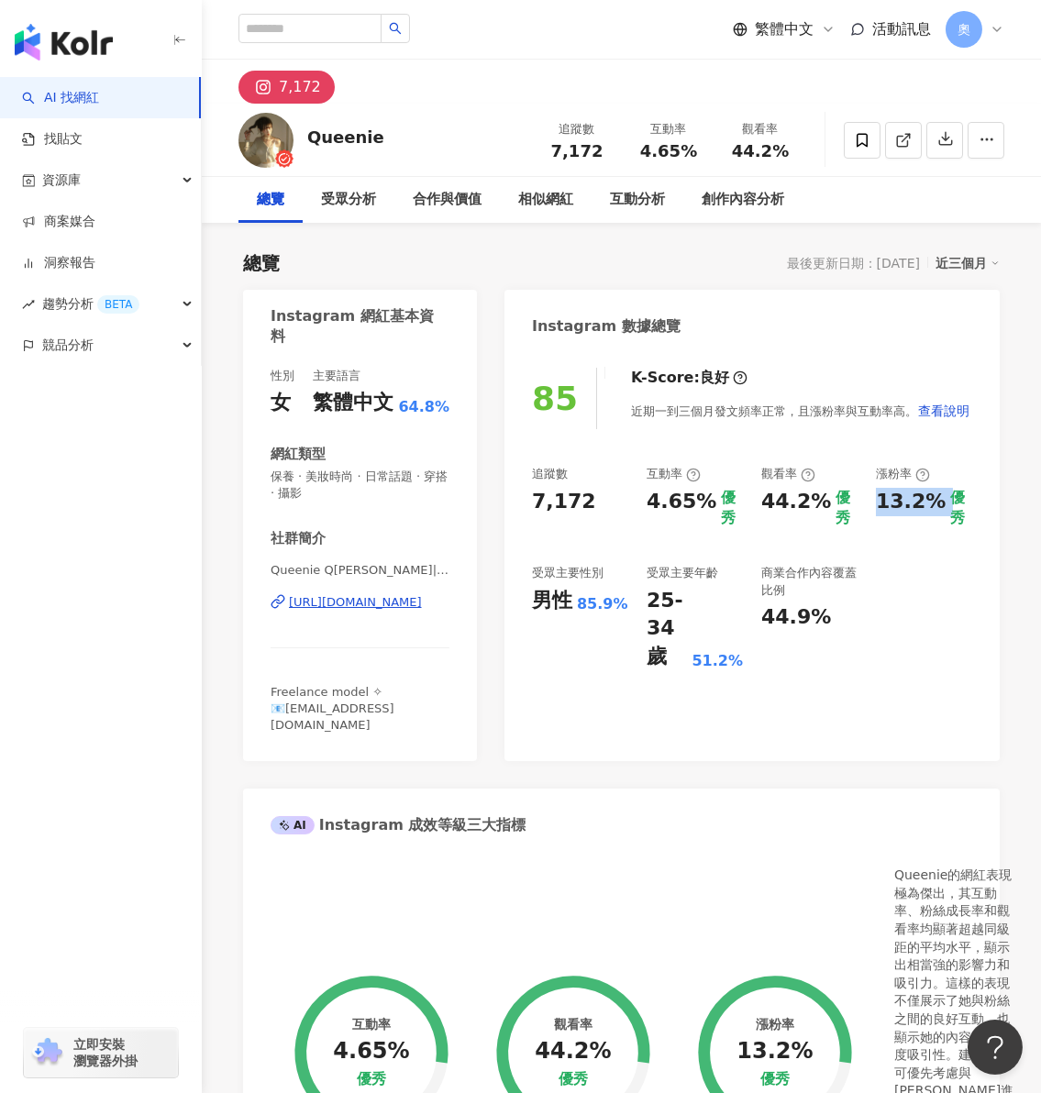
drag, startPoint x: 872, startPoint y: 507, endPoint x: 939, endPoint y: 504, distance: 67.0
click at [939, 504] on div "追蹤數 7,172 互動率 4.65% 優秀 觀看率 44.2% 優秀 漲粉率 13.2% 優秀 受眾主要性別 男性 85.9% 受眾主要年齡 25-34 歲…" at bounding box center [752, 568] width 440 height 205
copy div "13.2%"
click at [825, 658] on div "商業合作內容覆蓋比例 44.9%" at bounding box center [809, 618] width 96 height 106
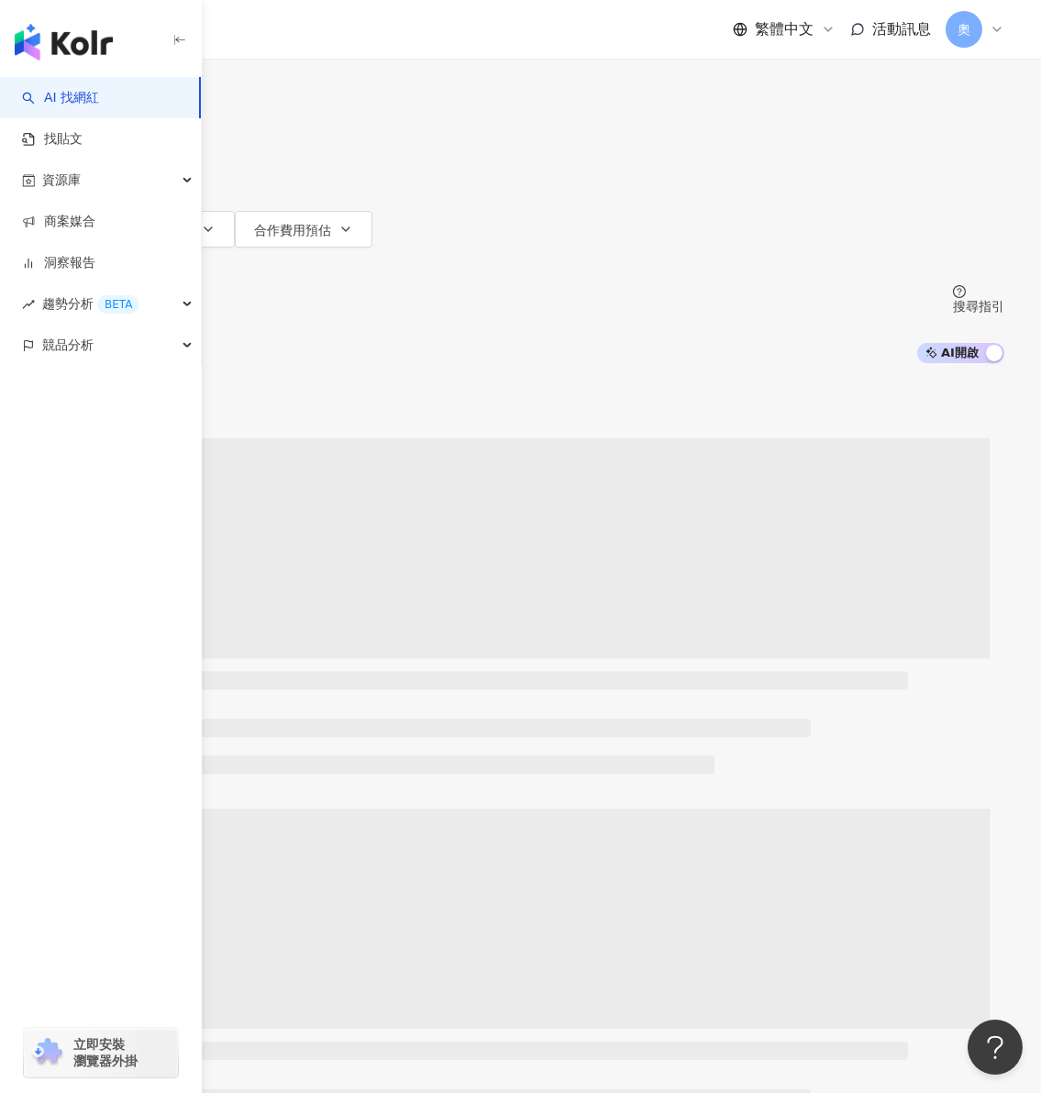
drag, startPoint x: 758, startPoint y: 106, endPoint x: 687, endPoint y: 114, distance: 71.9
click at [304, 35] on input "search" at bounding box center [229, 17] width 149 height 35
paste input "**********"
type input "**********"
click at [121, 101] on button "搜尋" at bounding box center [79, 82] width 84 height 37
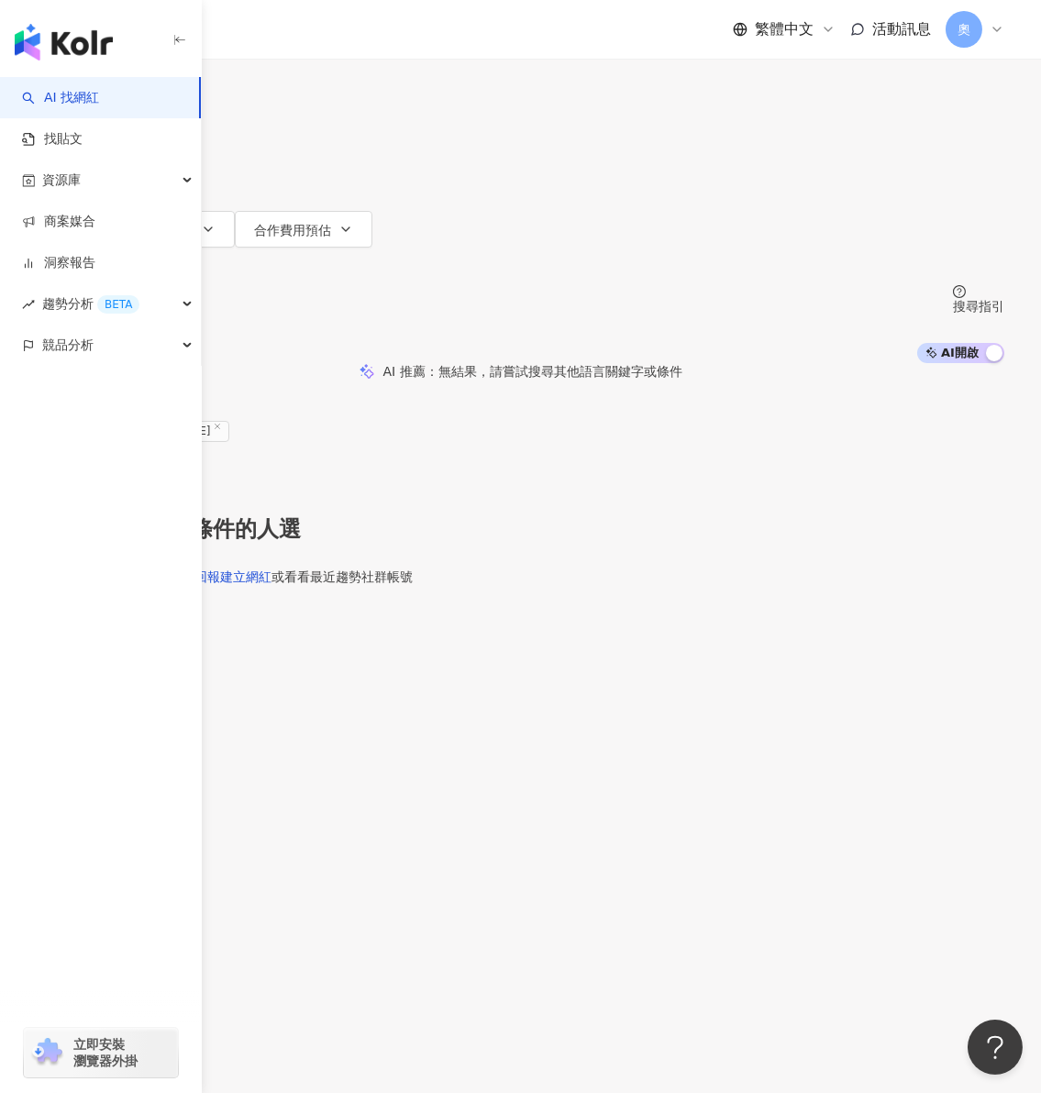
click at [813, 236] on div "**********" at bounding box center [520, 181] width 1041 height 363
click at [304, 35] on input "**********" at bounding box center [229, 17] width 149 height 35
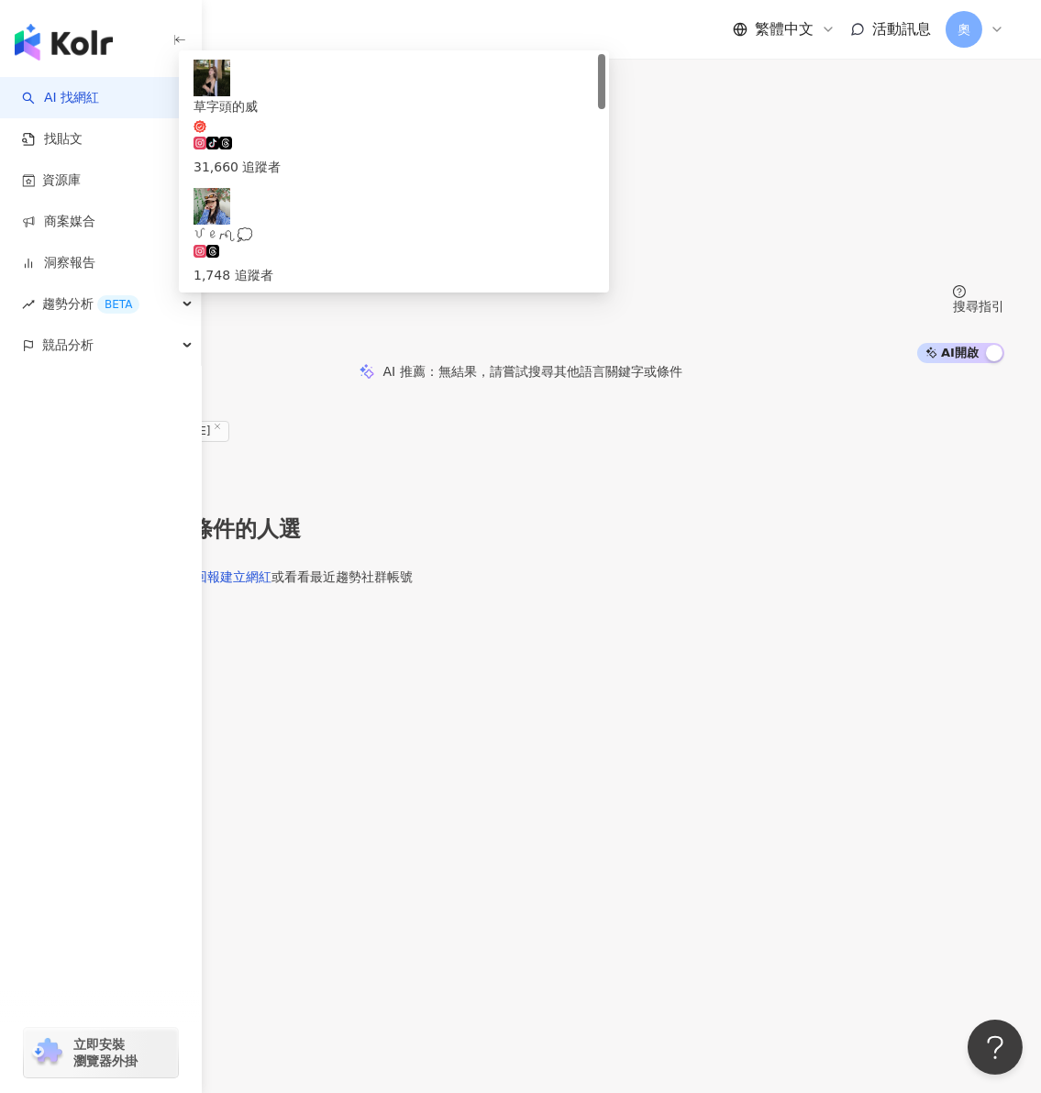
click at [594, 333] on span "𝑾𝑬𝑰." at bounding box center [394, 343] width 401 height 20
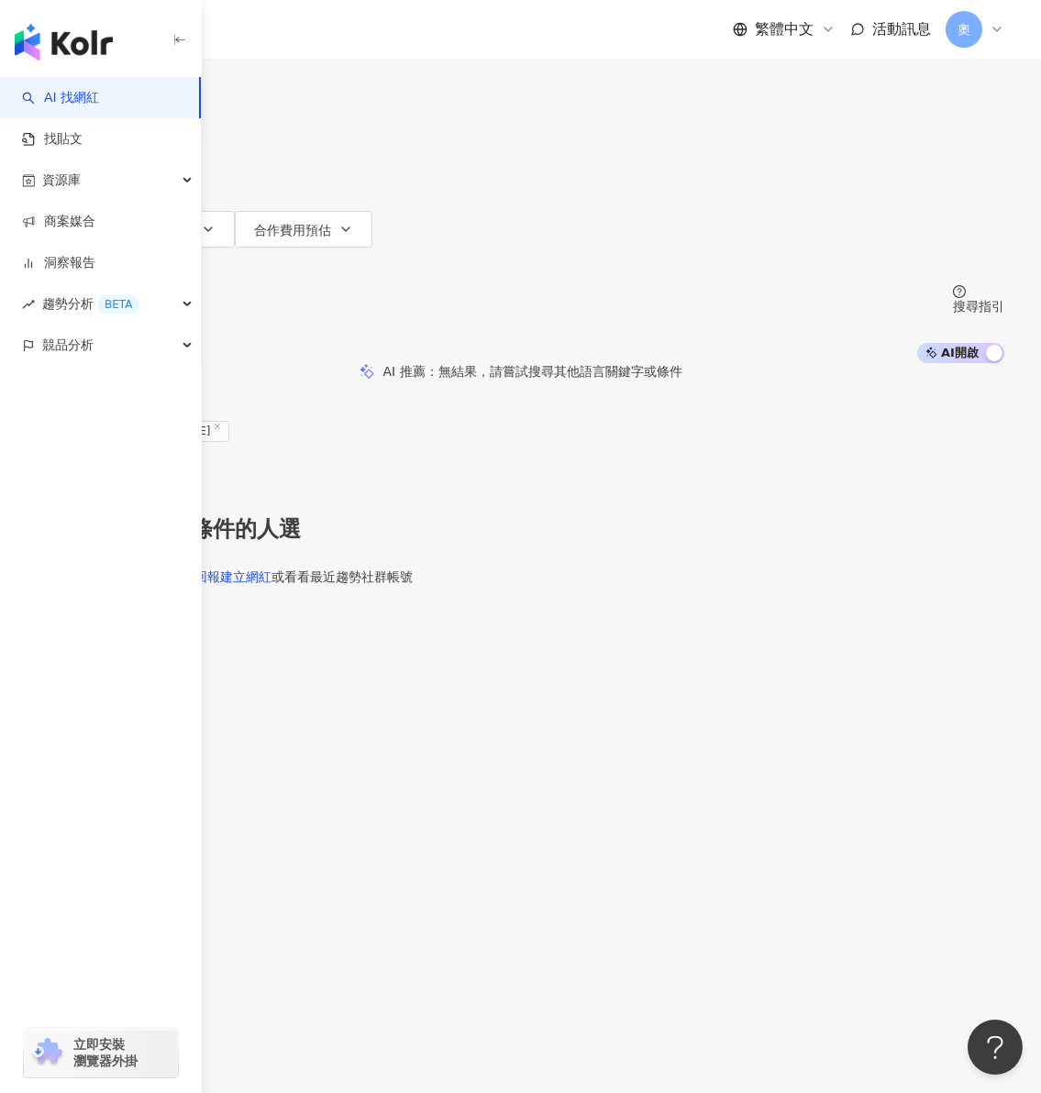
drag, startPoint x: 777, startPoint y: 115, endPoint x: 760, endPoint y: 113, distance: 16.6
click at [304, 35] on input "search" at bounding box center [229, 17] width 149 height 35
drag, startPoint x: 760, startPoint y: 113, endPoint x: 472, endPoint y: 108, distance: 288.0
click at [304, 35] on input "search" at bounding box center [229, 17] width 149 height 35
paste input "**********"
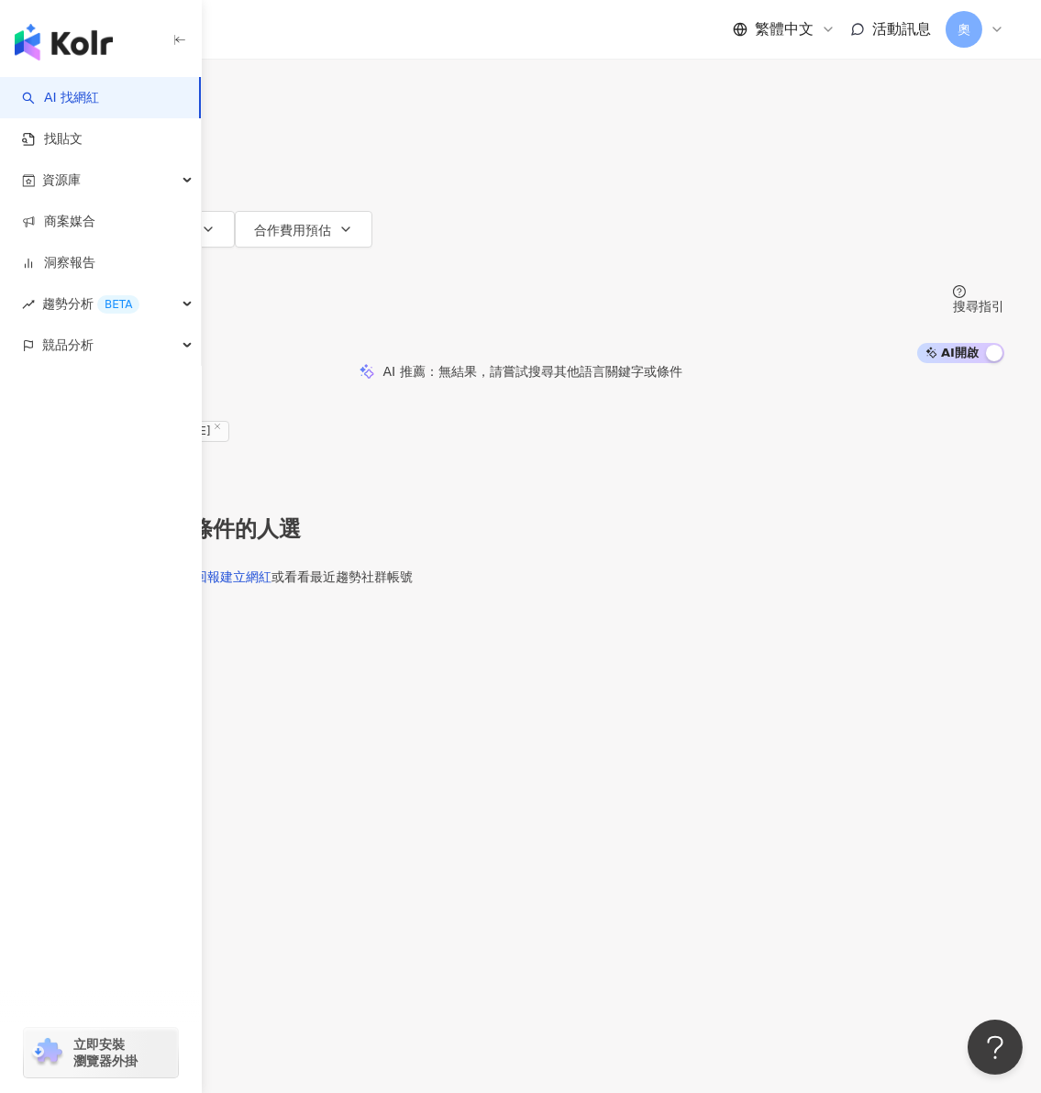
type input "**********"
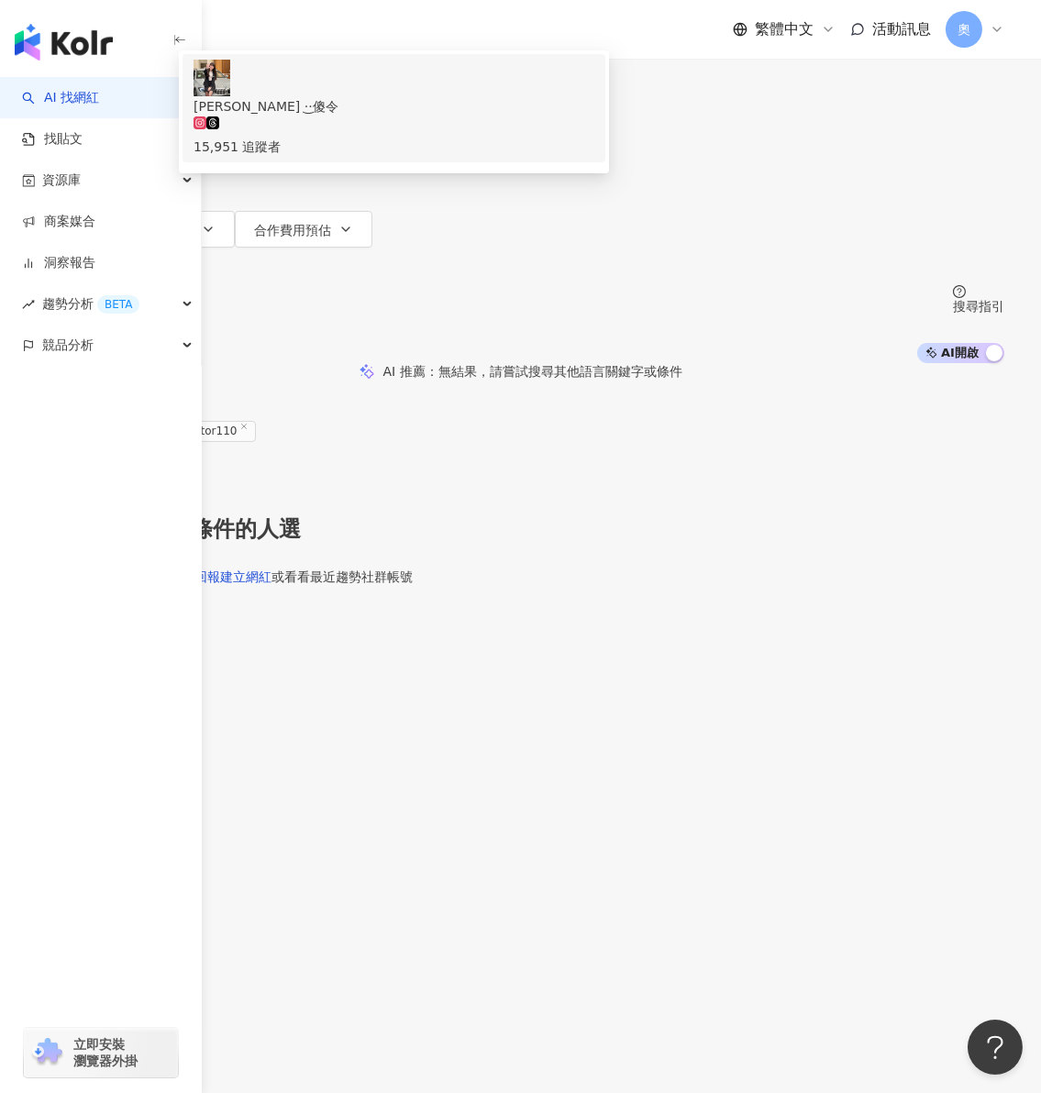
click at [594, 116] on span "Celine ·͜·傻令" at bounding box center [394, 106] width 401 height 20
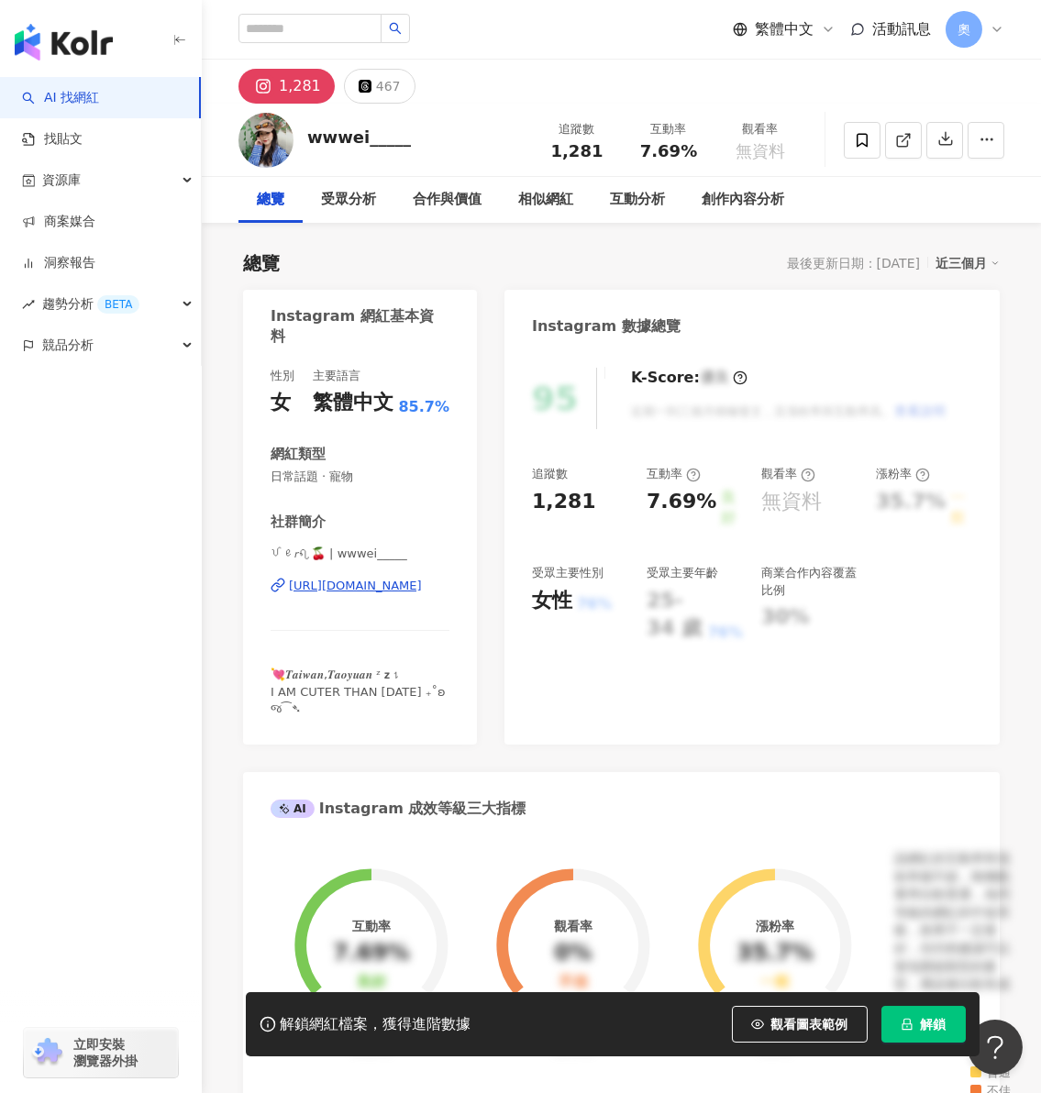
click at [805, 292] on div "Instagram 數據總覽" at bounding box center [751, 320] width 495 height 60
click at [346, 586] on div "https://www.instagram.com/wwwei_____/" at bounding box center [355, 586] width 133 height 17
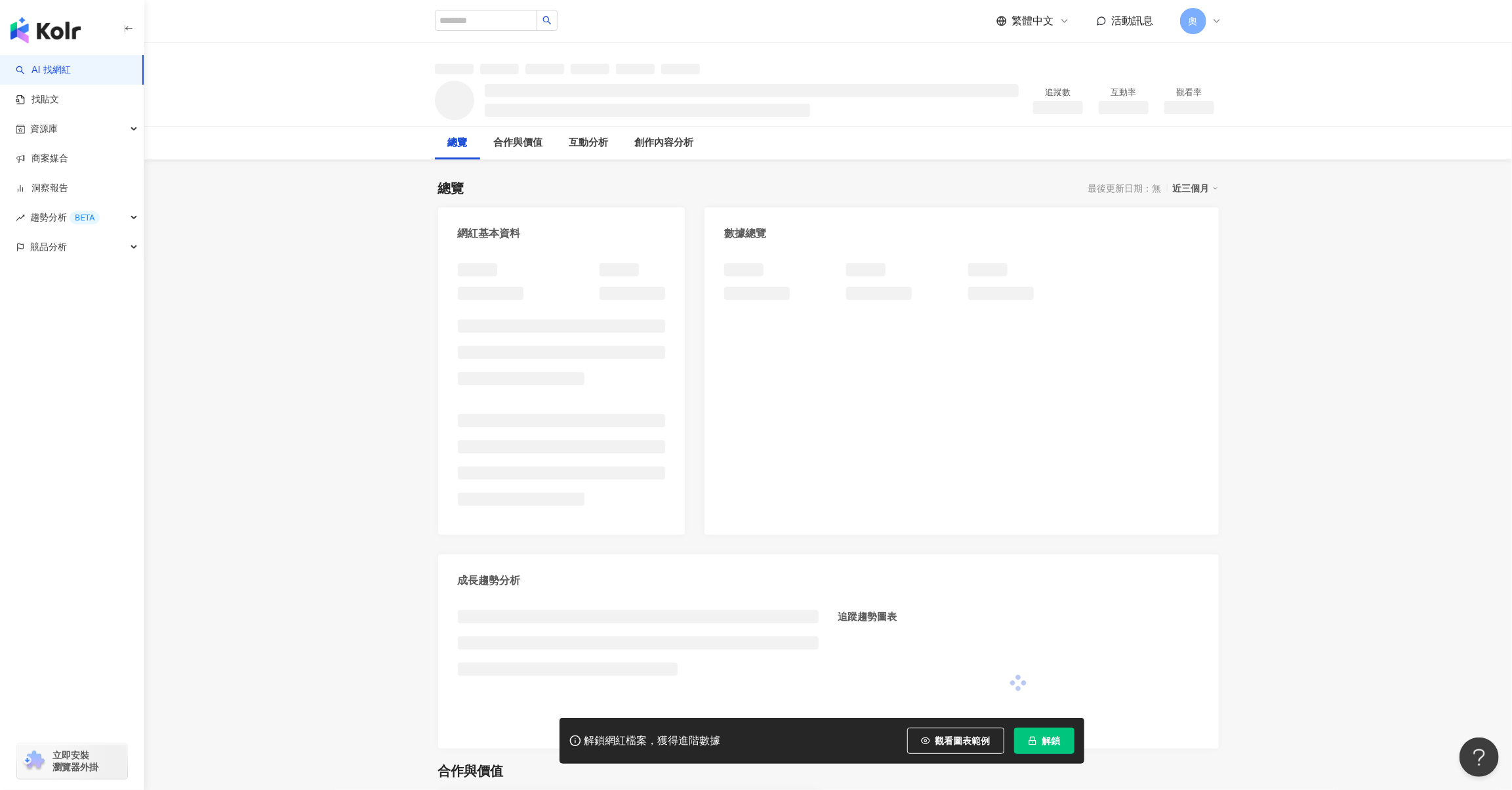
click at [744, 740] on icon "lock" at bounding box center [1032, 741] width 9 height 9
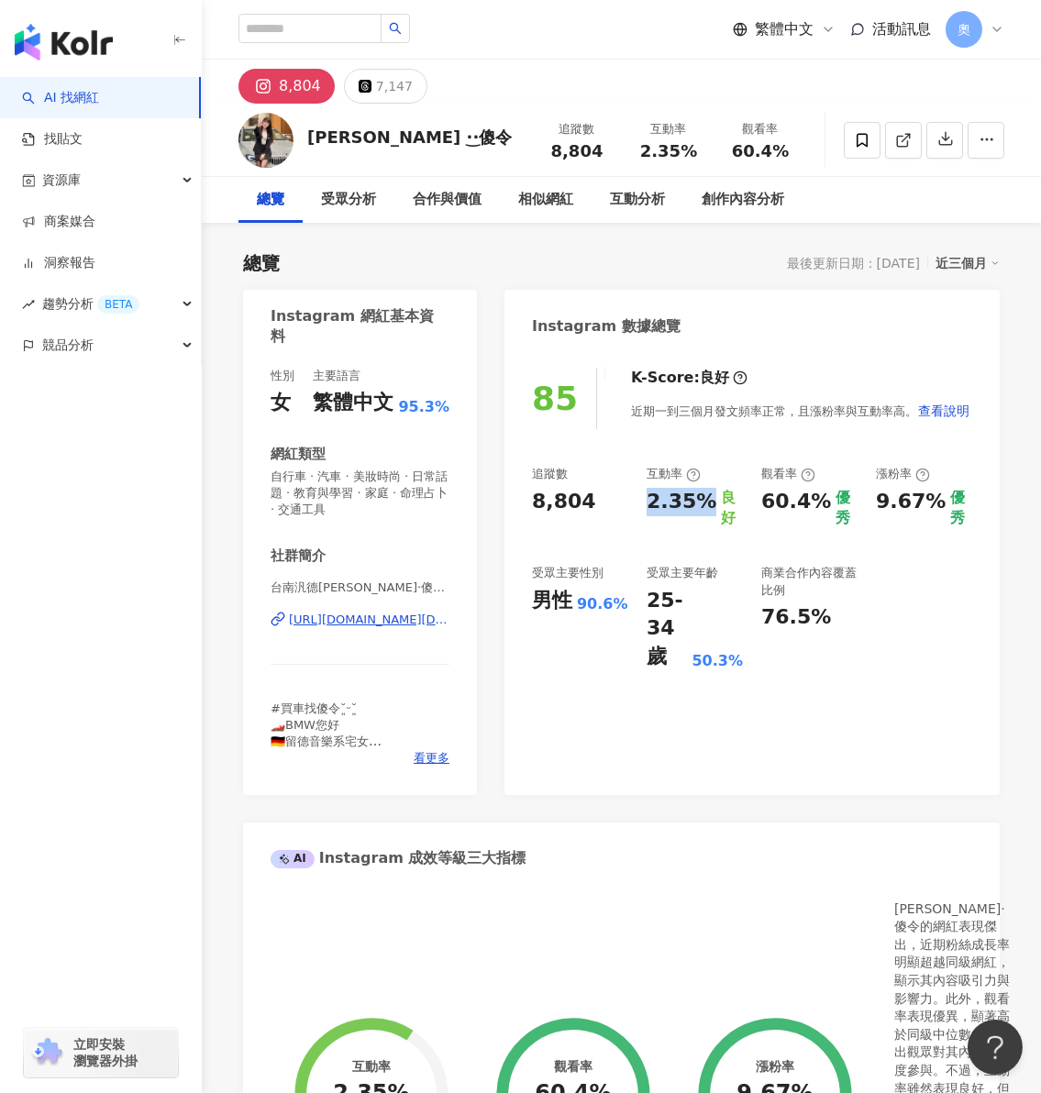
drag, startPoint x: 645, startPoint y: 495, endPoint x: 705, endPoint y: 501, distance: 60.8
click at [705, 501] on div "追蹤數 8,804 互動率 2.35% 良好 觀看率 60.4% 優秀 漲粉率 9.67% 優秀 受眾主要性別 男性 90.6% 受眾主要年齡 25-34 歲…" at bounding box center [752, 568] width 440 height 205
copy div "2.35%"
drag, startPoint x: 761, startPoint y: 498, endPoint x: 816, endPoint y: 504, distance: 55.4
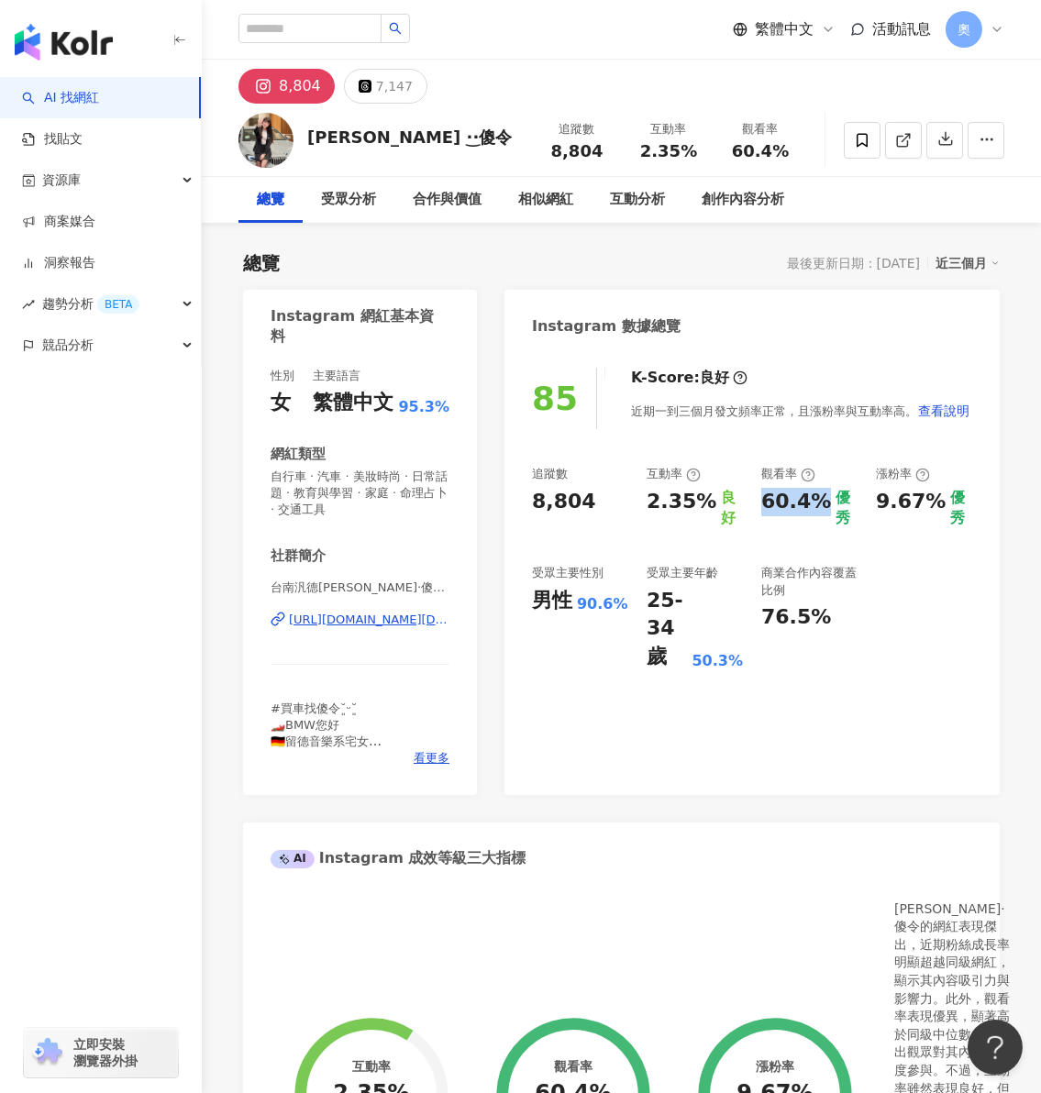
click at [816, 504] on div "60.4%" at bounding box center [796, 508] width 70 height 41
copy div "60.4%"
drag, startPoint x: 873, startPoint y: 498, endPoint x: 926, endPoint y: 509, distance: 54.3
click at [926, 509] on div "追蹤數 8,804 互動率 2.35% 良好 觀看率 60.4% 優秀 漲粉率 9.67% 優秀 受眾主要性別 男性 90.6% 受眾主要年齡 25-34 歲…" at bounding box center [752, 568] width 440 height 205
drag, startPoint x: 934, startPoint y: 505, endPoint x: 869, endPoint y: 504, distance: 64.2
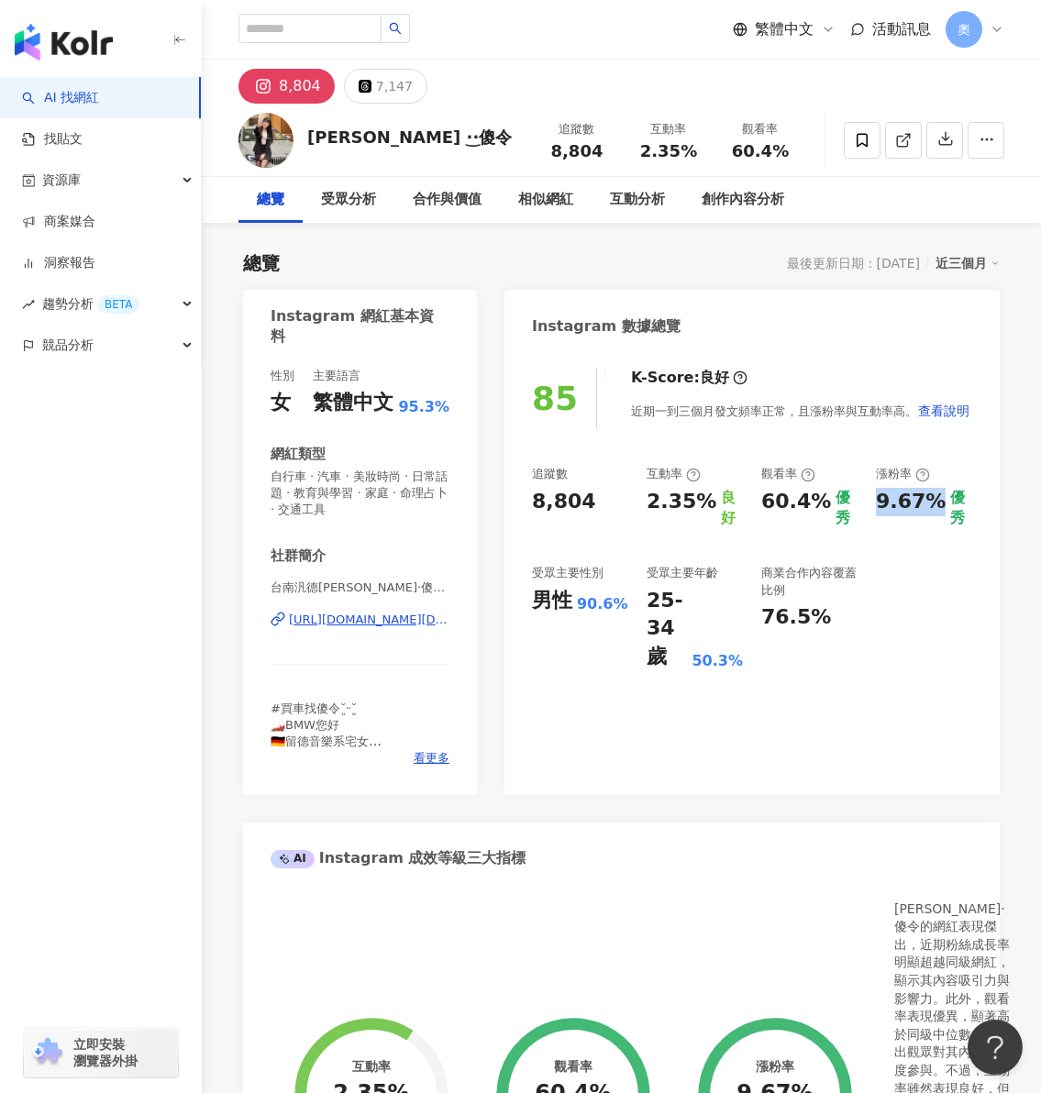
click at [869, 504] on div "追蹤數 8,804 互動率 2.35% 良好 觀看率 60.4% 優秀 漲粉率 9.67% 優秀 受眾主要性別 男性 90.6% 受眾主要年齡 25-34 歲…" at bounding box center [752, 568] width 440 height 205
copy div "9.67%"
click at [965, 655] on div "追蹤數 8,804 互動率 2.35% 良好 觀看率 60.4% 優秀 漲粉率 9.67% 優秀 受眾主要性別 男性 90.6% 受眾主要年齡 25-34 歲…" at bounding box center [752, 568] width 440 height 205
click at [362, 86] on icon at bounding box center [365, 86] width 13 height 13
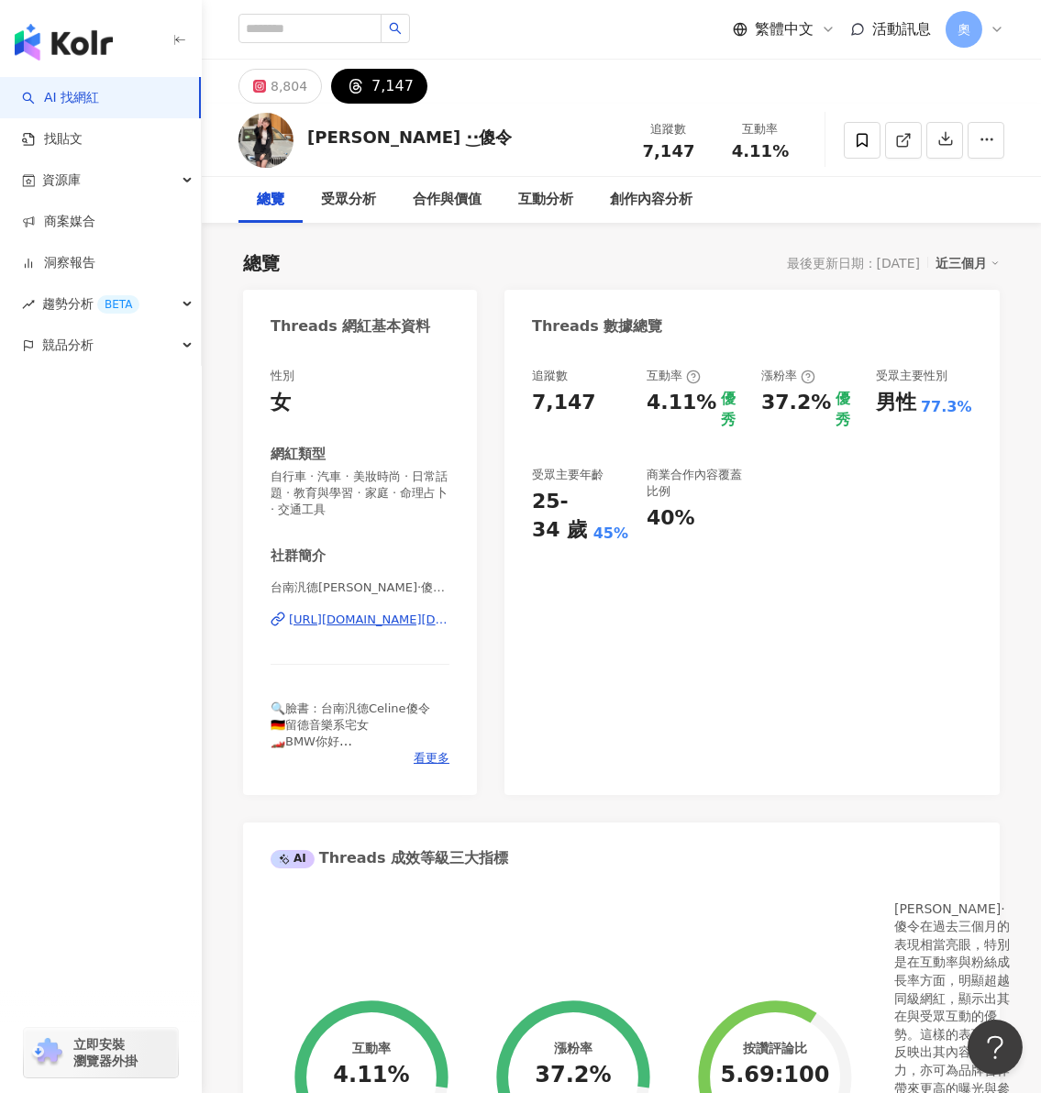
drag, startPoint x: 684, startPoint y: 404, endPoint x: 492, endPoint y: 528, distance: 228.7
click at [708, 403] on div "追蹤數 7,147 互動率 4.11% 優秀 漲粉率 37.2% 優秀 受眾主要性別 男性 77.3% 受眾主要年齡 25-34 歲 45% 商業合作內容覆蓋…" at bounding box center [752, 456] width 440 height 177
drag, startPoint x: 757, startPoint y: 401, endPoint x: 819, endPoint y: 408, distance: 62.8
click at [819, 408] on div "追蹤數 7,147 互動率 4.11% 優秀 漲粉率 37.2% 優秀 受眾主要性別 男性 77.3% 受眾主要年齡 25-34 歲 45% 商業合作內容覆蓋…" at bounding box center [752, 456] width 440 height 177
copy div "37.2%"
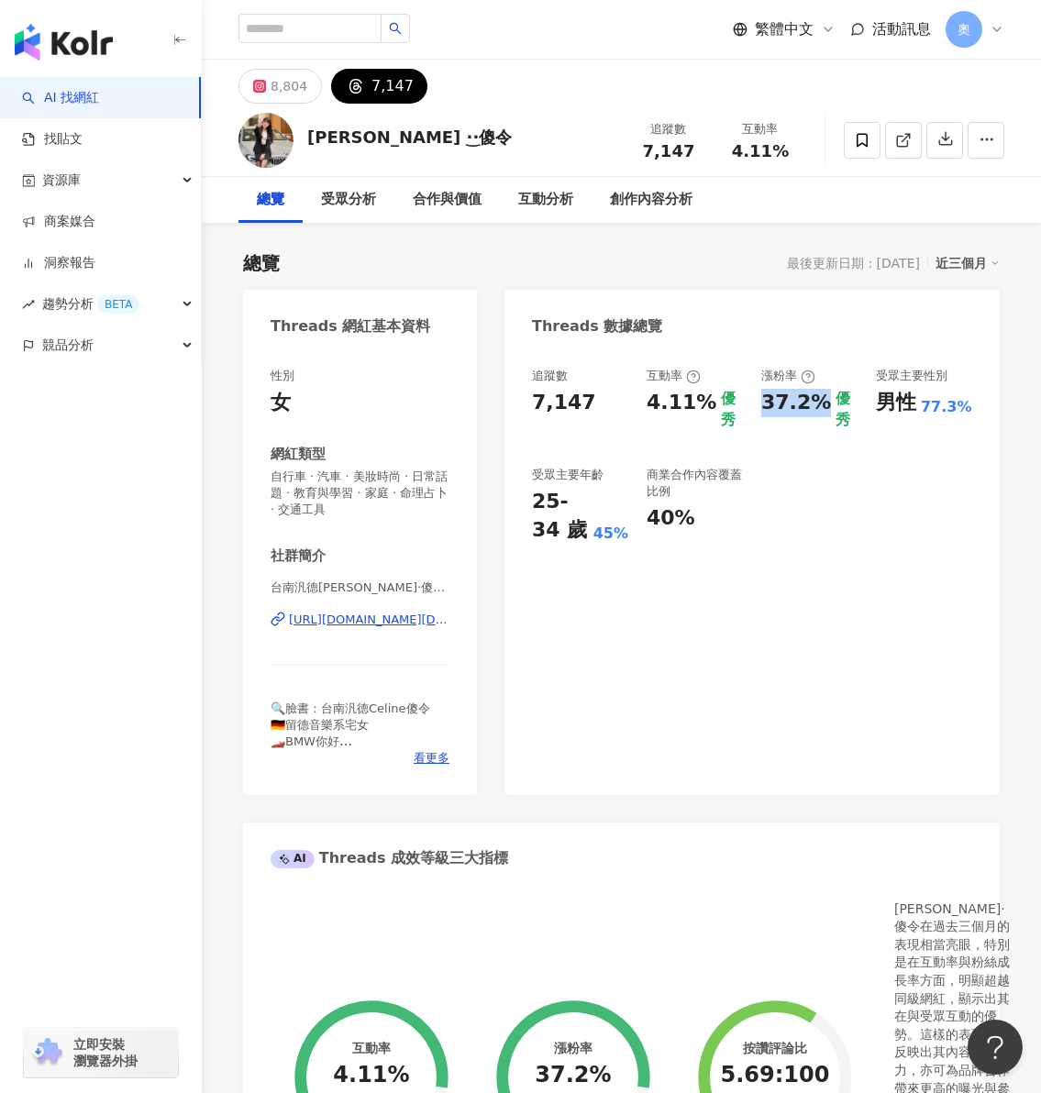
click at [825, 490] on div "追蹤數 7,147 互動率 4.11% 優秀 漲粉率 37.2% 優秀 受眾主要性別 男性 77.3% 受眾主要年齡 25-34 歲 45% 商業合作內容覆蓋…" at bounding box center [752, 456] width 440 height 177
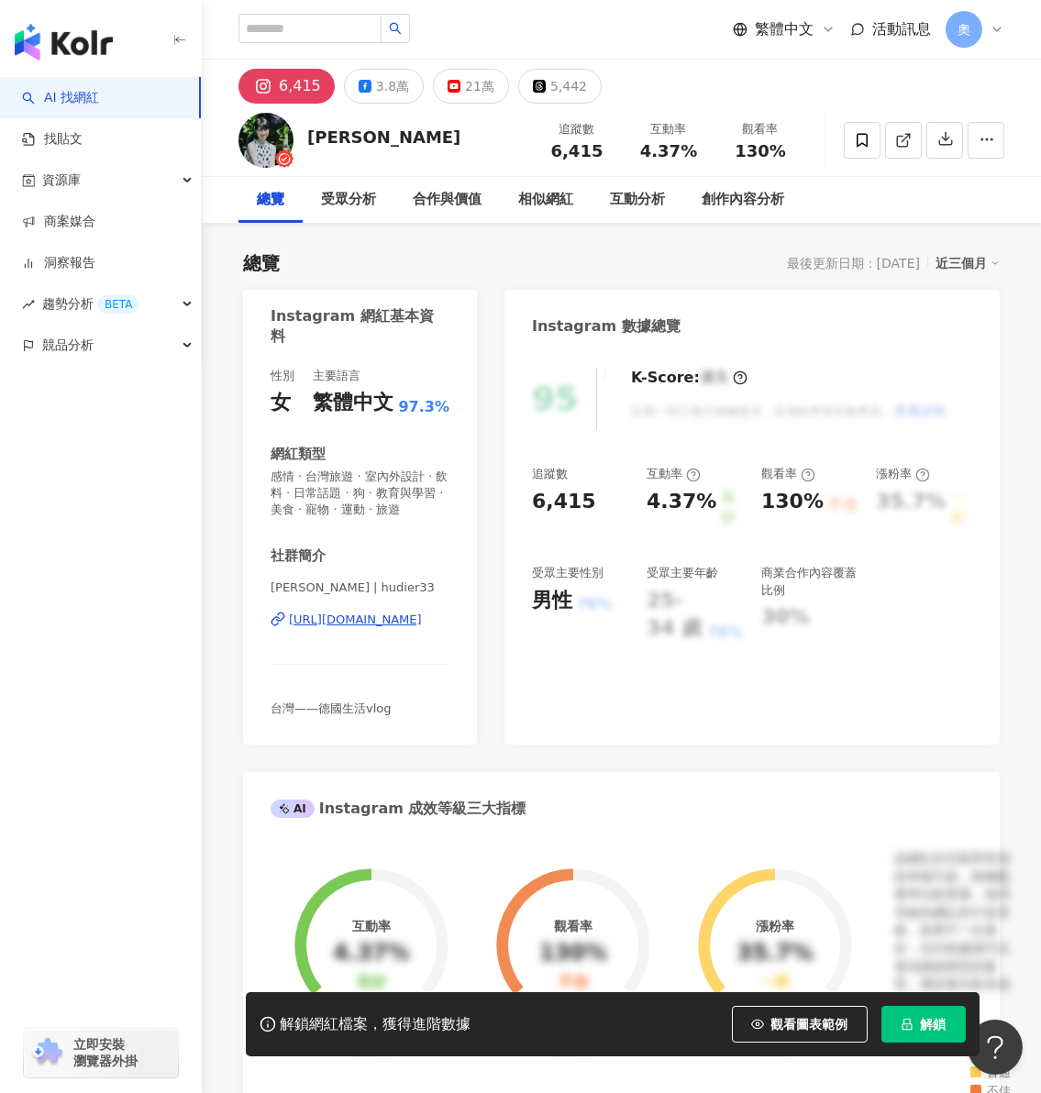
click at [923, 1026] on span "解鎖" at bounding box center [934, 1024] width 26 height 15
drag, startPoint x: 881, startPoint y: 502, endPoint x: 886, endPoint y: 518, distance: 17.1
click at [880, 502] on div "35.7%" at bounding box center [911, 508] width 70 height 41
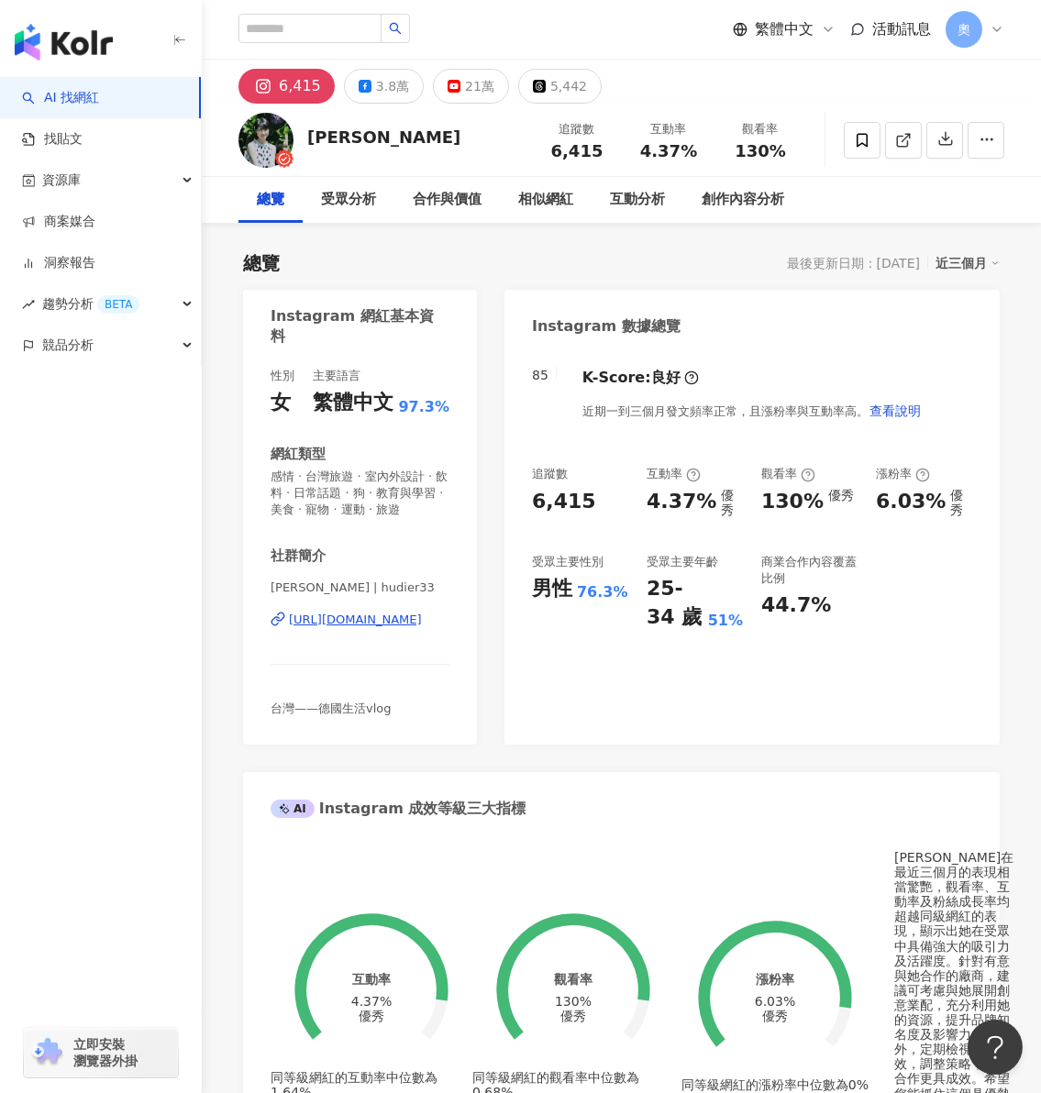
drag, startPoint x: 692, startPoint y: 504, endPoint x: 703, endPoint y: 504, distance: 11.0
click at [695, 504] on div "追蹤數 6,415 互動率 4.37% 優秀 觀看率 130% 優秀 漲粉率 6.03% 優秀 受眾主要性別 男性 76.3% 受眾主要年齡 25-34 歲 …" at bounding box center [752, 548] width 440 height 165
click at [703, 503] on div "4.37%" at bounding box center [682, 502] width 70 height 29
drag, startPoint x: 697, startPoint y: 500, endPoint x: 641, endPoint y: 498, distance: 56.0
click at [641, 498] on div "追蹤數 6,415 互動率 4.37% 優秀 觀看率 130% 優秀 漲粉率 6.03% 優秀 受眾主要性別 男性 76.3% 受眾主要年齡 25-34 歲 …" at bounding box center [752, 548] width 440 height 165
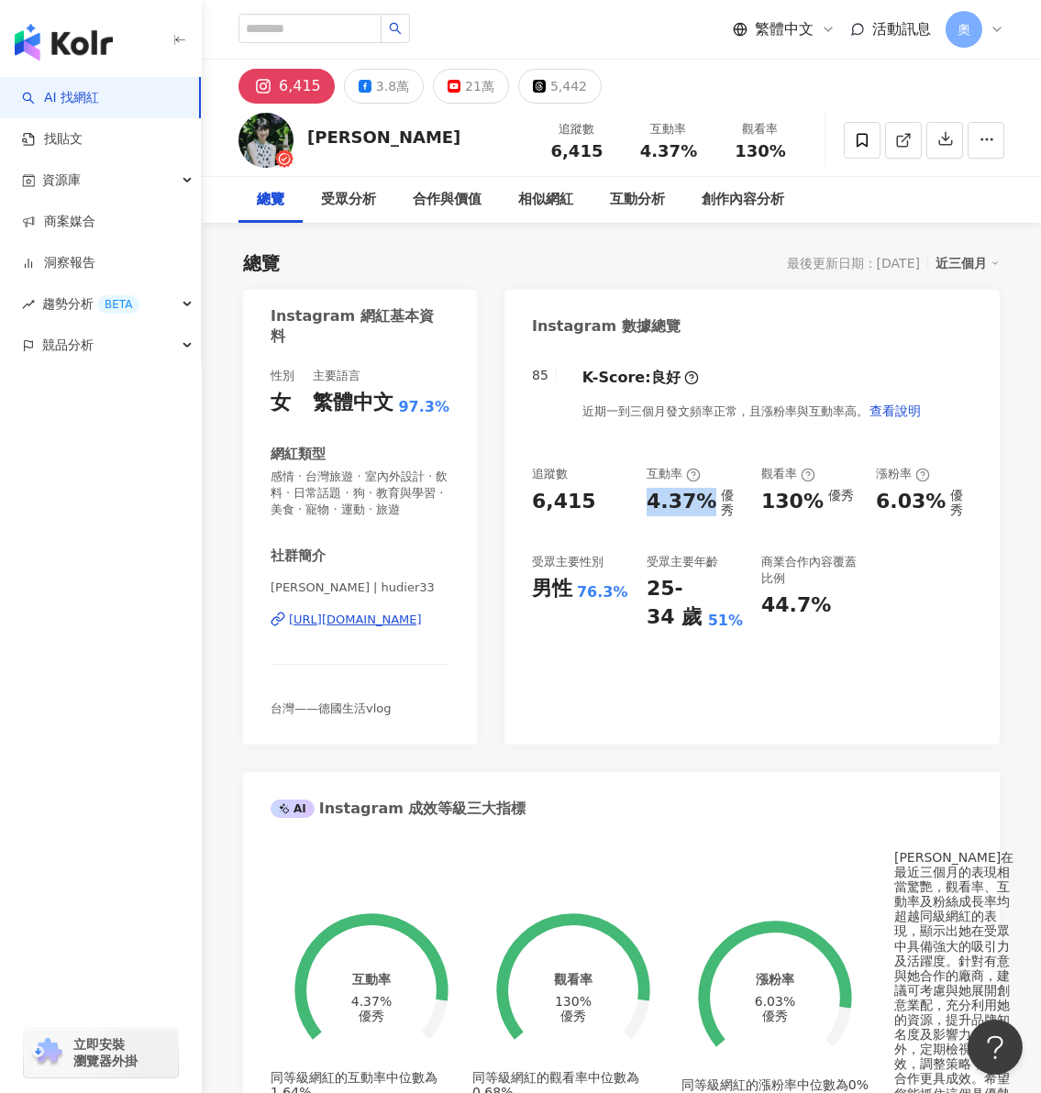
drag, startPoint x: 811, startPoint y: 500, endPoint x: 804, endPoint y: 511, distance: 12.7
click at [816, 500] on div "130%" at bounding box center [792, 502] width 62 height 28
click at [878, 496] on div "6.03%" at bounding box center [911, 502] width 70 height 28
drag, startPoint x: 877, startPoint y: 503, endPoint x: 930, endPoint y: 503, distance: 53.2
click at [930, 503] on div "追蹤數 6,415 互動率 4.37% 優秀 觀看率 130% 優秀 漲粉率 6.03% 優秀 受眾主要性別 男性 76.3% 受眾主要年齡 25-34 歲 …" at bounding box center [752, 548] width 440 height 165
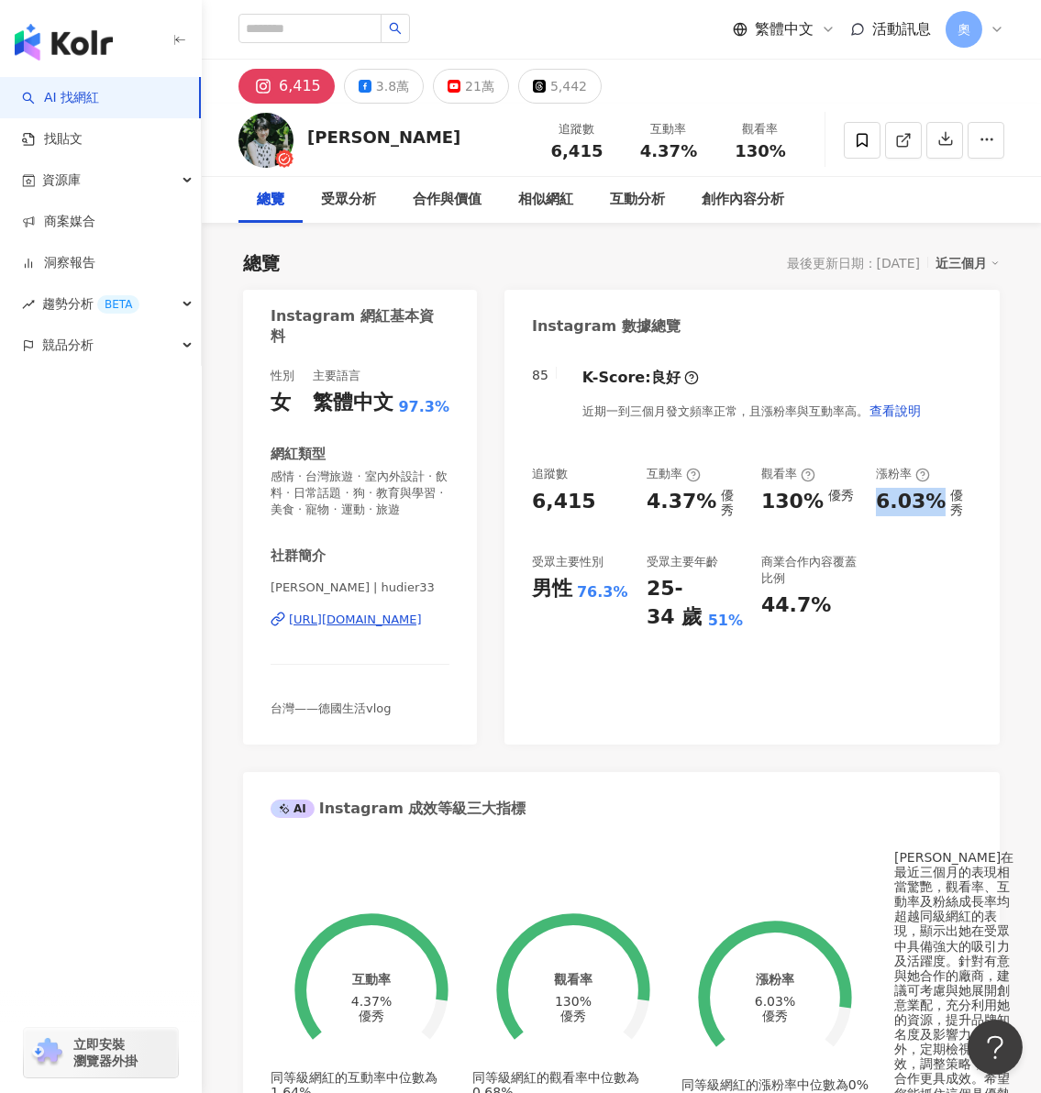
copy div "6.03%"
drag, startPoint x: 825, startPoint y: 694, endPoint x: 386, endPoint y: 96, distance: 742.0
click at [825, 694] on div "85 K-Score : 良好 近期一到三個月發文頻率正常，且漲粉率與互動率高。 查看說明 追蹤數 6,415 互動率 4.37% 優秀 觀看率 130% 優…" at bounding box center [751, 546] width 495 height 395
click at [533, 91] on icon at bounding box center [539, 86] width 13 height 13
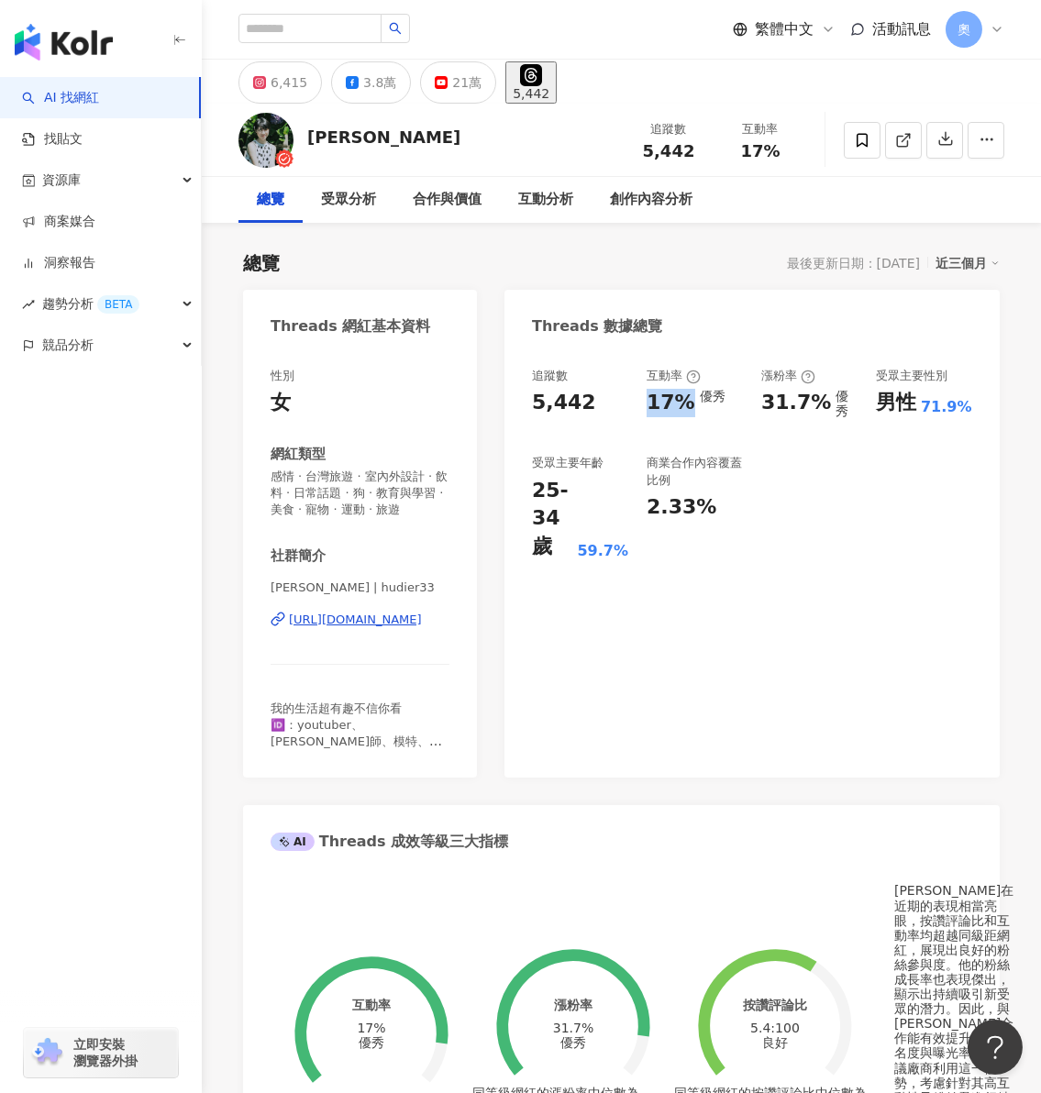
drag, startPoint x: 652, startPoint y: 405, endPoint x: 21, endPoint y: 734, distance: 711.3
click at [685, 405] on div "17%" at bounding box center [671, 403] width 49 height 28
copy div "17%"
drag, startPoint x: 803, startPoint y: 404, endPoint x: 822, endPoint y: 404, distance: 18.4
click at [822, 404] on div "31.7%" at bounding box center [796, 403] width 70 height 28
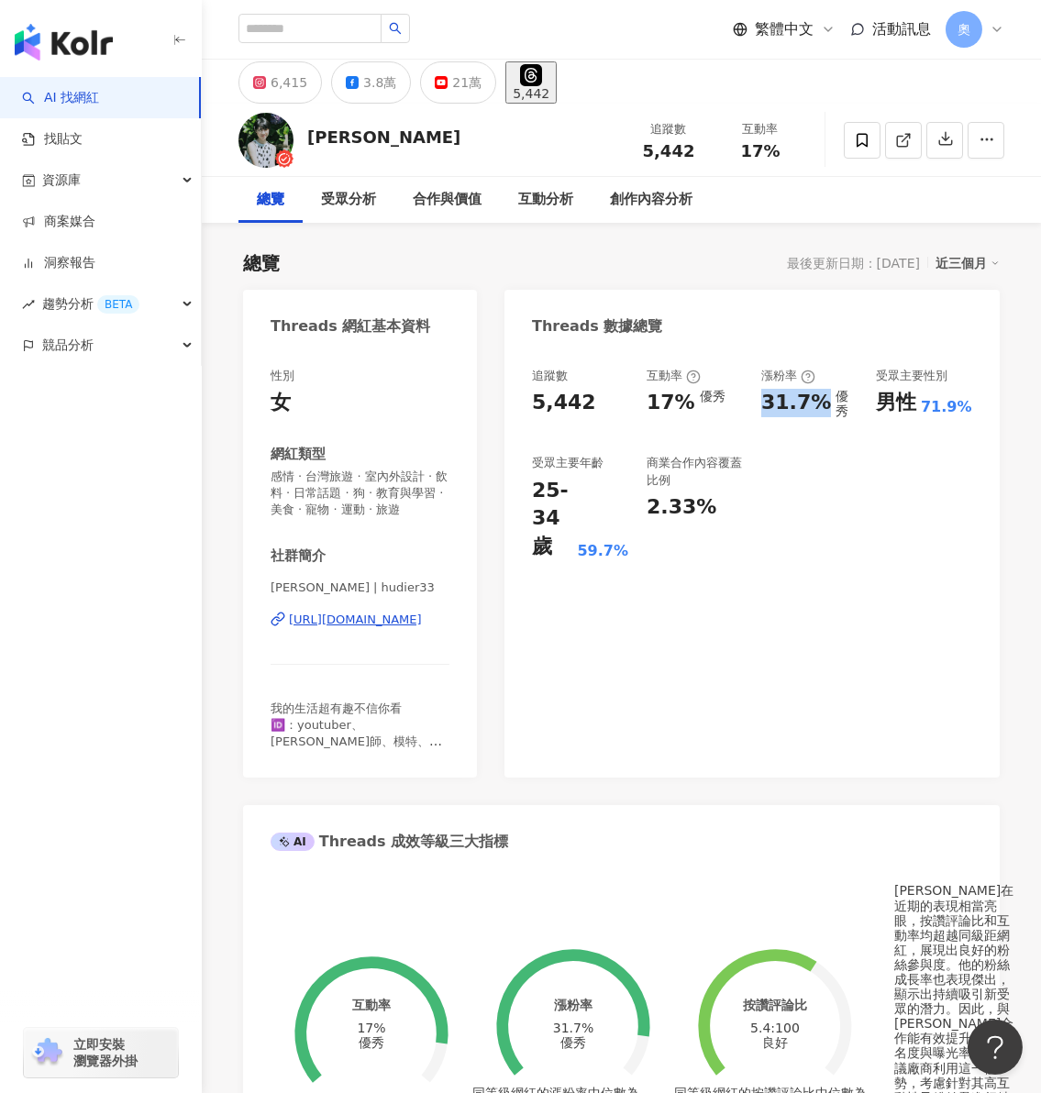
copy div "31.7%"
